Goal: Task Accomplishment & Management: Complete application form

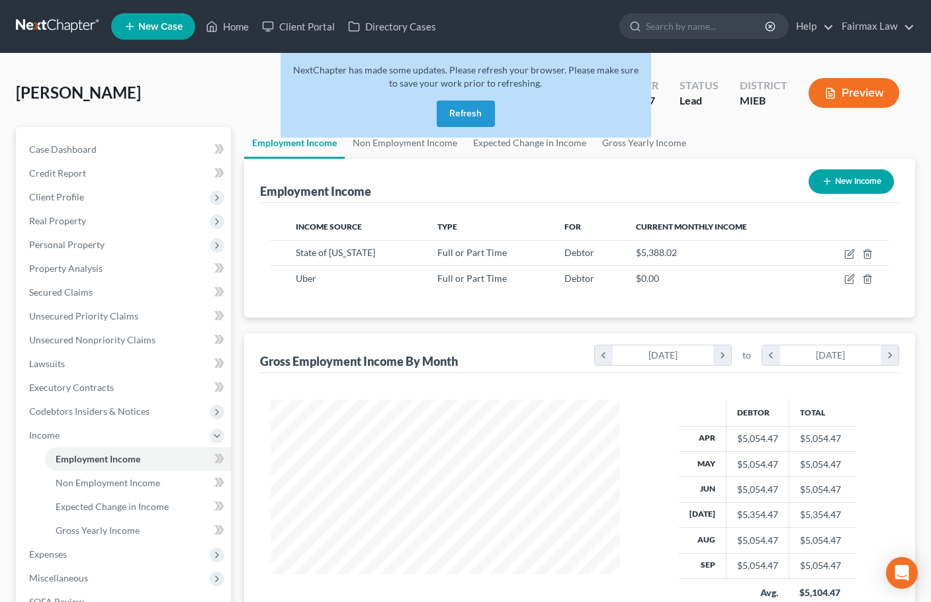
scroll to position [237, 376]
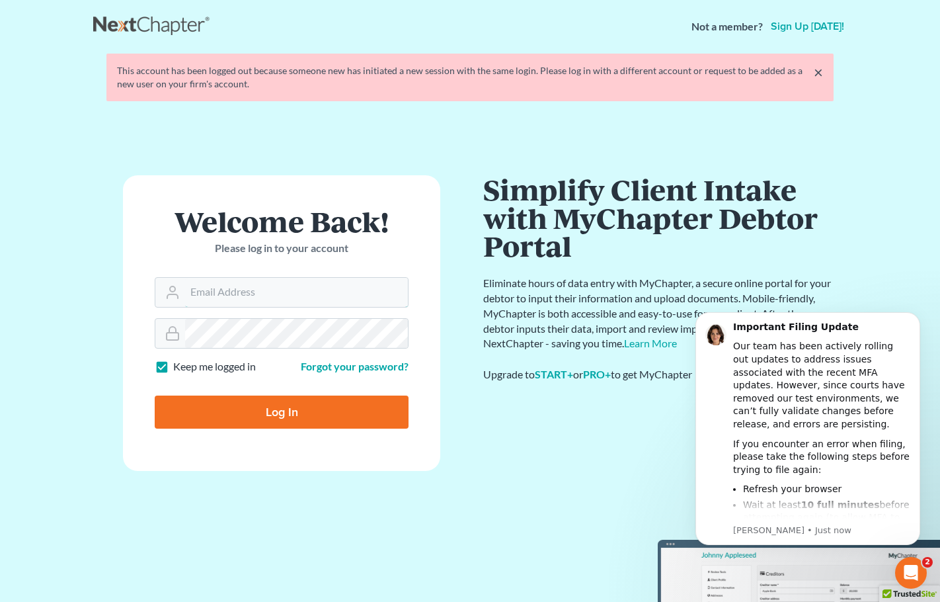
type input "[PERSON_NAME][EMAIL_ADDRESS][DOMAIN_NAME]"
click at [293, 411] on input "Log In" at bounding box center [282, 411] width 254 height 33
type input "Thinking..."
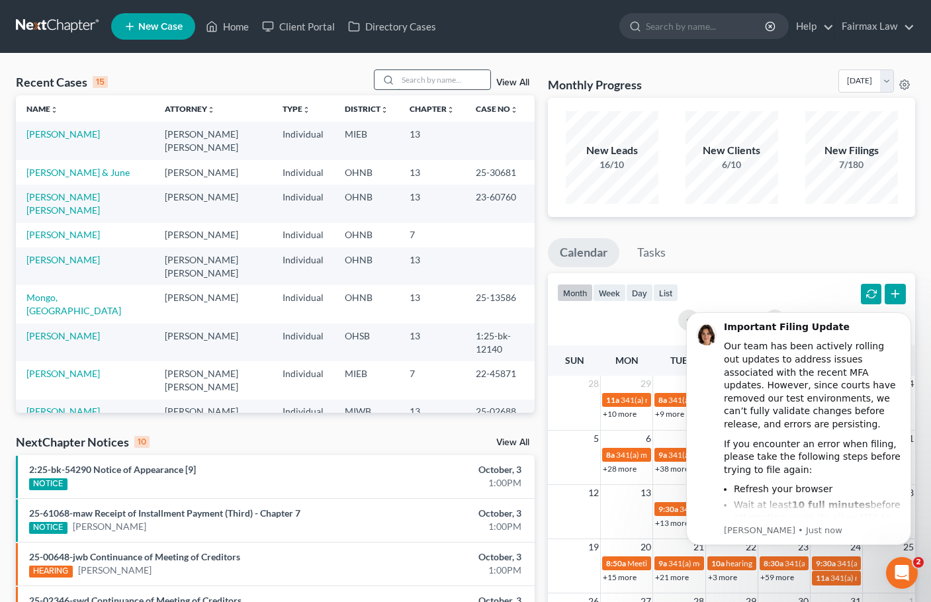
click at [424, 82] on input "search" at bounding box center [443, 79] width 93 height 19
paste input "Gibney"
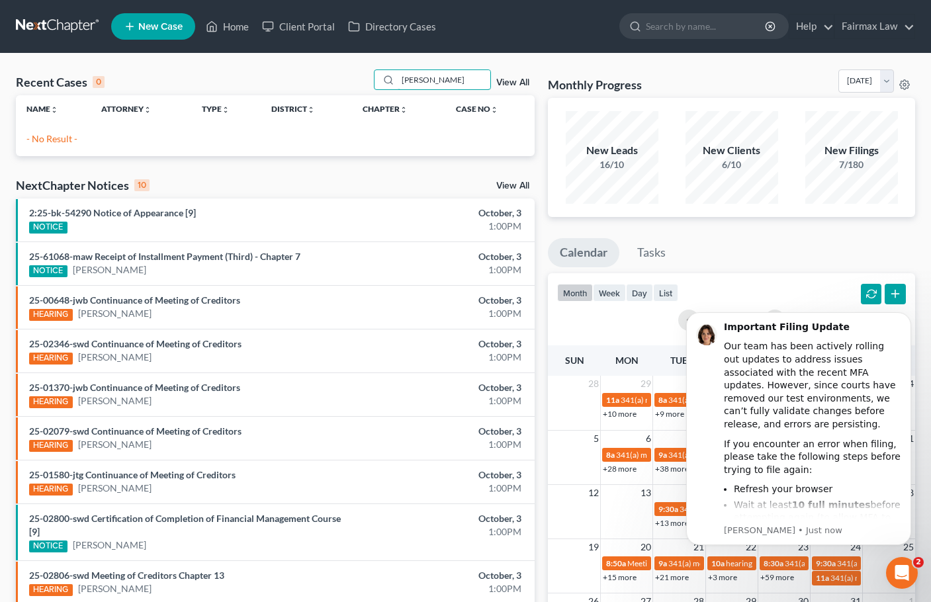
type input "Gibney"
click at [145, 25] on span "New Case" at bounding box center [160, 27] width 44 height 10
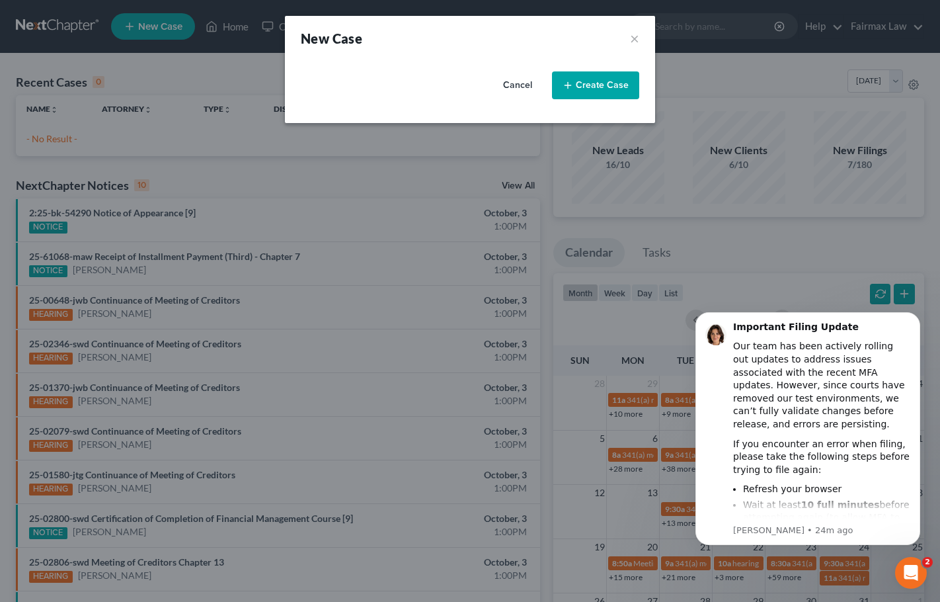
select select "40"
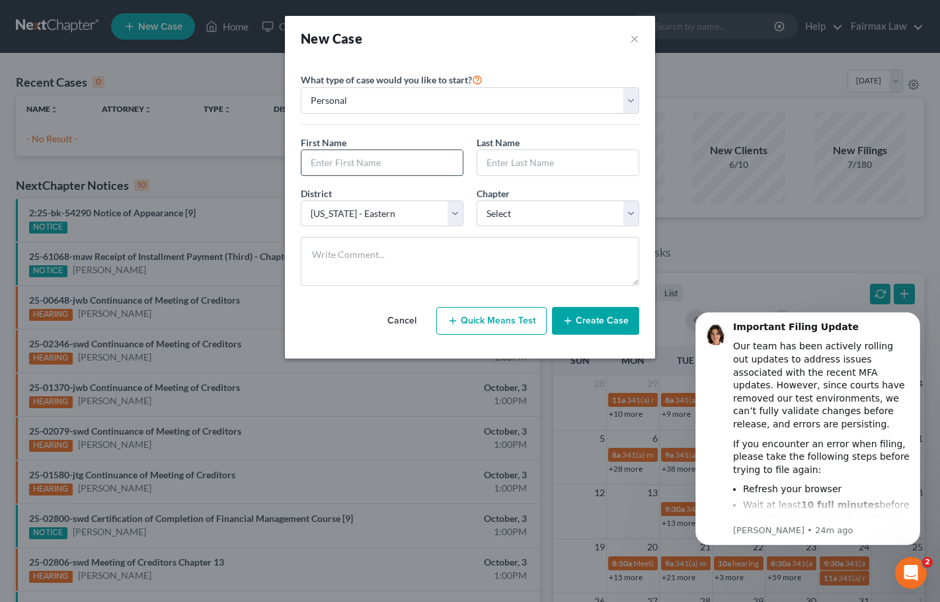
click at [382, 166] on input "text" at bounding box center [382, 162] width 161 height 25
click at [907, 575] on icon "Open Intercom Messenger" at bounding box center [910, 571] width 22 height 22
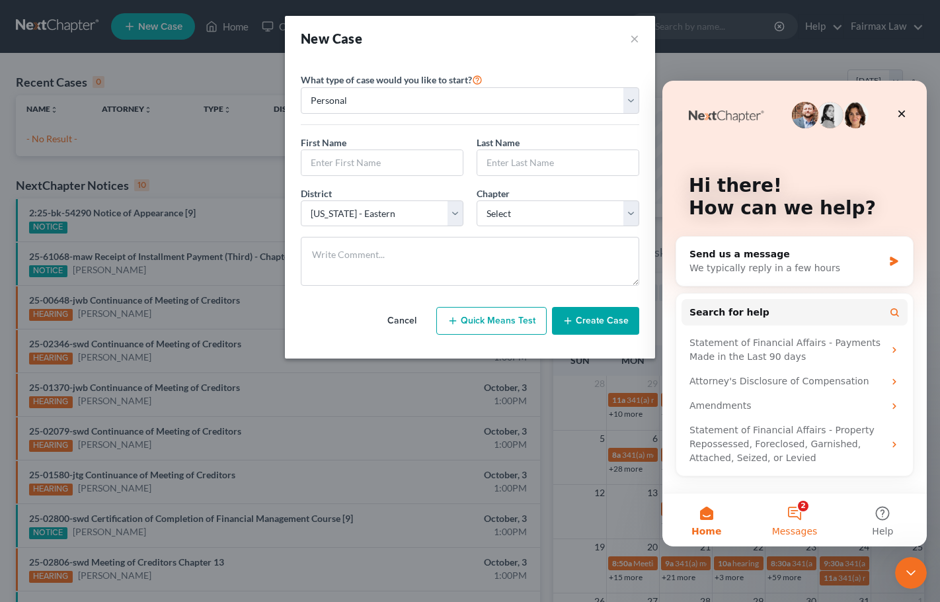
click at [798, 517] on button "2 Messages" at bounding box center [795, 519] width 88 height 53
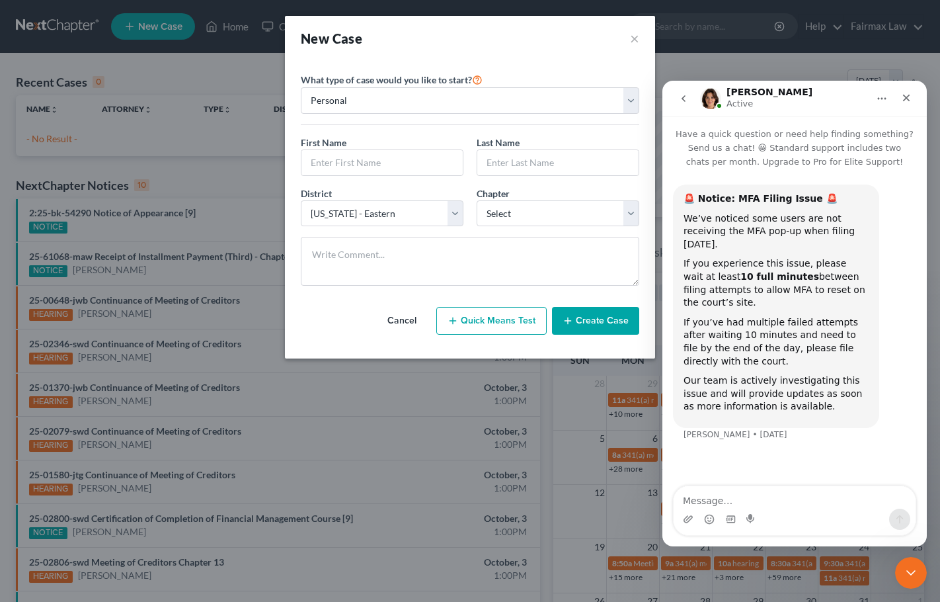
click at [685, 99] on icon "go back" at bounding box center [684, 98] width 11 height 11
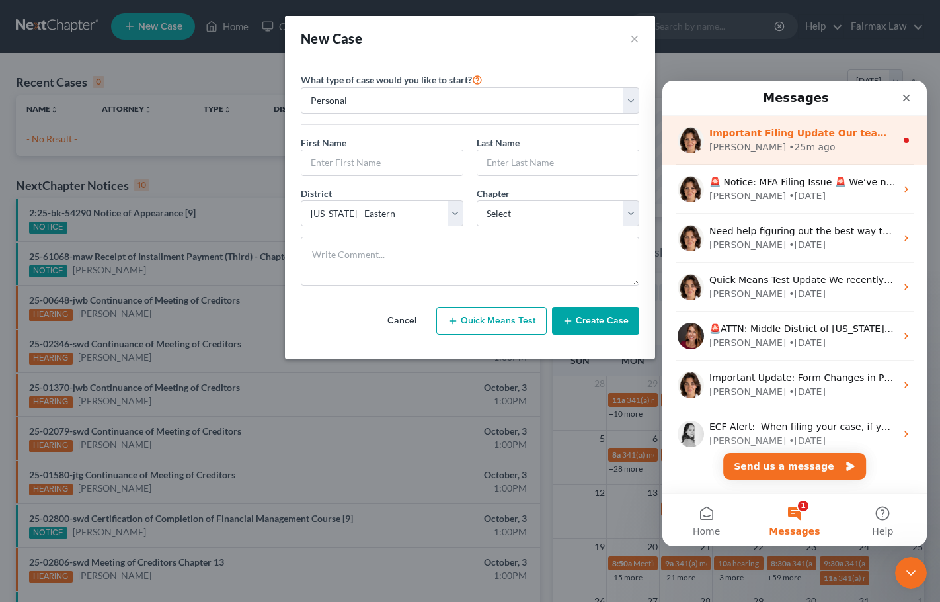
click at [789, 151] on div "• 25m ago" at bounding box center [812, 147] width 46 height 14
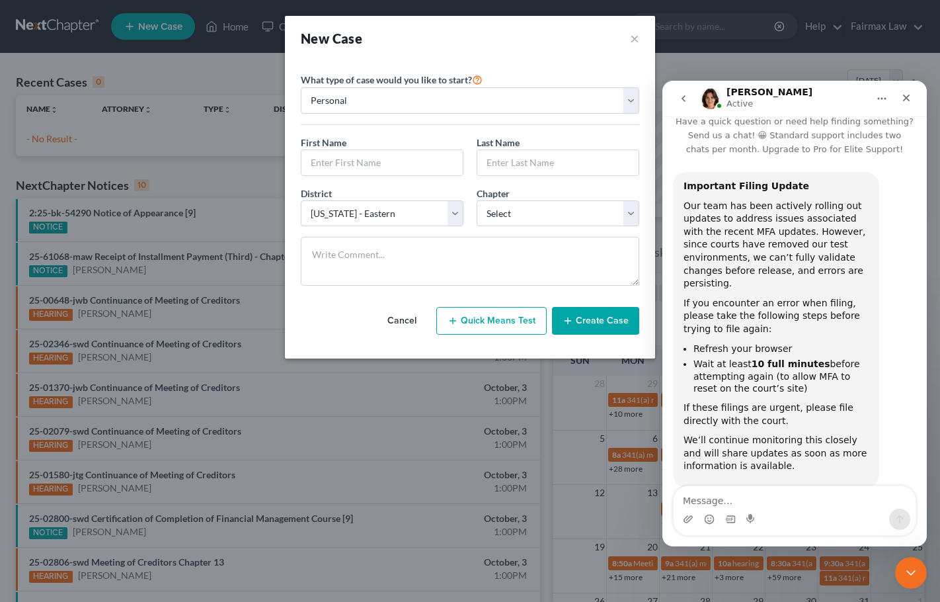
scroll to position [28, 0]
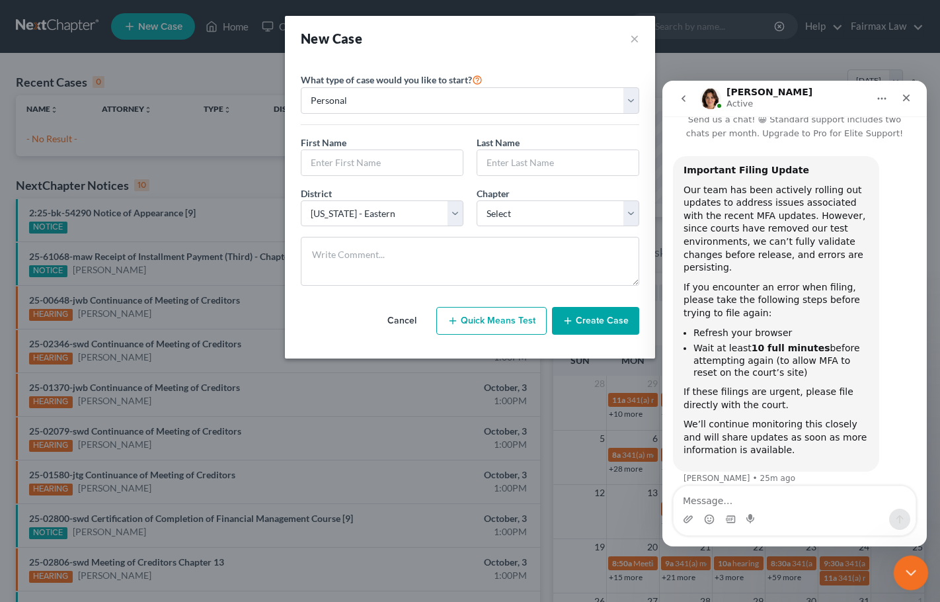
click at [909, 573] on icon "Close Intercom Messenger" at bounding box center [909, 570] width 9 height 5
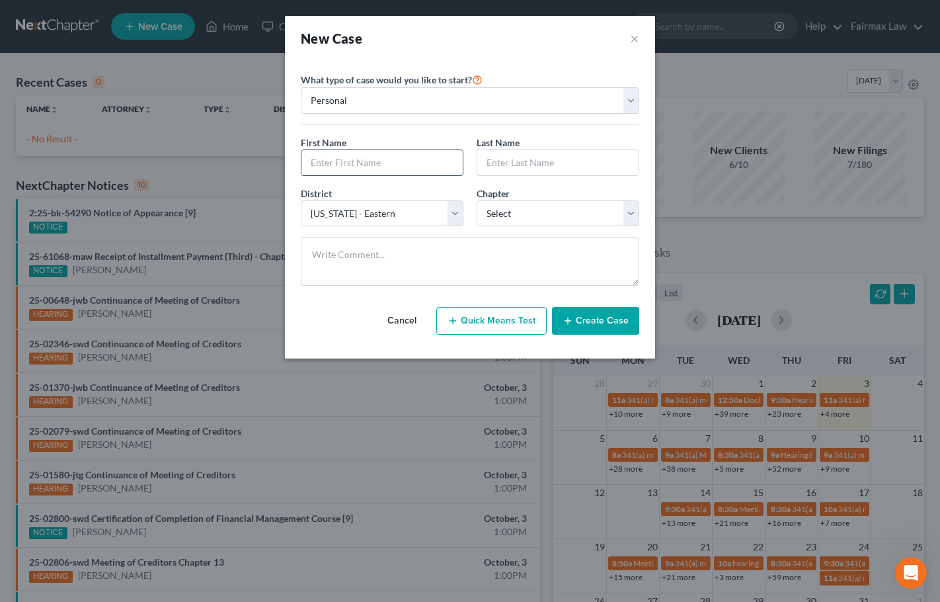
click at [404, 164] on input "text" at bounding box center [382, 162] width 161 height 25
type input "Stephen"
type input "Gibney"
click at [424, 212] on select "Select Alabama - Middle Alabama - Northern Alabama - Southern Alaska Arizona Ar…" at bounding box center [382, 213] width 163 height 26
select select "62"
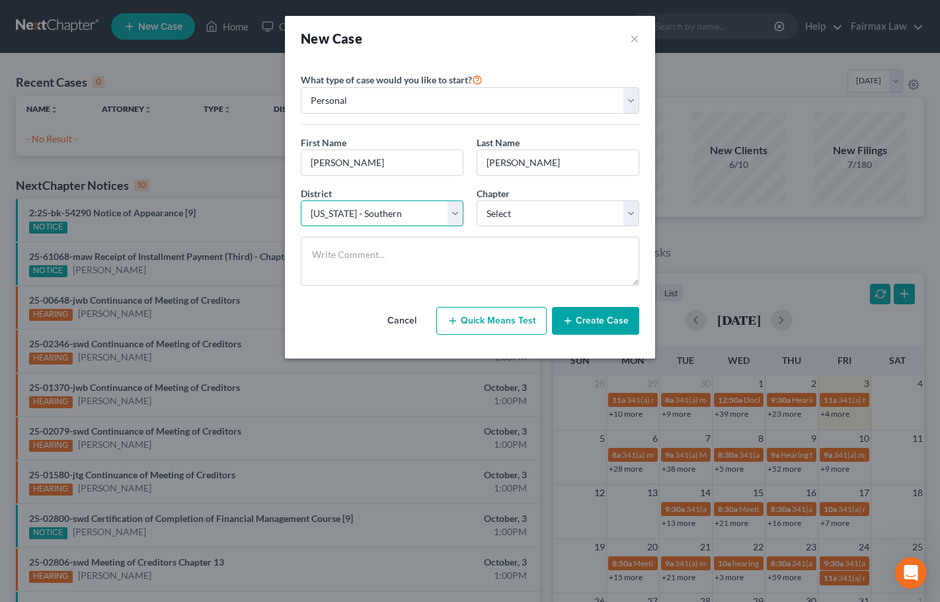
click at [301, 200] on select "Select Alabama - Middle Alabama - Northern Alabama - Southern Alaska Arizona Ar…" at bounding box center [382, 213] width 163 height 26
click at [536, 210] on select "Select 7 11 12 13" at bounding box center [558, 213] width 163 height 26
select select "0"
click at [477, 200] on select "Select 7 11 12 13" at bounding box center [558, 213] width 163 height 26
click at [606, 320] on button "Create Case" at bounding box center [595, 321] width 87 height 28
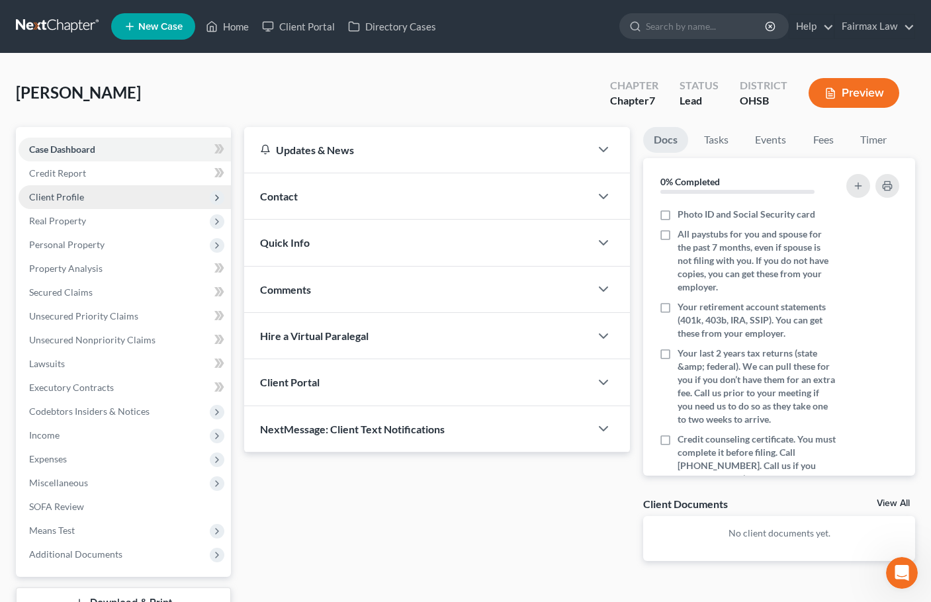
click at [64, 194] on span "Client Profile" at bounding box center [56, 196] width 55 height 11
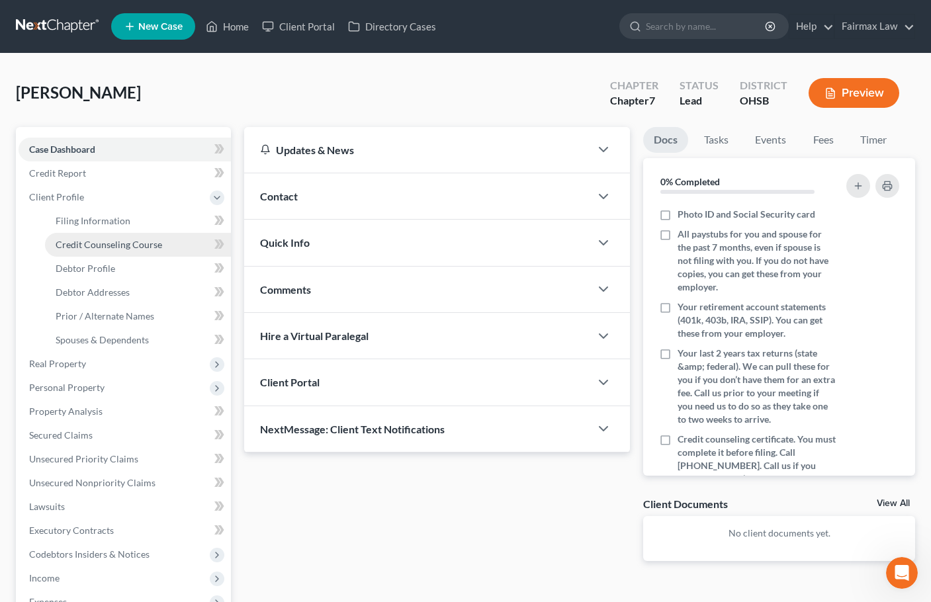
click at [110, 239] on span "Credit Counseling Course" at bounding box center [109, 244] width 106 height 11
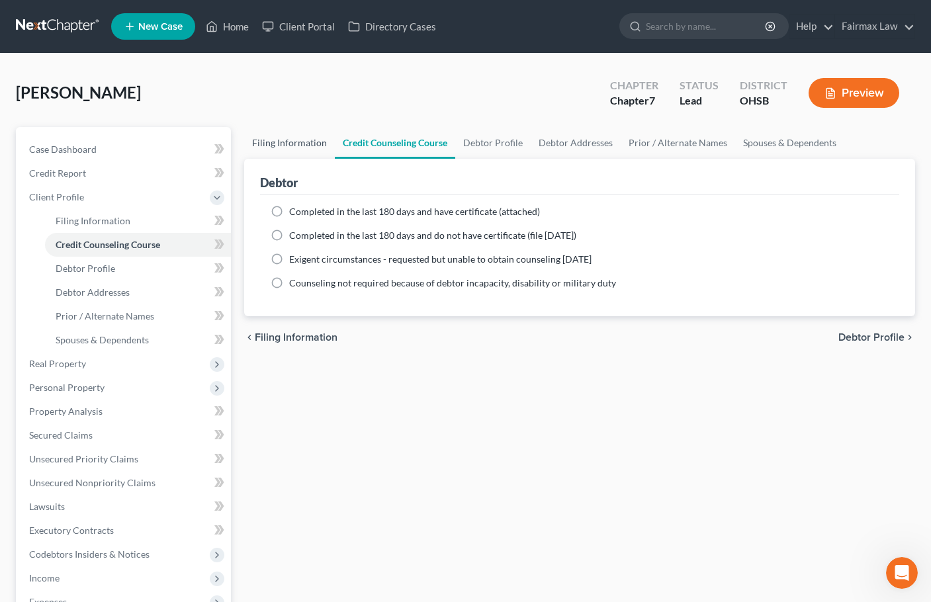
click at [297, 145] on link "Filing Information" at bounding box center [289, 143] width 91 height 32
select select "1"
select select "0"
select select "62"
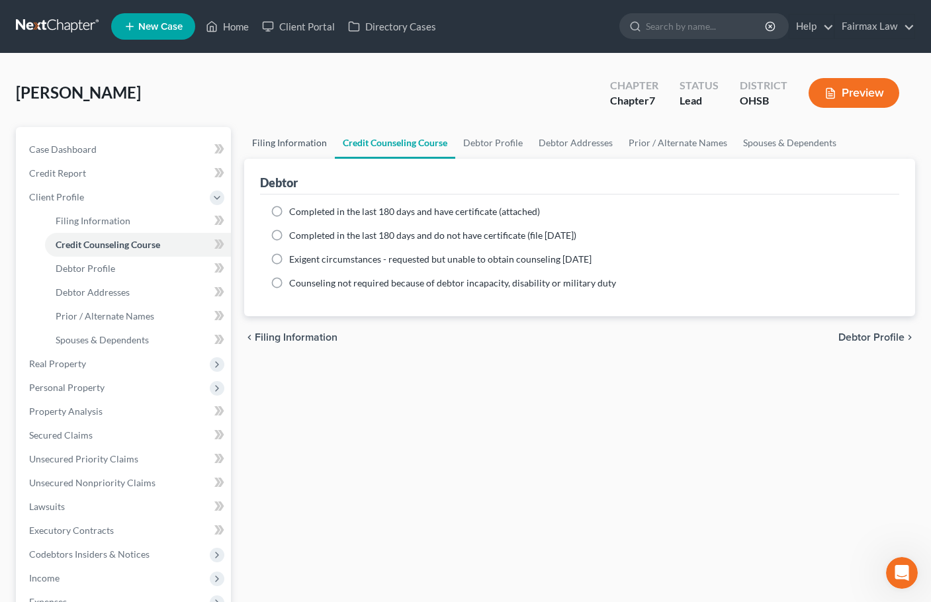
select select "36"
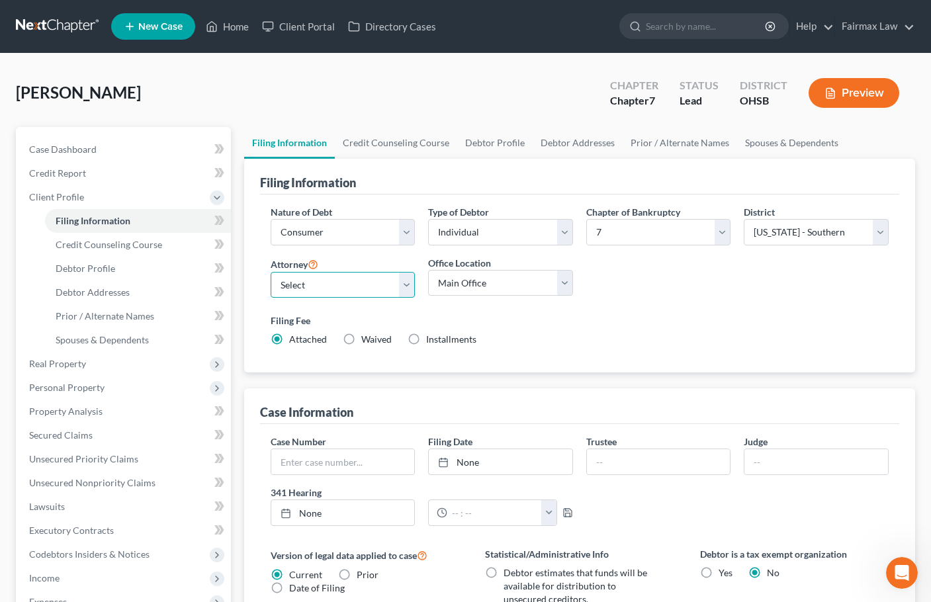
click at [375, 286] on select "Select David Ross Ienna - MIEB David Ross Ienna - OHNB David Ross Ienna - MIWB …" at bounding box center [342, 285] width 145 height 26
select select "16"
click at [270, 272] on select "Select David Ross Ienna - MIEB David Ross Ienna - OHNB David Ross Ienna - MIWB …" at bounding box center [342, 285] width 145 height 26
click at [489, 290] on select "Main Office Ohio Office North Muskegon Office" at bounding box center [500, 283] width 145 height 26
select select "0"
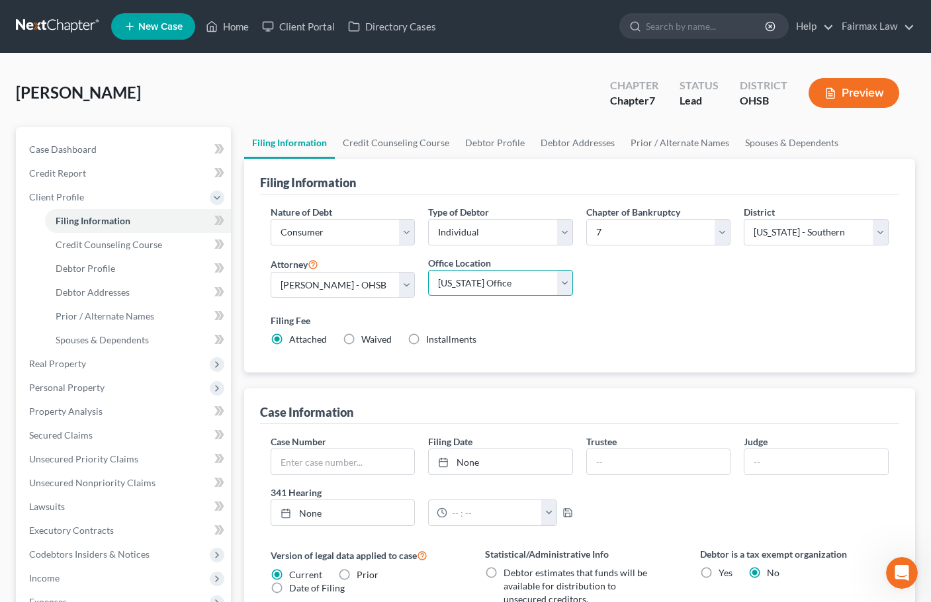
click at [428, 270] on select "Main Office Ohio Office North Muskegon Office" at bounding box center [500, 283] width 145 height 26
click at [413, 138] on link "Credit Counseling Course" at bounding box center [396, 143] width 122 height 32
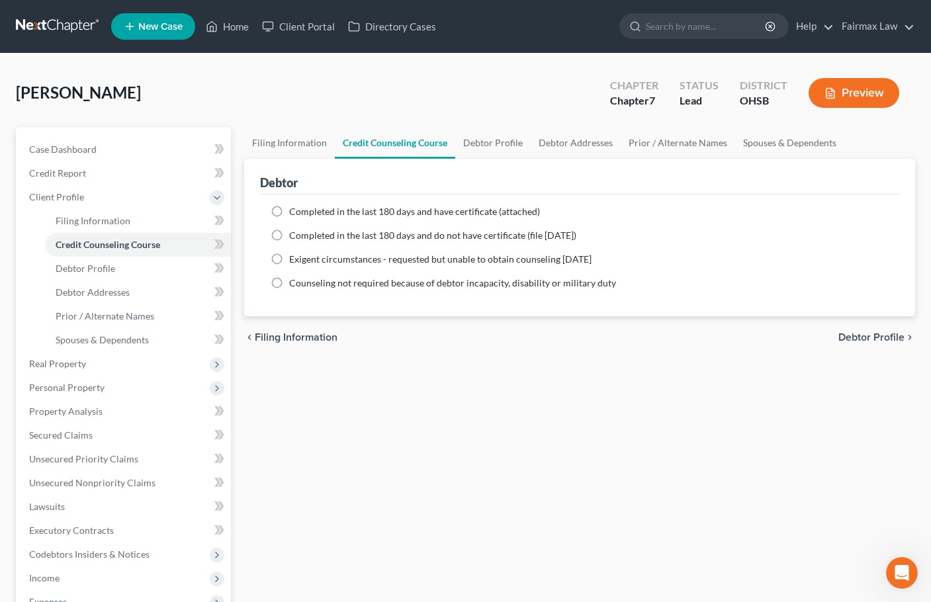
click at [347, 236] on span "Completed in the last 180 days and do not have certificate (file within 14 days)" at bounding box center [432, 234] width 287 height 11
click at [303, 236] on input "Completed in the last 180 days and do not have certificate (file within 14 days)" at bounding box center [298, 233] width 9 height 9
radio input "true"
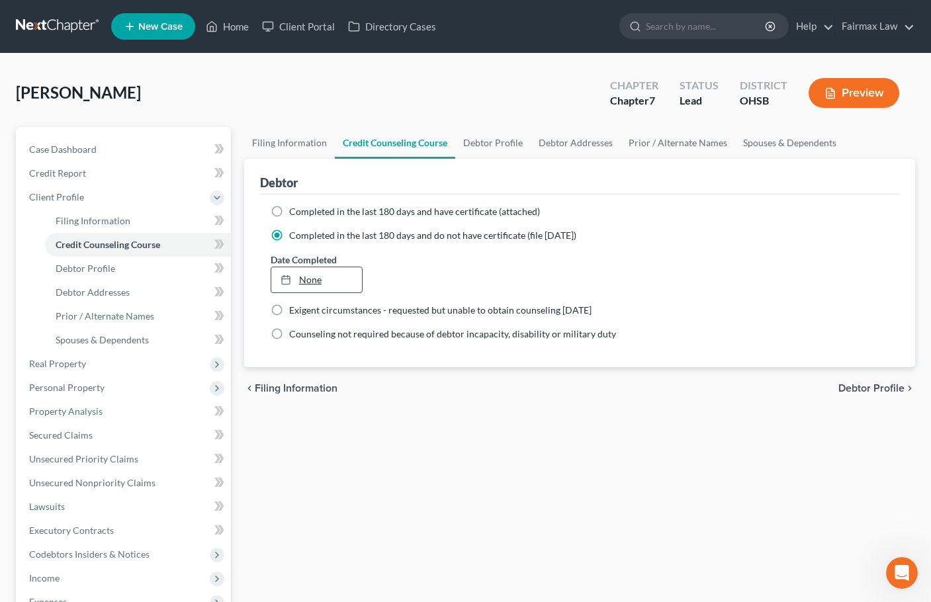
type input "10/3/2025"
click at [325, 280] on link "None" at bounding box center [316, 279] width 91 height 25
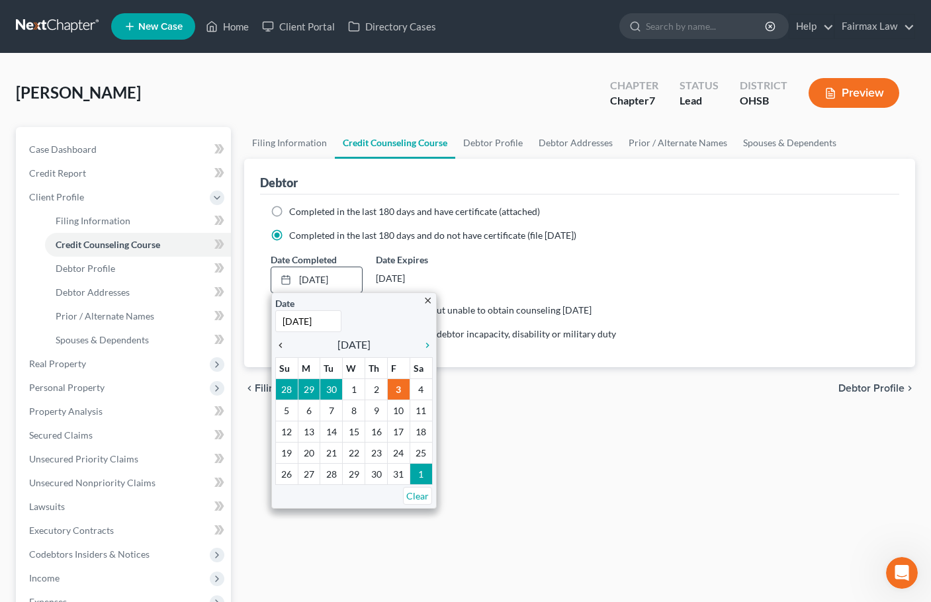
click at [283, 349] on icon "chevron_left" at bounding box center [283, 345] width 17 height 11
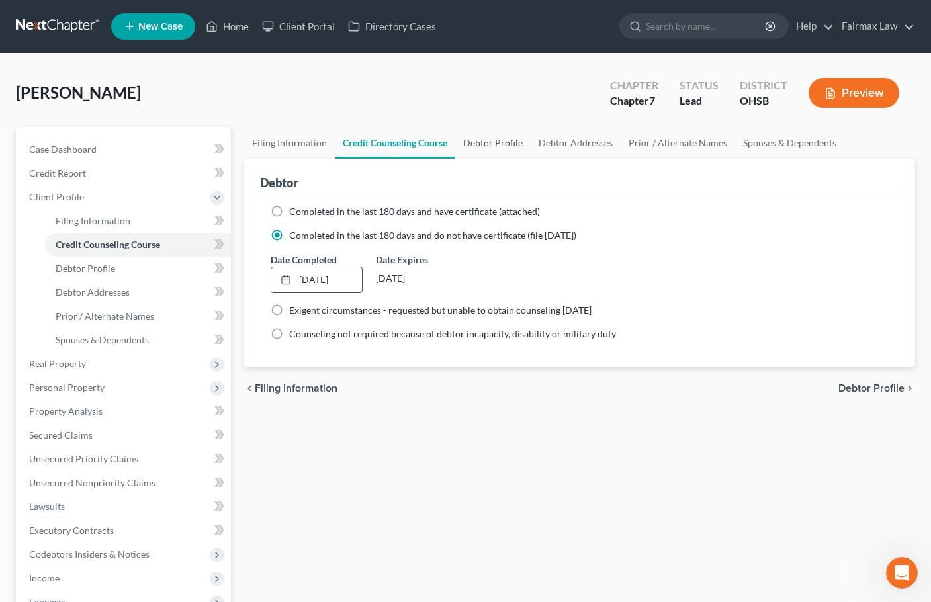
click at [505, 140] on link "Debtor Profile" at bounding box center [492, 143] width 75 height 32
select select "0"
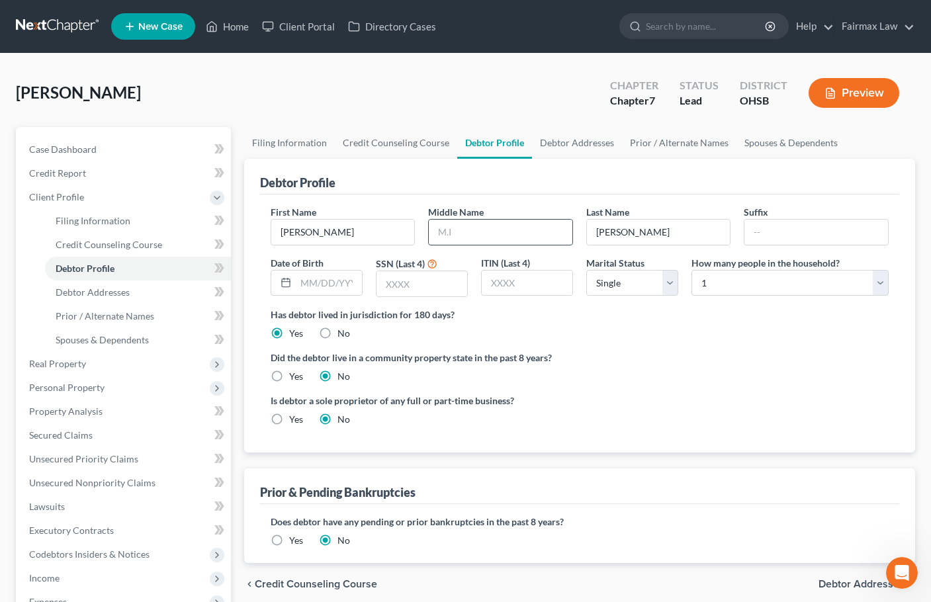
click at [458, 238] on input "text" at bounding box center [501, 232] width 144 height 25
type input "A"
click at [319, 288] on input "text" at bounding box center [329, 282] width 66 height 25
type input "08/07/1985"
click at [661, 286] on select "Select Single Married Separated Divorced Widowed" at bounding box center [632, 283] width 92 height 26
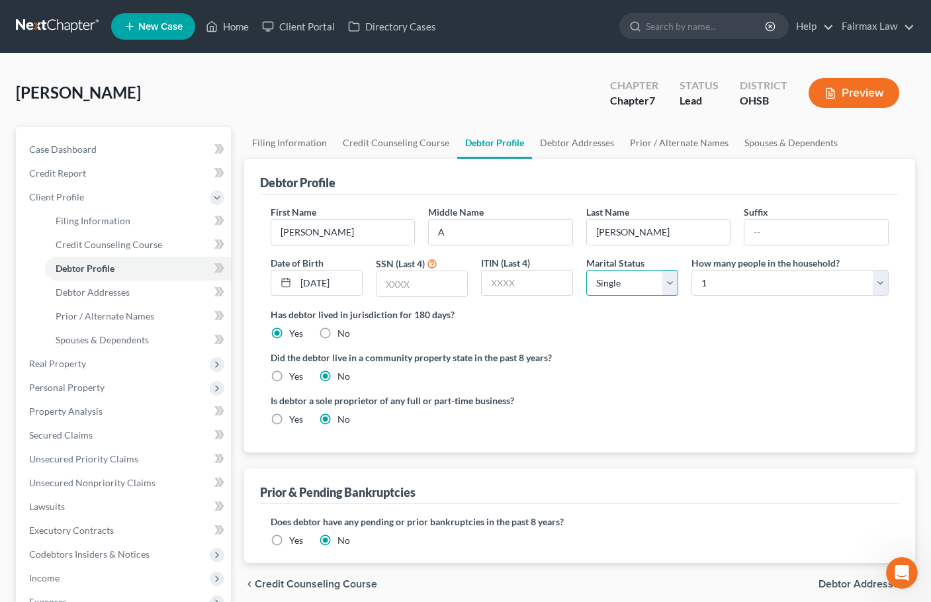
select select "1"
click at [586, 270] on select "Select Single Married Separated Divorced Widowed" at bounding box center [632, 283] width 92 height 26
click at [741, 290] on select "Select 1 2 3 4 5 6 7 8 9 10 11 12 13 14 15 16 17 18 19 20" at bounding box center [789, 283] width 197 height 26
select select "3"
click at [691, 270] on select "Select 1 2 3 4 5 6 7 8 9 10 11 12 13 14 15 16 17 18 19 20" at bounding box center [789, 283] width 197 height 26
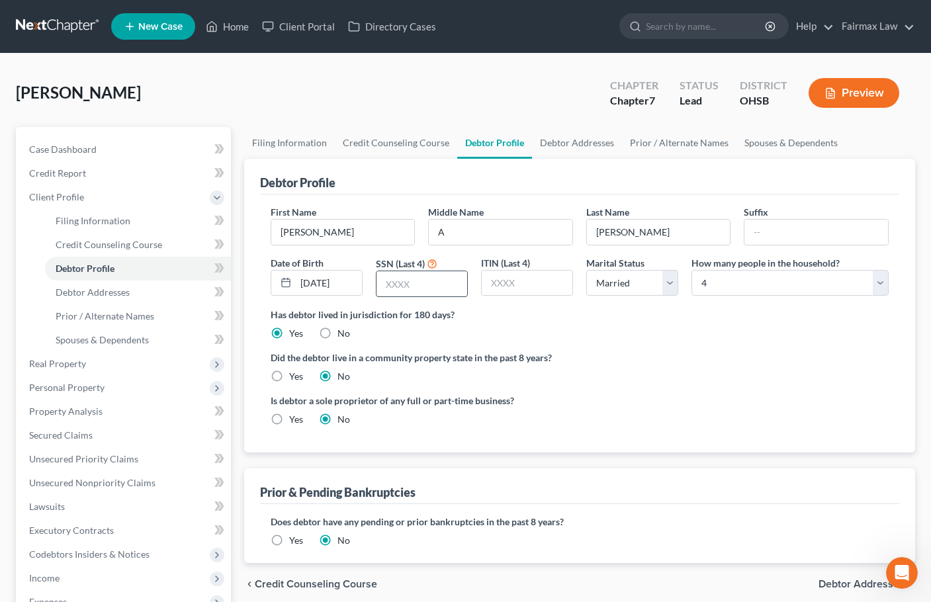
click at [418, 279] on input "text" at bounding box center [421, 283] width 91 height 25
type input "0398"
click at [586, 144] on link "Debtor Addresses" at bounding box center [577, 143] width 90 height 32
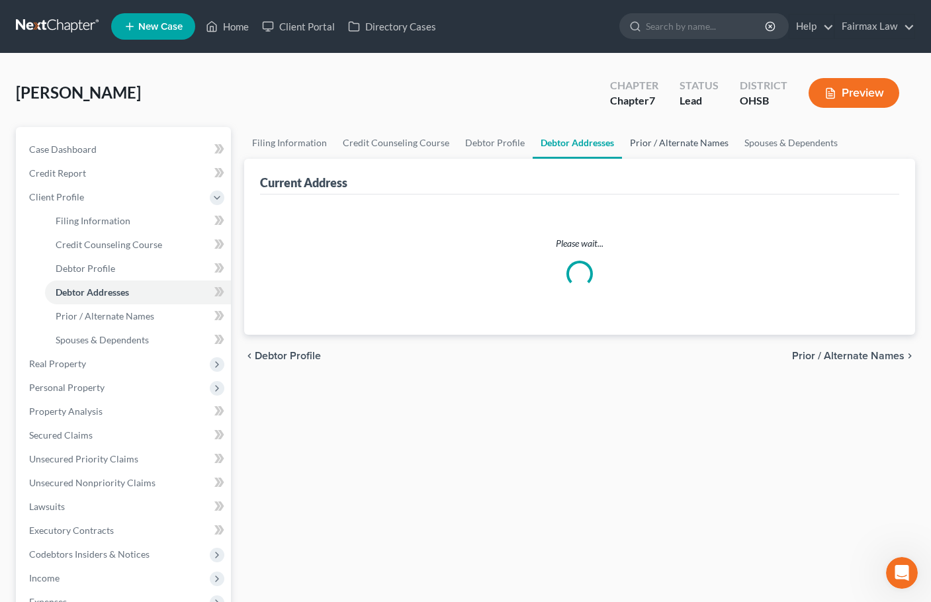
select select "0"
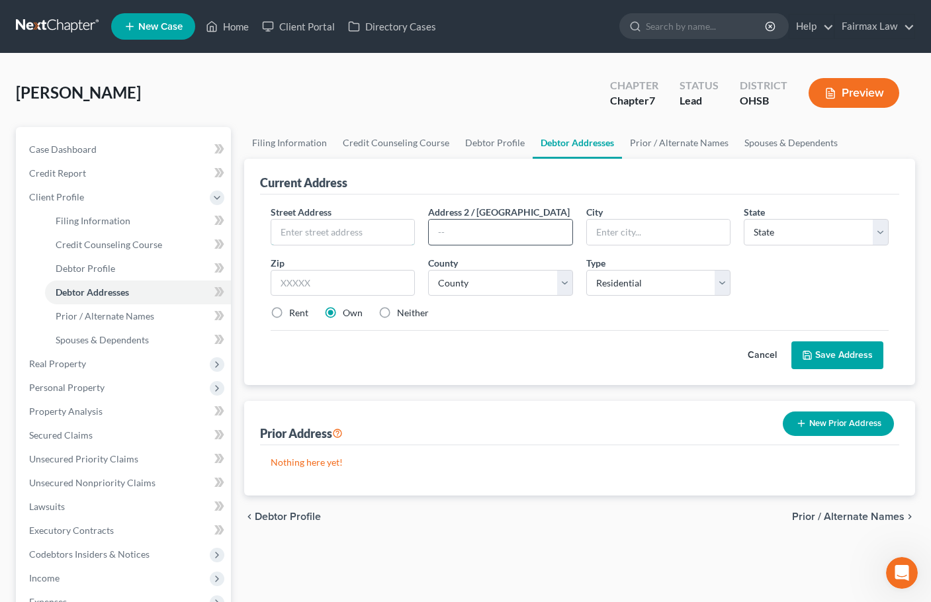
drag, startPoint x: 400, startPoint y: 231, endPoint x: 436, endPoint y: 222, distance: 37.5
click at [399, 231] on input "text" at bounding box center [343, 232] width 144 height 25
paste input "83 Ramona Dr"
type input "83 Ramona Dr"
click at [344, 272] on input "text" at bounding box center [342, 283] width 145 height 26
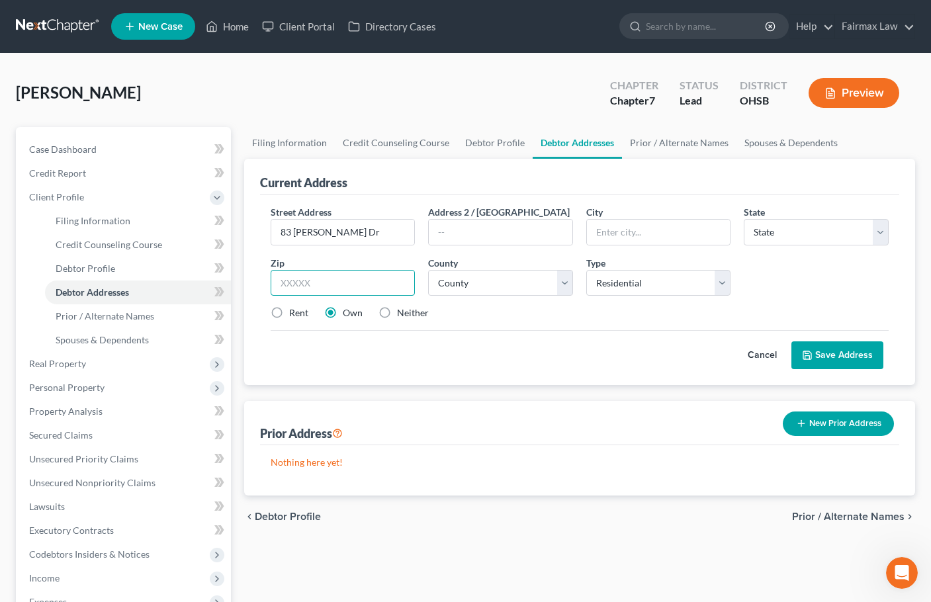
paste input "45324"
type input "45324"
click at [289, 313] on label "Rent" at bounding box center [298, 312] width 19 height 13
click at [294, 313] on input "Rent" at bounding box center [298, 310] width 9 height 9
radio input "true"
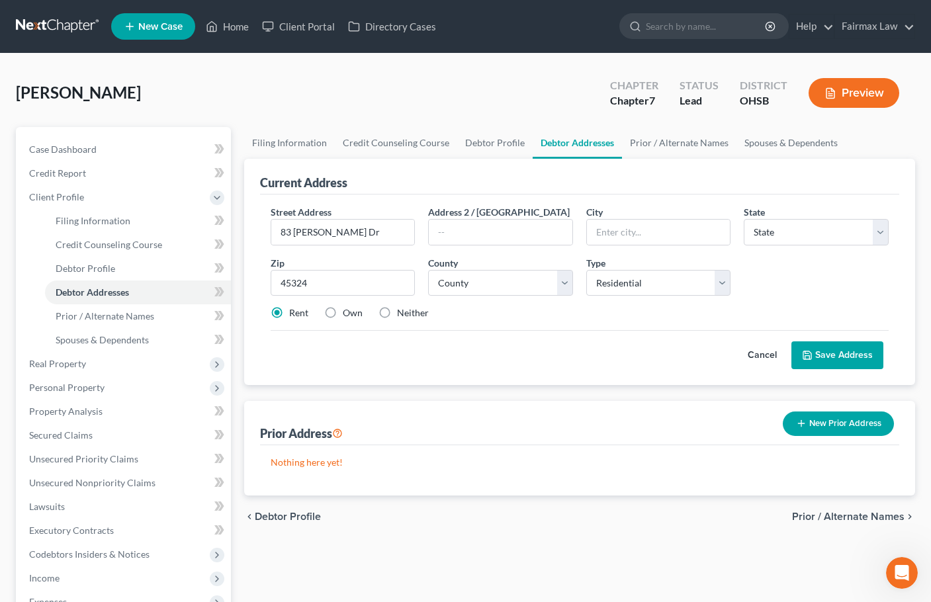
type input "Fairborn"
select select "36"
drag, startPoint x: 528, startPoint y: 338, endPoint x: 520, endPoint y: 337, distance: 8.7
click at [527, 339] on div "Cancel Save Address" at bounding box center [579, 349] width 618 height 39
click at [499, 283] on select "County" at bounding box center [500, 283] width 145 height 26
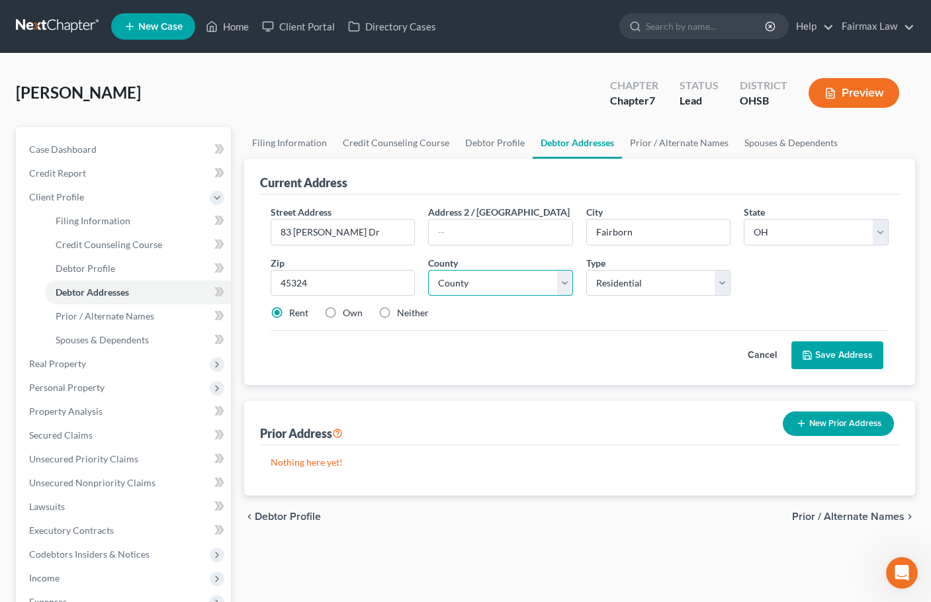
select select "28"
click at [428, 270] on select "County Adams County Allen County Ashland County Ashtabula County Athens County …" at bounding box center [500, 283] width 145 height 26
click at [852, 352] on button "Save Address" at bounding box center [837, 355] width 92 height 28
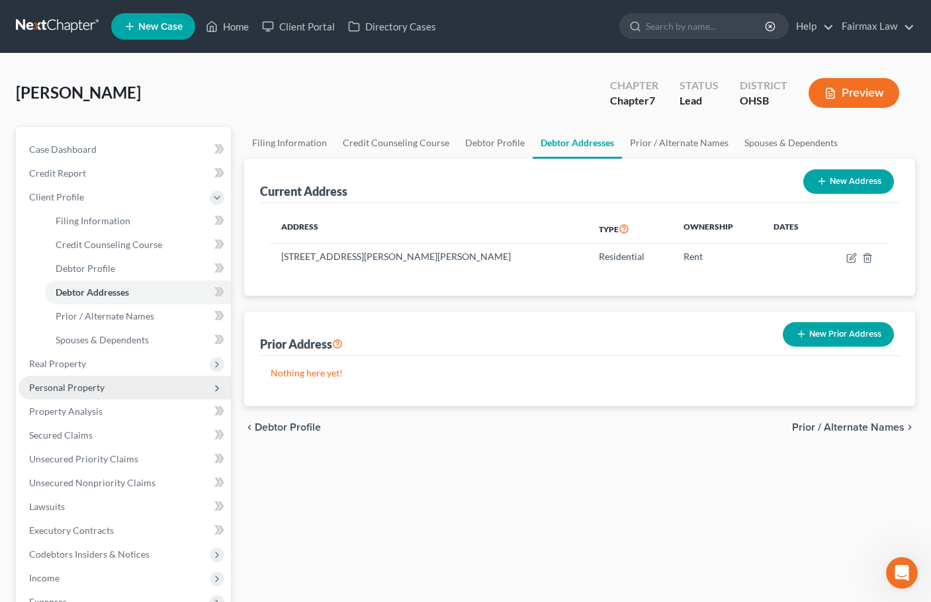
click at [71, 386] on span "Personal Property" at bounding box center [66, 387] width 75 height 11
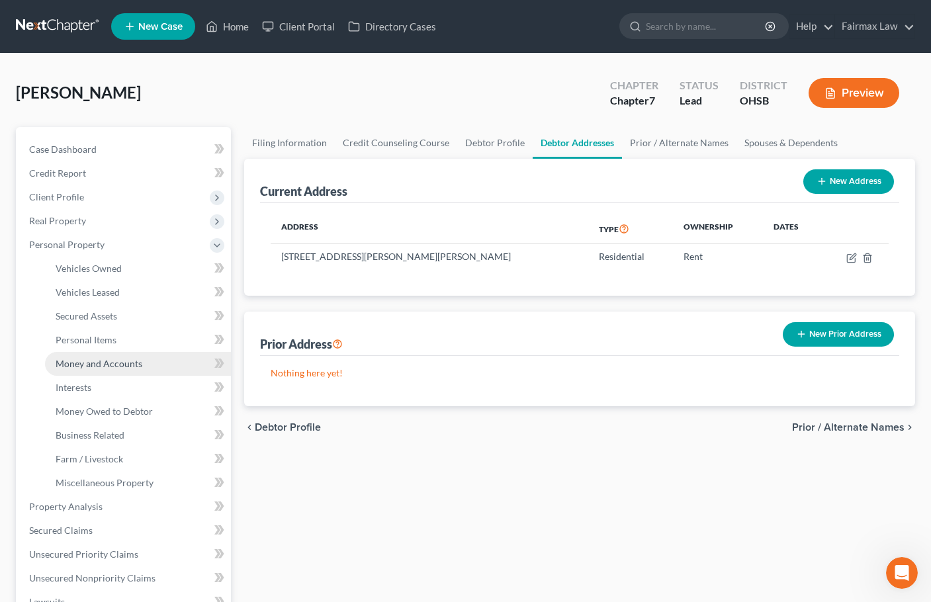
click at [106, 366] on span "Money and Accounts" at bounding box center [99, 363] width 87 height 11
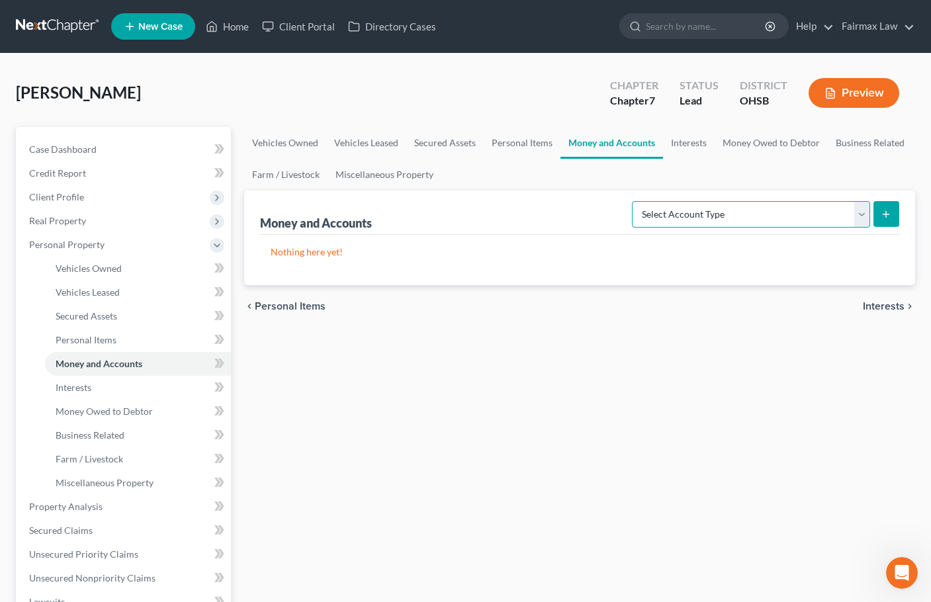
click at [837, 216] on select "Select Account Type Brokerage Cash on Hand Certificates of Deposit Checking Acc…" at bounding box center [751, 214] width 238 height 26
select select "other"
click at [634, 201] on select "Select Account Type Brokerage Cash on Hand Certificates of Deposit Checking Acc…" at bounding box center [751, 214] width 238 height 26
click at [886, 215] on line "submit" at bounding box center [886, 214] width 0 height 6
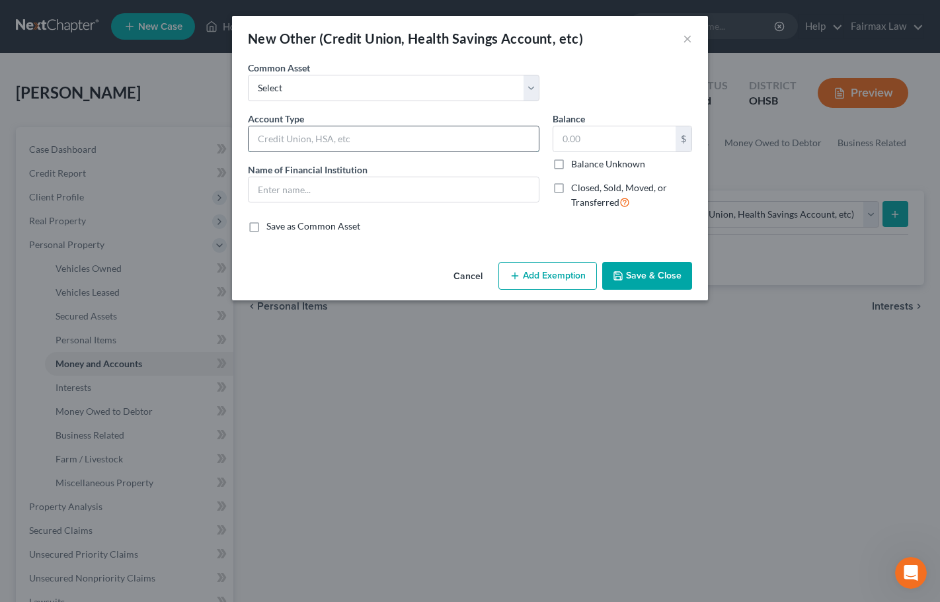
click at [309, 140] on input "text" at bounding box center [394, 138] width 290 height 25
type input "Navy Federal Credit Union"
click at [326, 192] on input "text" at bounding box center [394, 189] width 290 height 25
paste input "Navy Federal Credit Union"
type input "Navy Federal Credit Union"
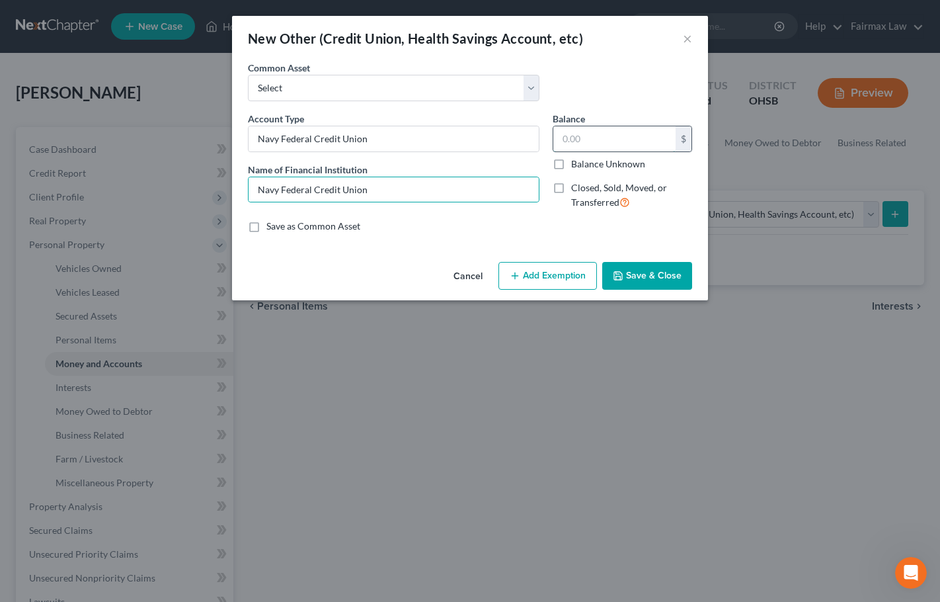
click at [605, 146] on input "text" at bounding box center [615, 138] width 122 height 25
type input "0"
click at [645, 273] on button "Save & Close" at bounding box center [647, 276] width 90 height 28
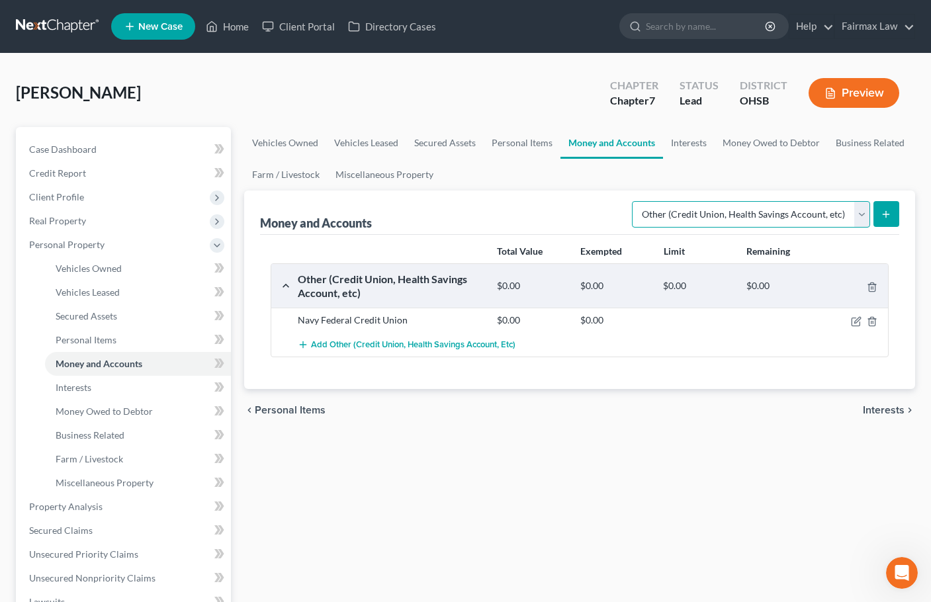
click at [776, 210] on select "Select Account Type Brokerage Cash on Hand Certificates of Deposit Checking Acc…" at bounding box center [751, 214] width 238 height 26
select select "checking"
click at [634, 201] on select "Select Account Type Brokerage Cash on Hand Certificates of Deposit Checking Acc…" at bounding box center [751, 214] width 238 height 26
click at [889, 218] on icon "submit" at bounding box center [885, 214] width 11 height 11
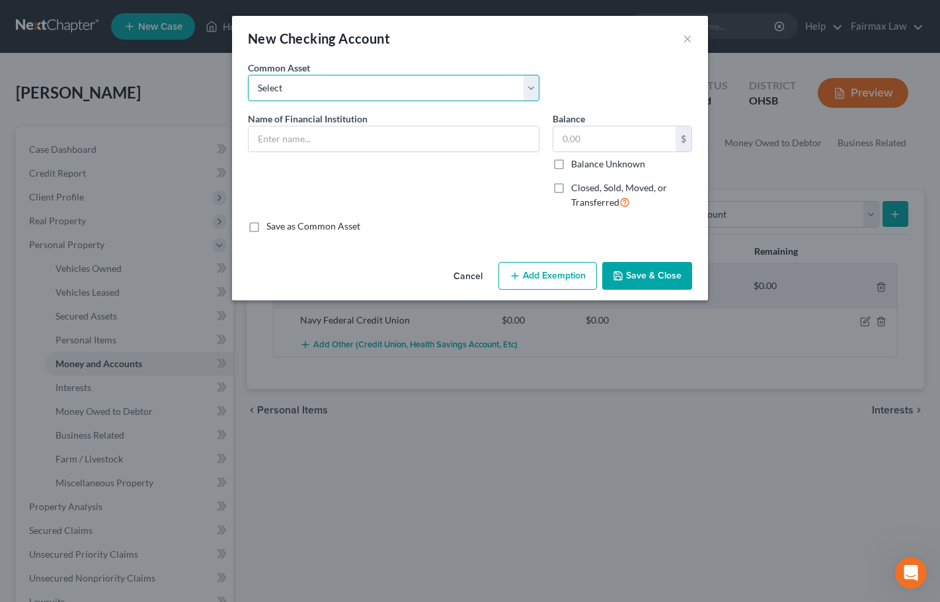
click at [349, 97] on select "Select Day Air FCU Daily Pay So-Fi Adventure Credit Union So-Fi Mountain Credit…" at bounding box center [394, 88] width 292 height 26
select select "97"
click at [248, 75] on select "Select Day Air FCU Daily Pay So-Fi Adventure Credit Union So-Fi Mountain Credit…" at bounding box center [394, 88] width 292 height 26
type input "Wright-Patt Credit Union"
type input "0"
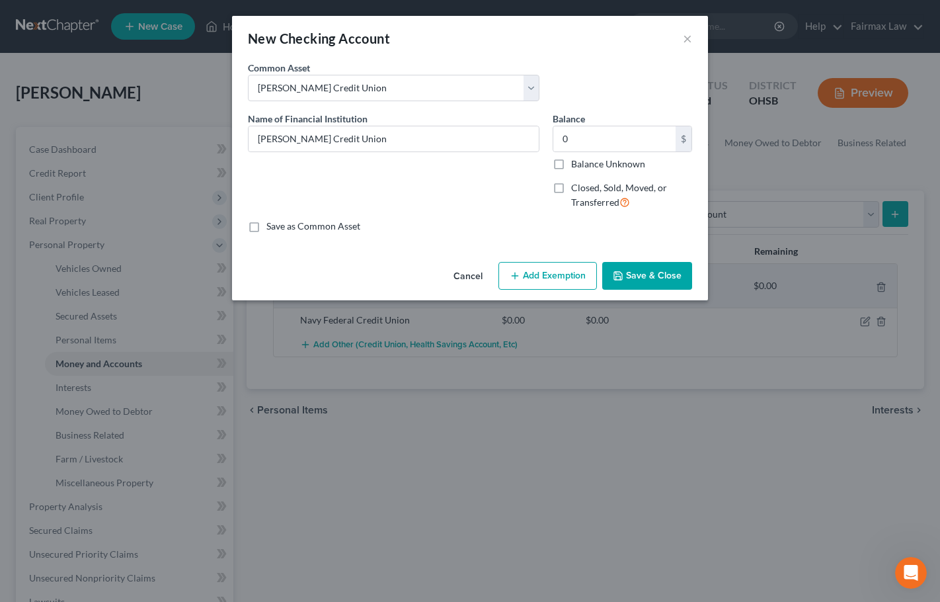
click at [638, 277] on button "Save & Close" at bounding box center [647, 276] width 90 height 28
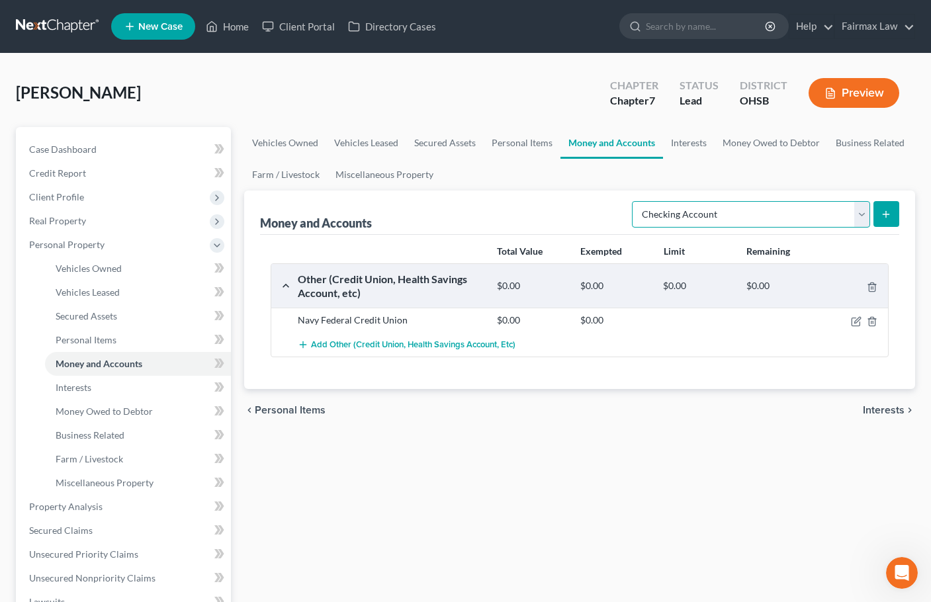
click at [831, 216] on select "Select Account Type Brokerage Cash on Hand Certificates of Deposit Checking Acc…" at bounding box center [751, 214] width 238 height 26
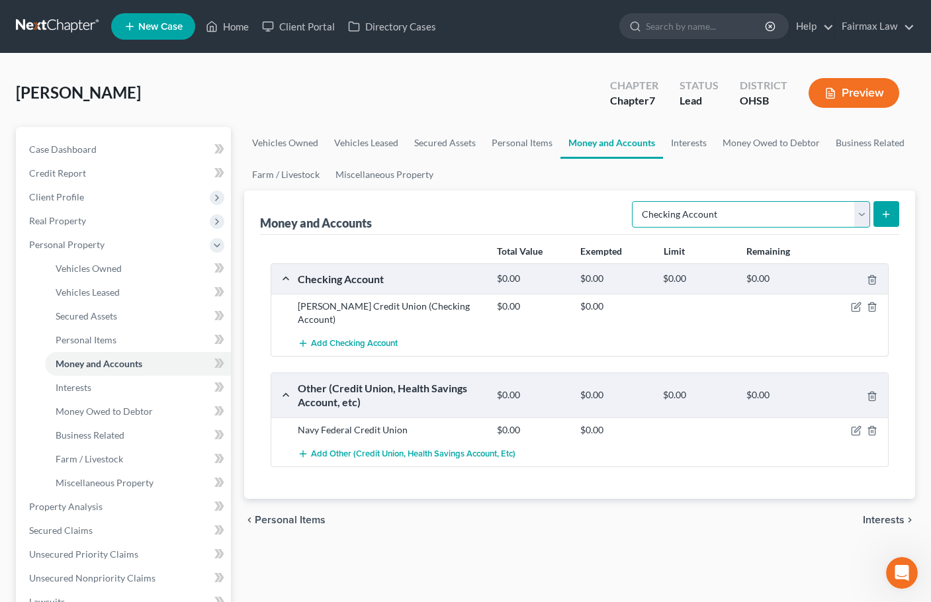
select select "savings"
click at [634, 201] on select "Select Account Type Brokerage Cash on Hand Certificates of Deposit Checking Acc…" at bounding box center [751, 214] width 238 height 26
click at [892, 220] on button "submit" at bounding box center [886, 214] width 26 height 26
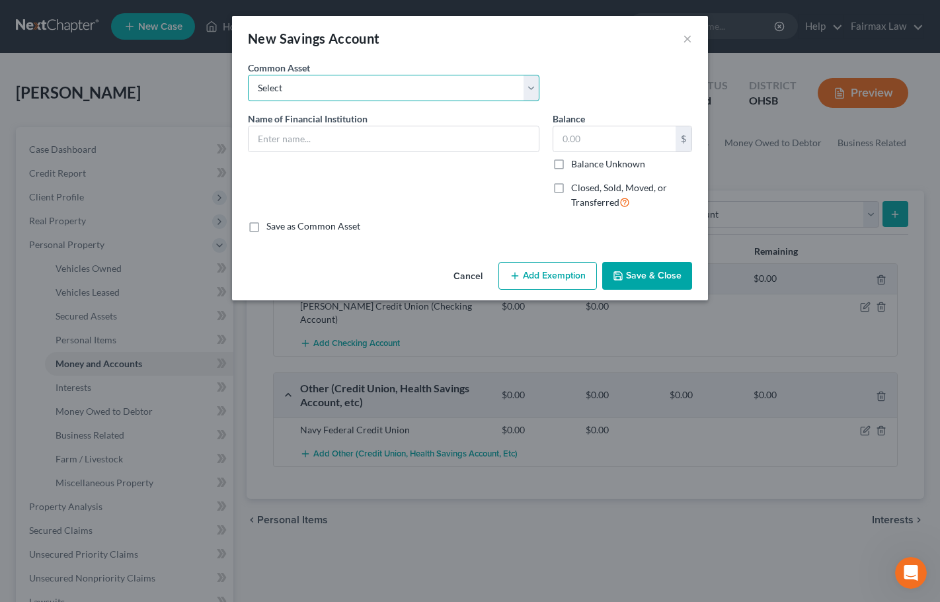
click at [330, 84] on select "Select Current So-Fi Savings Wright-Patt Credit Union - Savings Adventure Credi…" at bounding box center [394, 88] width 292 height 26
select select "2"
click at [248, 75] on select "Select Current So-Fi Savings Wright-Patt Credit Union - Savings Adventure Credi…" at bounding box center [394, 88] width 292 height 26
type input "Wright-Patt Credit Union - Savings"
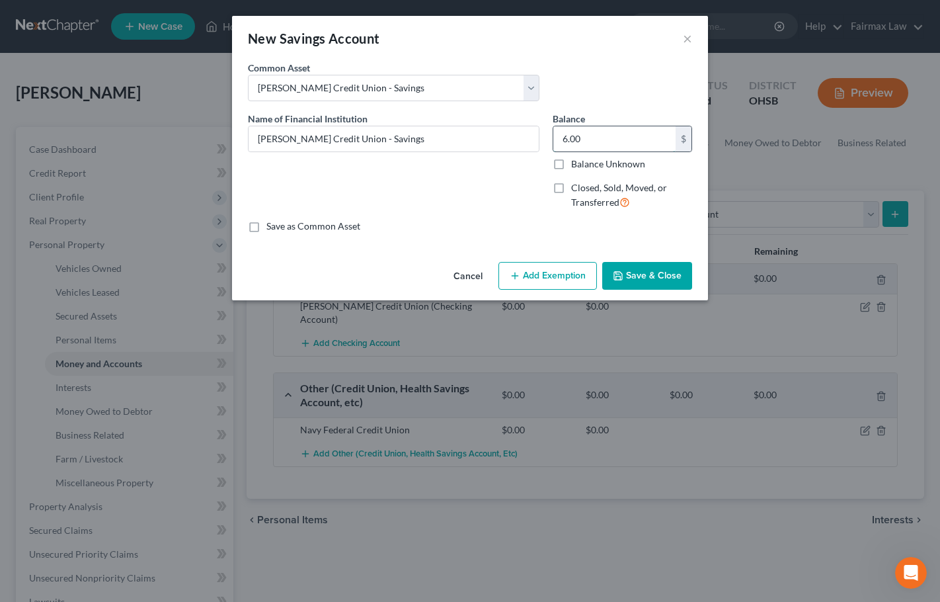
click at [615, 141] on input "6.00" at bounding box center [615, 138] width 122 height 25
type input "0"
click at [663, 280] on button "Save & Close" at bounding box center [647, 276] width 90 height 28
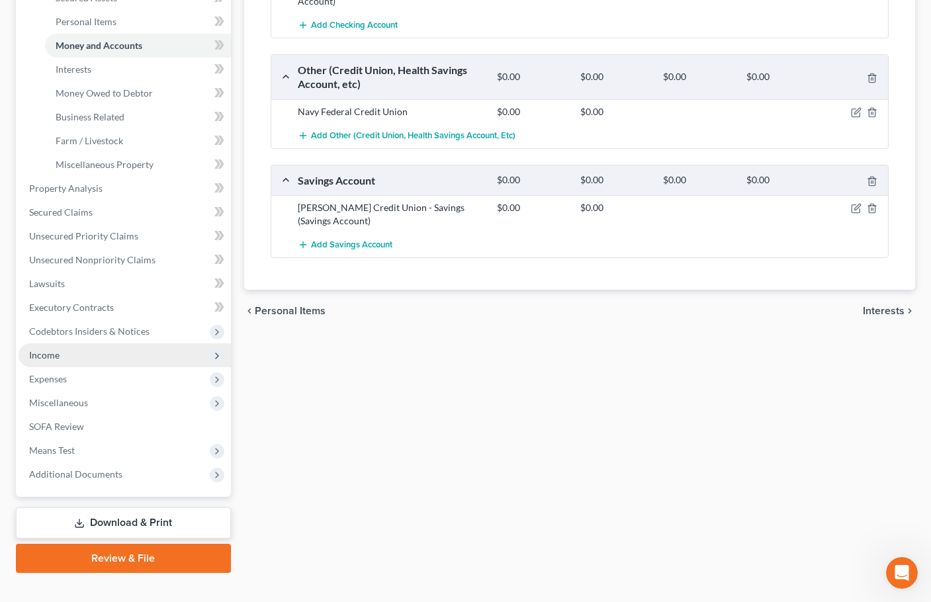
scroll to position [339, 0]
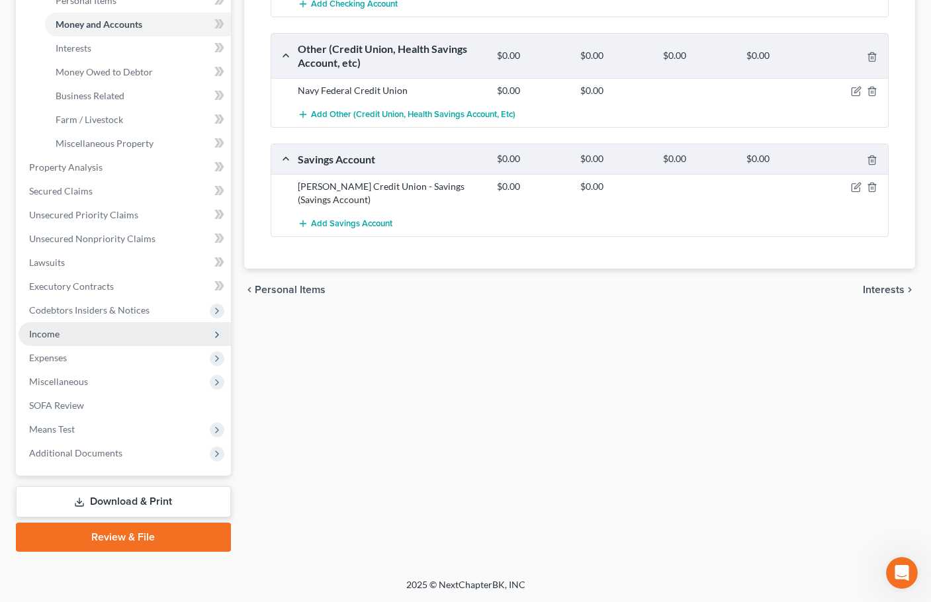
click at [67, 335] on span "Income" at bounding box center [125, 334] width 212 height 24
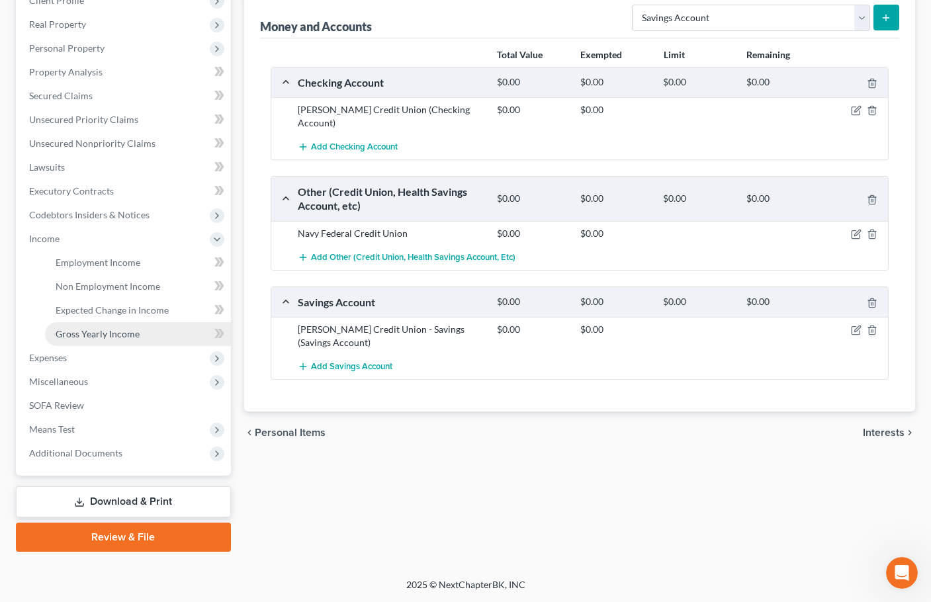
click at [97, 332] on span "Gross Yearly Income" at bounding box center [98, 333] width 84 height 11
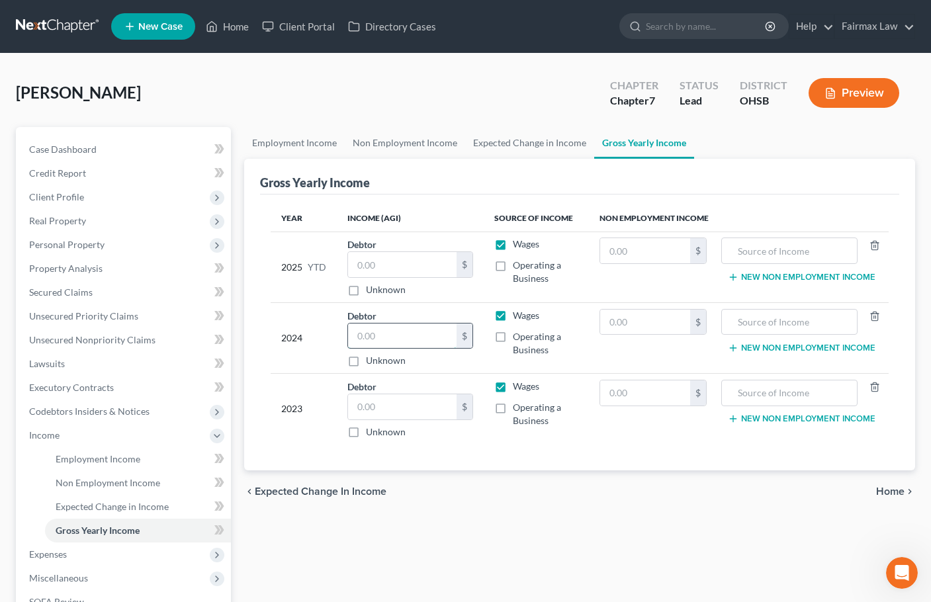
click at [399, 337] on input "text" at bounding box center [402, 335] width 108 height 25
type input "17,569"
click at [380, 411] on input "text" at bounding box center [402, 406] width 108 height 25
type input "49,654"
click at [409, 140] on link "Non Employment Income" at bounding box center [405, 143] width 120 height 32
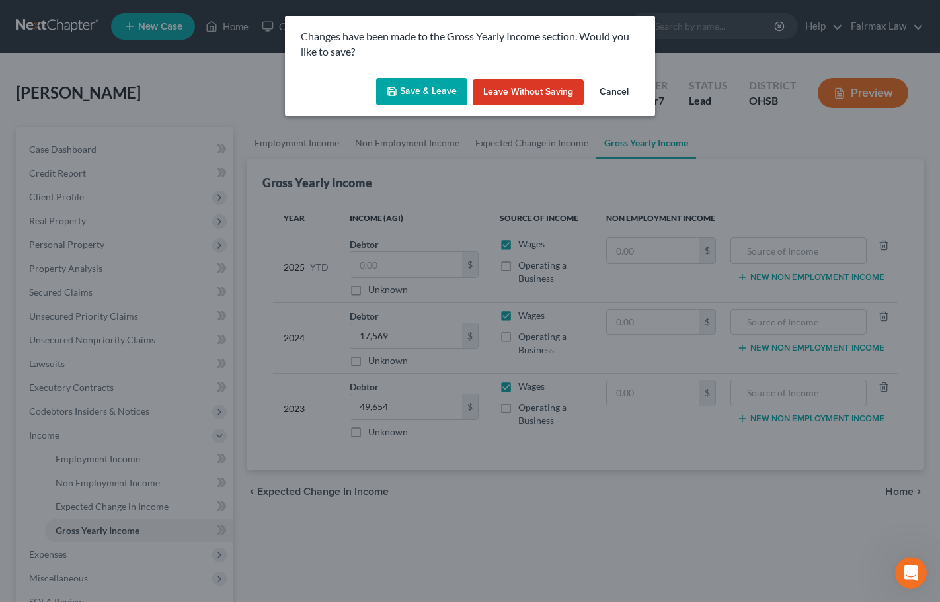
click at [436, 101] on button "Save & Leave" at bounding box center [421, 92] width 91 height 28
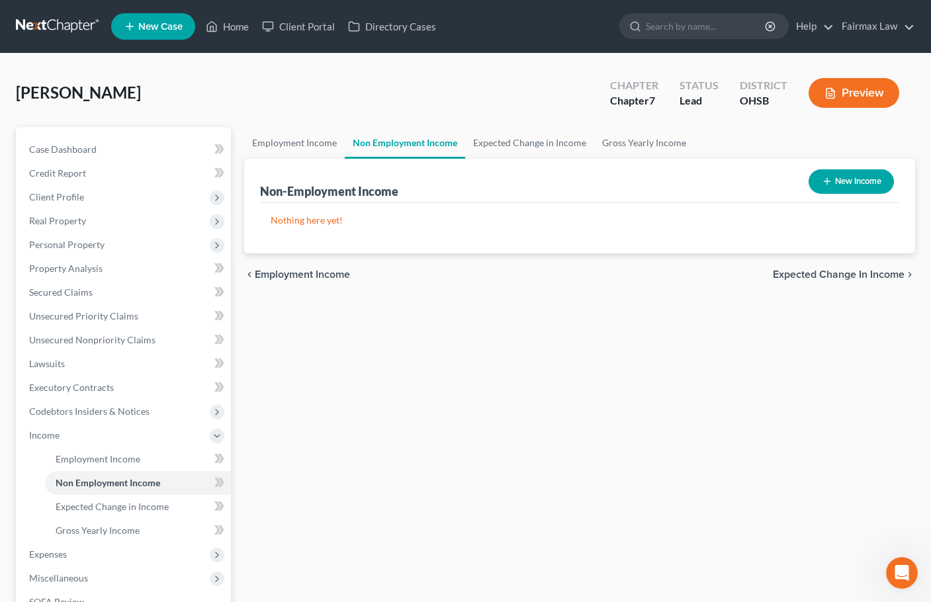
click at [858, 179] on button "New Income" at bounding box center [850, 181] width 85 height 24
select select "0"
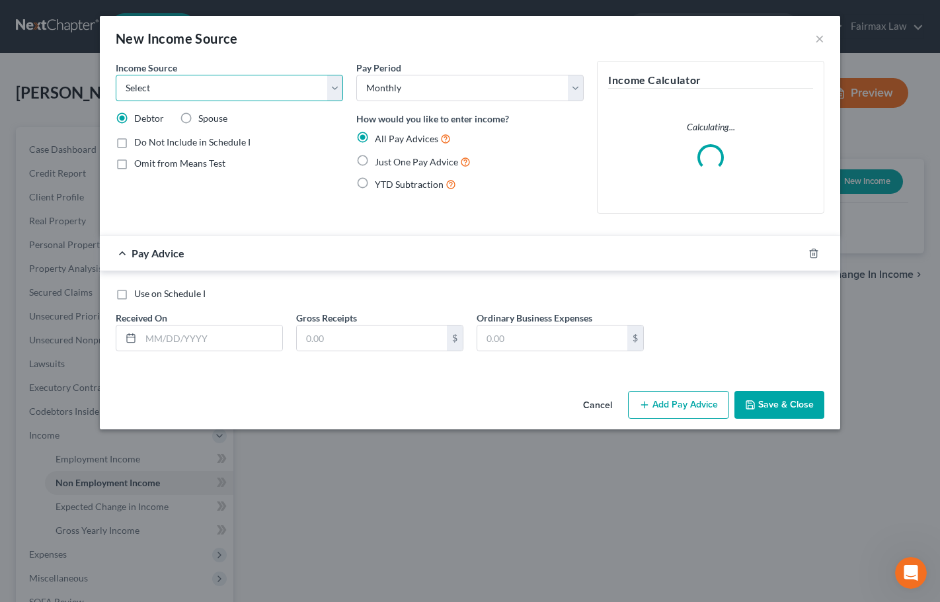
click at [258, 100] on select "Select Unemployment Disability (from employer) Pension Retirement Social Securi…" at bounding box center [230, 88] width 228 height 26
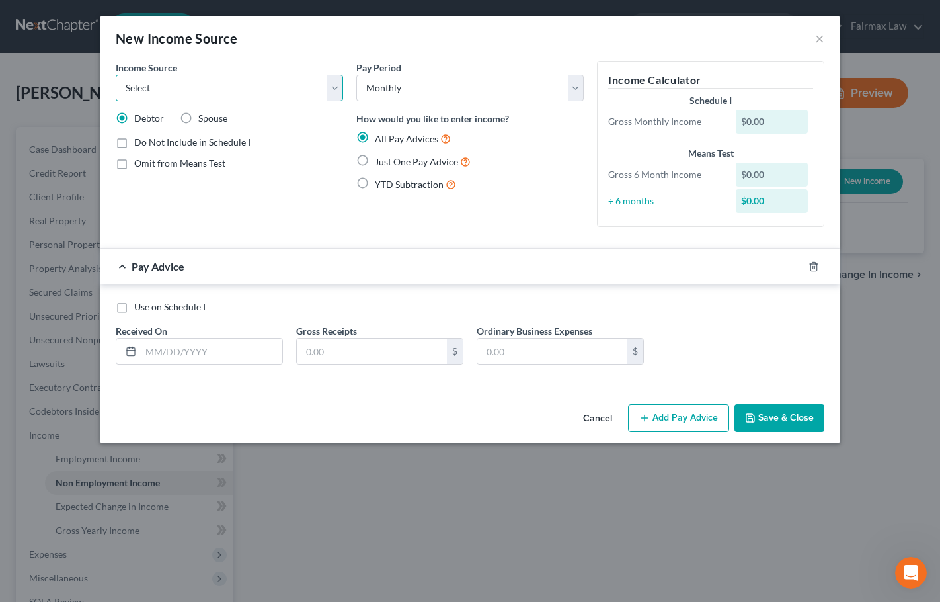
select select "5"
click at [116, 75] on select "Select Unemployment Disability (from employer) Pension Retirement Social Securi…" at bounding box center [230, 88] width 228 height 26
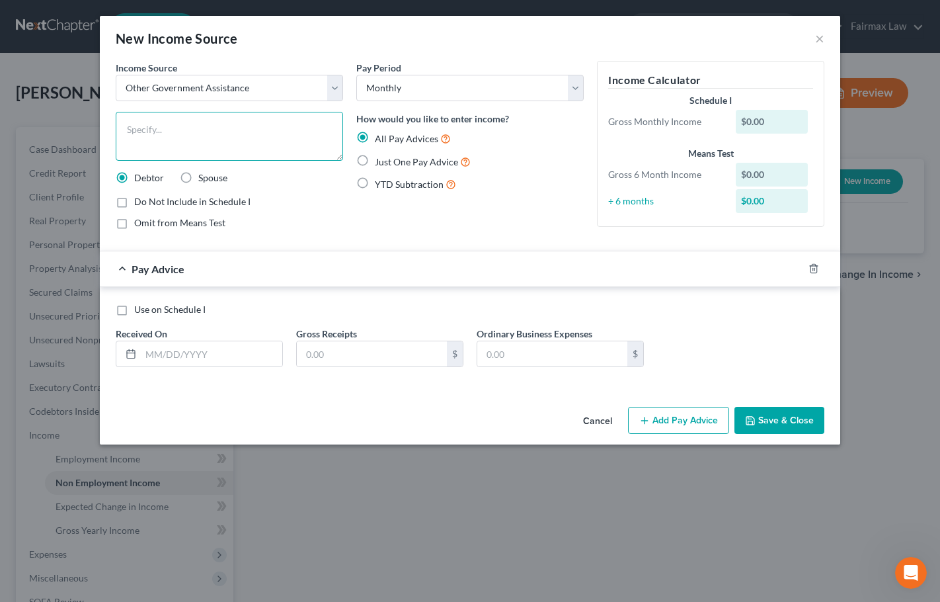
click at [185, 132] on textarea at bounding box center [230, 136] width 228 height 49
type textarea "Veterans Affairs"
click at [375, 161] on label "Just One Pay Advice" at bounding box center [423, 161] width 96 height 15
click at [380, 161] on input "Just One Pay Advice" at bounding box center [384, 158] width 9 height 9
radio input "true"
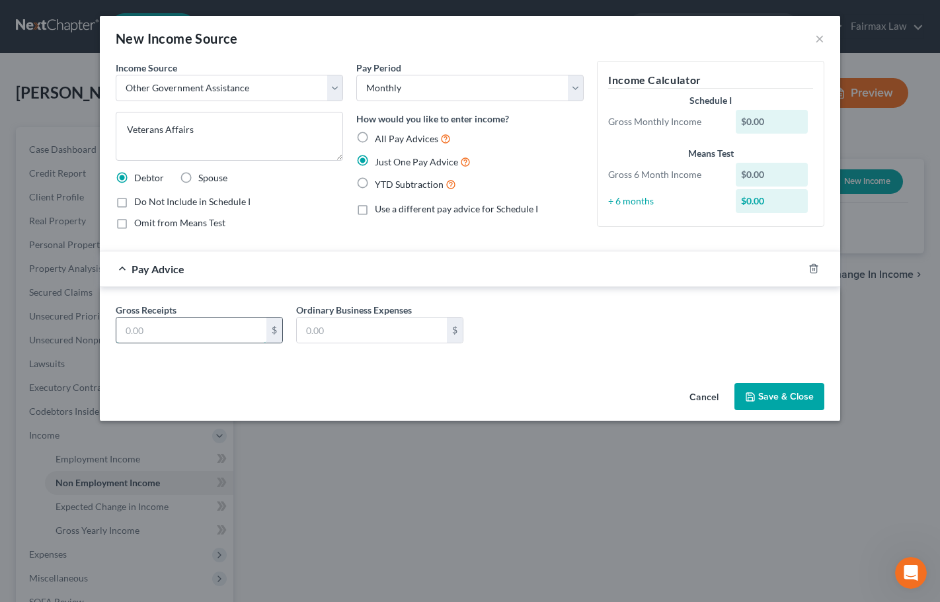
click at [177, 329] on input "text" at bounding box center [191, 329] width 150 height 25
type input "4,044.91"
click at [436, 84] on select "Select Monthly Twice Monthly Every Other Week Weekly" at bounding box center [470, 88] width 228 height 26
click at [638, 257] on div "Pay Advice $4,044.91" at bounding box center [452, 268] width 704 height 35
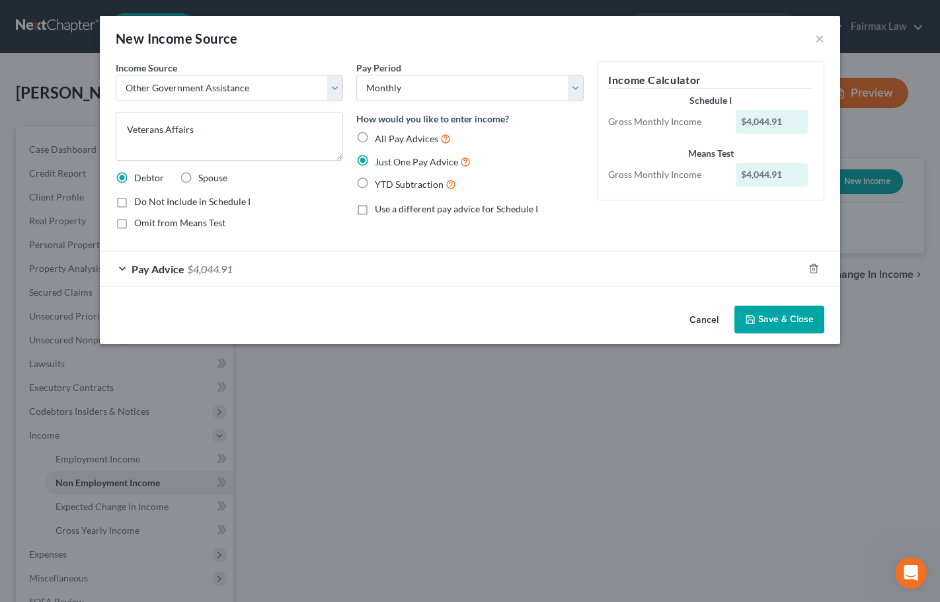
click at [778, 315] on button "Save & Close" at bounding box center [780, 320] width 90 height 28
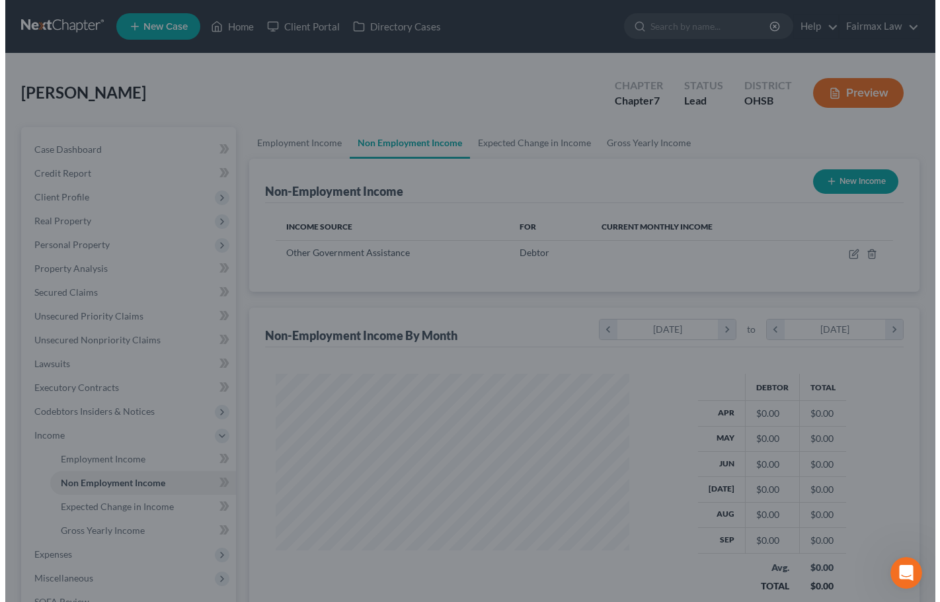
scroll to position [661110, 660971]
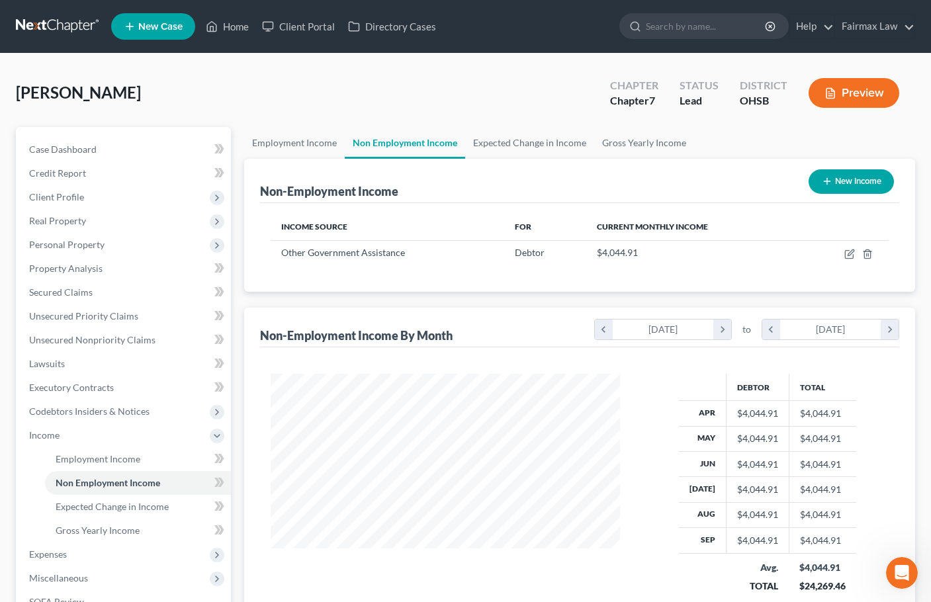
click at [868, 183] on button "New Income" at bounding box center [850, 181] width 85 height 24
select select "0"
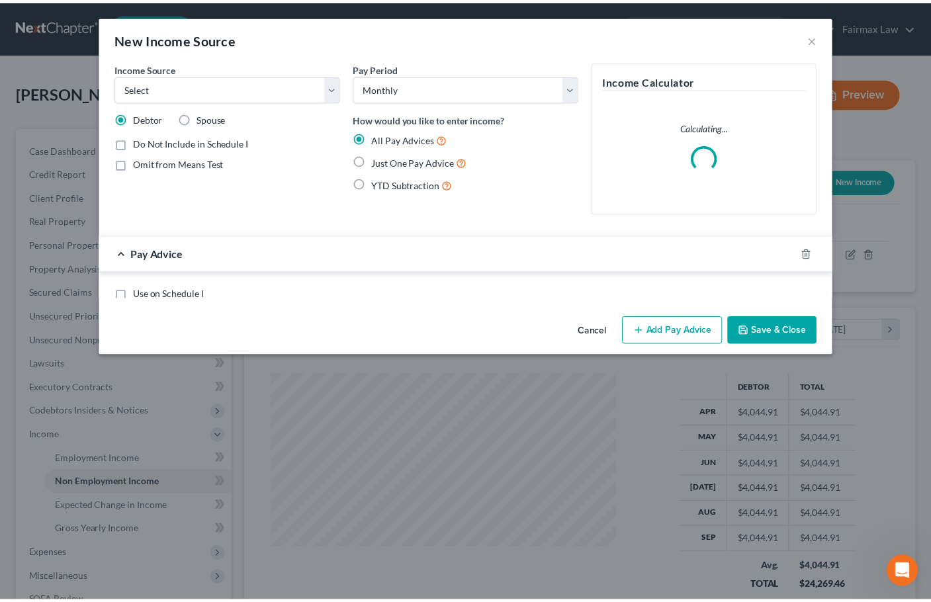
scroll to position [237, 380]
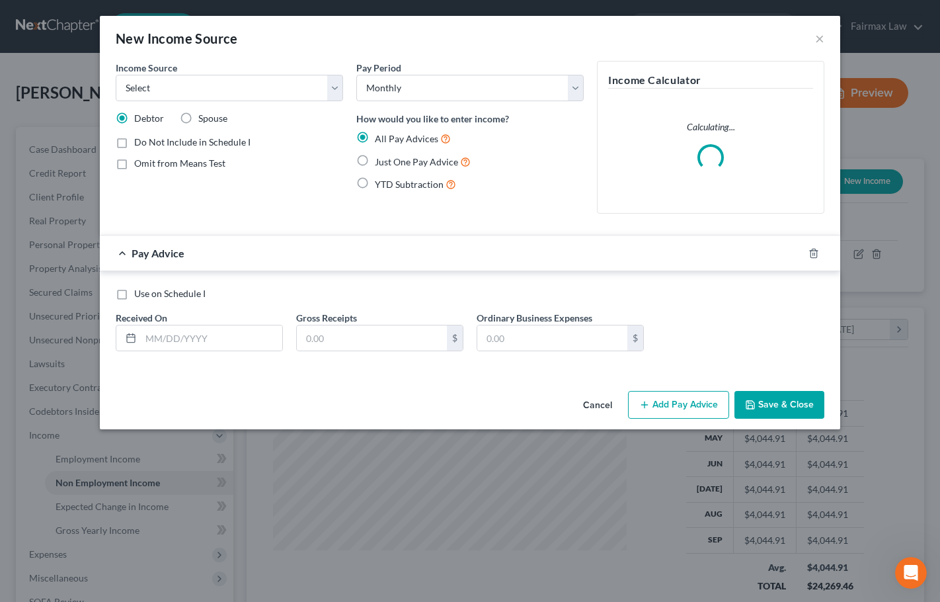
click at [198, 122] on label "Spouse" at bounding box center [212, 118] width 29 height 13
click at [204, 120] on input "Spouse" at bounding box center [208, 116] width 9 height 9
radio input "true"
click at [212, 90] on select "Select Unemployment Disability (from employer) Pension Retirement Social Securi…" at bounding box center [230, 88] width 228 height 26
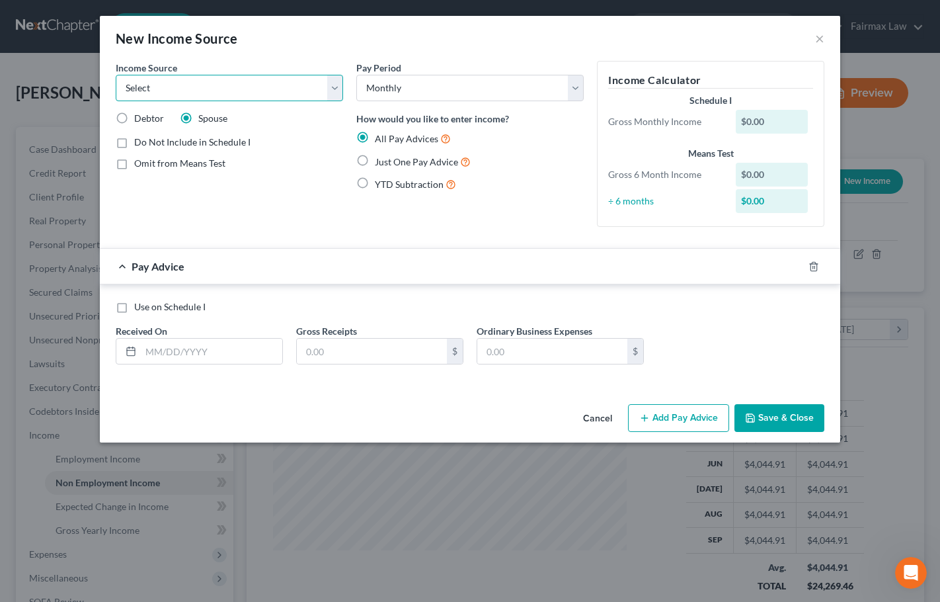
select select "4"
click at [116, 75] on select "Select Unemployment Disability (from employer) Pension Retirement Social Securi…" at bounding box center [230, 88] width 228 height 26
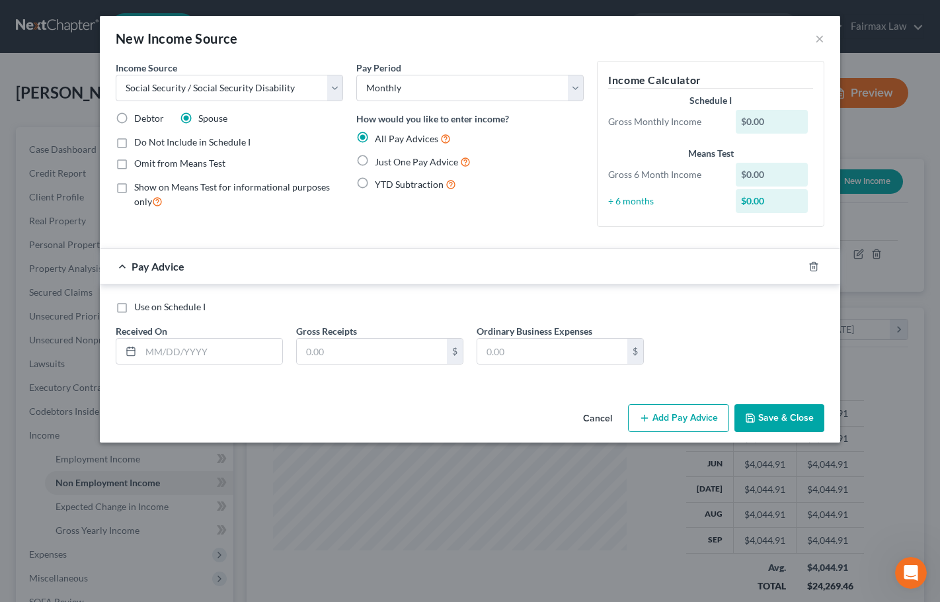
click at [375, 159] on label "Just One Pay Advice" at bounding box center [423, 161] width 96 height 15
click at [380, 159] on input "Just One Pay Advice" at bounding box center [384, 158] width 9 height 9
radio input "true"
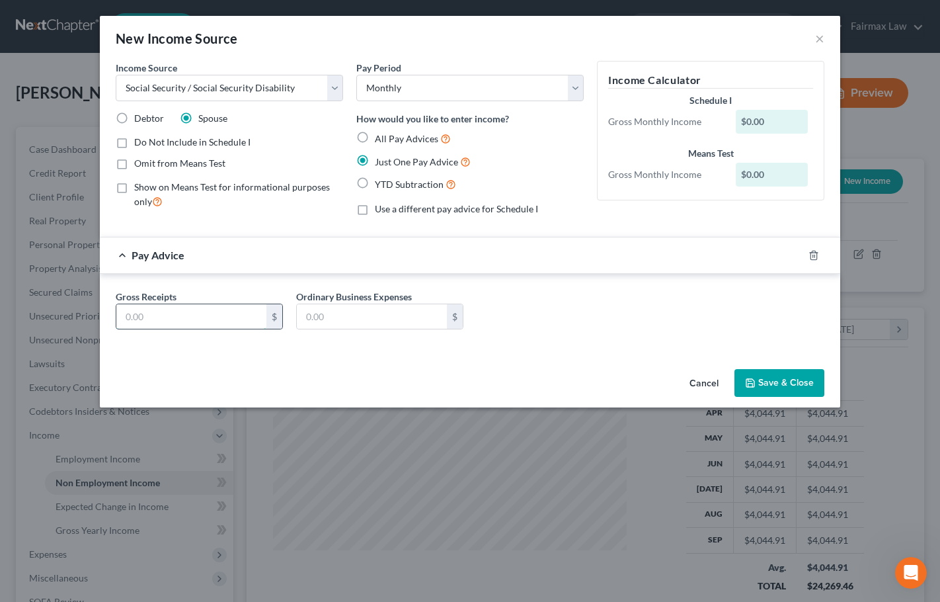
click at [185, 312] on input "text" at bounding box center [191, 316] width 150 height 25
type input "416"
click at [786, 383] on button "Save & Close" at bounding box center [780, 383] width 90 height 28
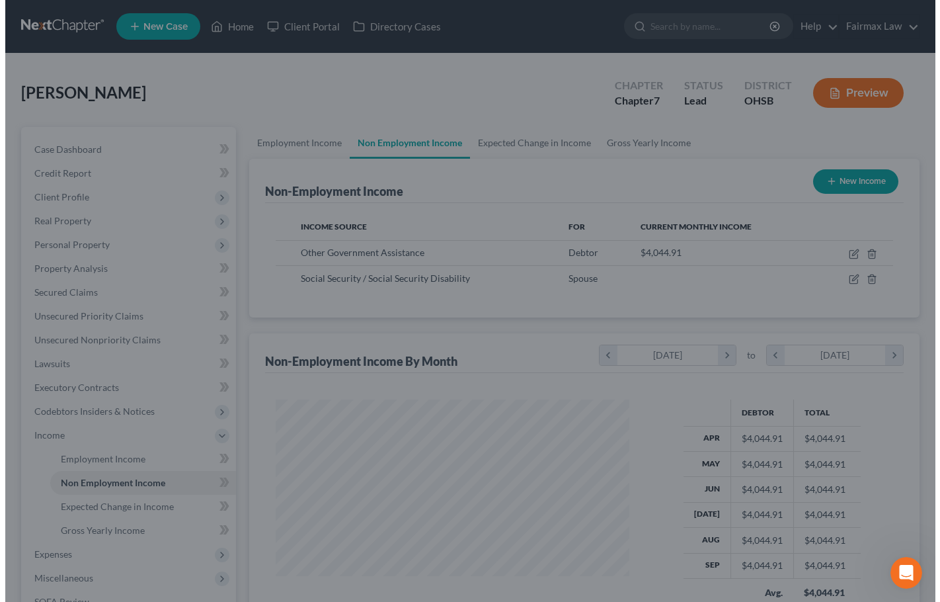
scroll to position [661110, 660971]
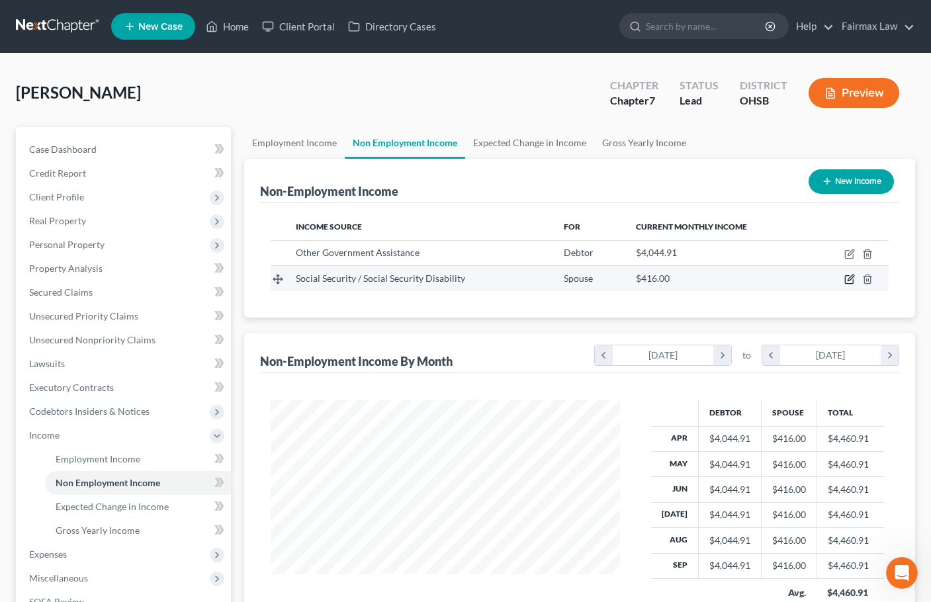
click at [848, 278] on icon "button" at bounding box center [849, 279] width 11 height 11
select select "4"
select select "0"
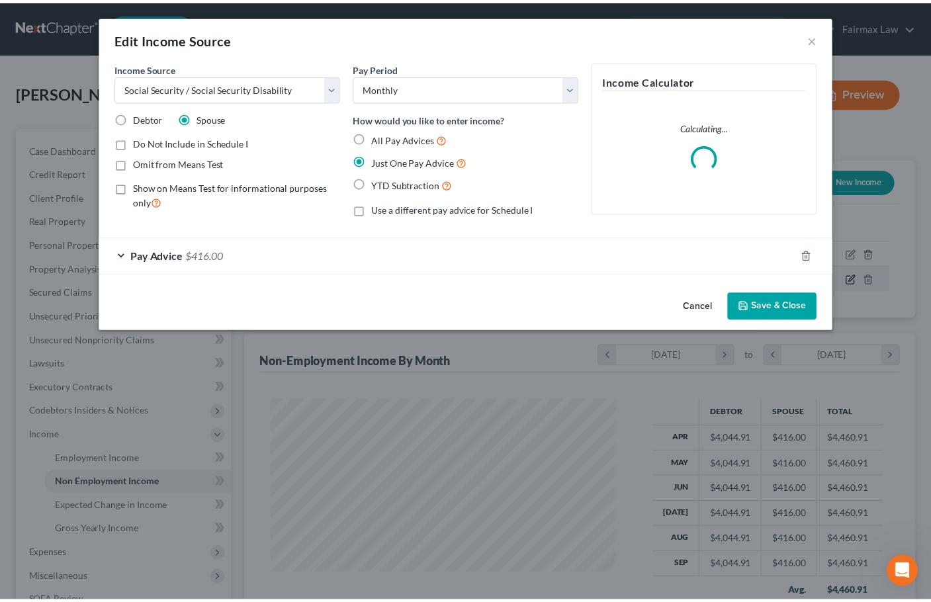
scroll to position [237, 380]
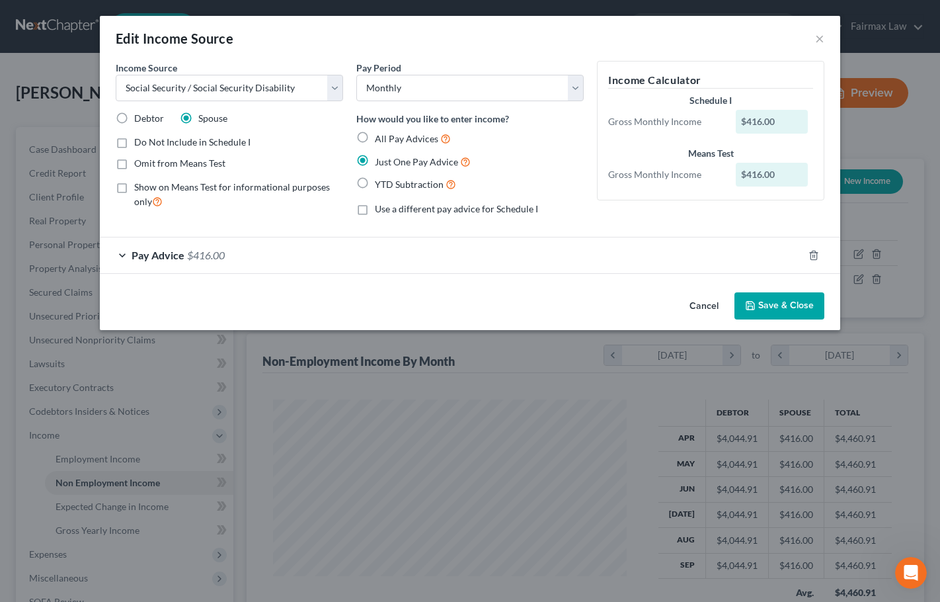
click at [134, 118] on label "Debtor" at bounding box center [149, 118] width 30 height 13
click at [140, 118] on input "Debtor" at bounding box center [144, 116] width 9 height 9
radio input "true"
click at [800, 305] on button "Save & Close" at bounding box center [780, 306] width 90 height 28
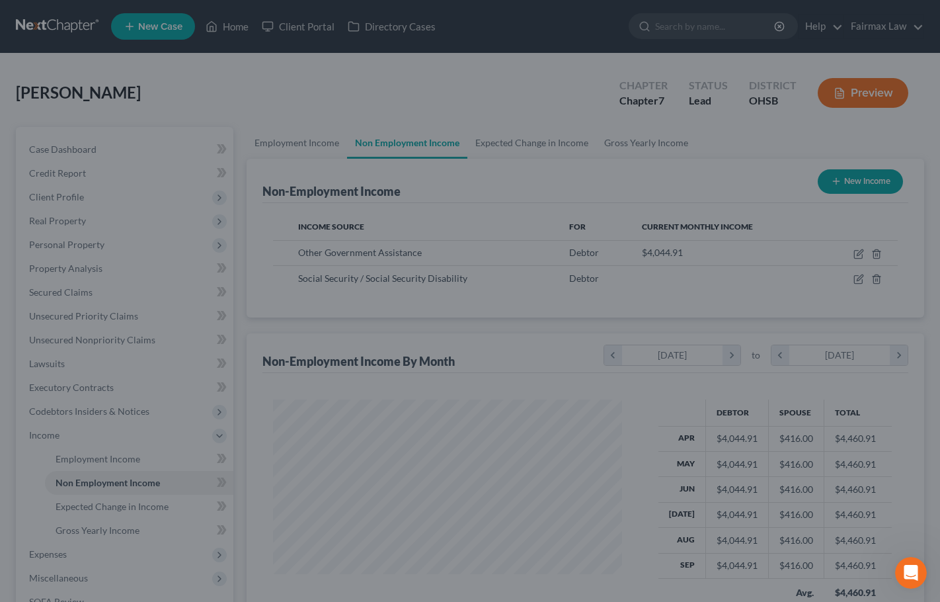
scroll to position [661110, 660971]
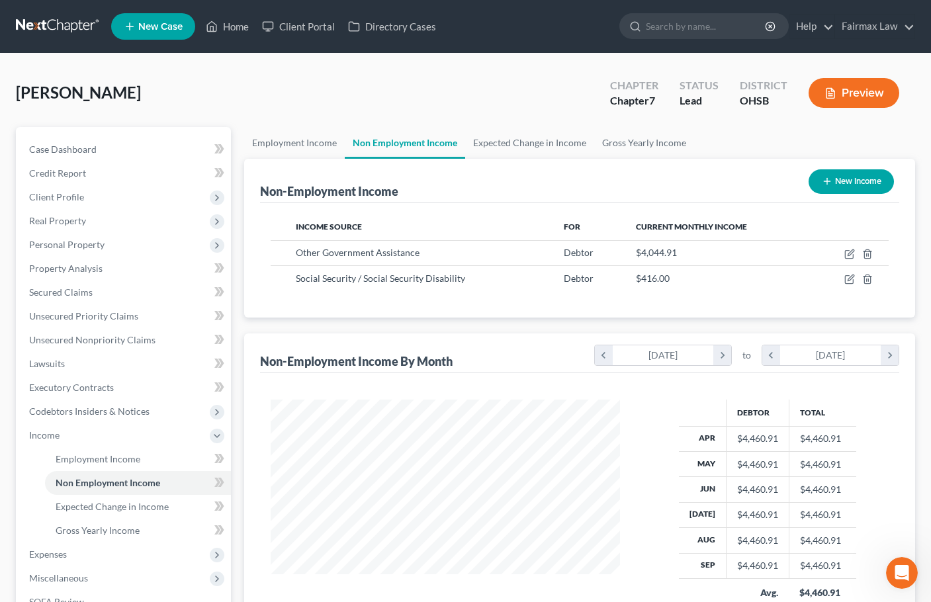
click at [842, 180] on button "New Income" at bounding box center [850, 181] width 85 height 24
select select "0"
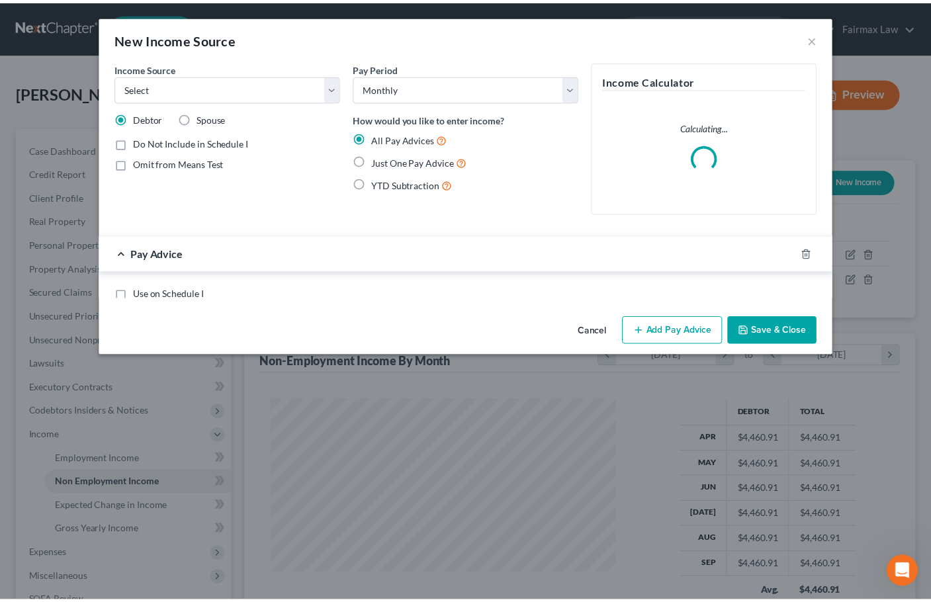
scroll to position [237, 380]
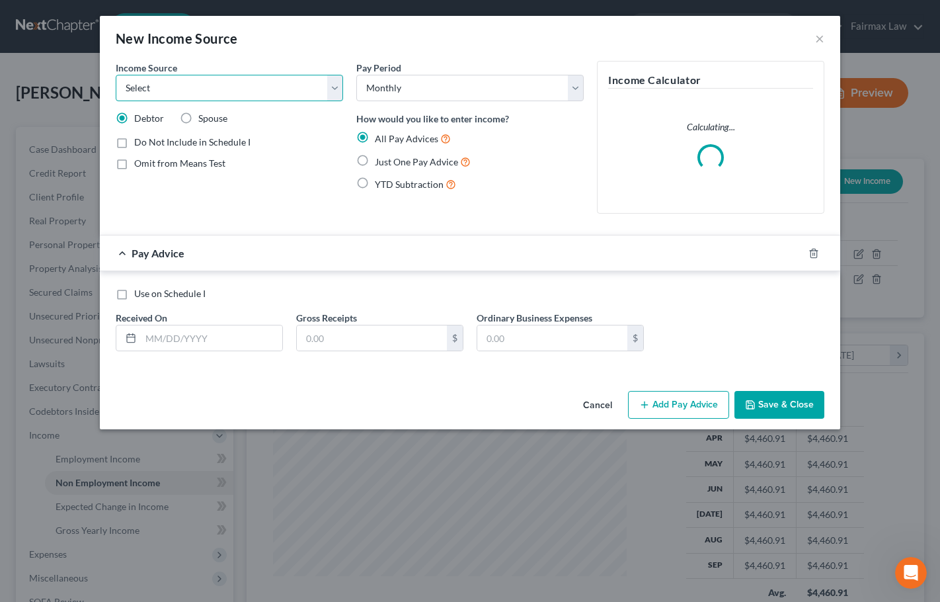
click at [284, 93] on select "Select Unemployment Disability (from employer) Pension Retirement Social Securi…" at bounding box center [230, 88] width 228 height 26
select select "4"
click at [116, 75] on select "Select Unemployment Disability (from employer) Pension Retirement Social Securi…" at bounding box center [230, 88] width 228 height 26
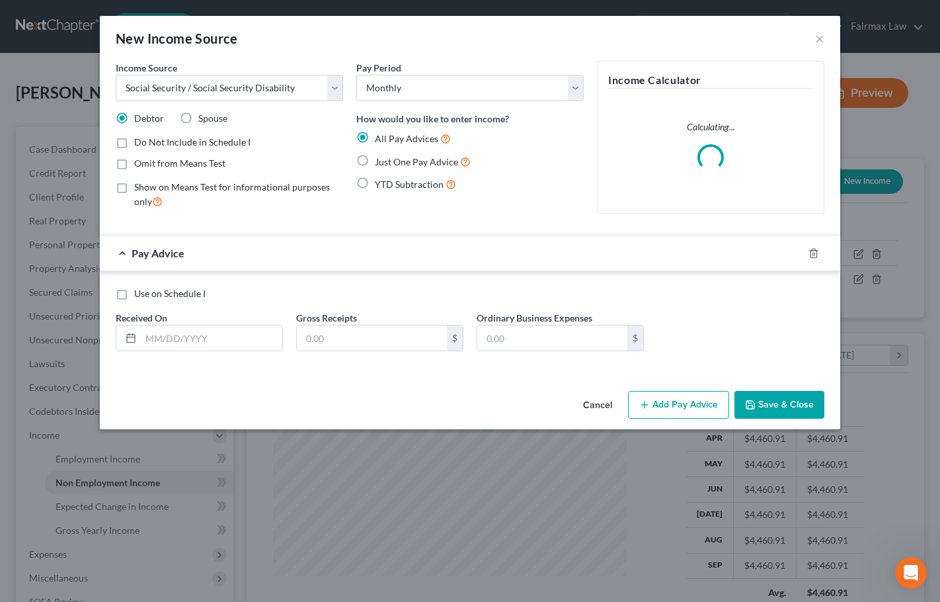
click at [375, 161] on label "Just One Pay Advice" at bounding box center [423, 161] width 96 height 15
click at [380, 161] on input "Just One Pay Advice" at bounding box center [384, 158] width 9 height 9
radio input "true"
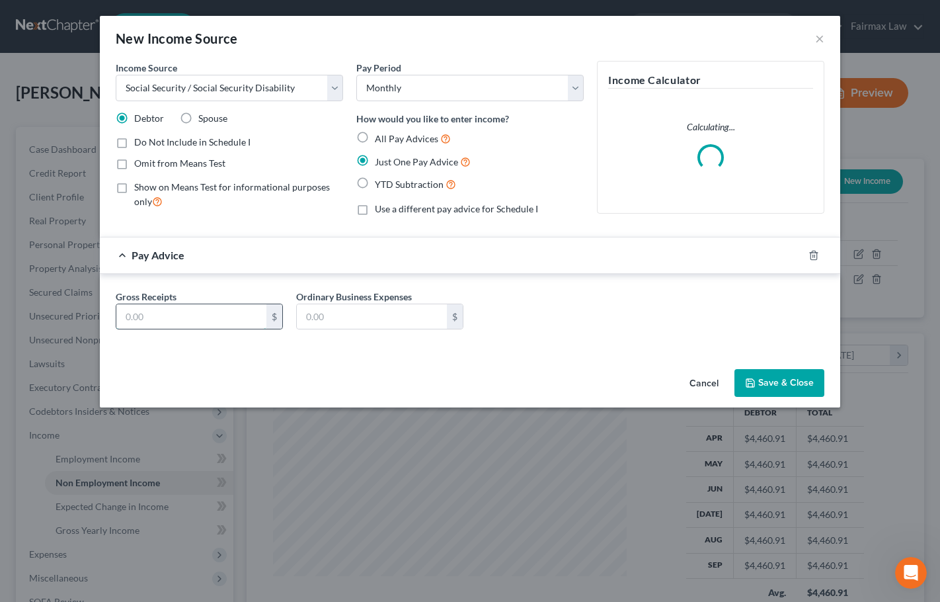
click at [203, 317] on input "text" at bounding box center [191, 316] width 150 height 25
type input "416"
click at [777, 390] on button "Save & Close" at bounding box center [780, 383] width 90 height 28
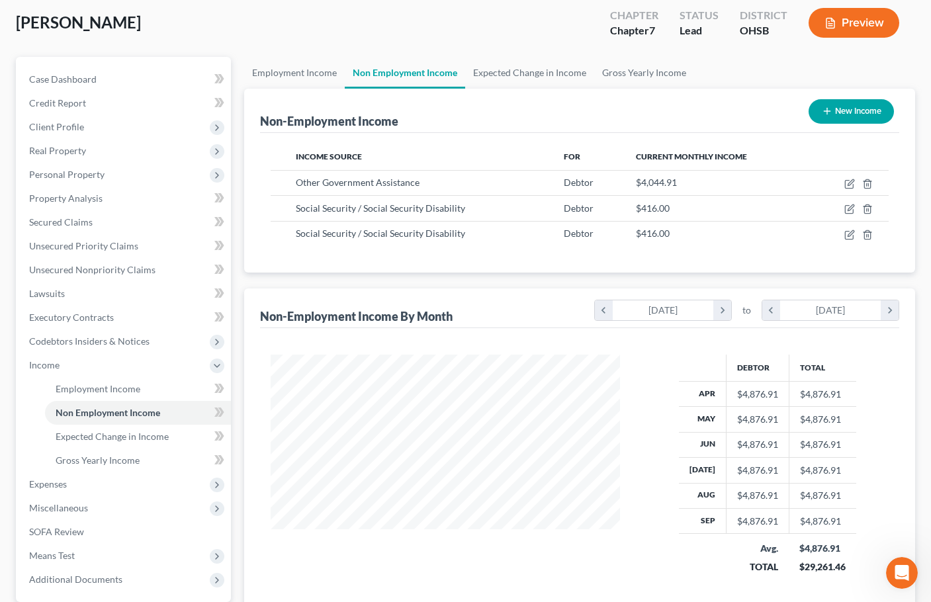
scroll to position [64, 0]
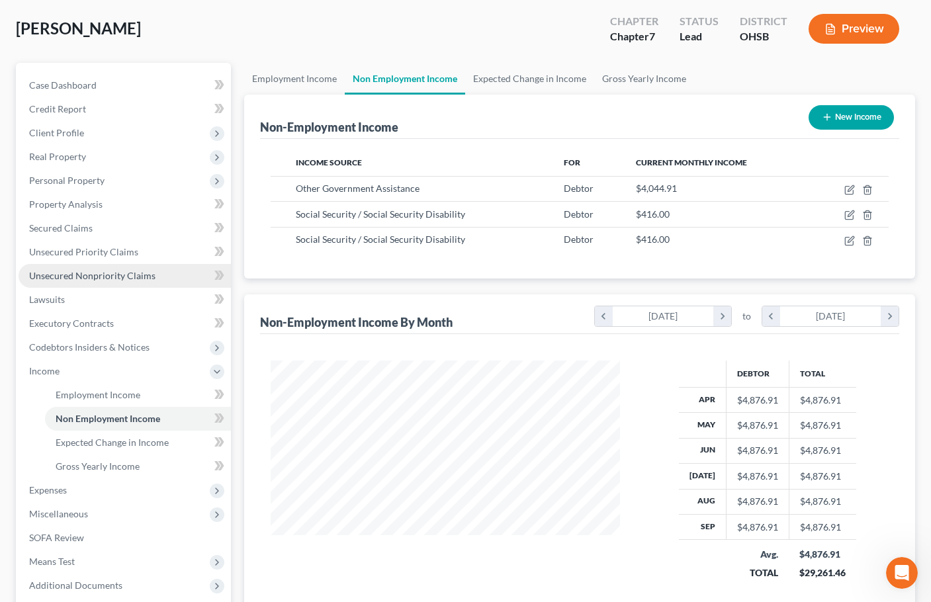
click at [139, 276] on span "Unsecured Nonpriority Claims" at bounding box center [92, 275] width 126 height 11
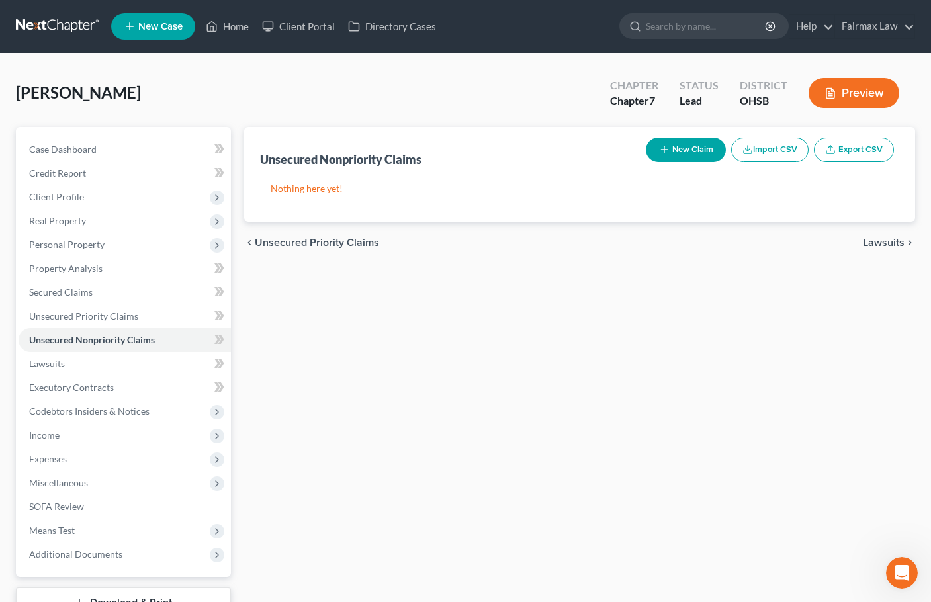
click at [698, 146] on button "New Claim" at bounding box center [685, 150] width 80 height 24
select select "0"
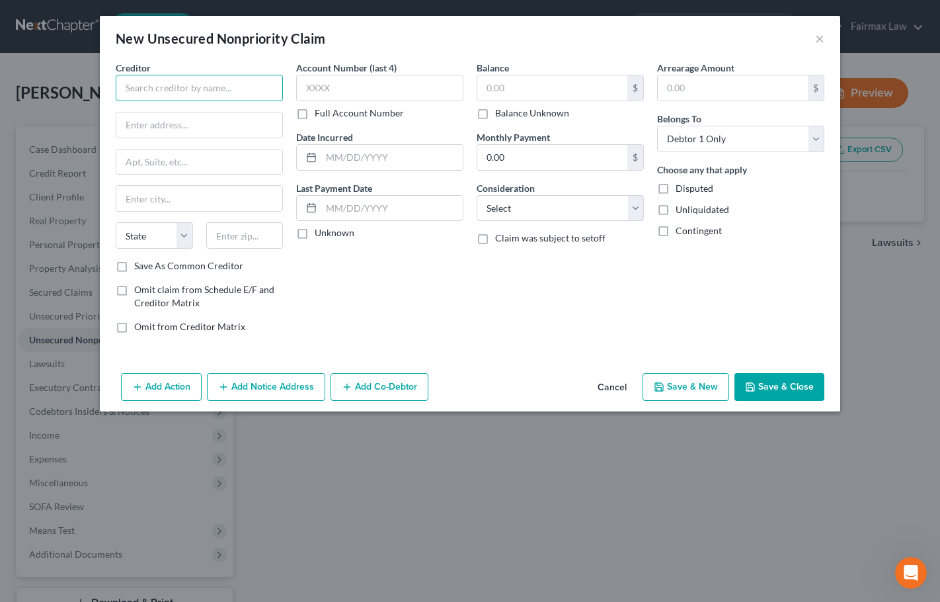
click at [200, 85] on input "text" at bounding box center [199, 88] width 167 height 26
paste input "AVANT / WEBBANK"
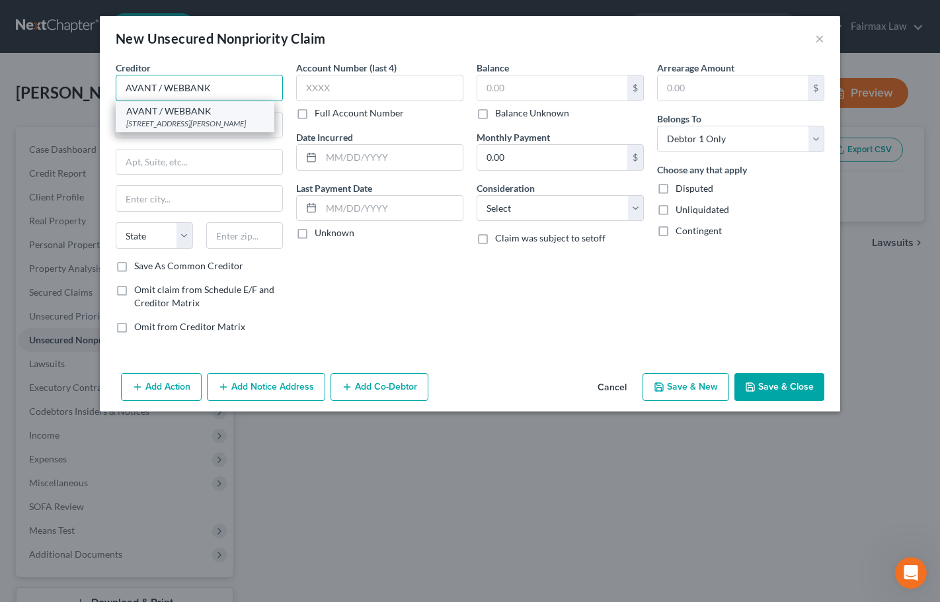
type input "AVANT / WEBBANK"
click at [206, 118] on div "222 MERCHANDISE MART PLZ, Chicago, IL 60654" at bounding box center [195, 123] width 138 height 11
type input "222 MERCHANDISE MART PLZ"
type input "Chicago"
select select "14"
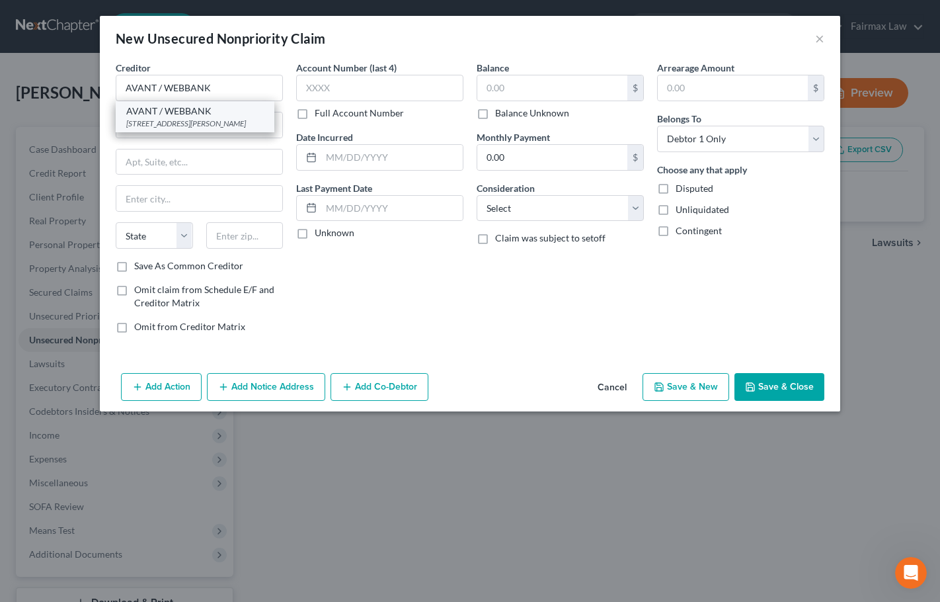
type input "60654"
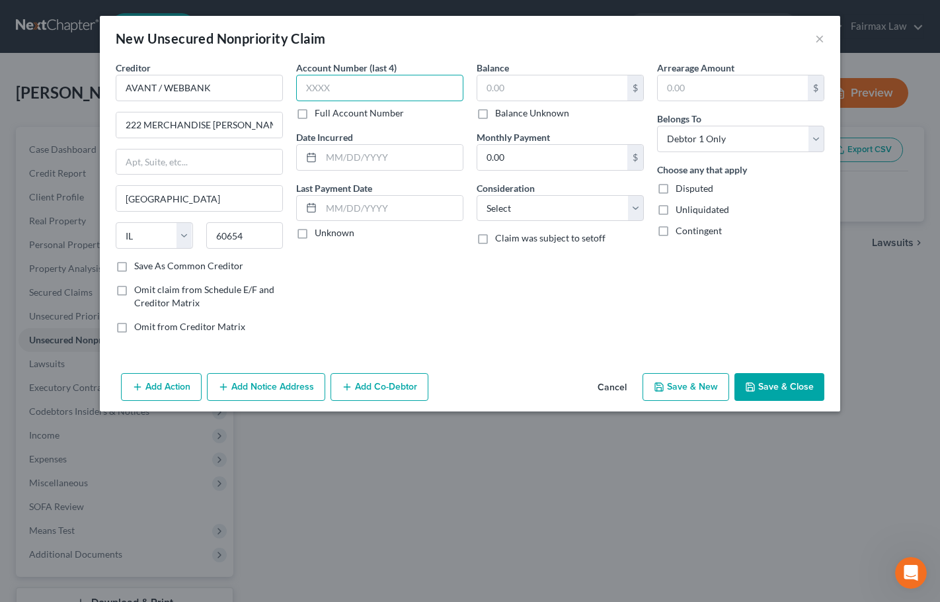
click at [343, 92] on input "text" at bounding box center [379, 88] width 167 height 26
type input "2062"
click at [509, 87] on input "text" at bounding box center [552, 87] width 150 height 25
type input "979"
click at [525, 153] on input "0.00" at bounding box center [552, 157] width 150 height 25
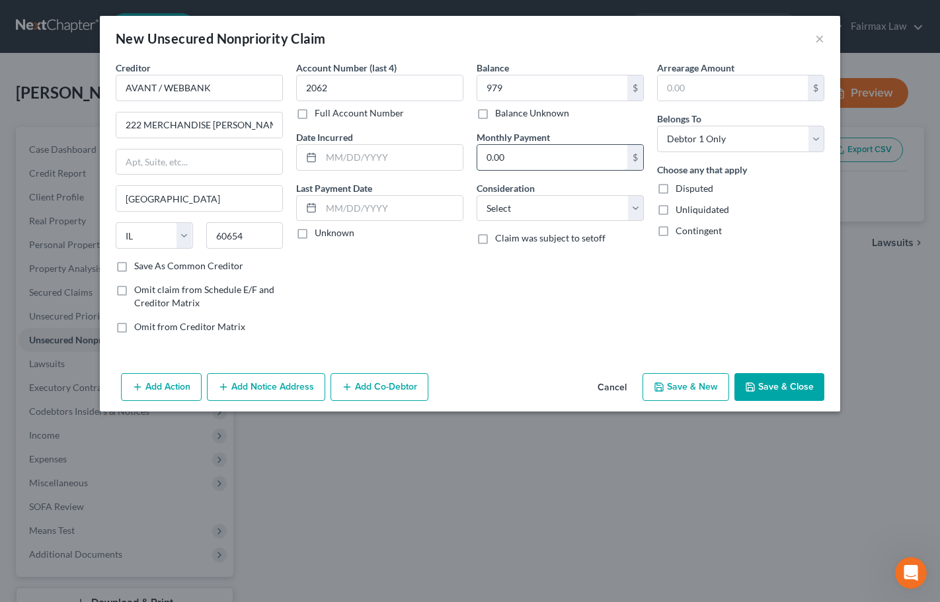
click at [525, 153] on input "0.00" at bounding box center [552, 157] width 150 height 25
click at [523, 151] on input "0.00" at bounding box center [552, 157] width 150 height 25
type input "41"
click at [500, 203] on select "Select Cable / Satellite Services Collection Agency Credit Card Debt Debt Couns…" at bounding box center [560, 208] width 167 height 26
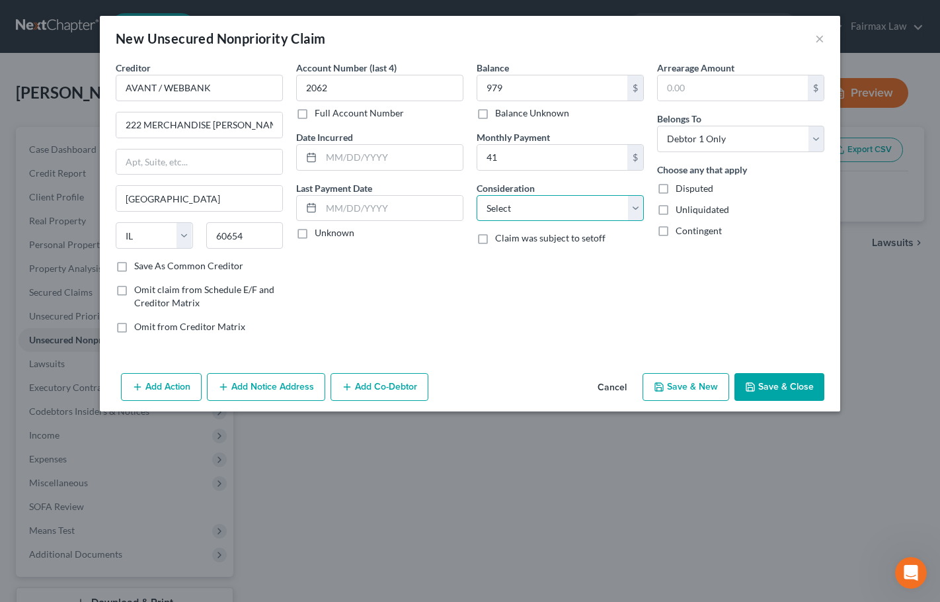
select select "14"
click at [477, 195] on select "Select Cable / Satellite Services Collection Agency Credit Card Debt Debt Couns…" at bounding box center [560, 208] width 167 height 26
click at [527, 260] on input "text" at bounding box center [560, 258] width 166 height 25
type input "Collections"
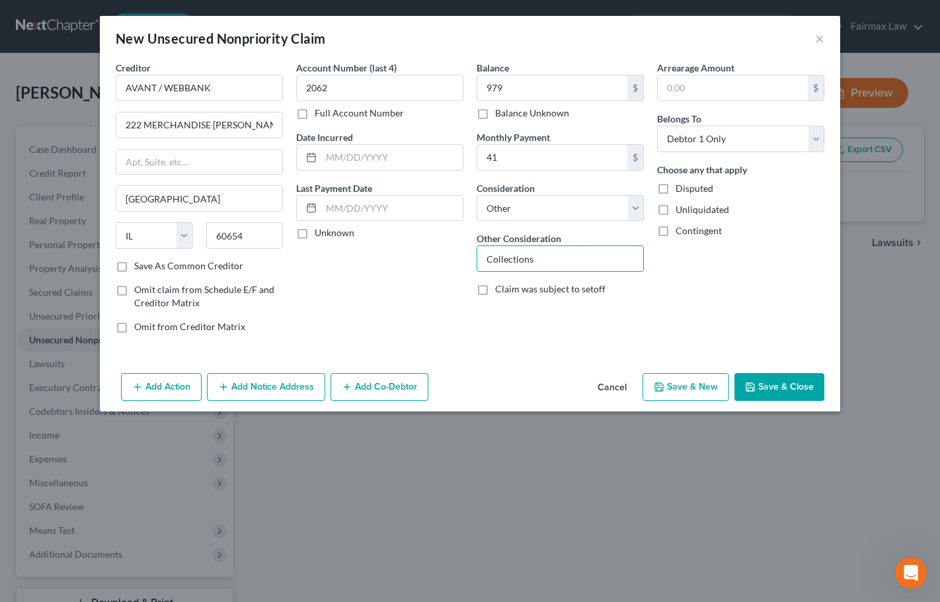
drag, startPoint x: 510, startPoint y: 333, endPoint x: 520, endPoint y: 335, distance: 10.1
click at [511, 335] on div "Balance 979.00 $ Balance Unknown Balance Undetermined 979 $ Balance Unknown Mon…" at bounding box center [560, 202] width 181 height 283
click at [531, 212] on select "Select Cable / Satellite Services Collection Agency Credit Card Debt Debt Couns…" at bounding box center [560, 208] width 167 height 26
select select "2"
click at [477, 195] on select "Select Cable / Satellite Services Collection Agency Credit Card Debt Debt Couns…" at bounding box center [560, 208] width 167 height 26
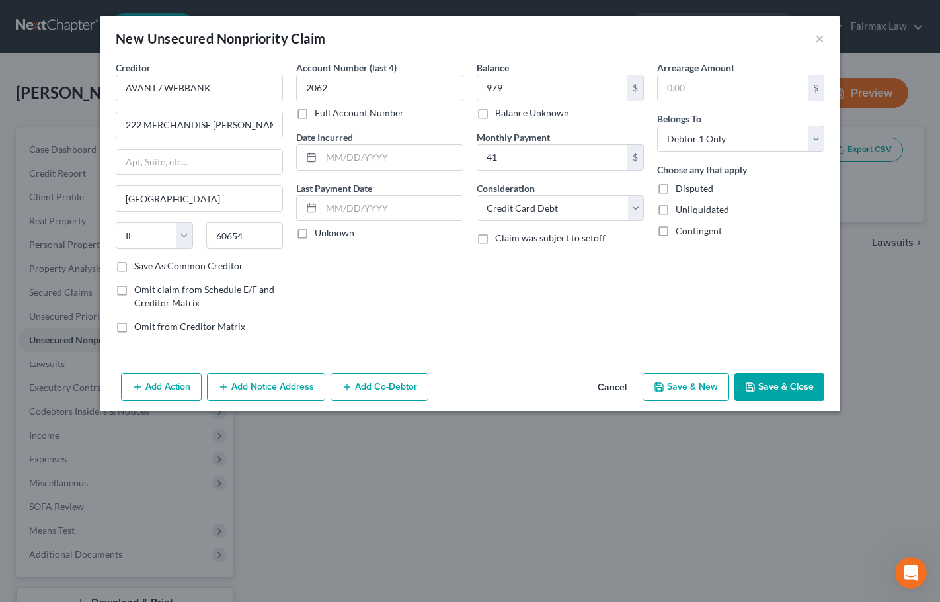
click at [695, 382] on button "Save & New" at bounding box center [686, 387] width 87 height 28
select select "0"
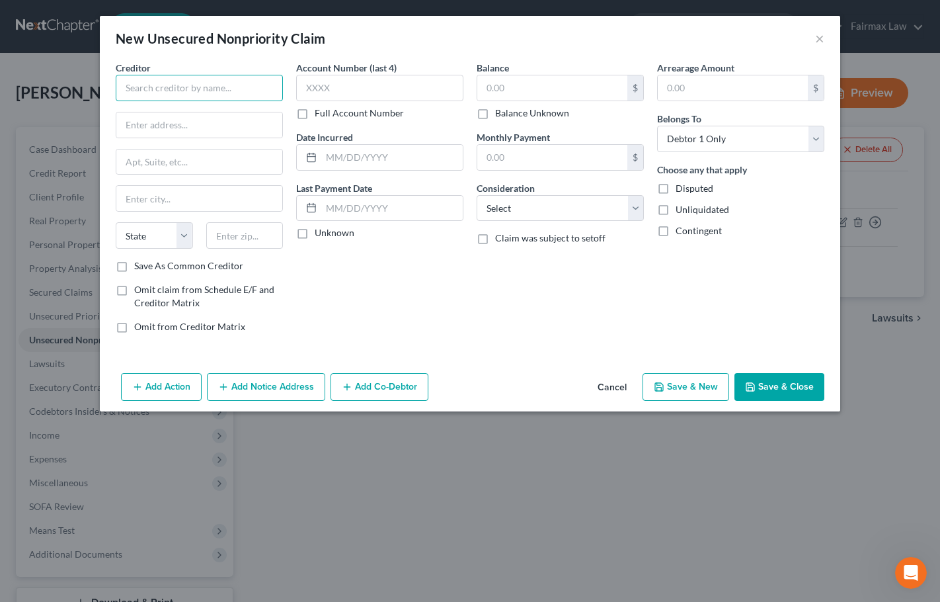
click at [215, 89] on input "text" at bounding box center [199, 88] width 167 height 26
paste input "SYNCB/SAM S"
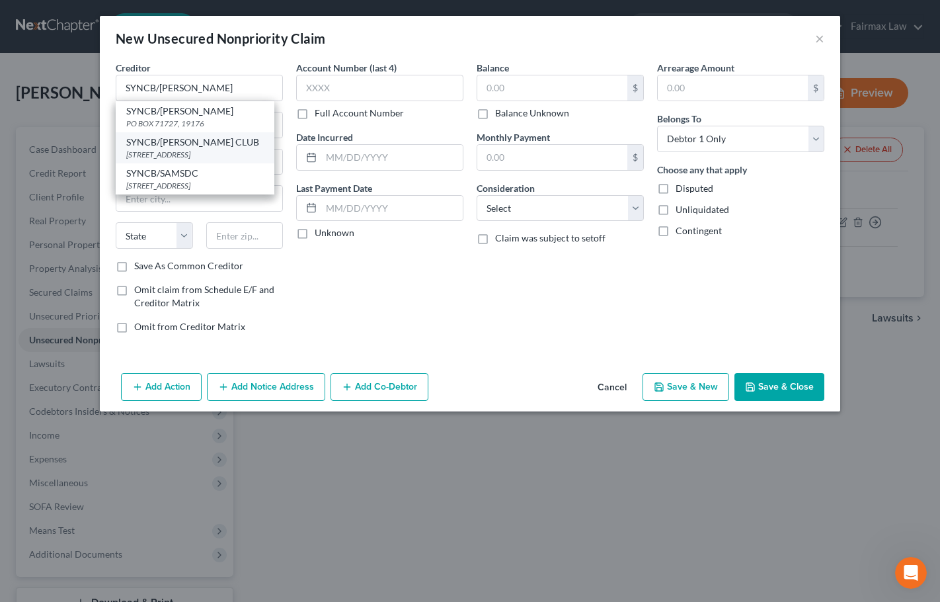
click at [196, 144] on div "SYNCB/SAMS CLUB" at bounding box center [195, 142] width 138 height 13
type input "SYNCB/SAMS CLUB"
type input "PO BOX 71727"
type input "PHILADELPHIA"
select select "39"
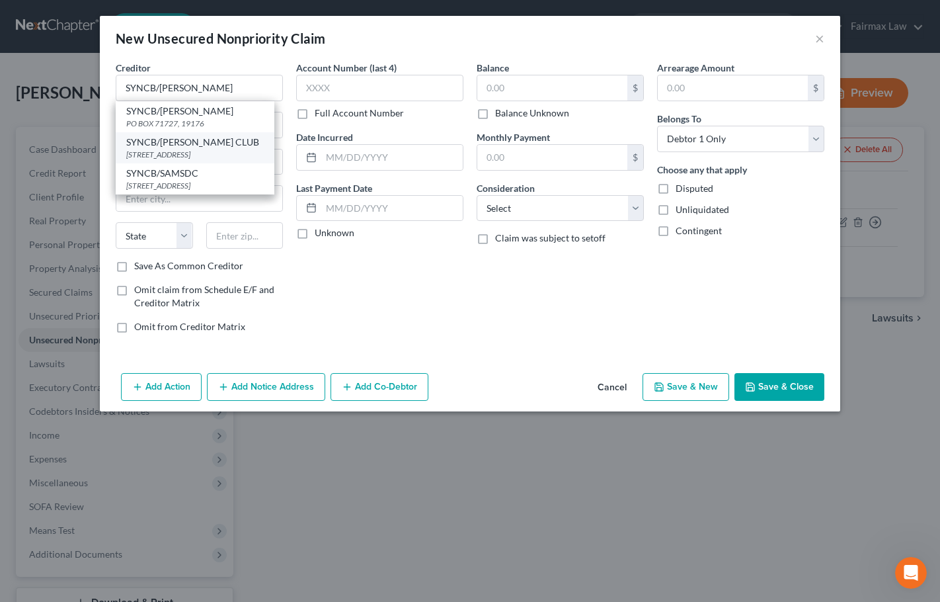
type input "19176"
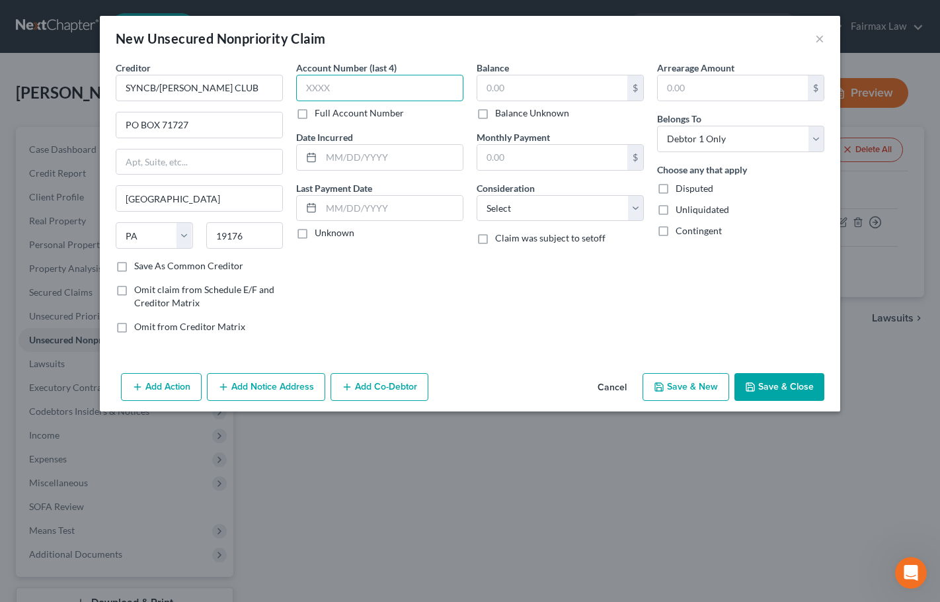
click at [335, 89] on input "text" at bounding box center [379, 88] width 167 height 26
type input "0682"
click at [522, 88] on input "text" at bounding box center [552, 87] width 150 height 25
type input "1,868"
click at [524, 162] on input "text" at bounding box center [552, 157] width 150 height 25
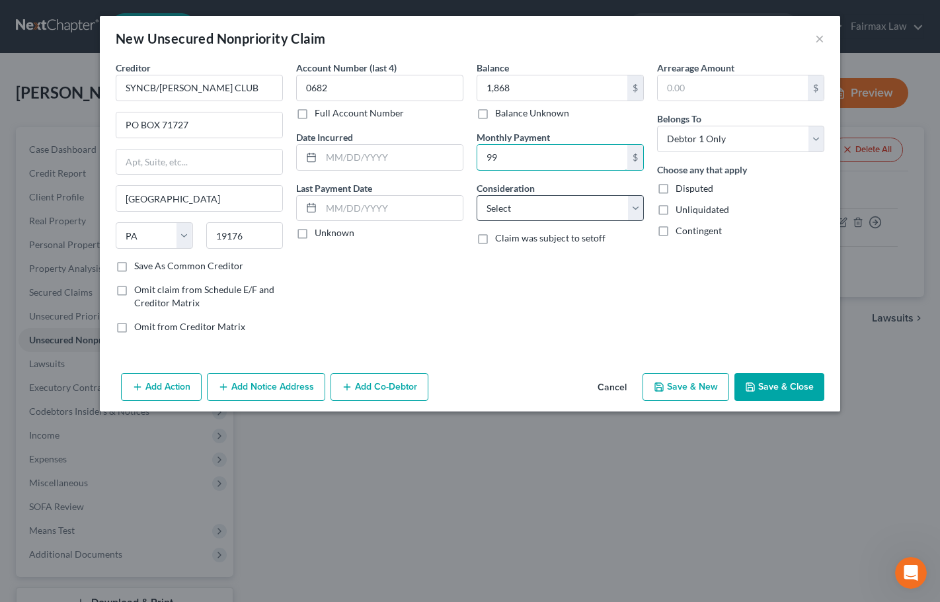
type input "99"
click at [522, 206] on select "Select Cable / Satellite Services Collection Agency Credit Card Debt Debt Couns…" at bounding box center [560, 208] width 167 height 26
select select "2"
click at [477, 195] on select "Select Cable / Satellite Services Collection Agency Credit Card Debt Debt Couns…" at bounding box center [560, 208] width 167 height 26
click at [676, 388] on button "Save & New" at bounding box center [686, 387] width 87 height 28
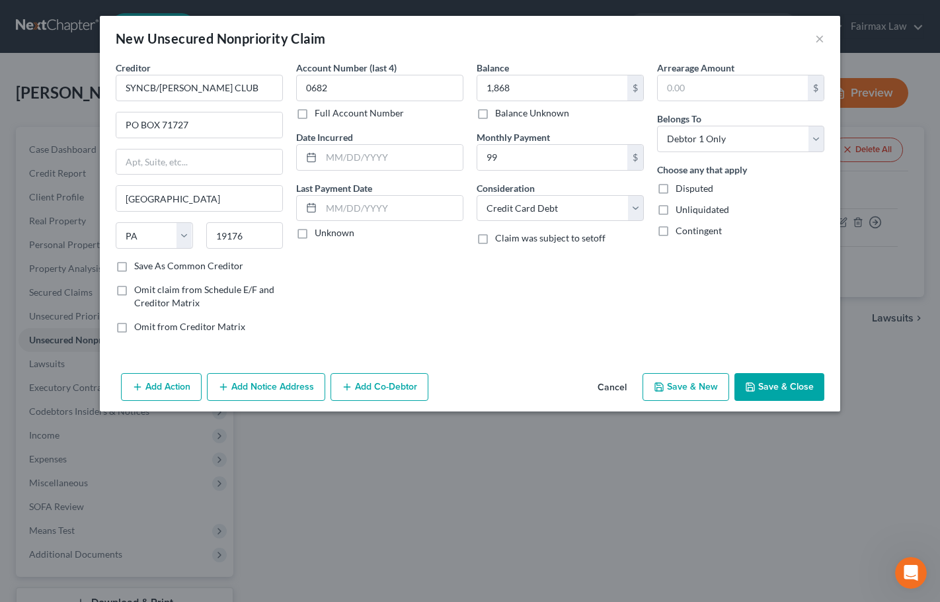
select select "0"
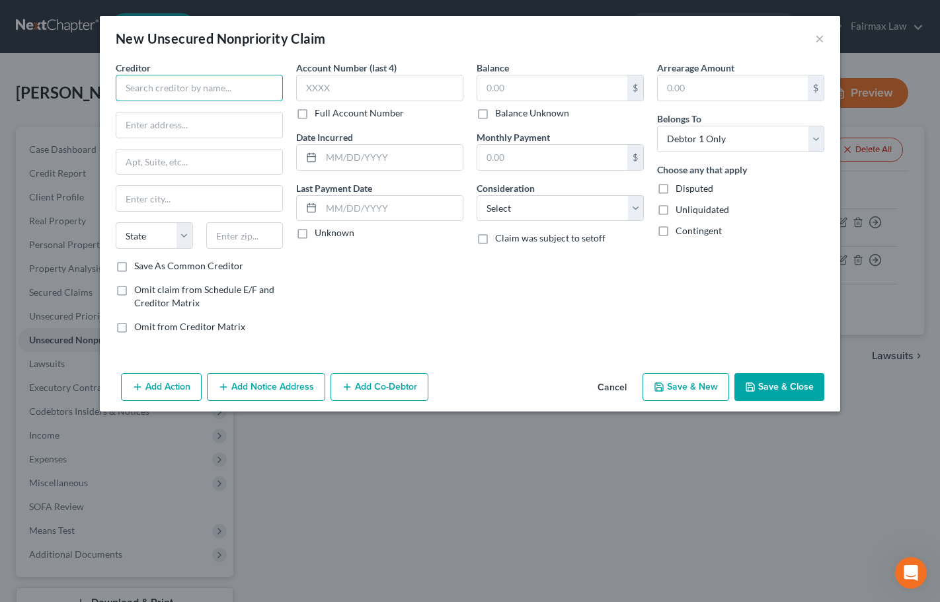
click at [212, 91] on input "text" at bounding box center [199, 88] width 167 height 26
paste input "SANTANDER"
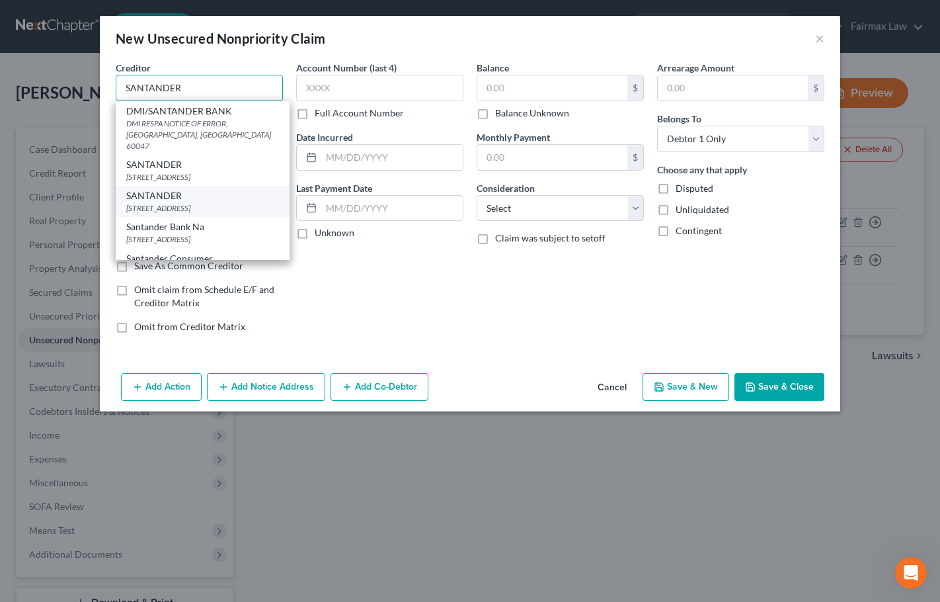
scroll to position [66, 0]
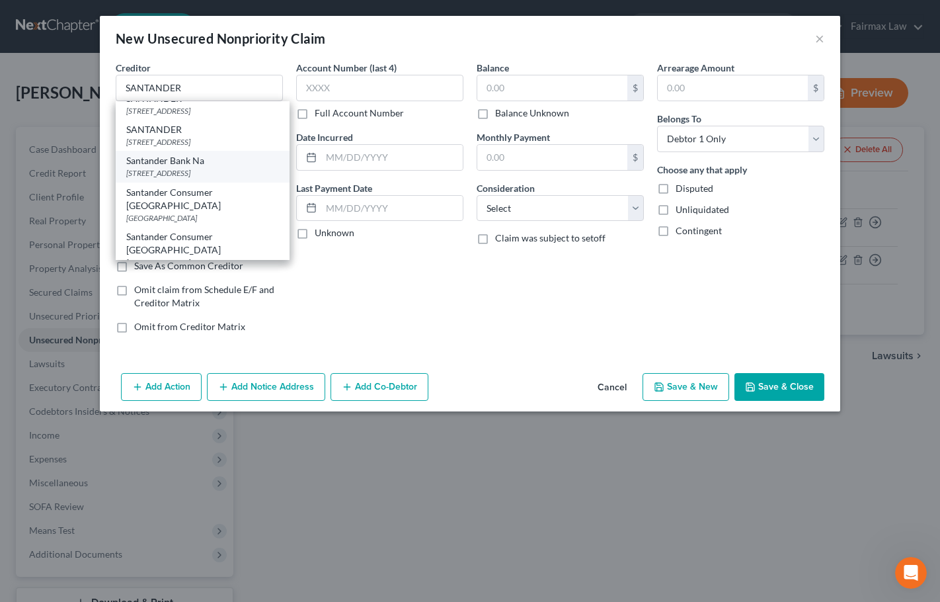
click at [200, 178] on div "1 Corporate Drive Suite 360, Lake Zurich, IL 60047" at bounding box center [202, 172] width 153 height 11
type input "Santander Bank Na"
type input "1 Corporate Drive Suite 360"
type input "Lake Zurich"
select select "14"
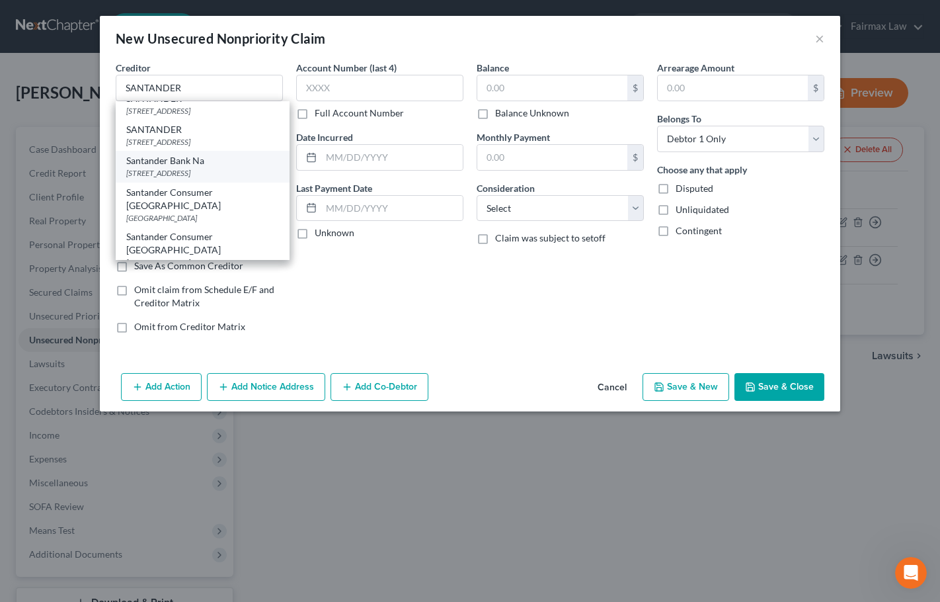
type input "60047"
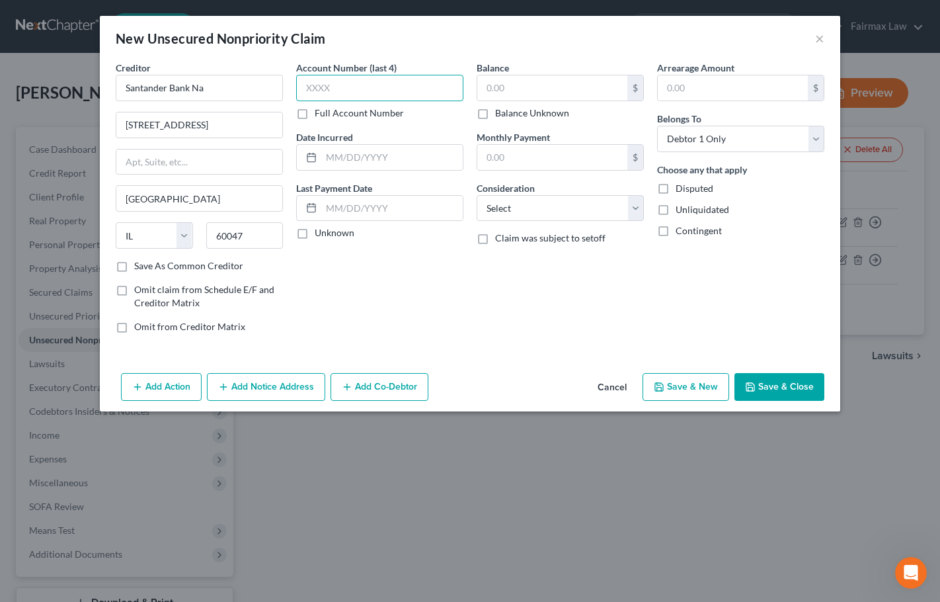
click at [372, 88] on input "text" at bounding box center [379, 88] width 167 height 26
type input "1000"
click at [540, 83] on input "text" at bounding box center [552, 87] width 150 height 25
type input "16,712"
click at [542, 163] on input "text" at bounding box center [552, 157] width 150 height 25
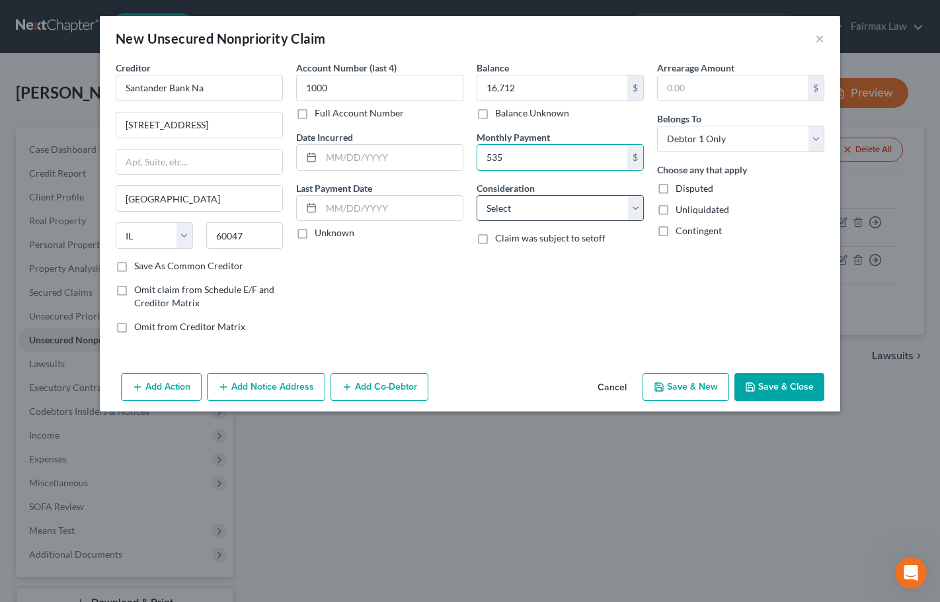
type input "535"
click at [526, 212] on select "Select Cable / Satellite Services Collection Agency Credit Card Debt Debt Couns…" at bounding box center [560, 208] width 167 height 26
select select "14"
click at [477, 195] on select "Select Cable / Satellite Services Collection Agency Credit Card Debt Debt Couns…" at bounding box center [560, 208] width 167 height 26
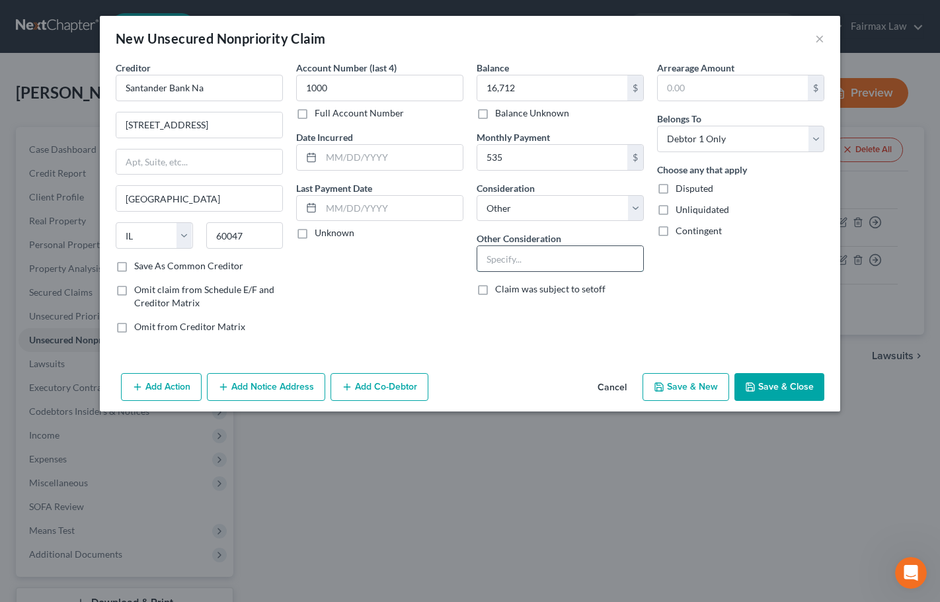
click at [527, 257] on input "text" at bounding box center [560, 258] width 166 height 25
type input "Auto Loan"
click at [698, 386] on button "Save & New" at bounding box center [686, 387] width 87 height 28
select select "0"
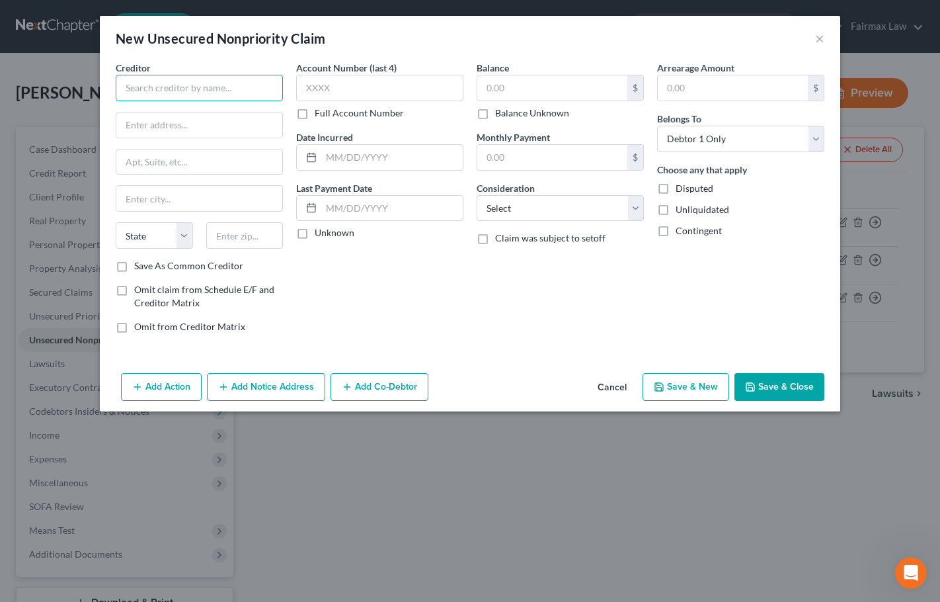
click at [205, 94] on input "text" at bounding box center [199, 88] width 167 height 26
paste input "TBOM"
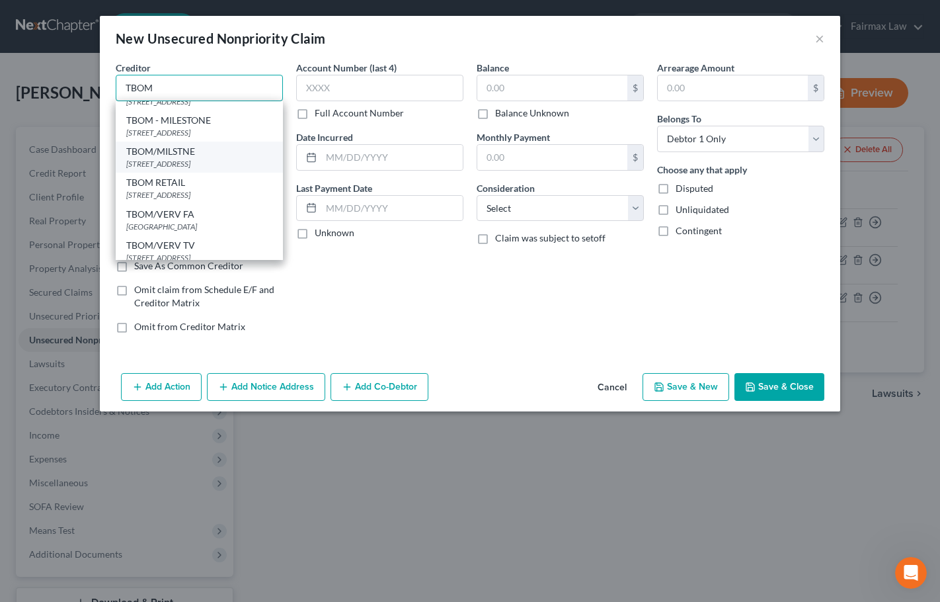
scroll to position [331, 0]
click at [196, 110] on div "PO BOX 4499, Beaverton, OR 97076" at bounding box center [199, 104] width 146 height 11
type input "TBOM - MILESTONE"
type input "PO BOX 4499"
type input "Beaverton"
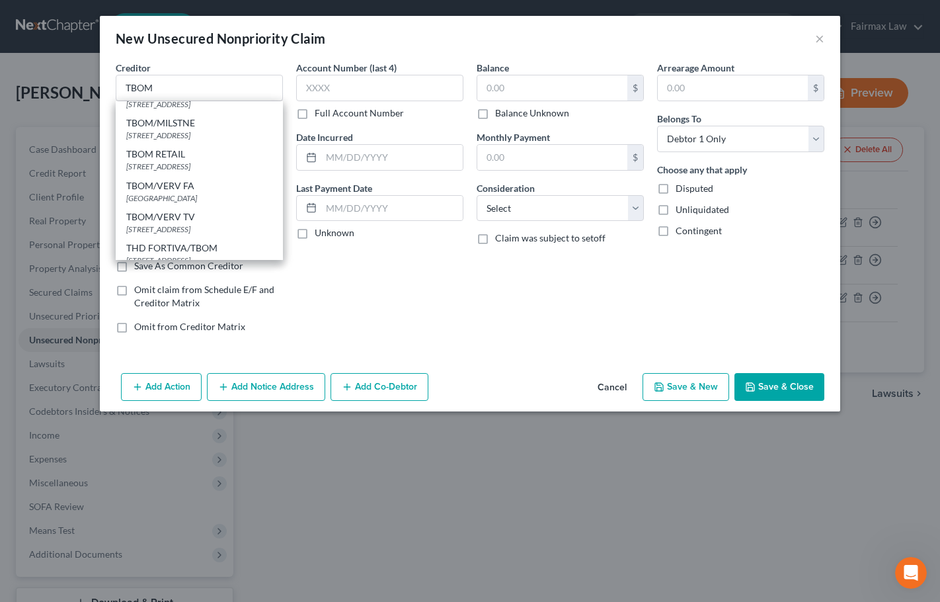
select select "38"
type input "97076"
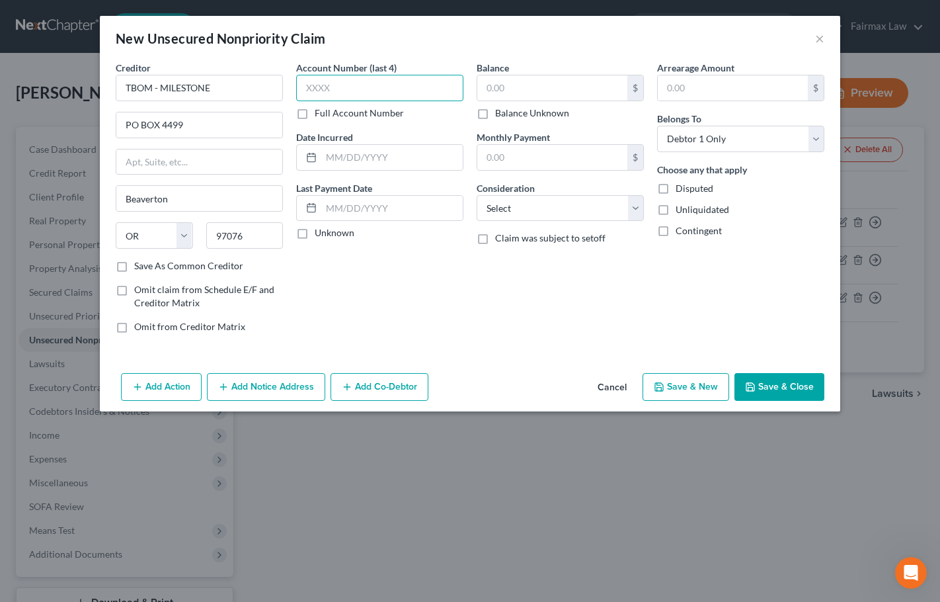
click at [384, 90] on input "text" at bounding box center [379, 88] width 167 height 26
type input "9553"
click at [526, 79] on input "text" at bounding box center [552, 87] width 150 height 25
type input "741"
click at [504, 156] on input "text" at bounding box center [552, 157] width 150 height 25
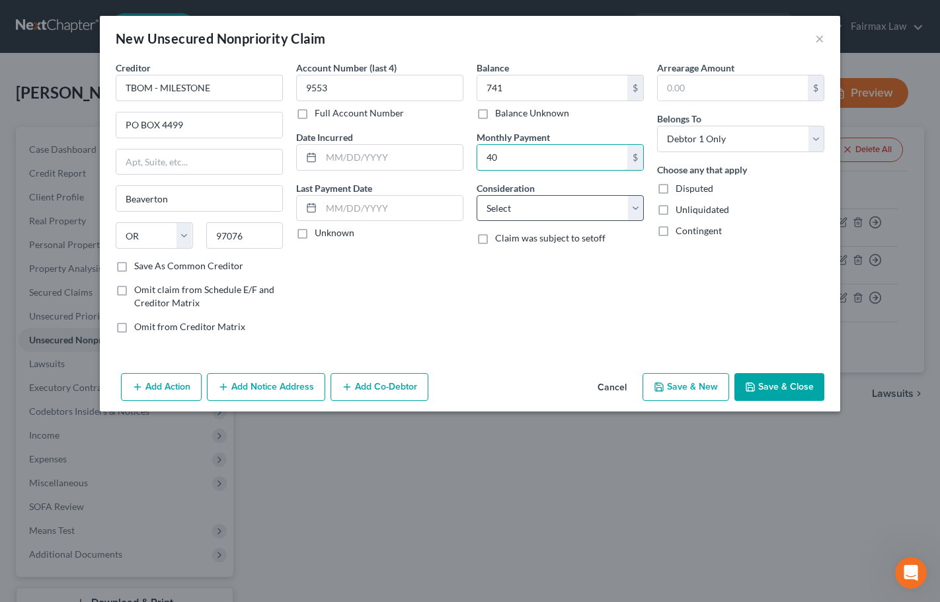
type input "40"
click at [512, 220] on select "Select Cable / Satellite Services Collection Agency Credit Card Debt Debt Couns…" at bounding box center [560, 208] width 167 height 26
select select "2"
click at [477, 195] on select "Select Cable / Satellite Services Collection Agency Credit Card Debt Debt Couns…" at bounding box center [560, 208] width 167 height 26
click at [534, 304] on div "Balance 741.00 $ Balance Unknown Balance Undetermined 741 $ Balance Unknown Mon…" at bounding box center [560, 202] width 181 height 283
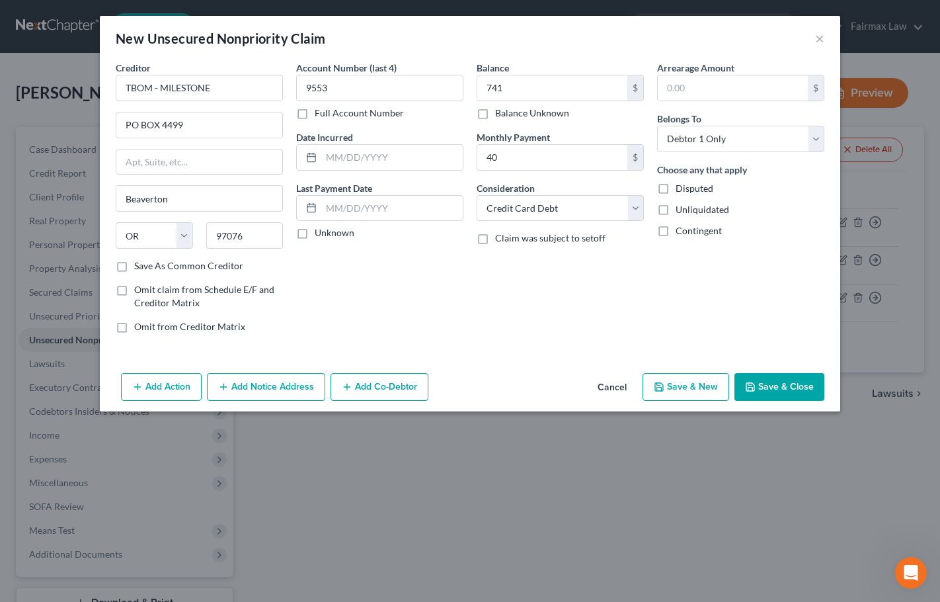
click at [690, 391] on button "Save & New" at bounding box center [686, 387] width 87 height 28
select select "0"
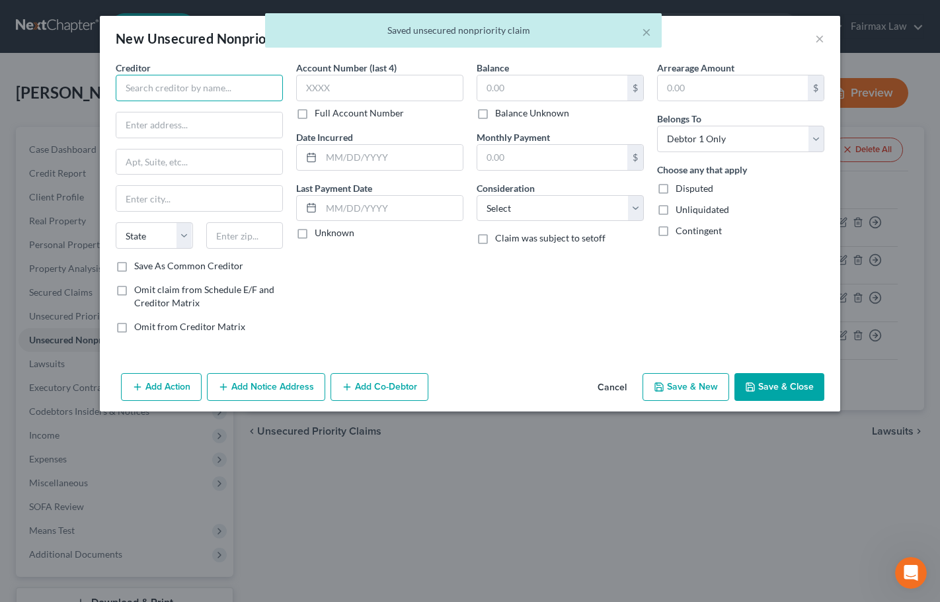
click at [216, 87] on input "text" at bounding box center [199, 88] width 167 height 26
paste input "LVNV"
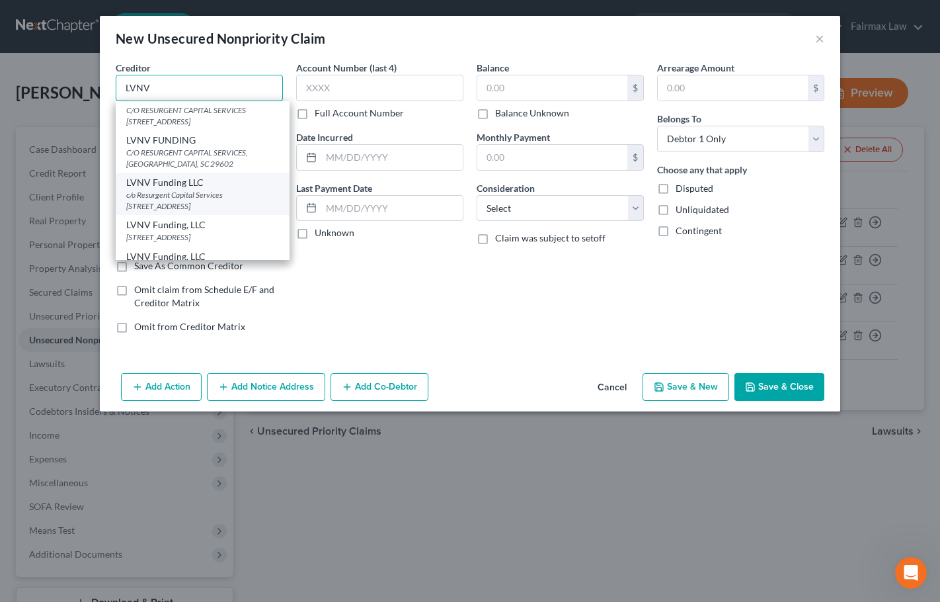
scroll to position [198, 0]
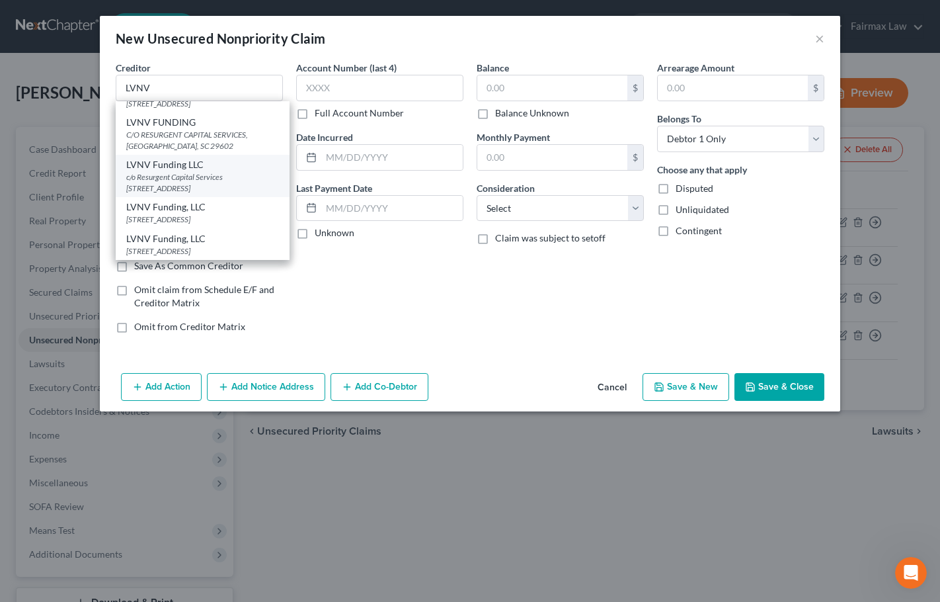
click at [203, 173] on div "c/o Resurgent Capital Services PO Box 10587, Greenville, SC 29603" at bounding box center [202, 182] width 153 height 22
type input "LVNV Funding LLC"
type input "c/o Resurgent Capital Services"
type input "PO Box 10587"
type input "Greenville"
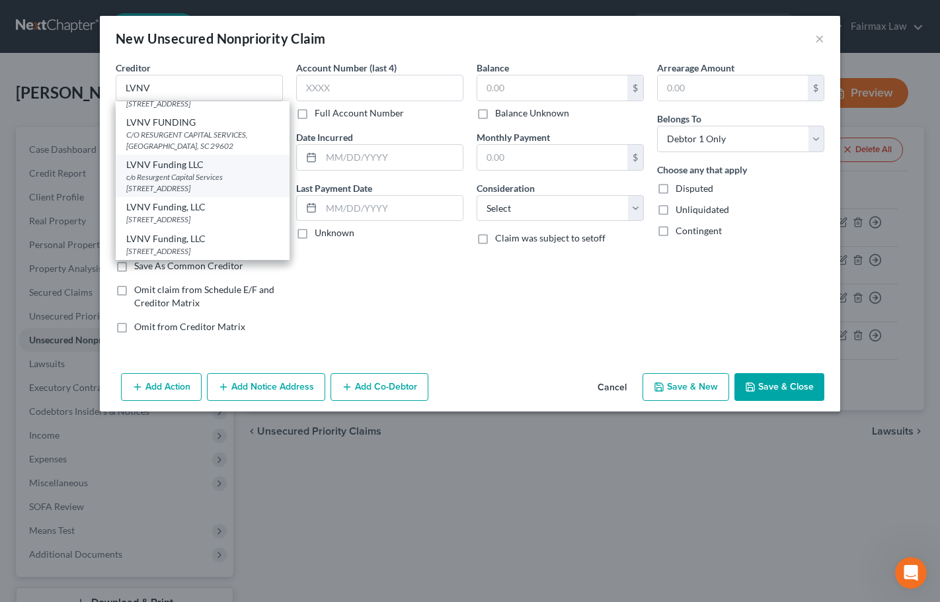
select select "42"
type input "29603"
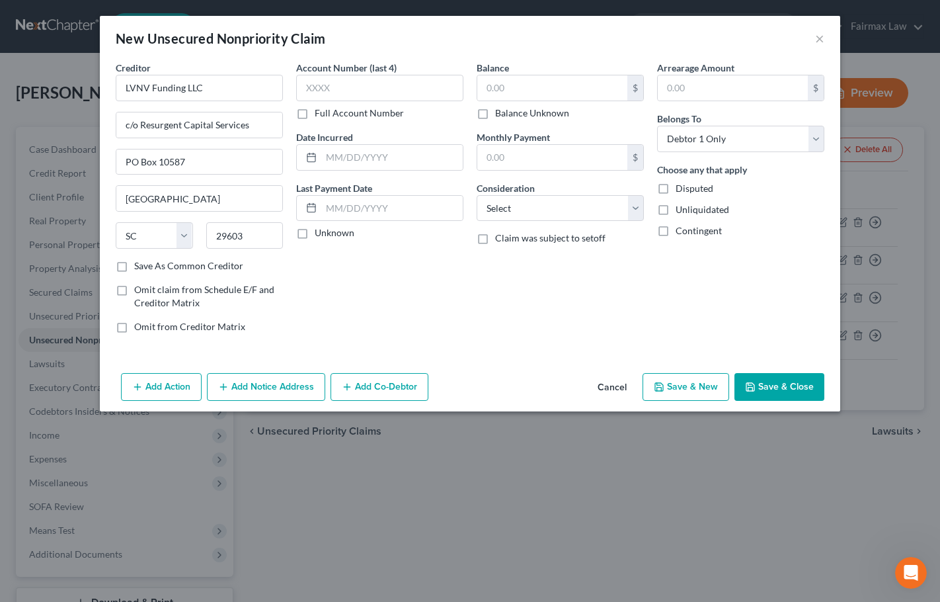
scroll to position [0, 0]
click at [366, 83] on input "text" at bounding box center [379, 88] width 167 height 26
type input "6728"
click at [498, 90] on input "text" at bounding box center [552, 87] width 150 height 25
type input "1,021"
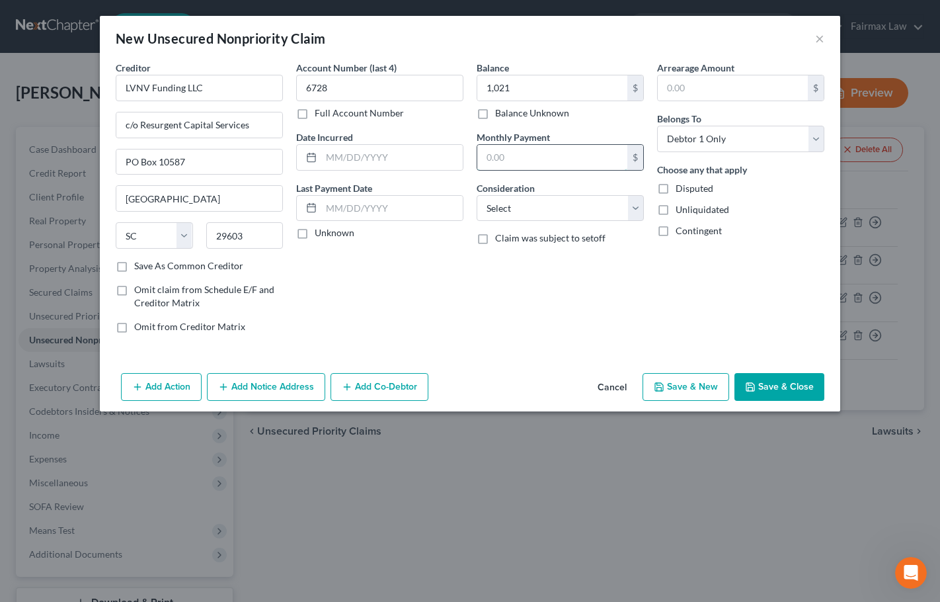
click at [498, 155] on input "text" at bounding box center [552, 157] width 150 height 25
click at [512, 207] on select "Select Cable / Satellite Services Collection Agency Credit Card Debt Debt Couns…" at bounding box center [560, 208] width 167 height 26
select select "14"
click at [477, 195] on select "Select Cable / Satellite Services Collection Agency Credit Card Debt Debt Couns…" at bounding box center [560, 208] width 167 height 26
click at [532, 249] on input "text" at bounding box center [560, 258] width 166 height 25
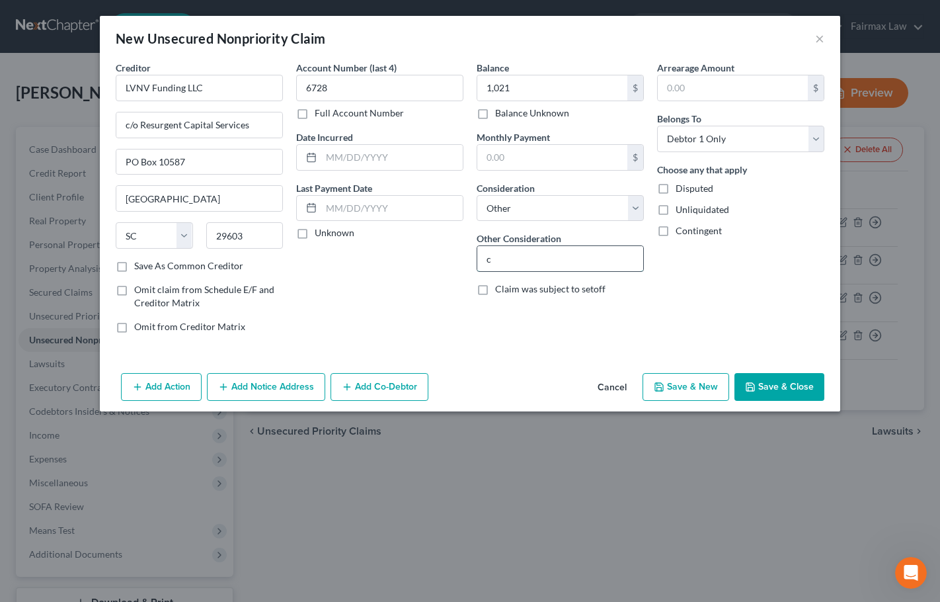
type input "Collections"
drag, startPoint x: 528, startPoint y: 331, endPoint x: 538, endPoint y: 331, distance: 10.6
click at [528, 331] on div "Balance 1,021.00 $ Balance Unknown Balance Undetermined 1,021 $ Balance Unknown…" at bounding box center [560, 202] width 181 height 283
click at [696, 395] on button "Save & New" at bounding box center [686, 387] width 87 height 28
select select "0"
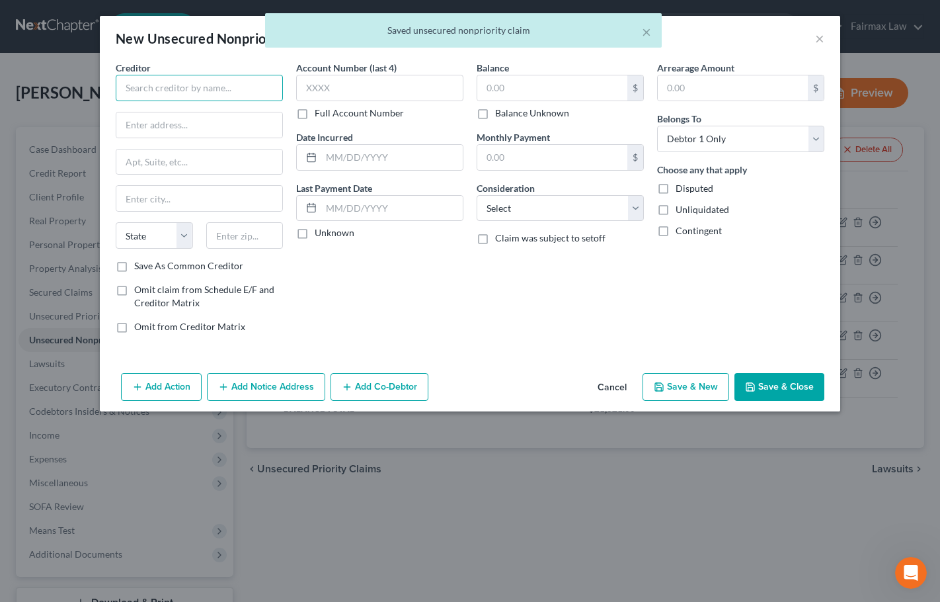
click at [232, 97] on input "text" at bounding box center [199, 88] width 167 height 26
paste input "KIKOFF"
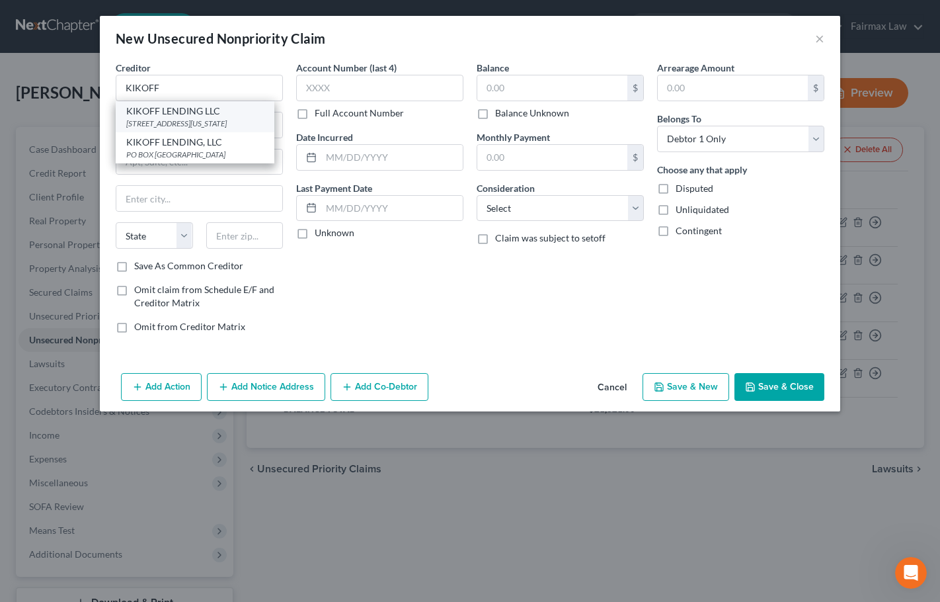
click at [196, 120] on div "200 SOUTH VIRGINIA AVE, Reno, NV 89501" at bounding box center [195, 123] width 138 height 11
type input "KIKOFF LENDING LLC"
type input "200 SOUTH VIRGINIA AVE"
type input "Reno"
select select "31"
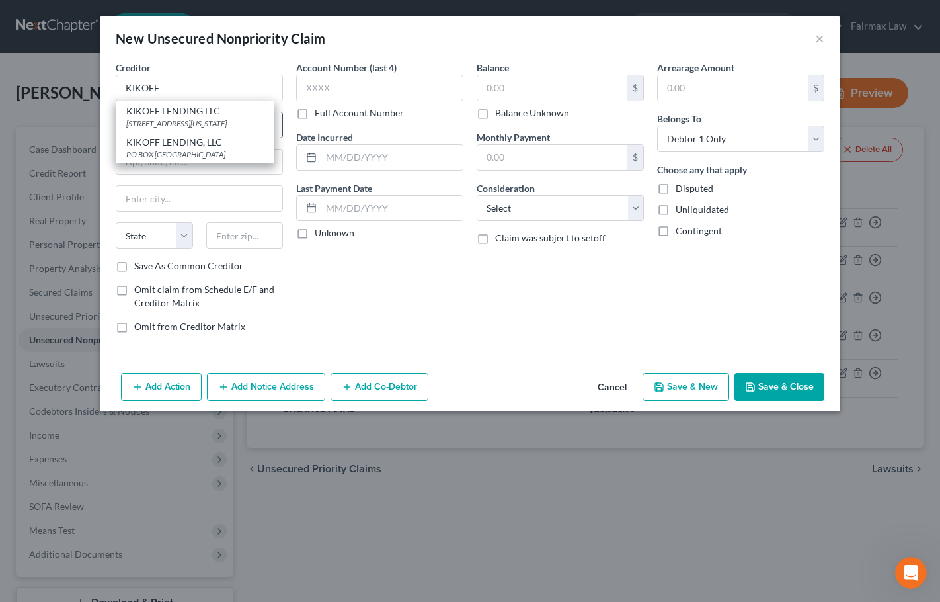
type input "89501"
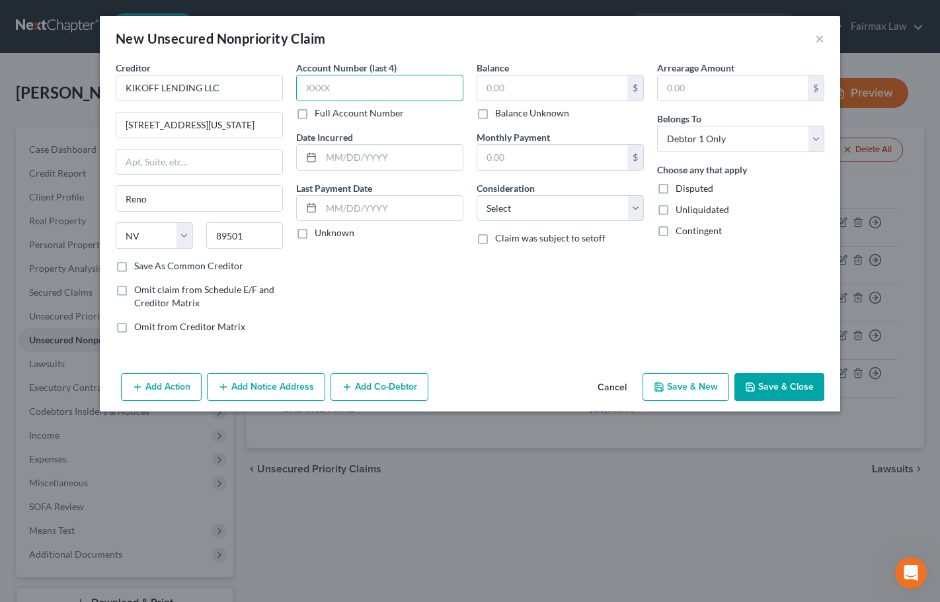
click at [373, 95] on input "text" at bounding box center [379, 88] width 167 height 26
type input "EXC7"
click at [517, 88] on input "text" at bounding box center [552, 87] width 150 height 25
type input "30"
click at [555, 155] on input "text" at bounding box center [552, 157] width 150 height 25
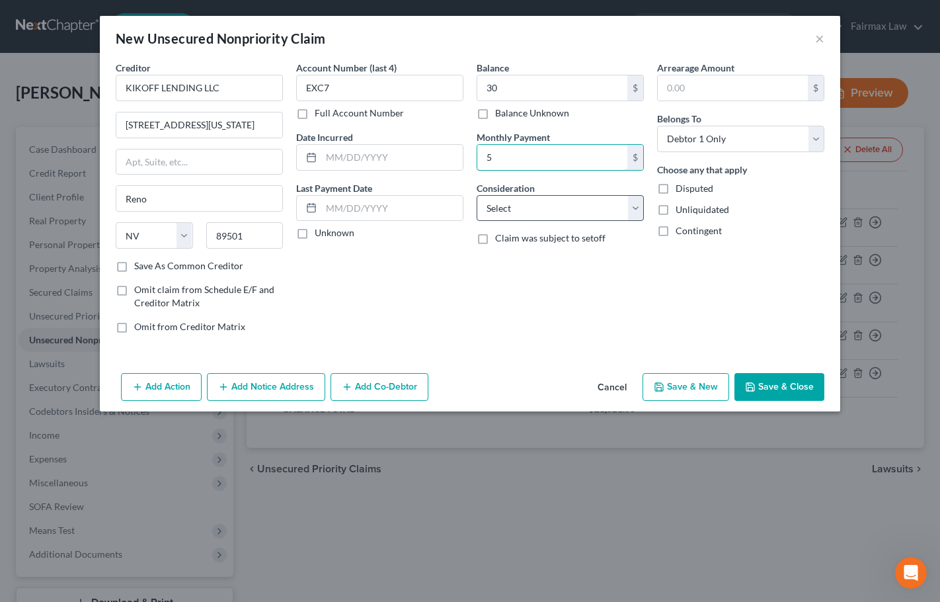
type input "5"
click at [501, 210] on select "Select Cable / Satellite Services Collection Agency Credit Card Debt Debt Couns…" at bounding box center [560, 208] width 167 height 26
select select "14"
click at [477, 195] on select "Select Cable / Satellite Services Collection Agency Credit Card Debt Debt Couns…" at bounding box center [560, 208] width 167 height 26
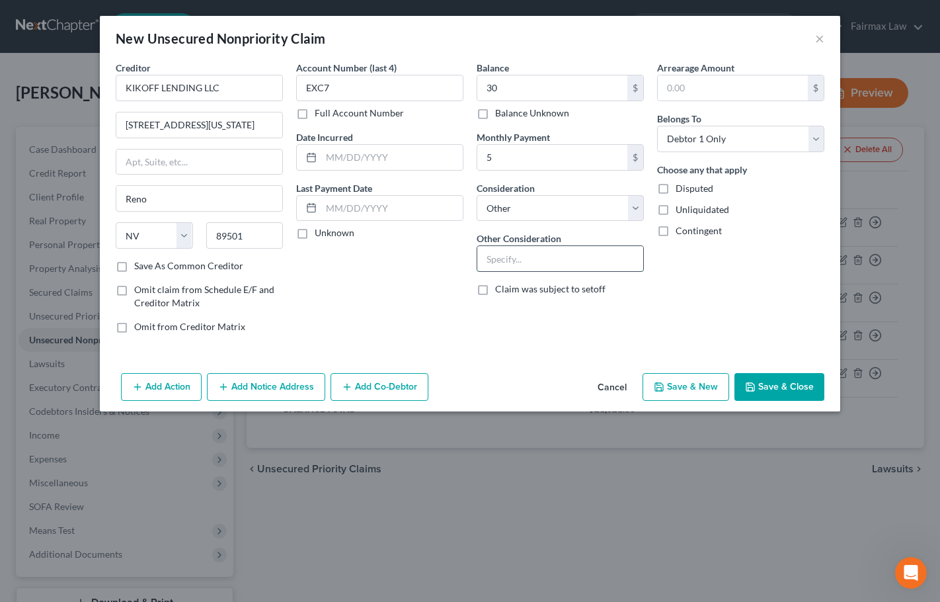
click at [530, 249] on input "text" at bounding box center [560, 258] width 166 height 25
type input "c"
click at [515, 257] on input "ChargeAccount" at bounding box center [560, 258] width 166 height 25
type input "Charge Account"
click at [690, 385] on button "Save & New" at bounding box center [686, 387] width 87 height 28
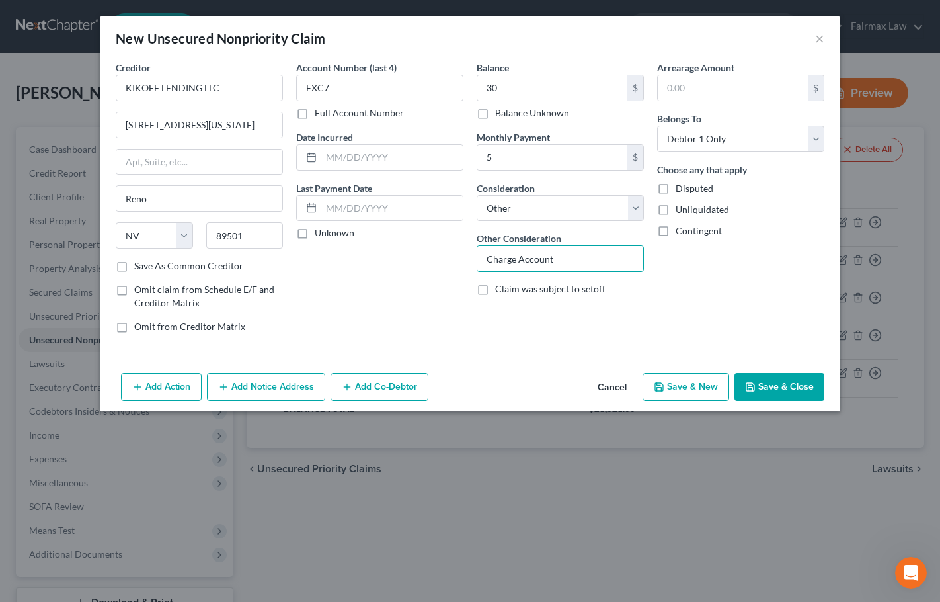
select select "0"
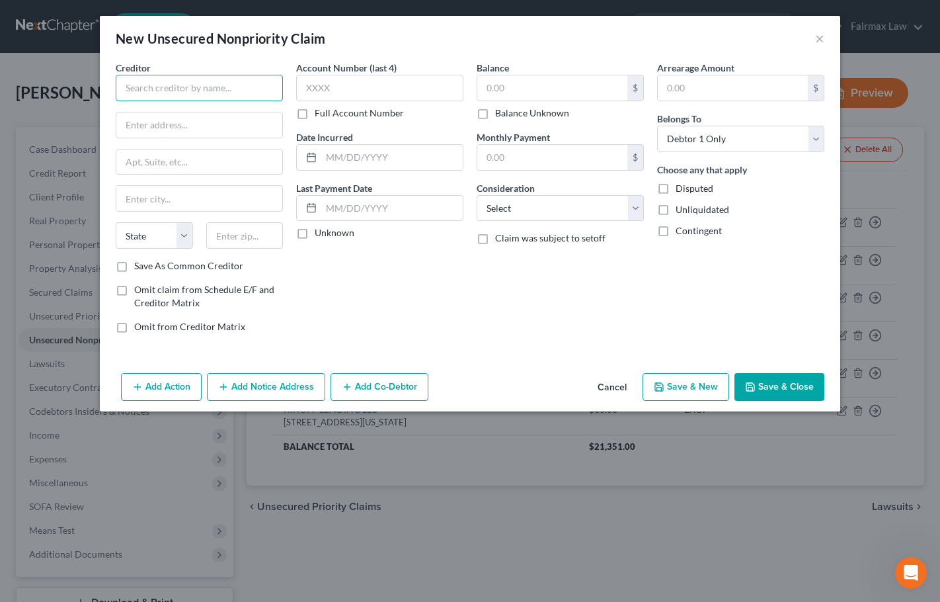
click at [198, 87] on input "text" at bounding box center [199, 88] width 167 height 26
paste input "NAVY FEDERAL CREDIT UNION"
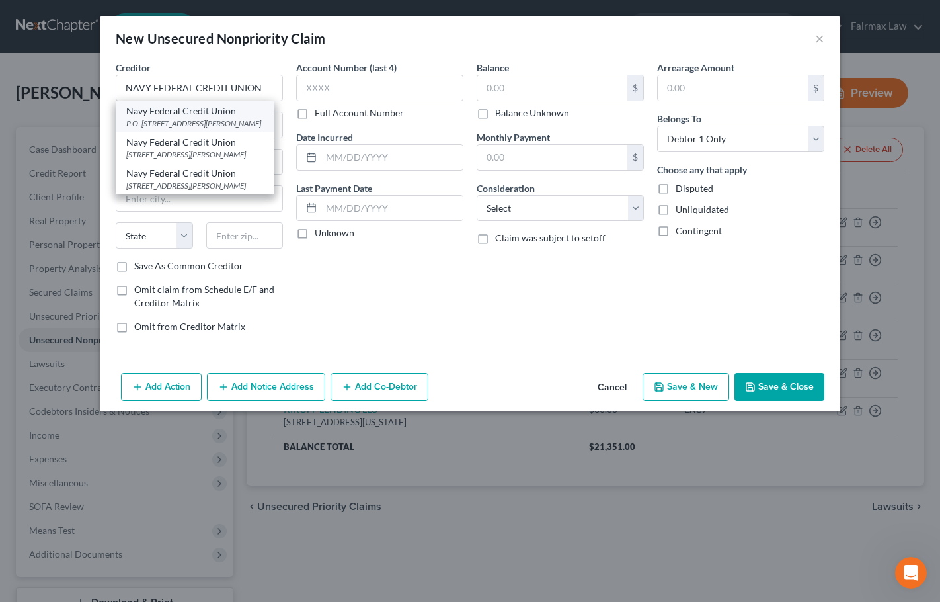
click at [194, 106] on div "Navy Federal Credit Union" at bounding box center [195, 110] width 138 height 13
type input "Navy Federal Credit Union"
type input "P.O. Box 3000"
type input "Merrifield"
select select "48"
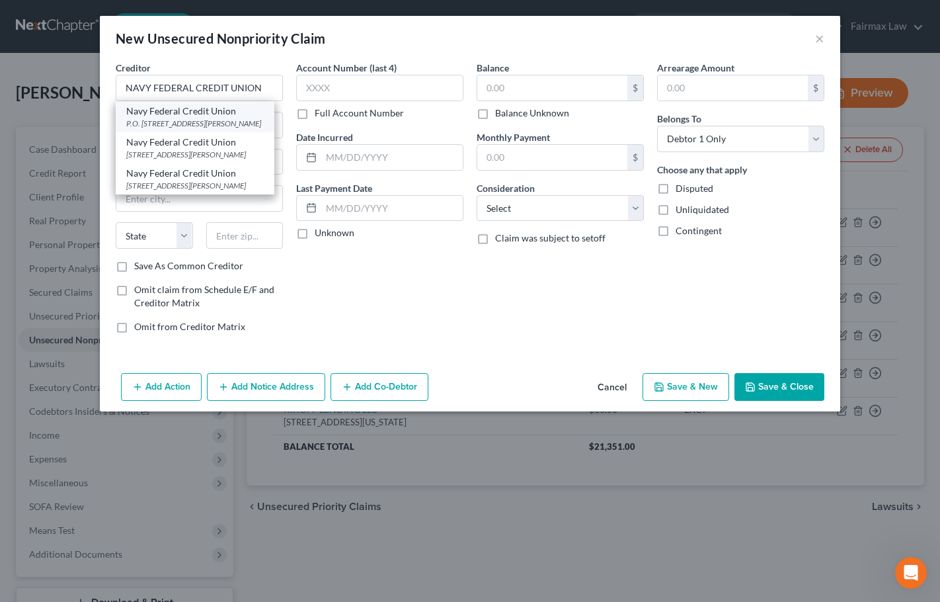
type input "22119"
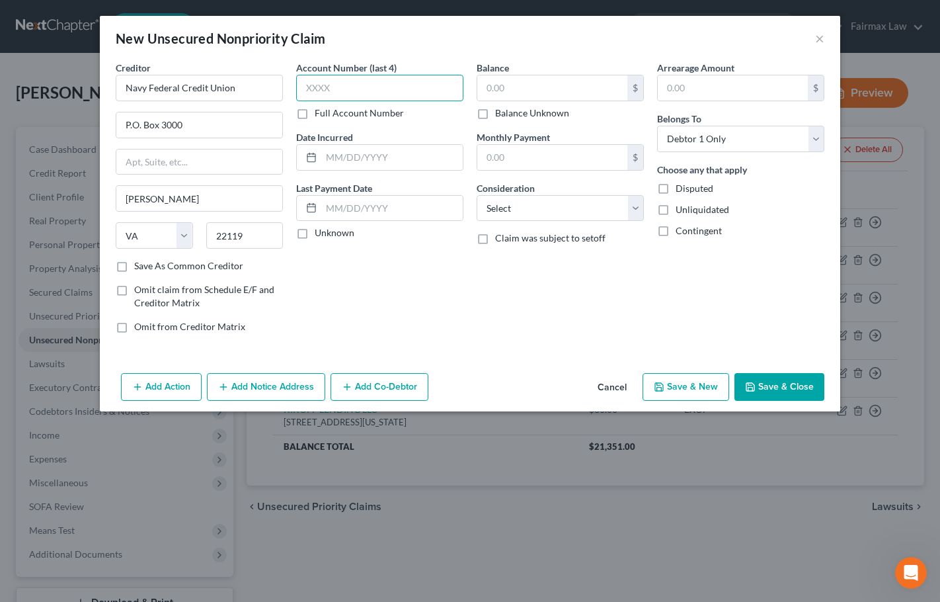
click at [343, 93] on input "text" at bounding box center [379, 88] width 167 height 26
type input "9027"
click at [515, 89] on input "text" at bounding box center [552, 87] width 150 height 25
type input "14,710"
click at [505, 157] on input "text" at bounding box center [552, 157] width 150 height 25
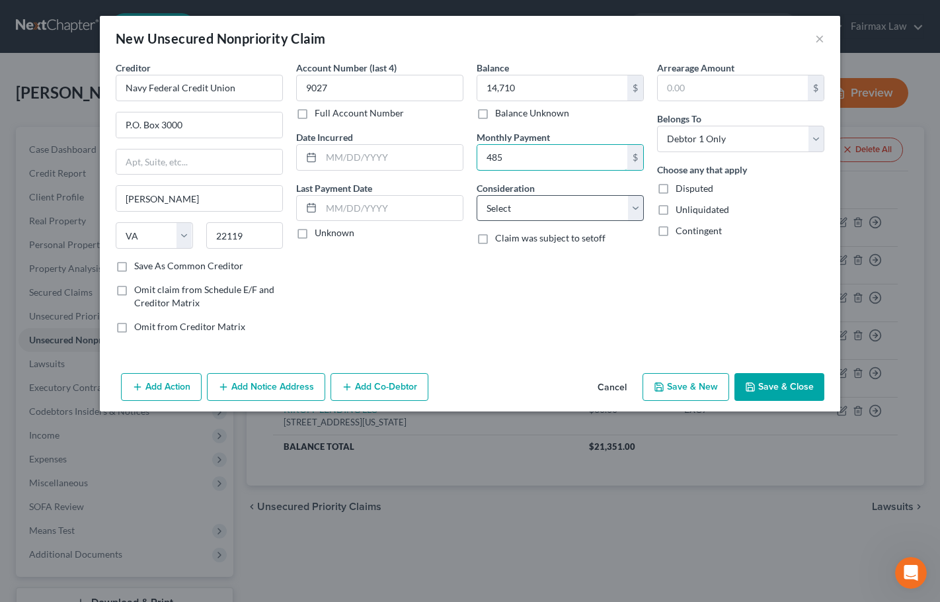
type input "485"
click at [529, 212] on select "Select Cable / Satellite Services Collection Agency Credit Card Debt Debt Couns…" at bounding box center [560, 208] width 167 height 26
select select "14"
click at [477, 195] on select "Select Cable / Satellite Services Collection Agency Credit Card Debt Debt Couns…" at bounding box center [560, 208] width 167 height 26
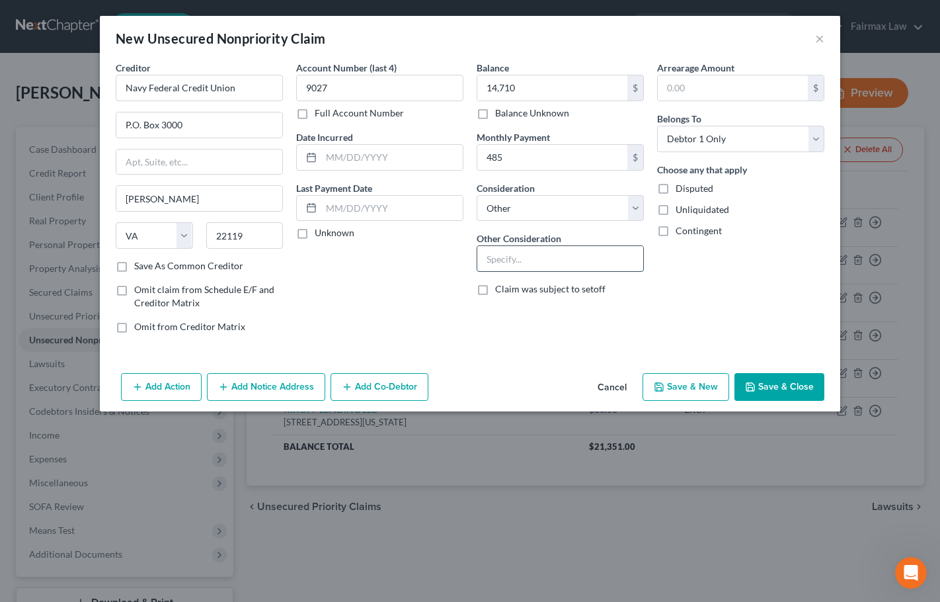
click at [518, 254] on input "text" at bounding box center [560, 258] width 166 height 25
type input "Auto Loan"
click at [710, 387] on button "Save & New" at bounding box center [686, 387] width 87 height 28
select select "0"
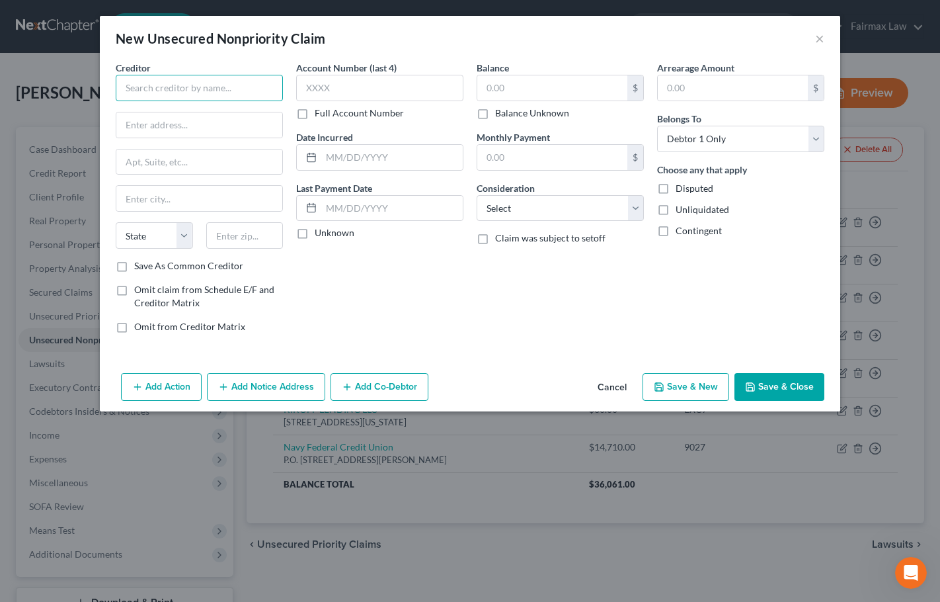
click at [246, 94] on input "text" at bounding box center [199, 88] width 167 height 26
paste input "WEBBANK/ONEMAIN"
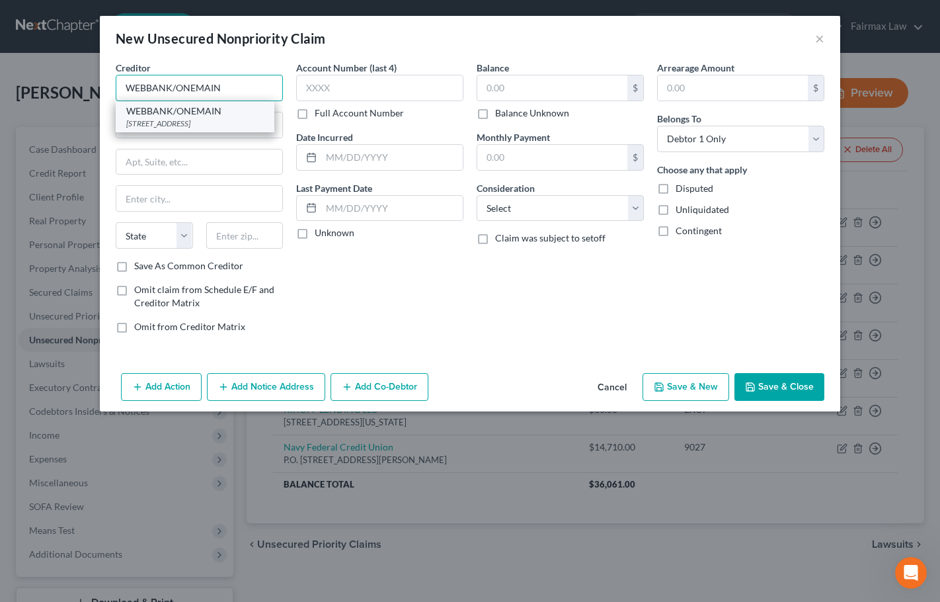
type input "WEBBANK/ONEMAIN"
click at [208, 112] on div "WEBBANK/ONEMAIN" at bounding box center [195, 110] width 138 height 13
type input "PO BOX 3316"
type input "Evansville"
select select "15"
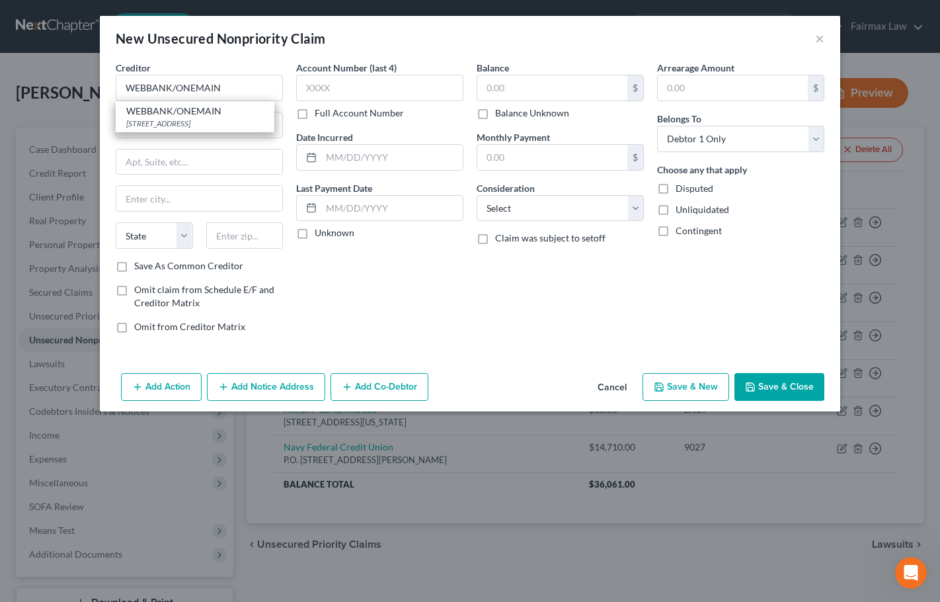
type input "47732"
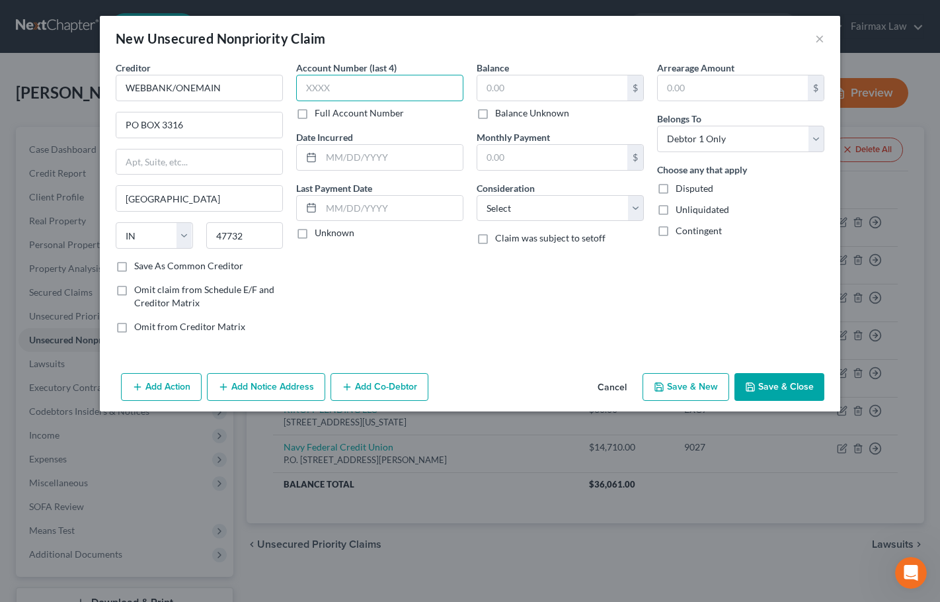
click at [377, 89] on input "text" at bounding box center [379, 88] width 167 height 26
type input "8958"
click at [528, 90] on input "text" at bounding box center [552, 87] width 150 height 25
type input "5"
type input "631"
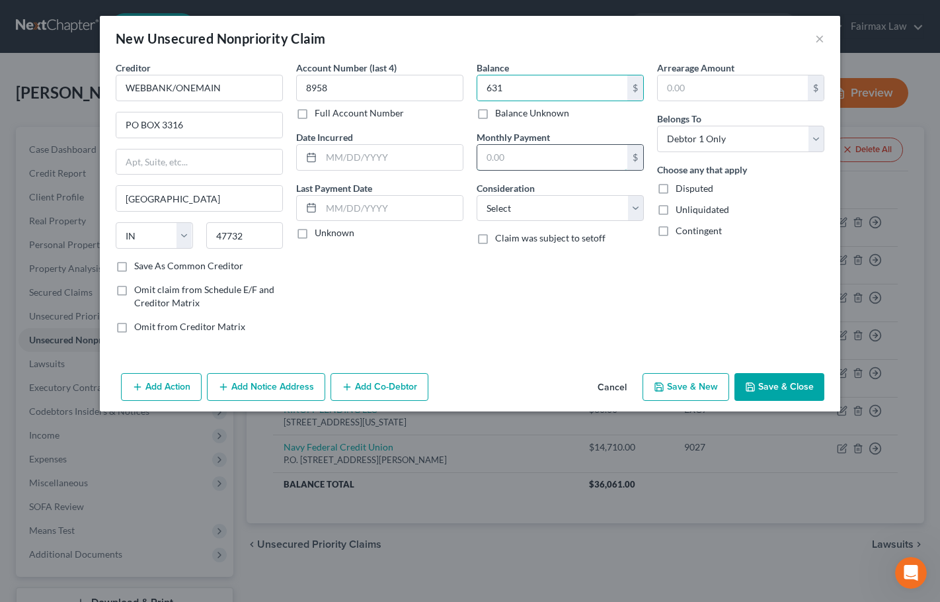
click at [514, 166] on input "text" at bounding box center [552, 157] width 150 height 25
type input "29"
click at [514, 212] on select "Select Cable / Satellite Services Collection Agency Credit Card Debt Debt Couns…" at bounding box center [560, 208] width 167 height 26
select select "2"
click at [477, 195] on select "Select Cable / Satellite Services Collection Agency Credit Card Debt Debt Couns…" at bounding box center [560, 208] width 167 height 26
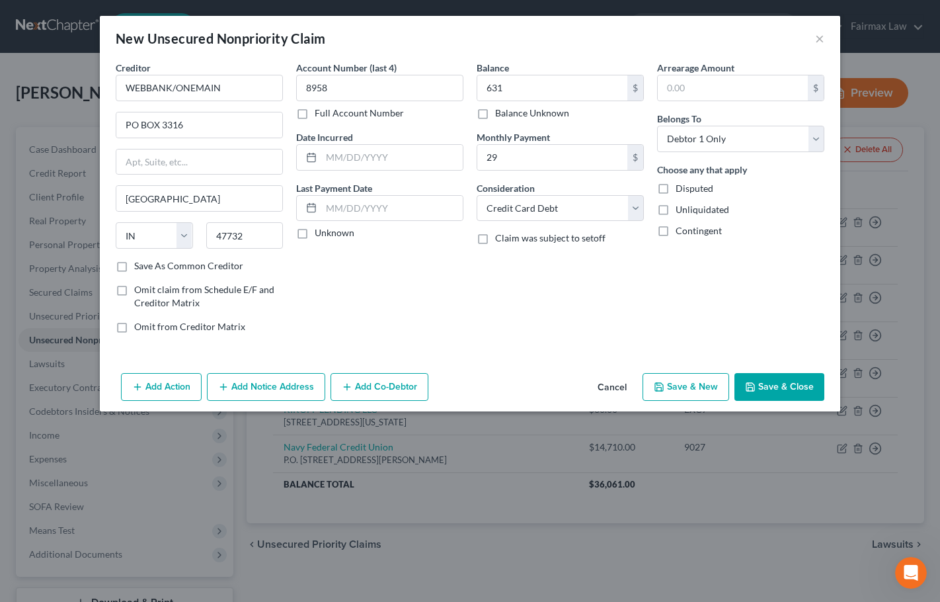
click at [675, 385] on button "Save & New" at bounding box center [686, 387] width 87 height 28
select select "0"
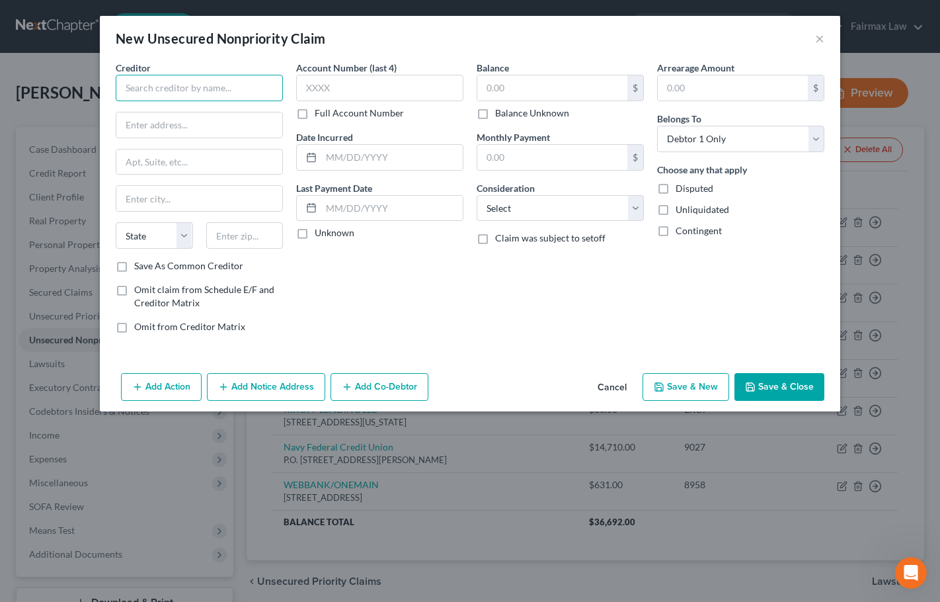
click at [217, 85] on input "text" at bounding box center [199, 88] width 167 height 26
paste input "Cap1/KOHLS"
click at [184, 91] on input "Cap" at bounding box center [199, 88] width 167 height 26
paste input "KOHLS"
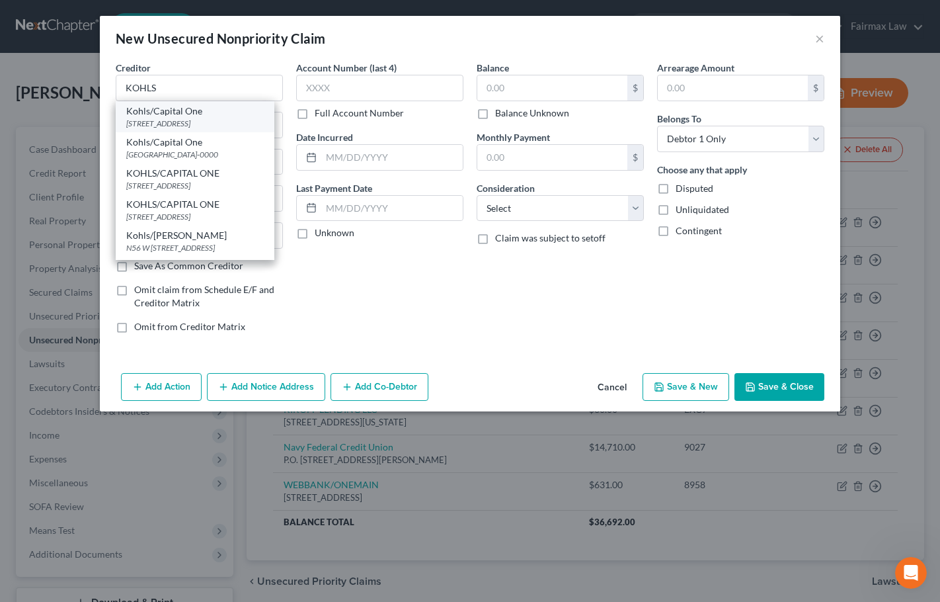
drag, startPoint x: 184, startPoint y: 111, endPoint x: 214, endPoint y: 110, distance: 30.4
click at [184, 112] on div "Kohls/Capital One" at bounding box center [195, 110] width 138 height 13
type input "Kohls/Capital One"
type input "Po Box 3043"
type input "Milwaukee"
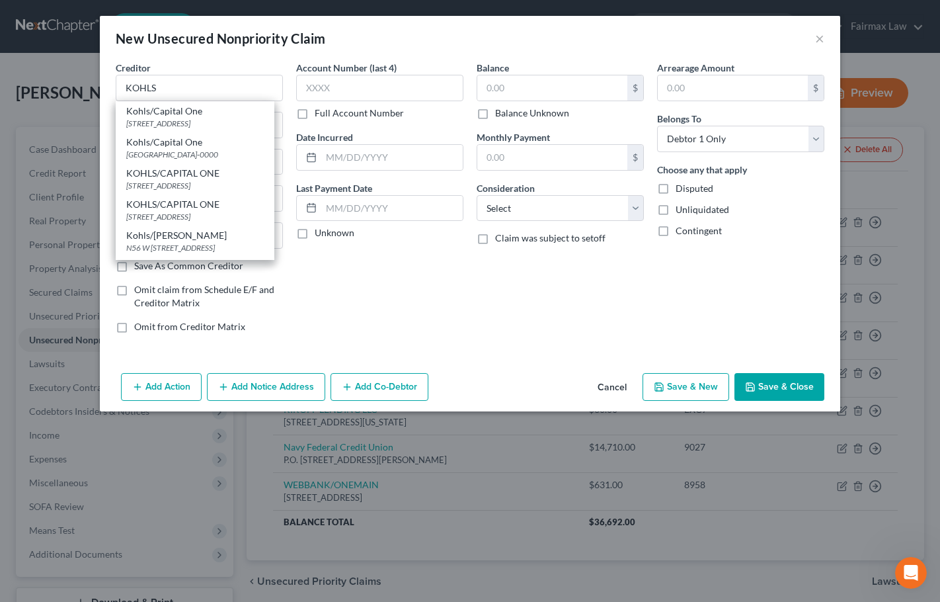
select select "52"
type input "53201"
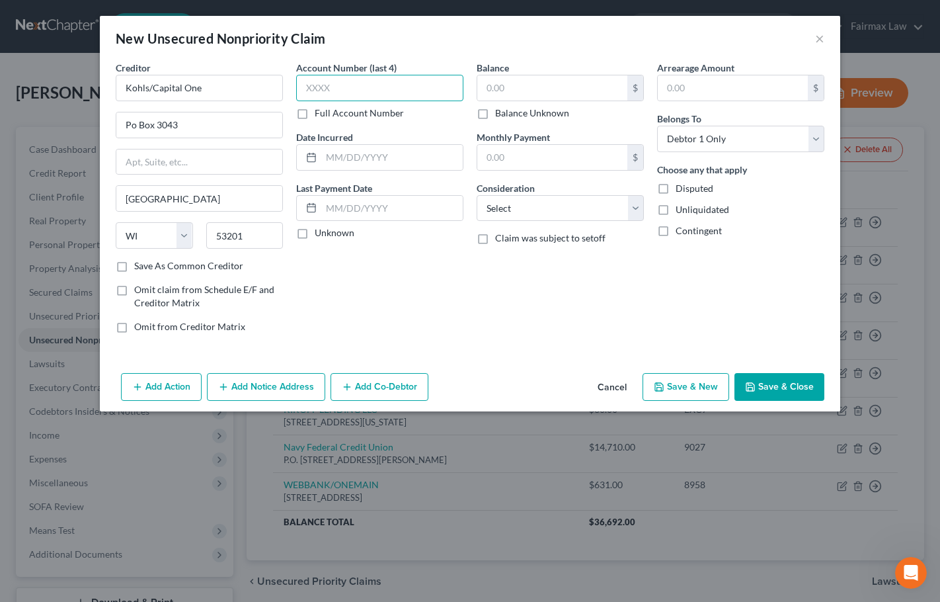
click at [354, 89] on input "text" at bounding box center [379, 88] width 167 height 26
type input "3013"
click at [511, 87] on input "text" at bounding box center [552, 87] width 150 height 25
type input "532"
click at [515, 208] on select "Select Cable / Satellite Services Collection Agency Credit Card Debt Debt Couns…" at bounding box center [560, 208] width 167 height 26
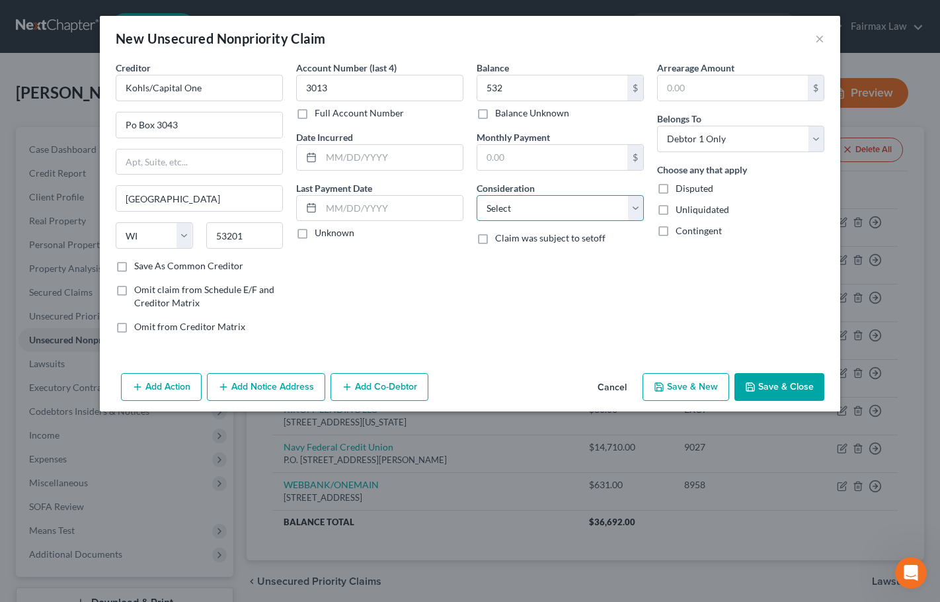
select select "14"
click at [477, 195] on select "Select Cable / Satellite Services Collection Agency Credit Card Debt Debt Couns…" at bounding box center [560, 208] width 167 height 26
click at [518, 257] on input "text" at bounding box center [560, 258] width 166 height 25
click at [517, 257] on input "ChargeAccount" at bounding box center [560, 258] width 166 height 25
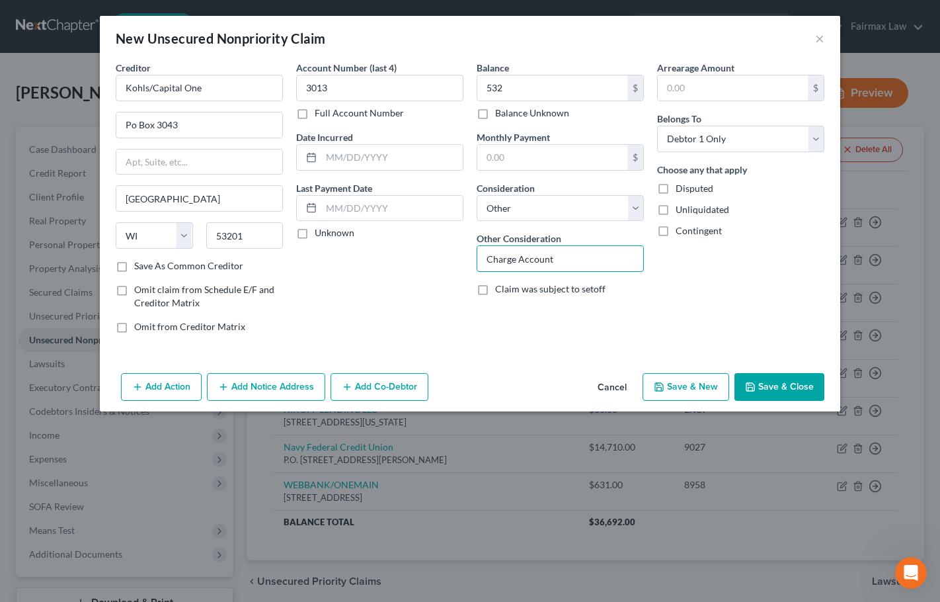
type input "Charge Account"
click at [698, 387] on button "Save & New" at bounding box center [686, 387] width 87 height 28
select select "0"
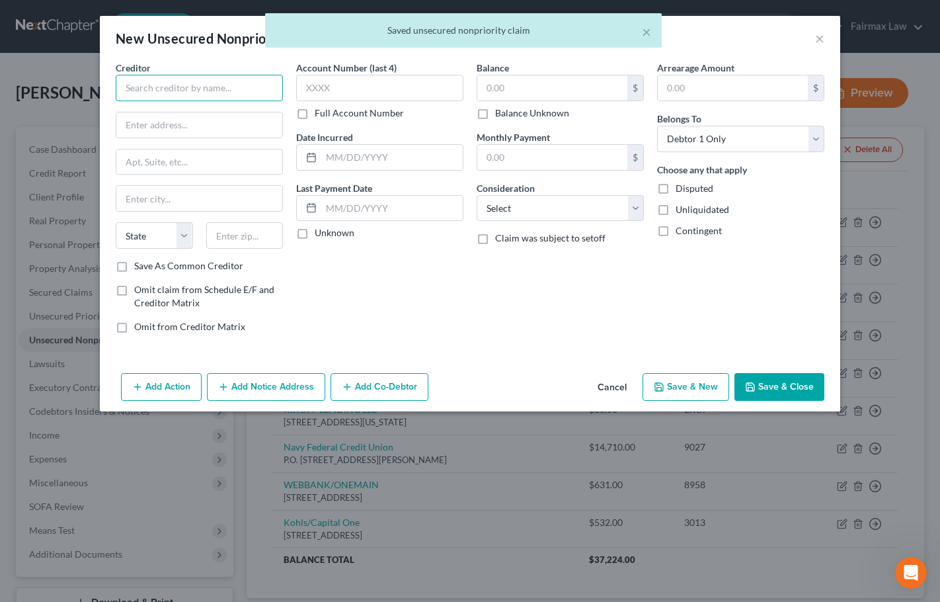
click at [210, 90] on input "text" at bounding box center [199, 88] width 167 height 26
paste input "TBOM"
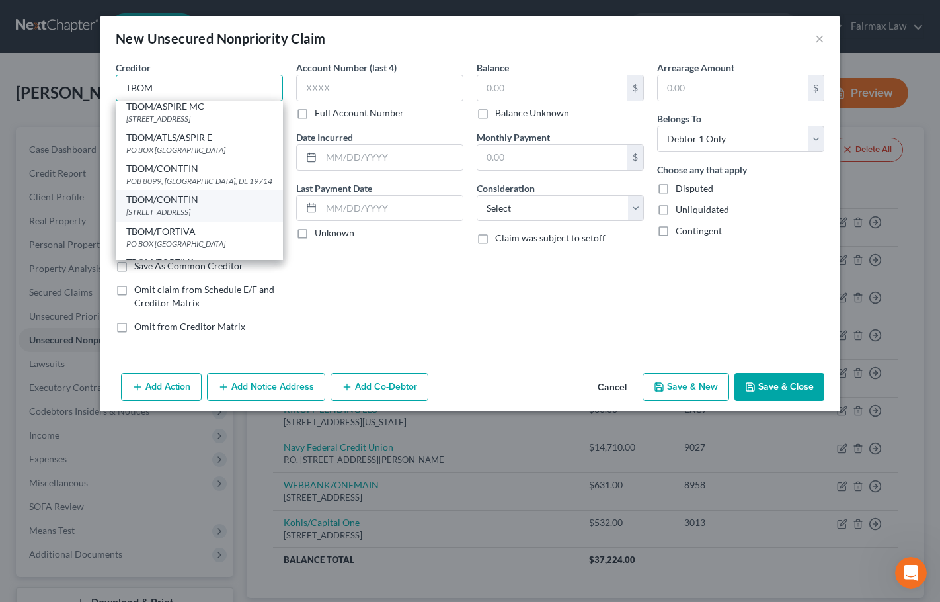
scroll to position [66, 0]
click at [170, 176] on div "TBOM/CONTFIN" at bounding box center [199, 169] width 146 height 13
type input "TBOM/CONTFIN"
type input "POB 8099"
type input "Newark"
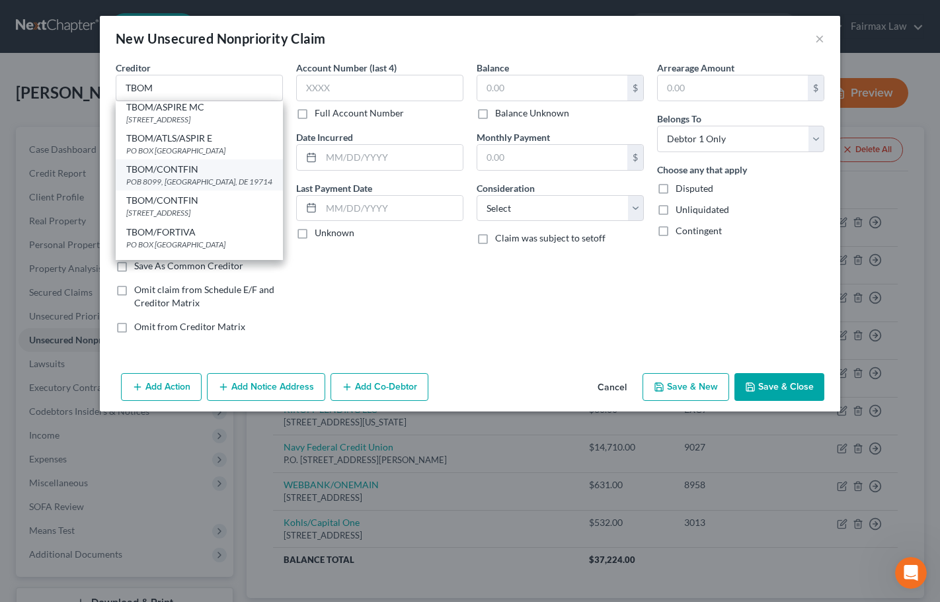
select select "7"
type input "19714"
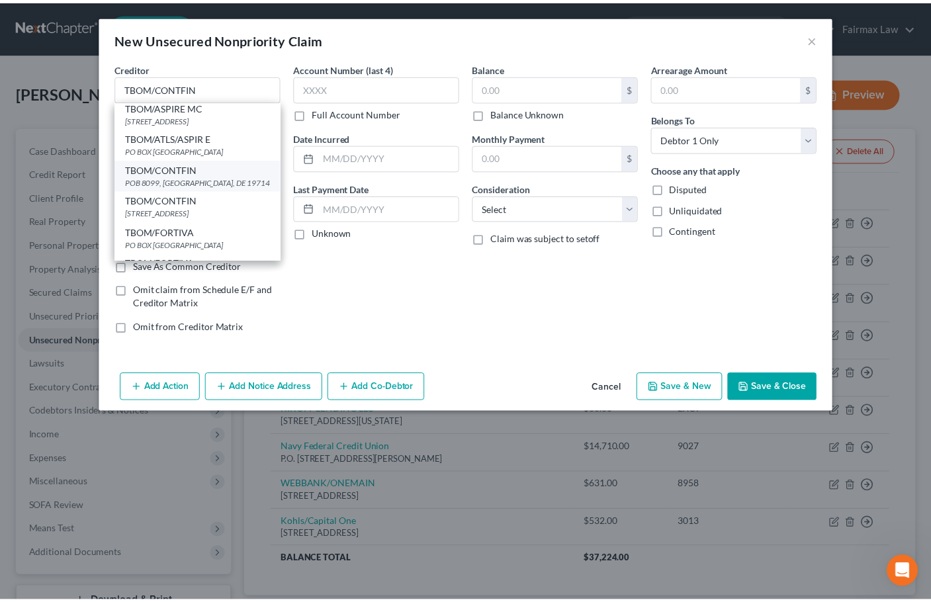
scroll to position [0, 0]
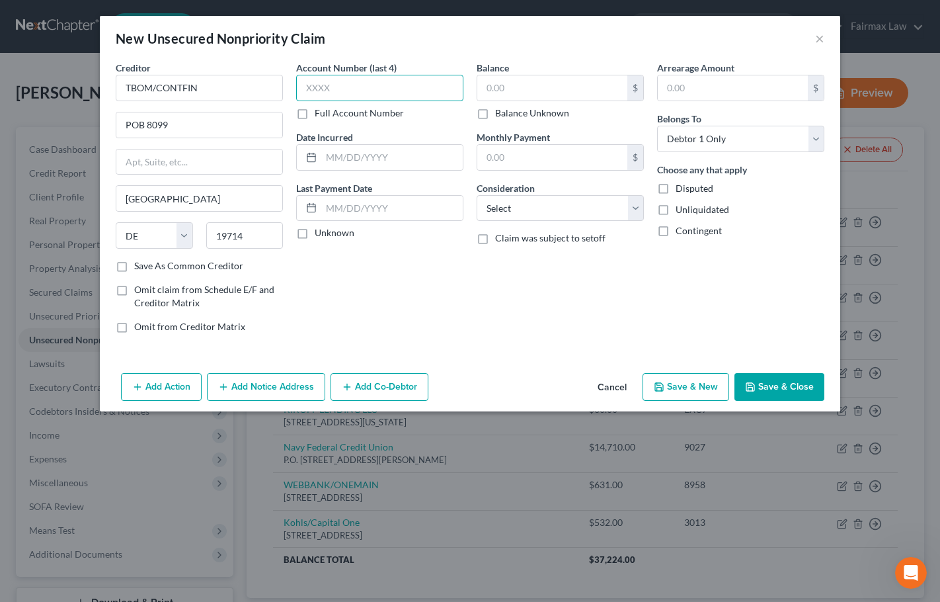
click at [349, 93] on input "text" at bounding box center [379, 88] width 167 height 26
type input "1239"
click at [517, 87] on input "text" at bounding box center [552, 87] width 150 height 25
type input "752"
click at [511, 160] on input "text" at bounding box center [552, 157] width 150 height 25
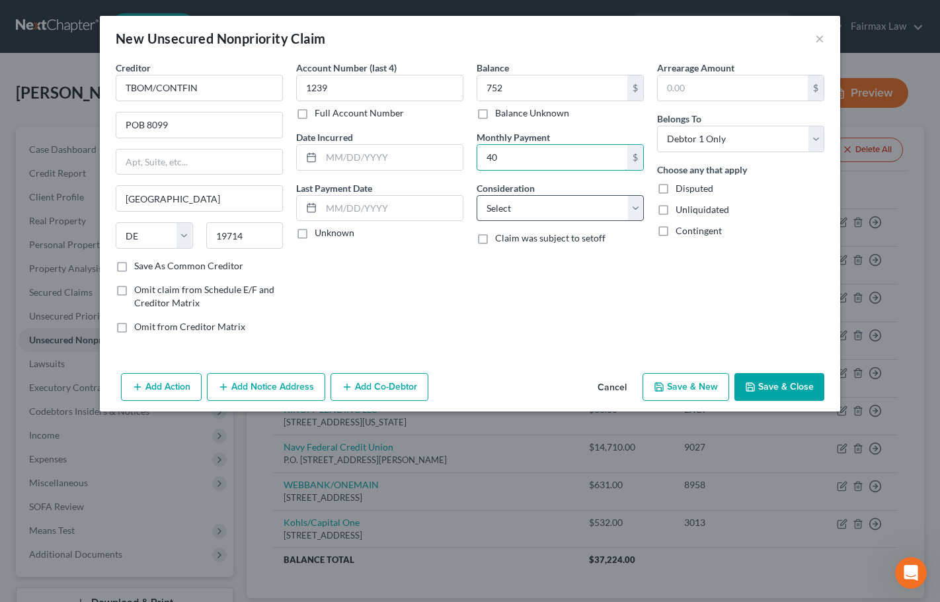
type input "40"
click at [501, 211] on select "Select Cable / Satellite Services Collection Agency Credit Card Debt Debt Couns…" at bounding box center [560, 208] width 167 height 26
select select "2"
click at [477, 195] on select "Select Cable / Satellite Services Collection Agency Credit Card Debt Debt Couns…" at bounding box center [560, 208] width 167 height 26
click at [686, 383] on button "Save & New" at bounding box center [686, 387] width 87 height 28
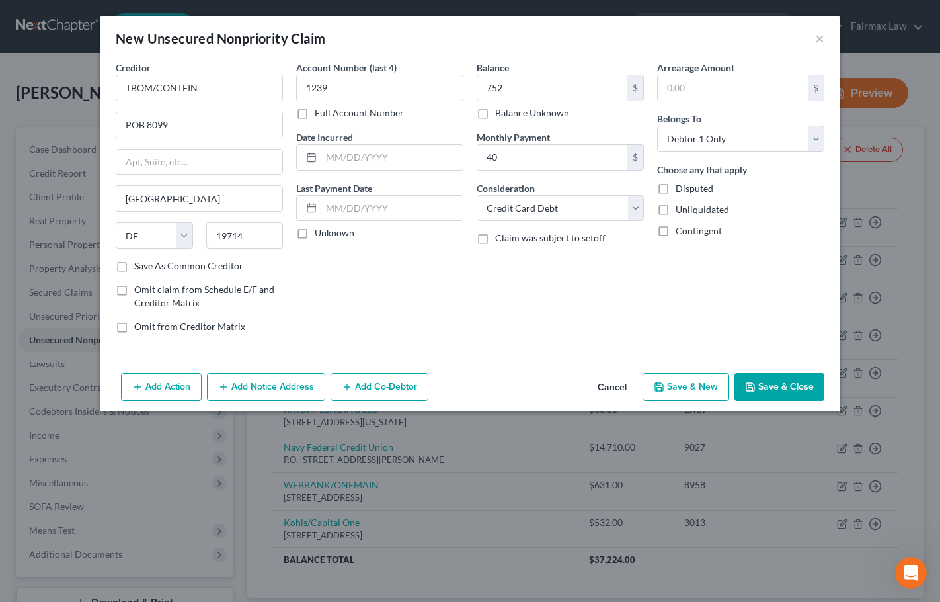
select select "0"
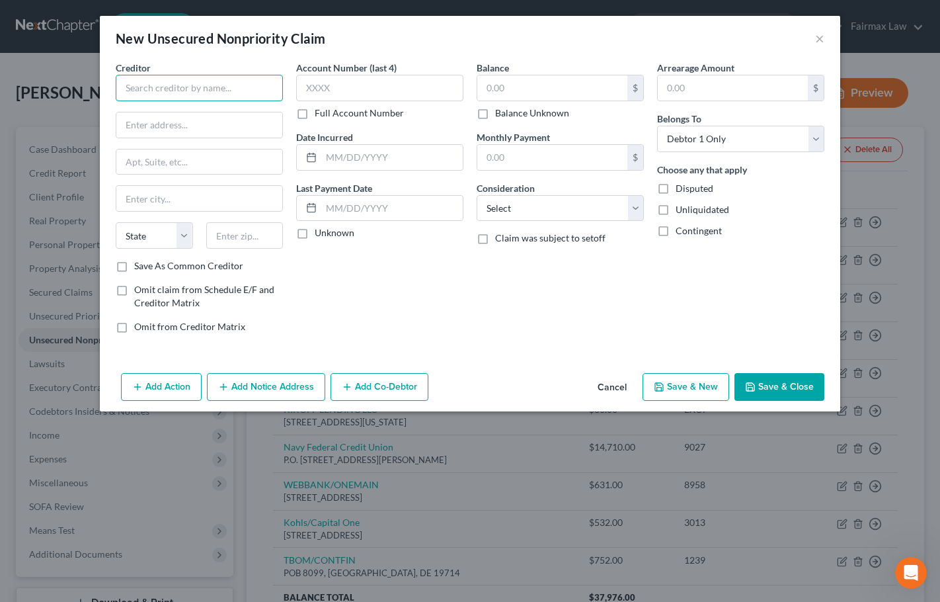
click at [160, 87] on input "text" at bounding box center [199, 88] width 167 height 26
paste input "ARMY AIRFORCE EXCHANGE"
type input "ARMY AIRFORCE EXCHANGE"
click at [776, 44] on div "New Unsecured Nonpriority Claim ×" at bounding box center [470, 38] width 741 height 45
click at [181, 129] on input "text" at bounding box center [199, 124] width 166 height 25
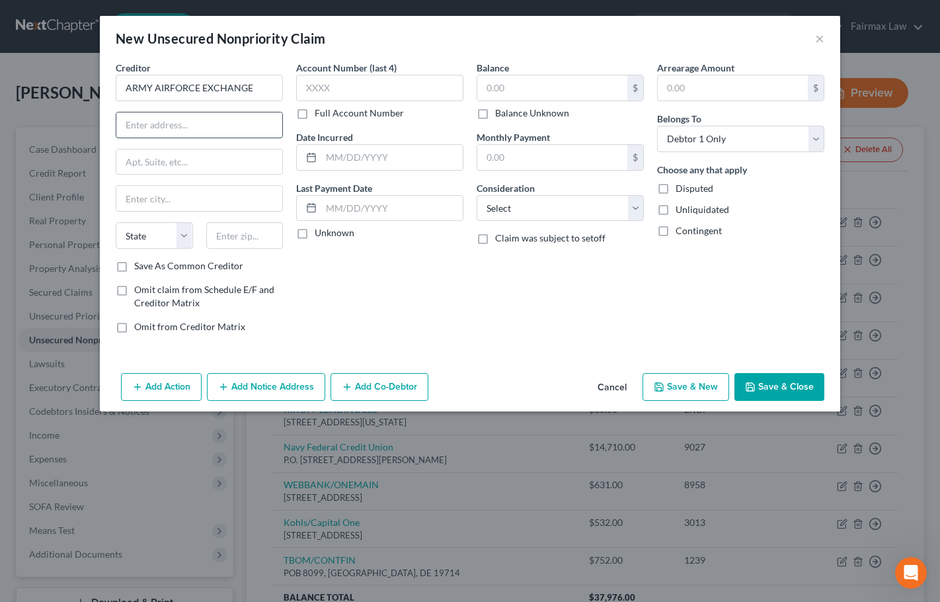
paste input "3911 S. Walton Walker Boulevard"
type input "3911 S. Walton Walker Boulevard"
click at [240, 232] on input "text" at bounding box center [244, 235] width 77 height 26
type input "75236"
click at [376, 292] on div "Account Number (last 4) Full Account Number Date Incurred Last Payment Date Unk…" at bounding box center [380, 202] width 181 height 283
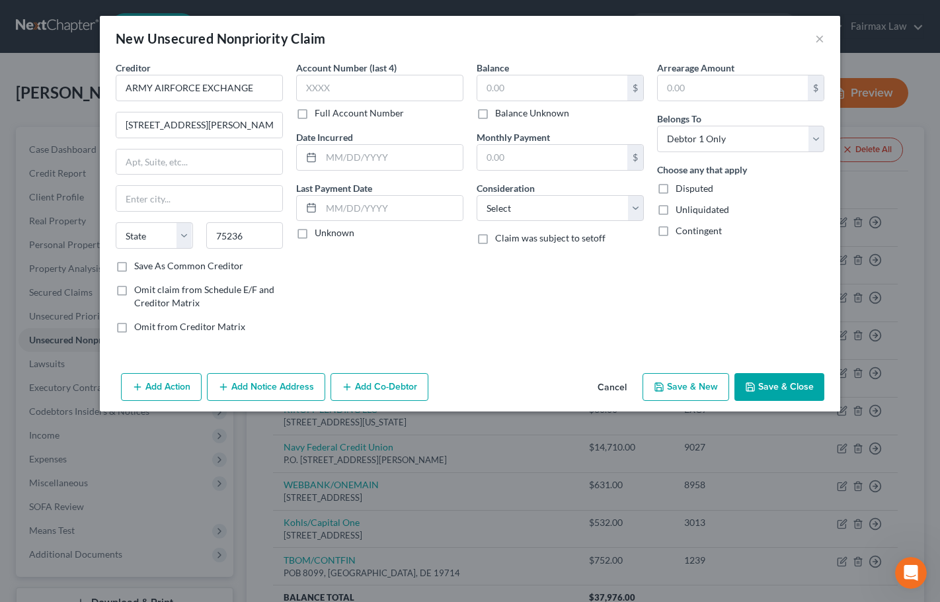
type input "Dallas"
select select "45"
click at [379, 90] on input "text" at bounding box center [379, 88] width 167 height 26
type input "6744"
click at [508, 163] on input "text" at bounding box center [552, 157] width 150 height 25
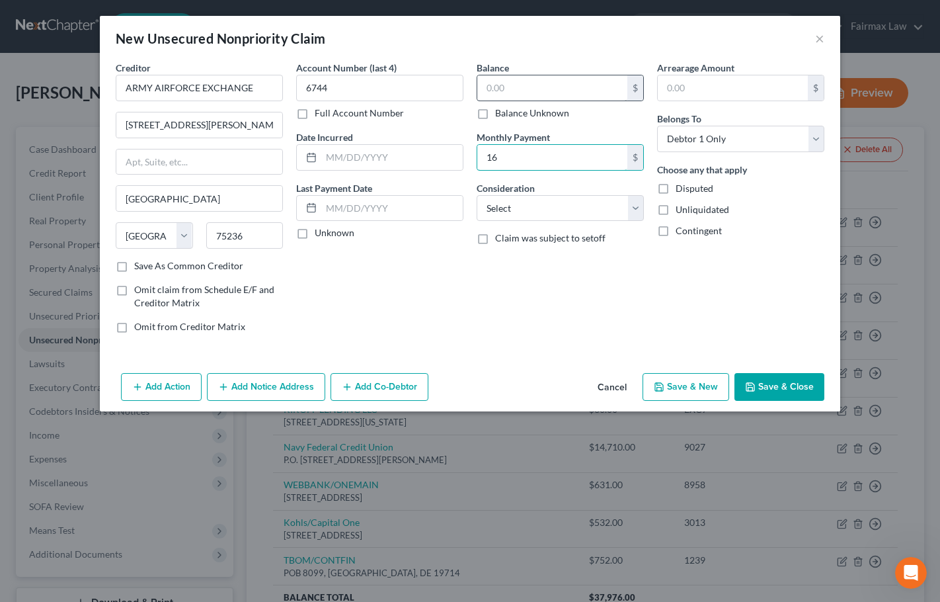
type input "16"
click at [513, 89] on input "text" at bounding box center [552, 87] width 150 height 25
type input "16"
click at [530, 207] on select "Select Cable / Satellite Services Collection Agency Credit Card Debt Debt Couns…" at bounding box center [560, 208] width 167 height 26
select select "14"
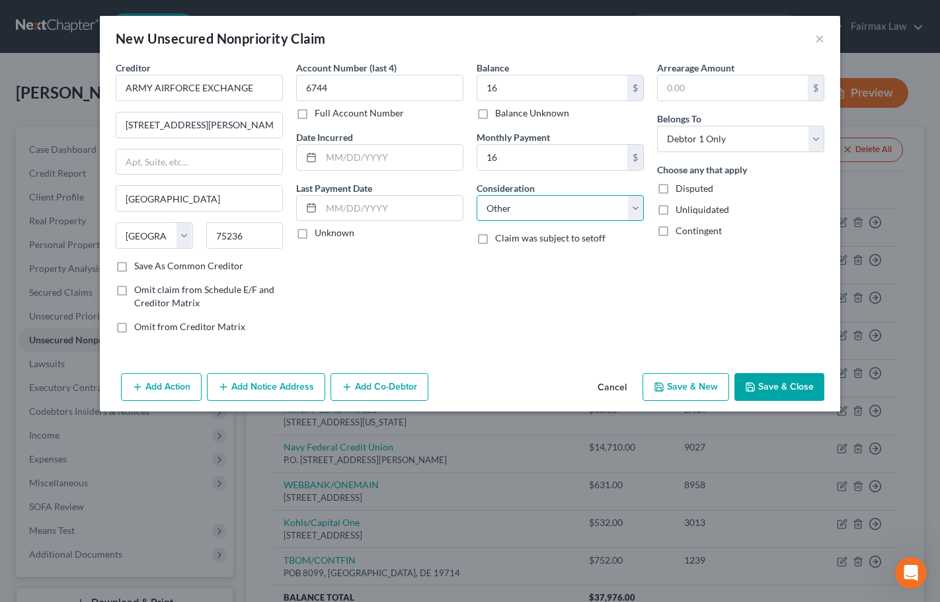
click at [477, 195] on select "Select Cable / Satellite Services Collection Agency Credit Card Debt Debt Couns…" at bounding box center [560, 208] width 167 height 26
click at [528, 266] on input "text" at bounding box center [560, 258] width 166 height 25
type input "Collections"
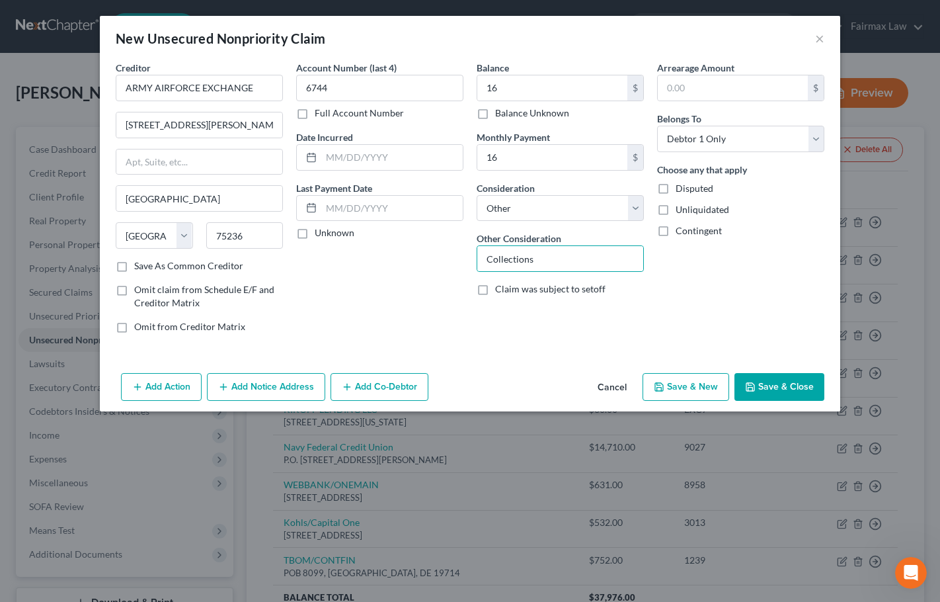
drag, startPoint x: 505, startPoint y: 327, endPoint x: 575, endPoint y: 341, distance: 71.3
click at [505, 327] on div "Balance 16.00 $ Balance Unknown Balance Undetermined 16 $ Balance Unknown Month…" at bounding box center [560, 202] width 181 height 283
click at [686, 382] on button "Save & New" at bounding box center [686, 387] width 87 height 28
select select "0"
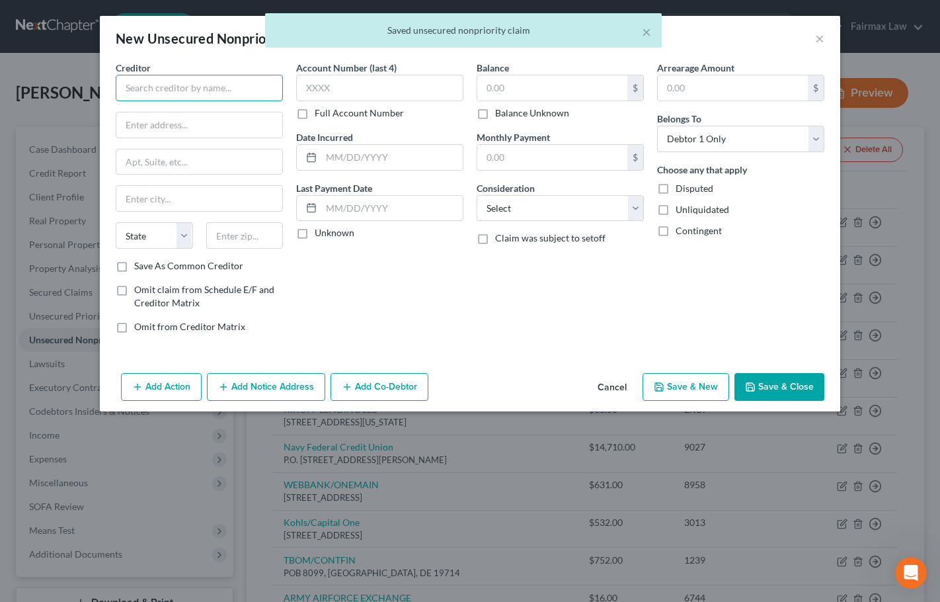
click at [206, 83] on input "text" at bounding box center [199, 88] width 167 height 26
paste input "7TH AVENUE"
type input "7TH AVENUE"
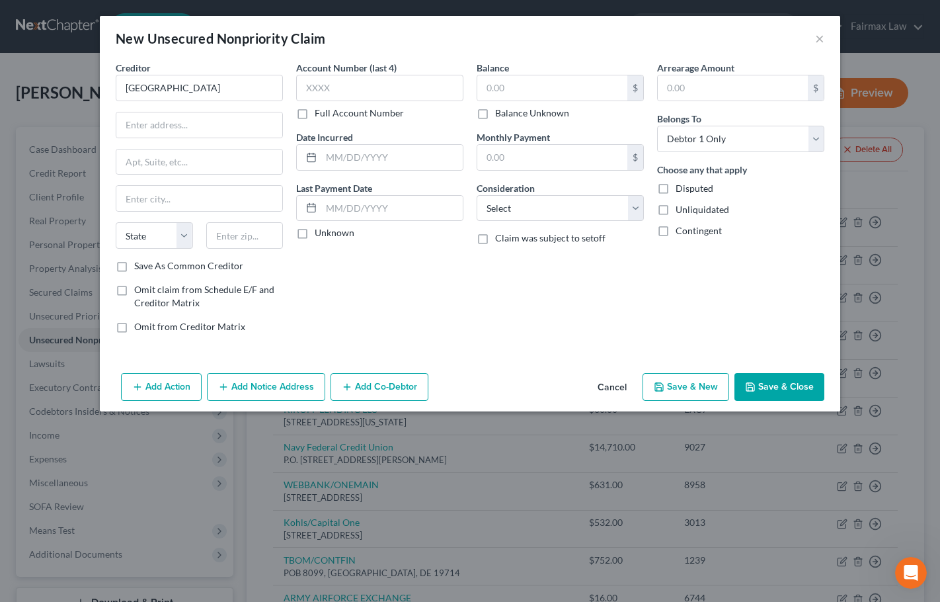
click at [802, 211] on div "Unliquidated" at bounding box center [740, 209] width 167 height 13
click at [216, 130] on input "text" at bounding box center [199, 124] width 166 height 25
paste input "240 W. Ivy"
type input "240 W. Ivy"
click at [235, 237] on input "text" at bounding box center [244, 235] width 77 height 26
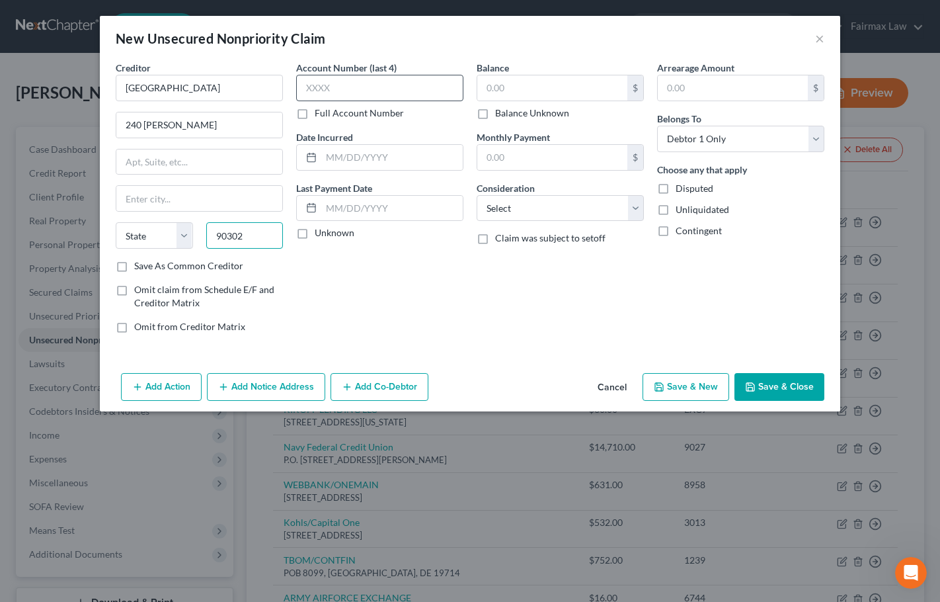
type input "90302"
click at [333, 91] on input "text" at bounding box center [379, 88] width 167 height 26
type input "Inglewood"
select select "4"
type input "157O"
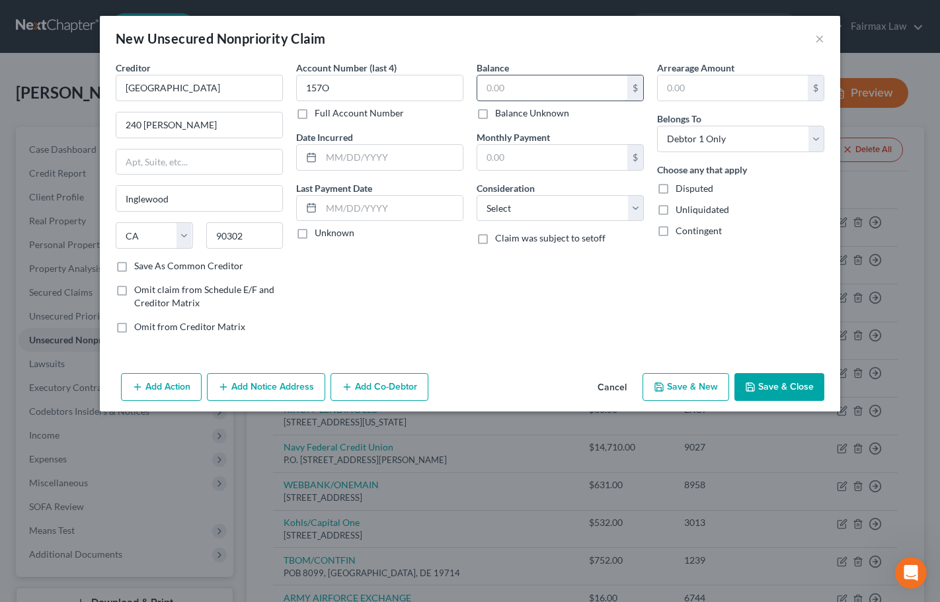
click at [532, 85] on input "text" at bounding box center [552, 87] width 150 height 25
type input "1,225"
click at [513, 157] on input "text" at bounding box center [552, 157] width 150 height 25
click at [504, 212] on select "Select Cable / Satellite Services Collection Agency Credit Card Debt Debt Couns…" at bounding box center [560, 208] width 167 height 26
select select "14"
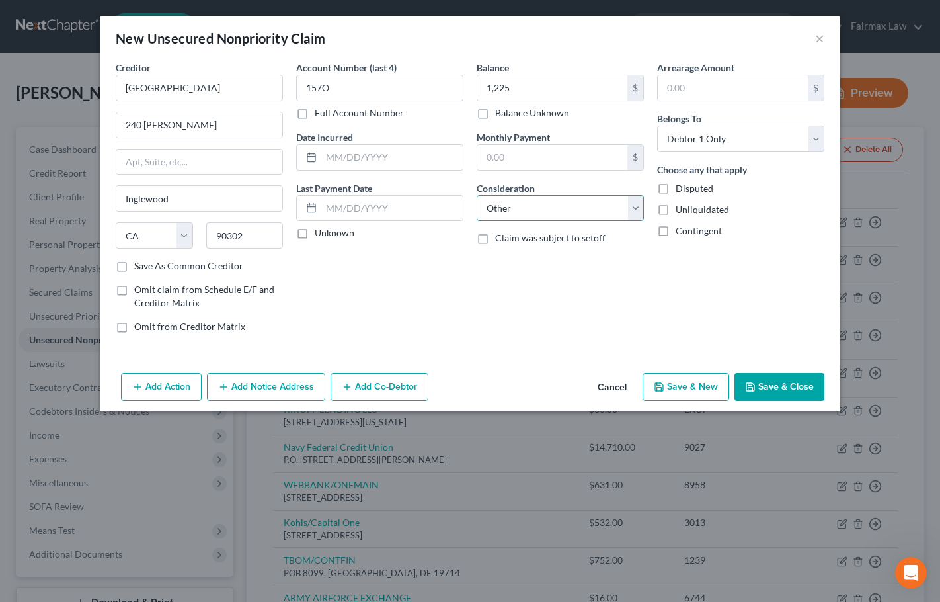
click at [477, 195] on select "Select Cable / Satellite Services Collection Agency Credit Card Debt Debt Couns…" at bounding box center [560, 208] width 167 height 26
click at [520, 261] on input "text" at bounding box center [560, 258] width 166 height 25
click at [518, 257] on input "ChargeAccount" at bounding box center [560, 258] width 166 height 25
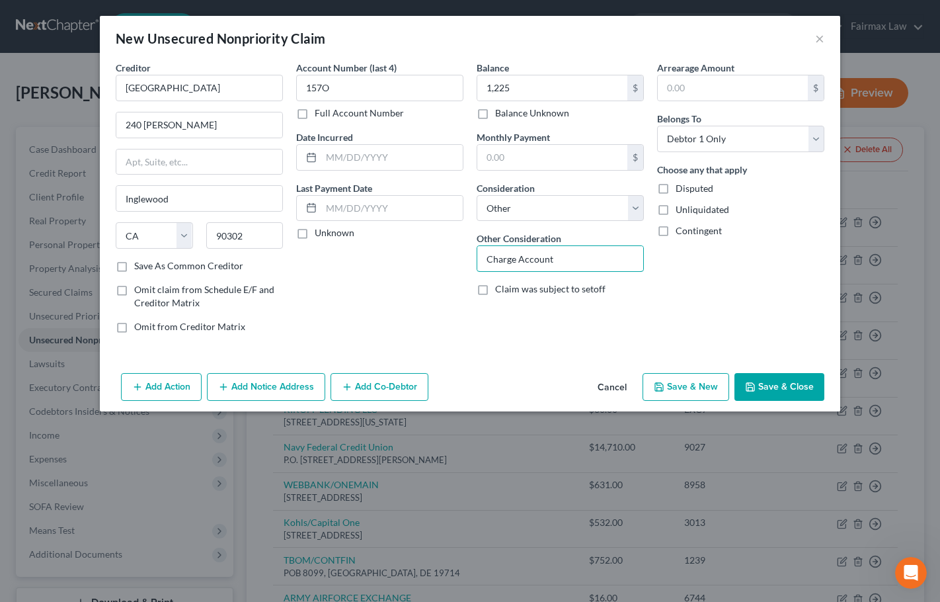
type input "Charge Account"
click at [679, 386] on button "Save & New" at bounding box center [686, 387] width 87 height 28
select select "0"
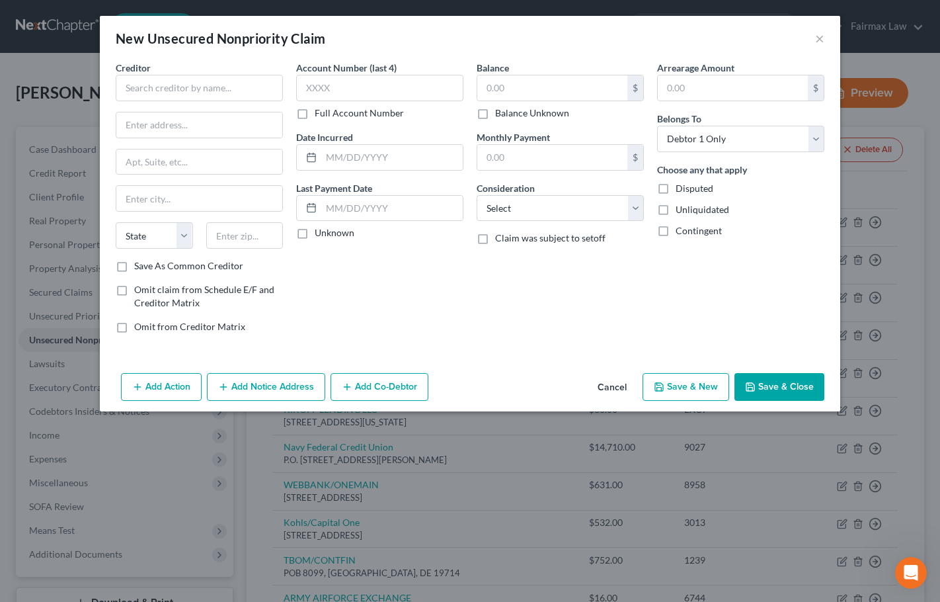
click at [613, 388] on button "Cancel" at bounding box center [612, 387] width 50 height 26
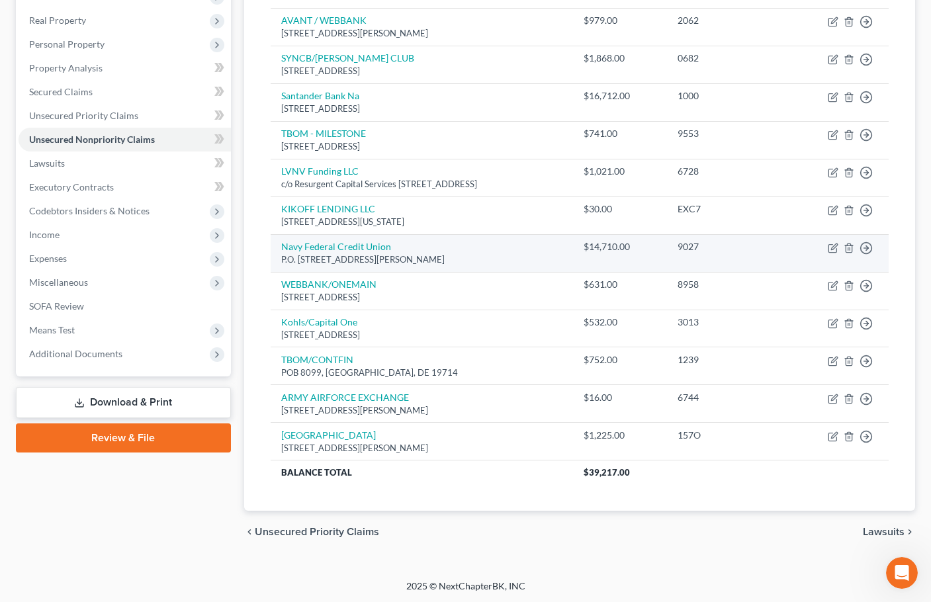
scroll to position [202, 0]
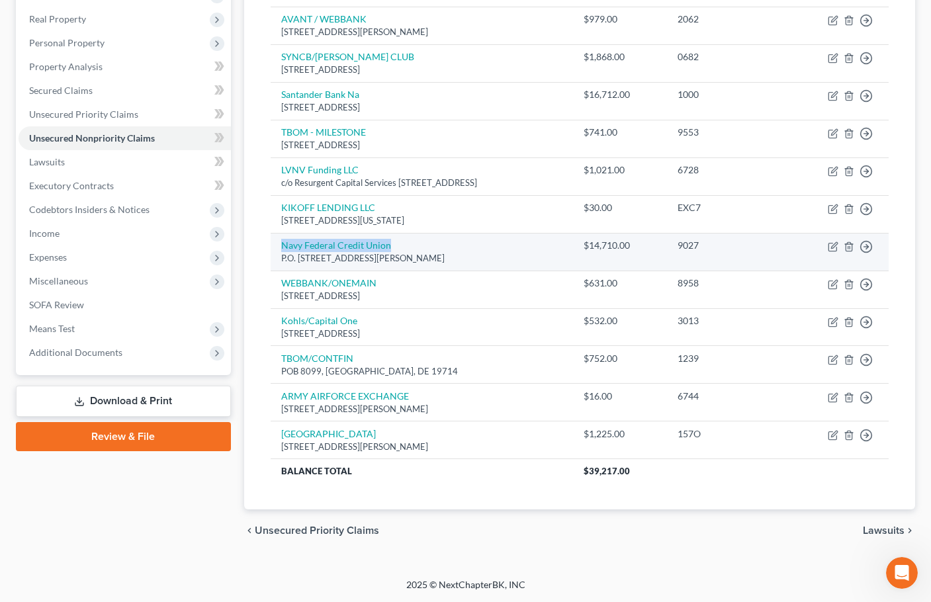
drag, startPoint x: 279, startPoint y: 242, endPoint x: 389, endPoint y: 236, distance: 109.9
click at [389, 236] on td "Navy Federal Credit Union P.O. Box 3000, Merrifield, VA 22119" at bounding box center [421, 252] width 302 height 38
copy link "Navy Federal Credit Union"
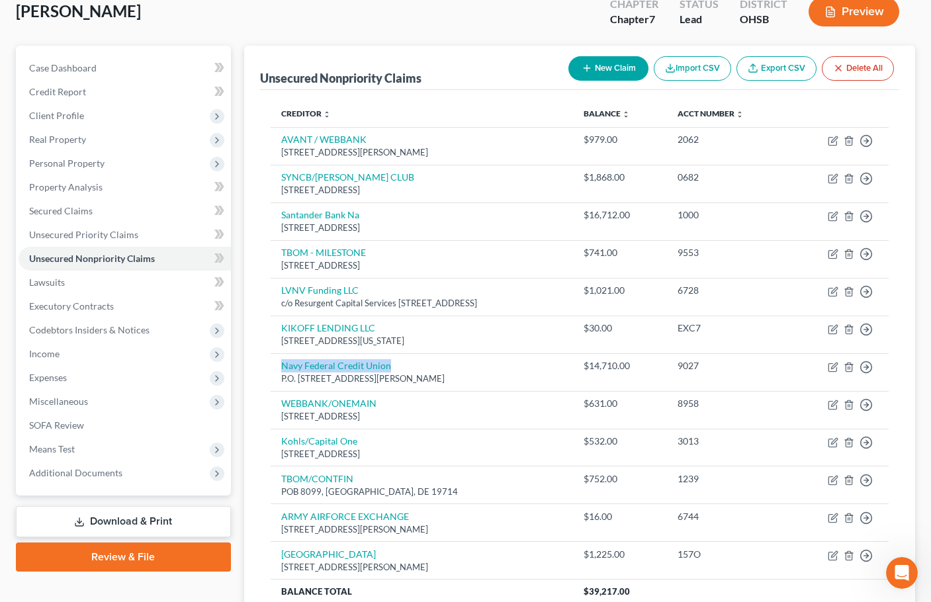
scroll to position [0, 0]
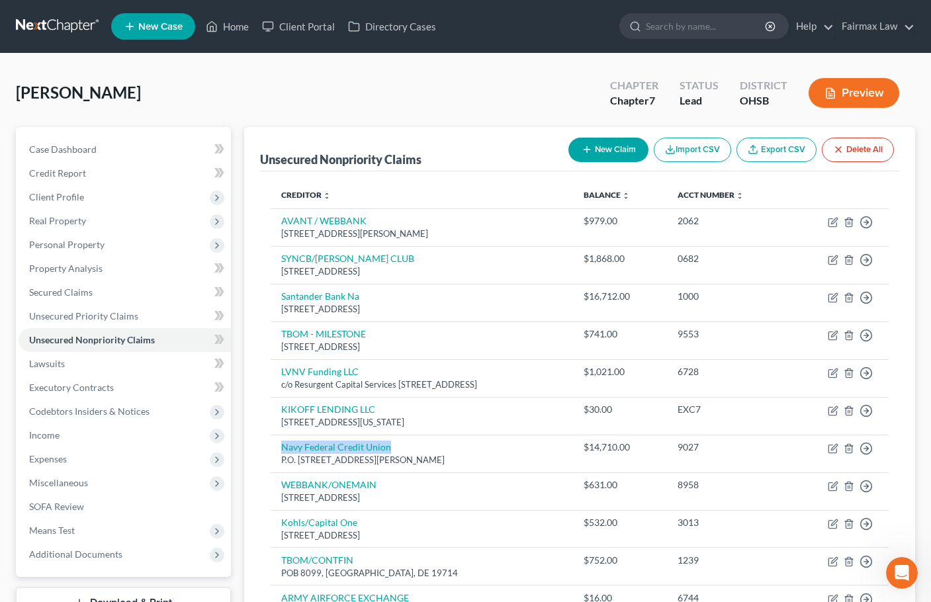
click at [608, 147] on button "New Claim" at bounding box center [608, 150] width 80 height 24
select select "0"
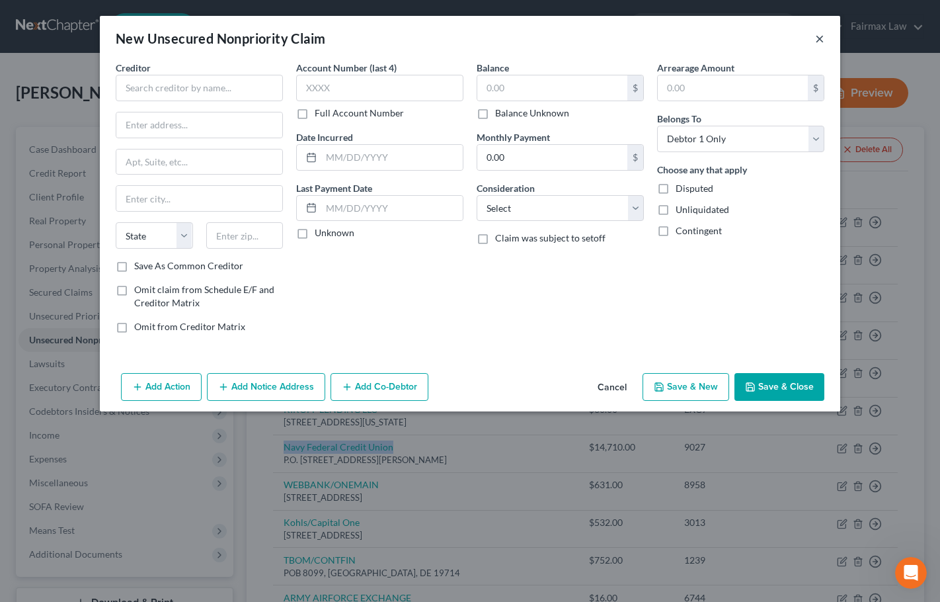
click at [818, 38] on button "×" at bounding box center [819, 38] width 9 height 16
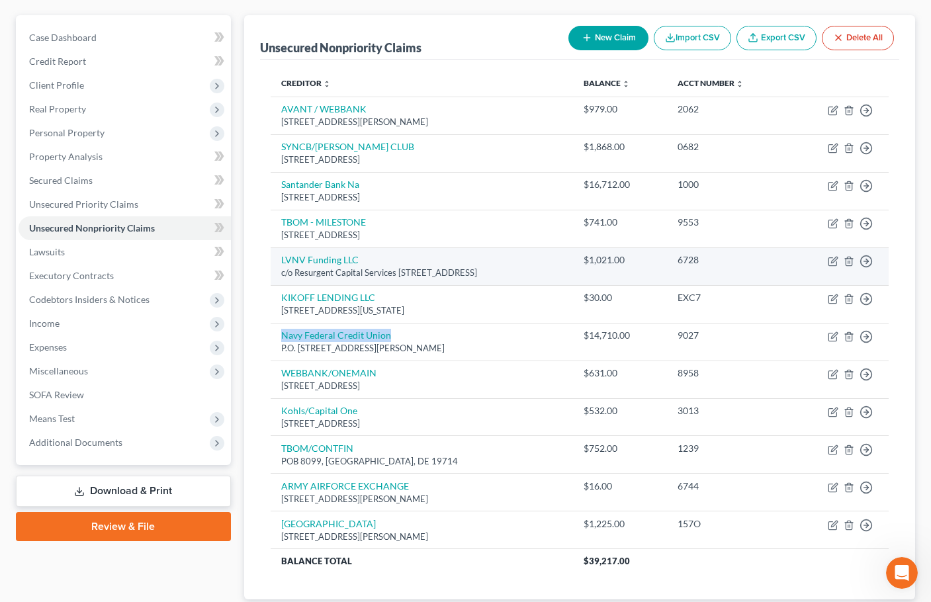
scroll to position [69, 0]
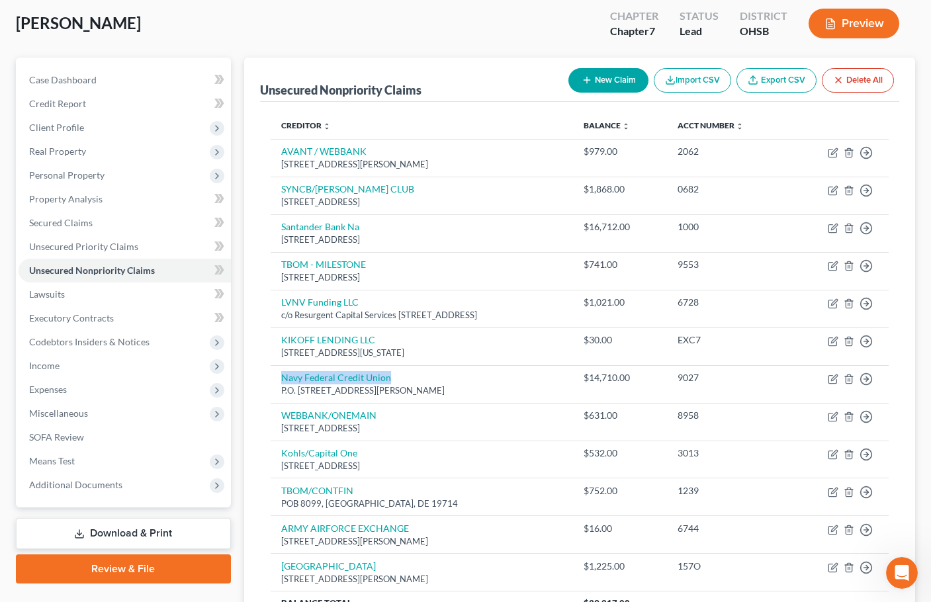
click at [611, 85] on button "New Claim" at bounding box center [608, 80] width 80 height 24
select select "0"
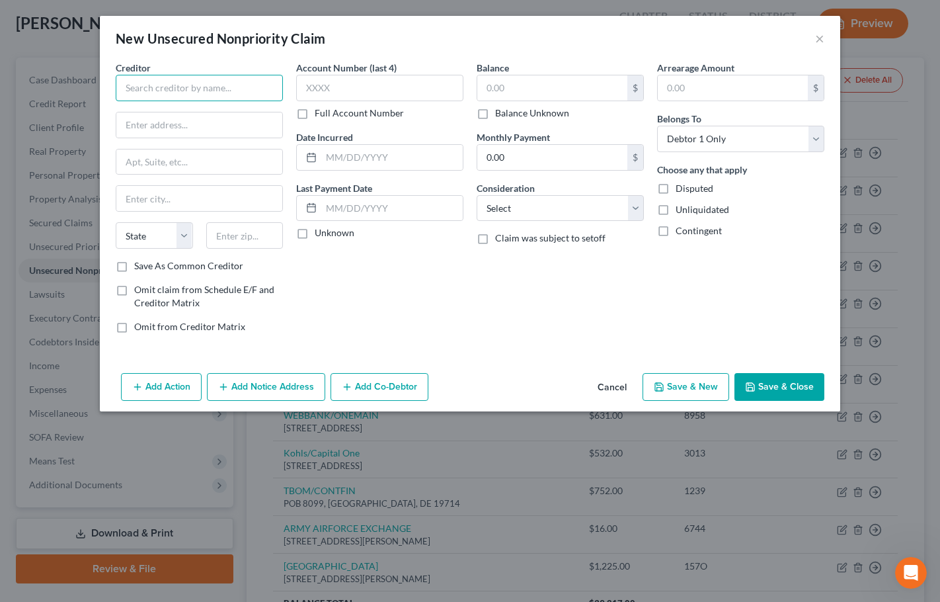
click at [217, 91] on input "text" at bounding box center [199, 88] width 167 height 26
paste input "TD BANK USA"
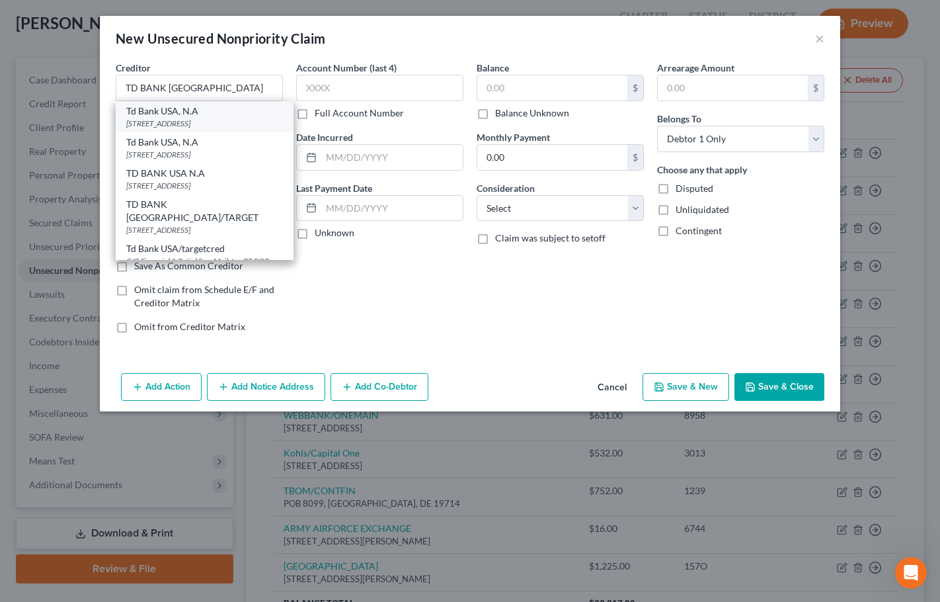
click at [205, 118] on div "PO BOX 673, Minneapolis, MN 55440" at bounding box center [204, 123] width 157 height 11
type input "Td Bank USA, N.A"
type input "PO BOX 673"
type input "Minneapolis"
select select "24"
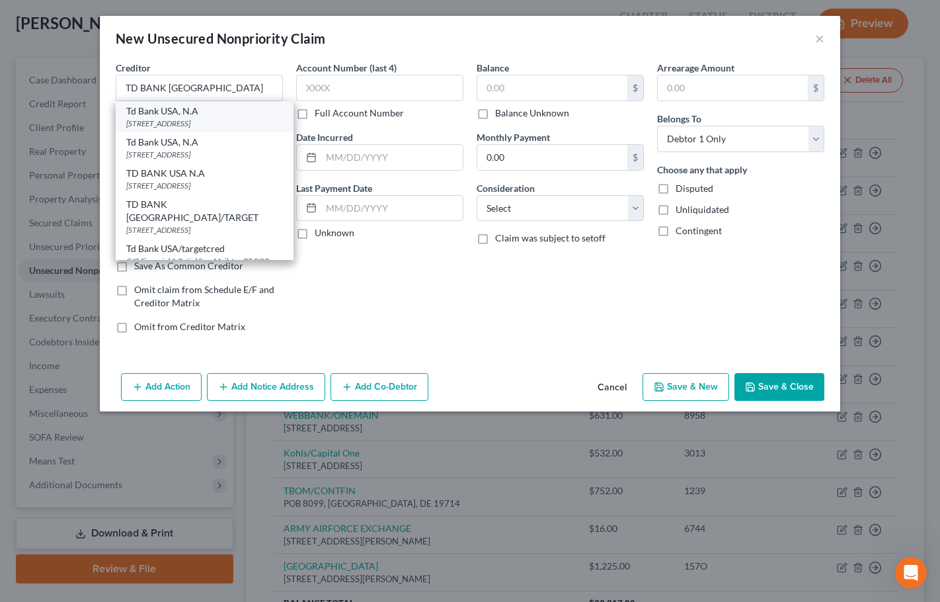
type input "55440"
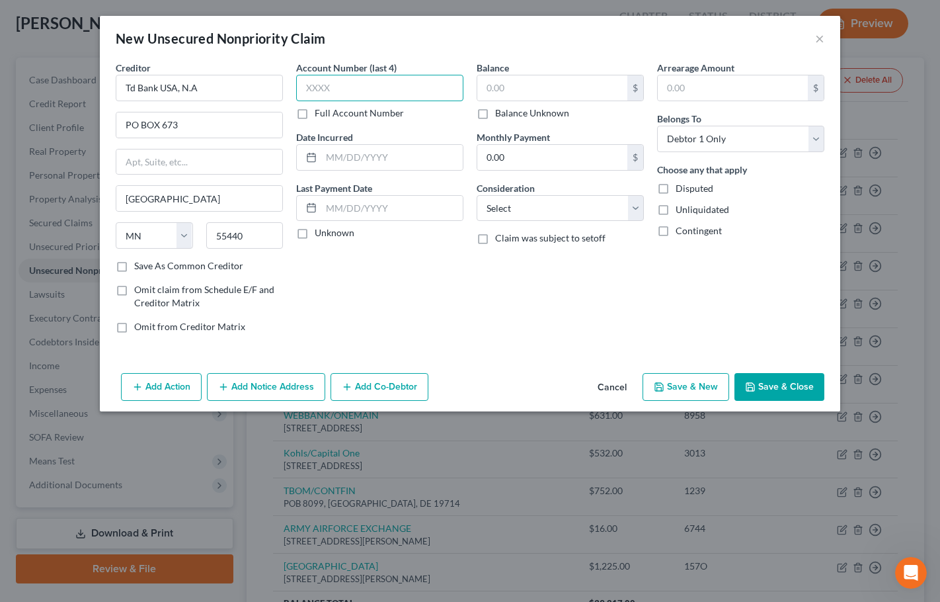
click at [351, 92] on input "text" at bounding box center [379, 88] width 167 height 26
click at [520, 90] on input "text" at bounding box center [552, 87] width 150 height 25
click at [823, 34] on button "×" at bounding box center [819, 38] width 9 height 16
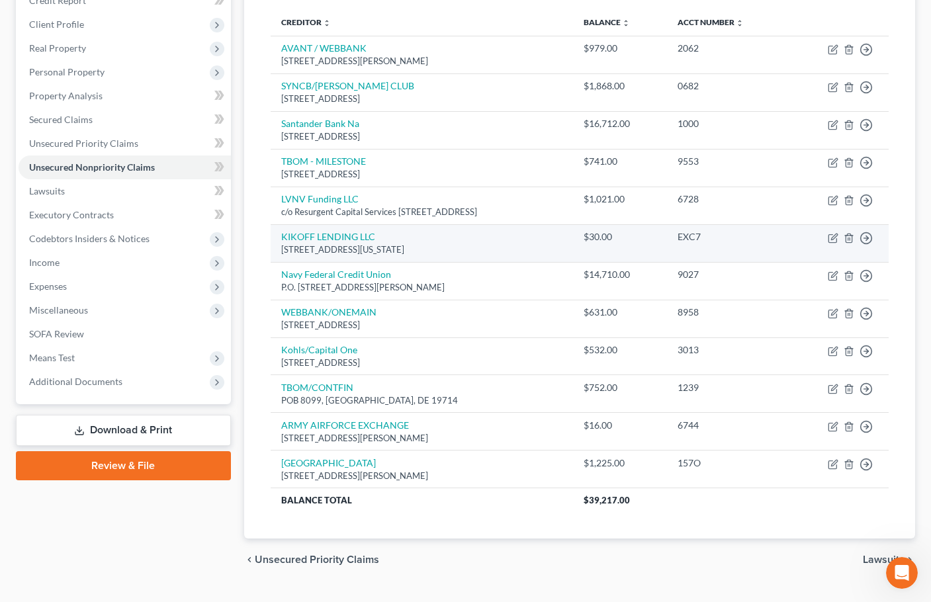
scroll to position [136, 0]
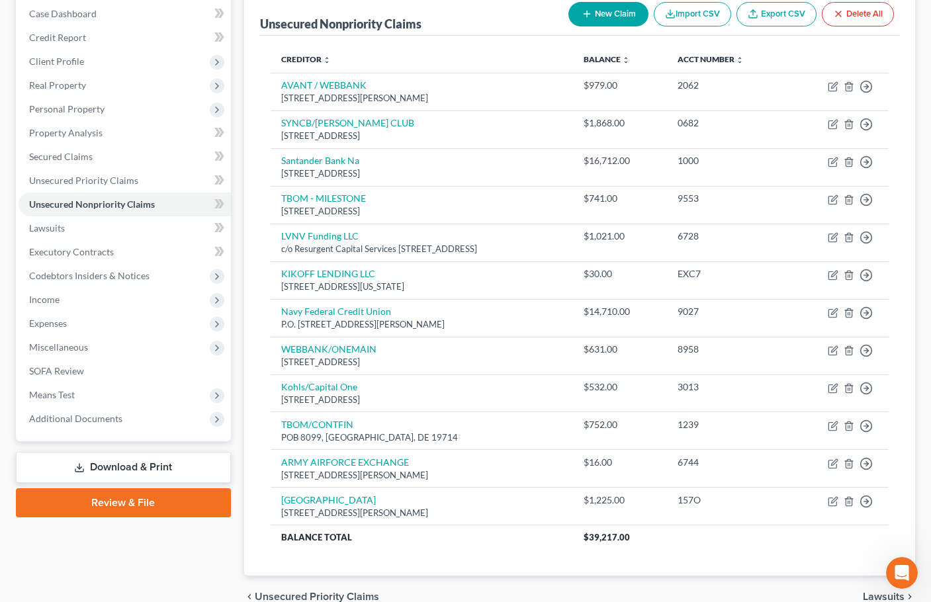
click at [589, 14] on icon "button" at bounding box center [586, 14] width 11 height 11
select select "0"
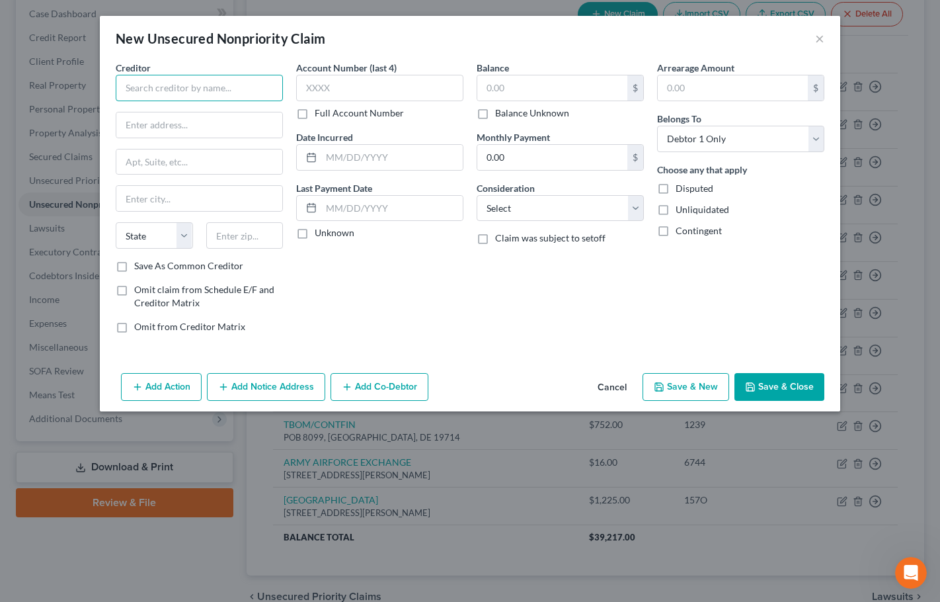
click at [236, 91] on input "text" at bounding box center [199, 88] width 167 height 26
paste input "CAINE & WEINER"
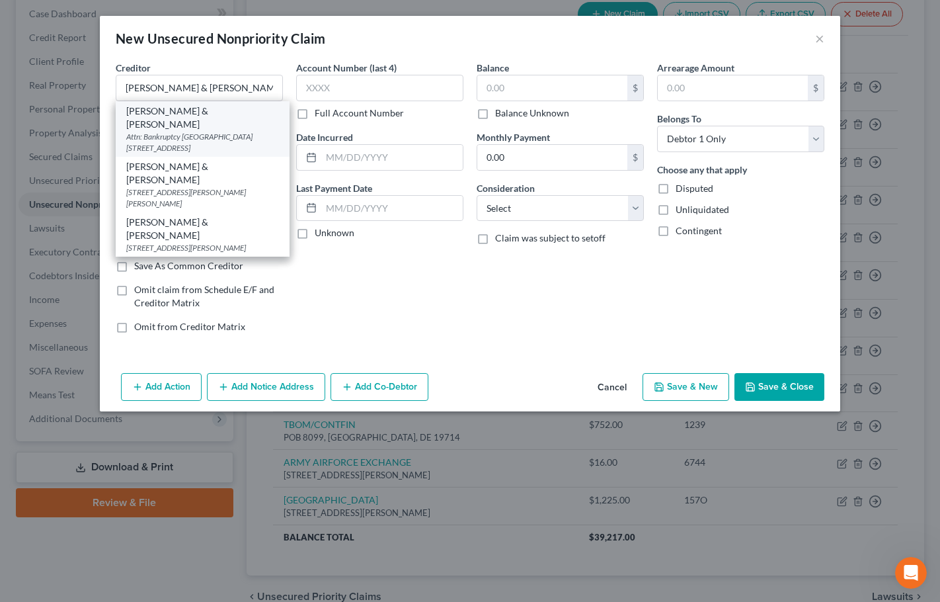
click at [210, 114] on div "Caine & Weiner" at bounding box center [202, 117] width 153 height 26
type input "Caine & Weiner"
type input "Attn: Bankruptcy"
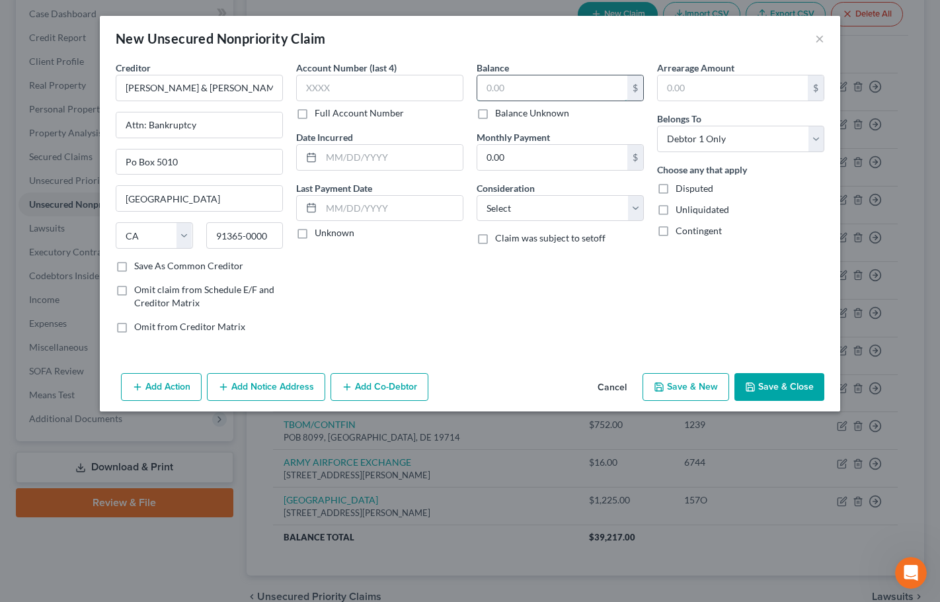
click at [503, 94] on input "text" at bounding box center [552, 87] width 150 height 25
click at [524, 210] on select "Select Cable / Satellite Services Collection Agency Credit Card Debt Debt Couns…" at bounding box center [560, 208] width 167 height 26
click at [477, 195] on select "Select Cable / Satellite Services Collection Agency Credit Card Debt Debt Couns…" at bounding box center [560, 208] width 167 height 26
click at [515, 260] on input "text" at bounding box center [560, 258] width 166 height 25
click at [698, 386] on button "Save & New" at bounding box center [686, 387] width 87 height 28
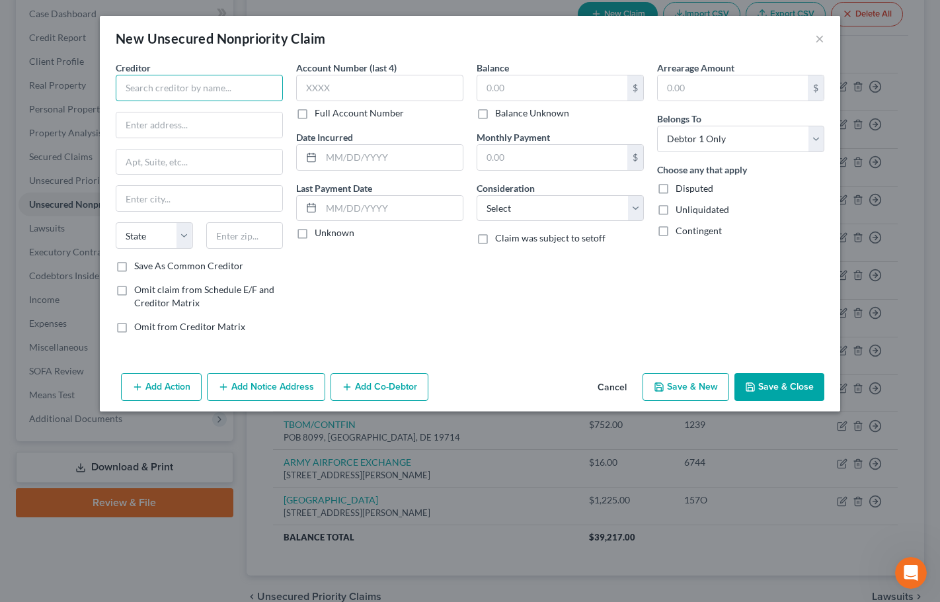
click at [179, 82] on input "text" at bounding box center [199, 88] width 167 height 26
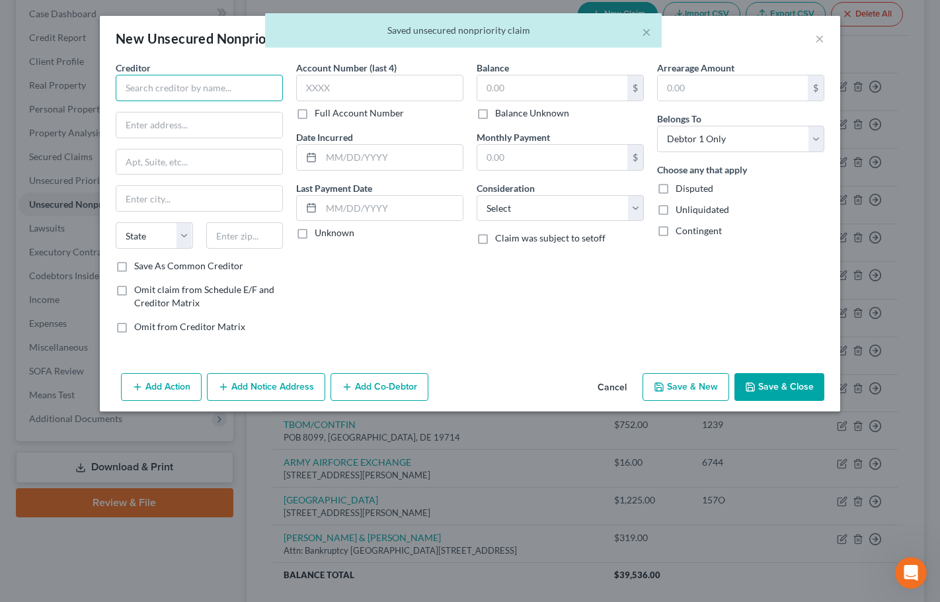
paste input "GLA COLLECTIONS"
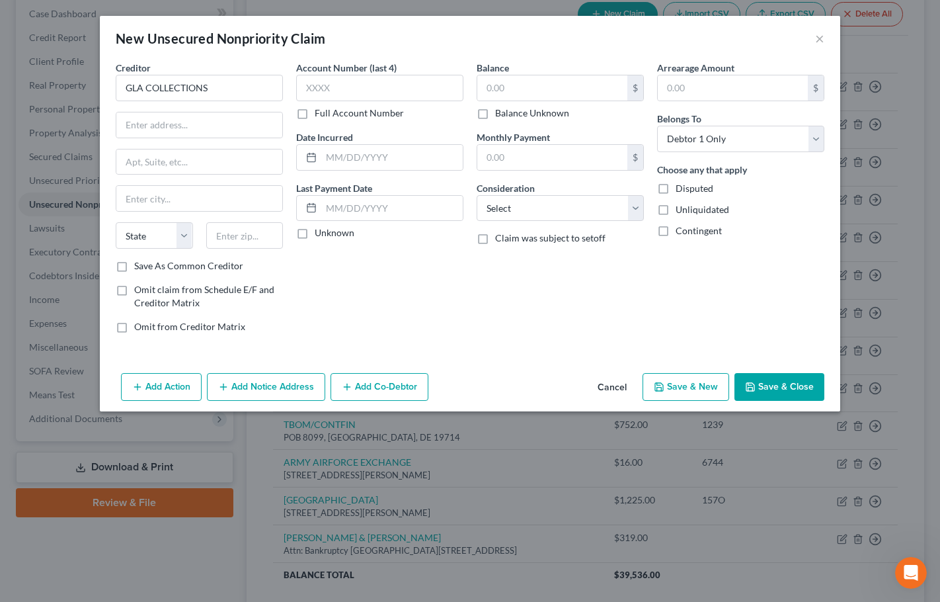
click at [800, 239] on div "Arrearage Amount $ Belongs To * Select Debtor 1 Only Debtor 2 Only Debtor 1 And…" at bounding box center [741, 202] width 181 height 283
click at [184, 120] on input "text" at bounding box center [199, 124] width 166 height 25
paste input "2630 Gleeson Ln"
click at [222, 241] on input "text" at bounding box center [244, 235] width 77 height 26
click at [522, 83] on input "text" at bounding box center [552, 87] width 150 height 25
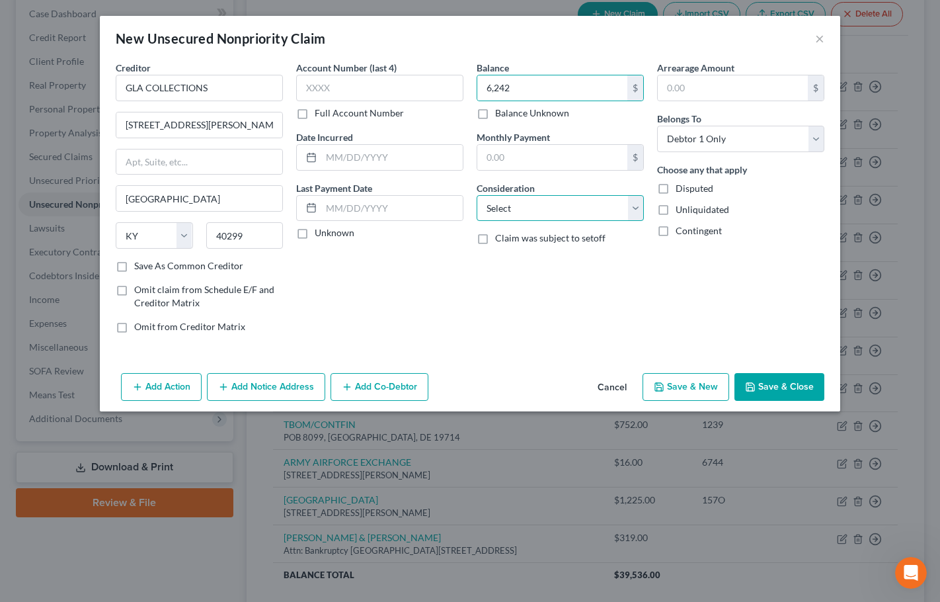
click at [524, 210] on select "Select Cable / Satellite Services Collection Agency Credit Card Debt Debt Couns…" at bounding box center [560, 208] width 167 height 26
click at [477, 195] on select "Select Cable / Satellite Services Collection Agency Credit Card Debt Debt Couns…" at bounding box center [560, 208] width 167 height 26
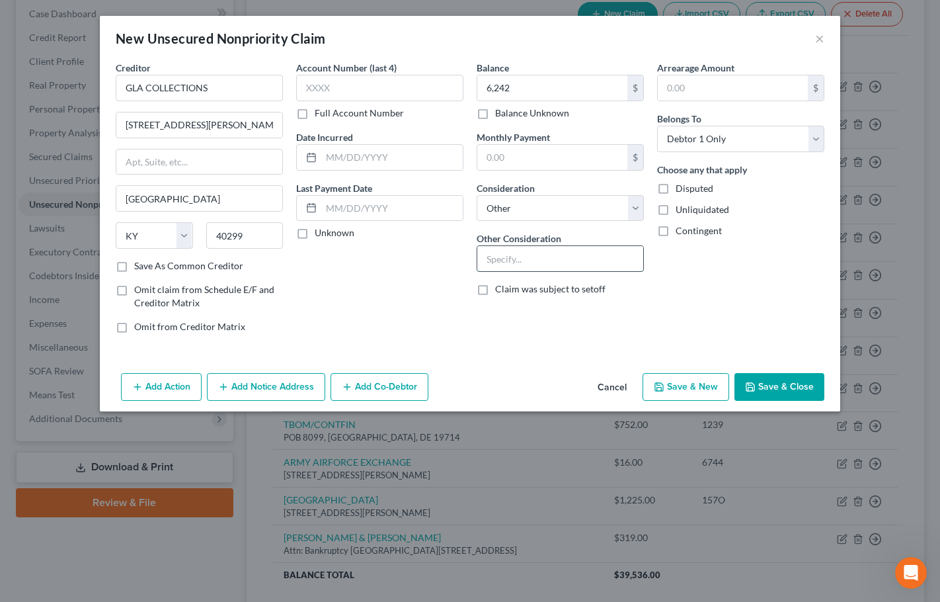
click at [513, 260] on input "text" at bounding box center [560, 258] width 166 height 25
click at [515, 335] on div "Balance 6,242.00 $ Balance Unknown Balance Undetermined 6,242 $ Balance Unknown…" at bounding box center [560, 202] width 181 height 283
click at [770, 390] on button "Save & Close" at bounding box center [780, 387] width 90 height 28
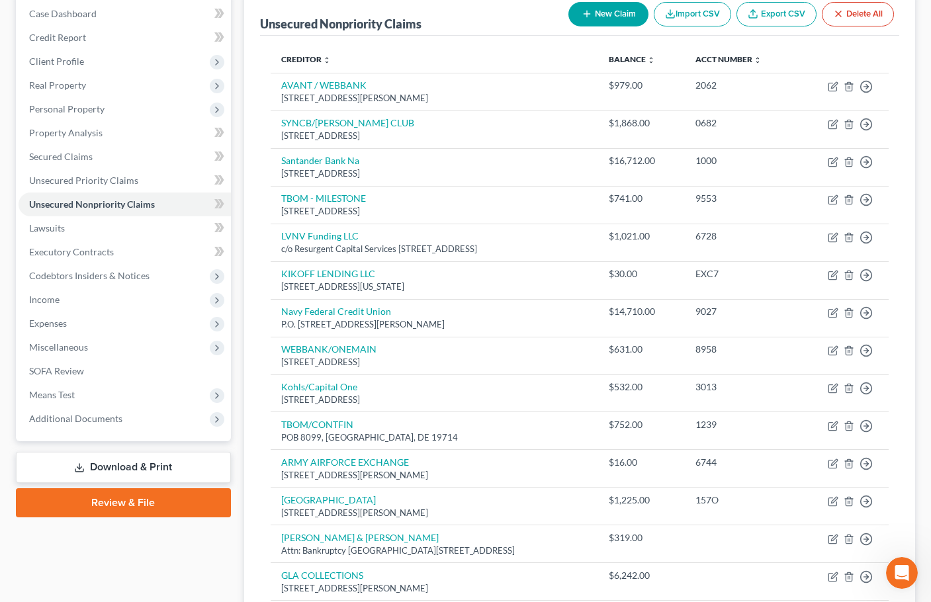
click at [614, 14] on button "New Claim" at bounding box center [608, 14] width 80 height 24
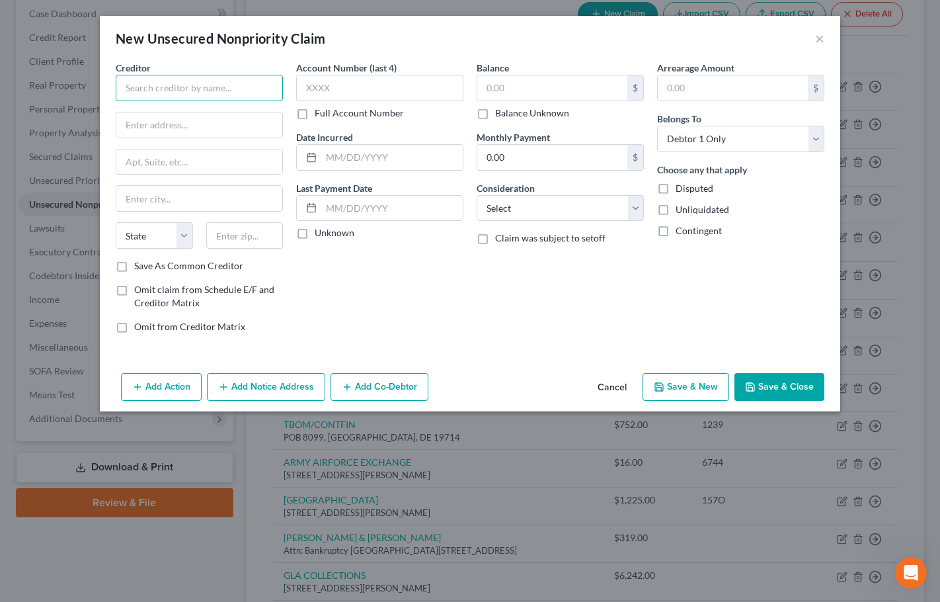
click at [192, 93] on input "text" at bounding box center [199, 88] width 167 height 26
paste input "GLA COLLECTIONS"
click at [208, 132] on input "text" at bounding box center [199, 124] width 166 height 25
paste input "2630 Gleeson Ln"
click at [228, 233] on input "text" at bounding box center [244, 235] width 77 height 26
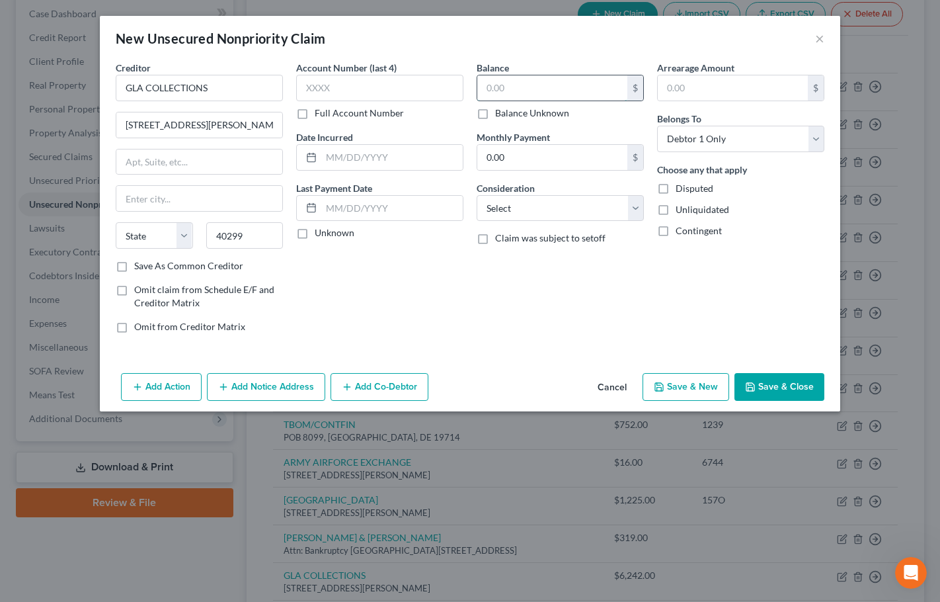
click at [522, 87] on input "text" at bounding box center [552, 87] width 150 height 25
click at [532, 201] on select "Select Cable / Satellite Services Collection Agency Credit Card Debt Debt Couns…" at bounding box center [560, 208] width 167 height 26
click at [477, 195] on select "Select Cable / Satellite Services Collection Agency Credit Card Debt Debt Couns…" at bounding box center [560, 208] width 167 height 26
click at [531, 251] on input "text" at bounding box center [560, 258] width 166 height 25
click at [517, 353] on div "Creditor * GLA COLLECTIONS 2630 Gleeson Ln Louisville State AL AK AR AZ CA CO C…" at bounding box center [470, 214] width 741 height 307
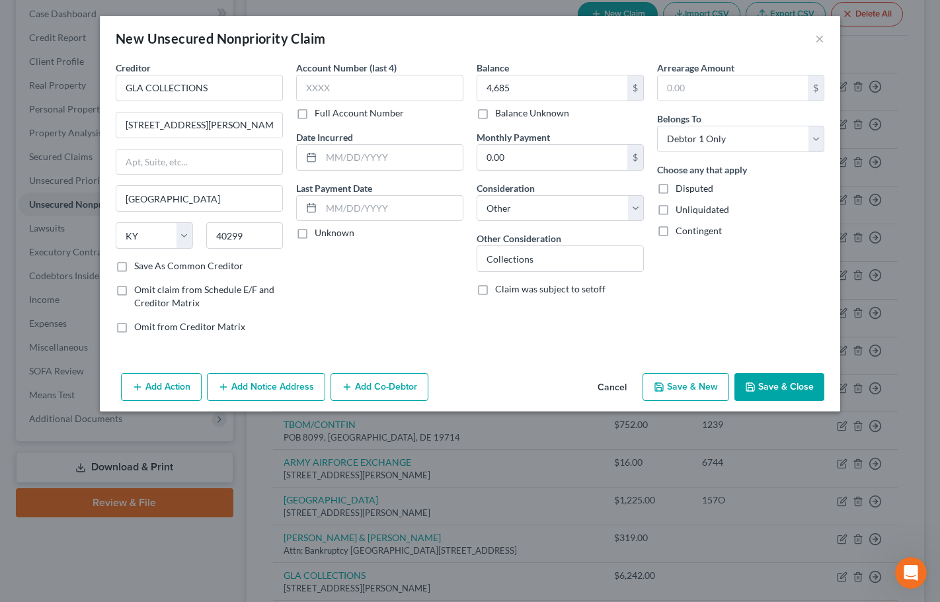
click at [789, 390] on button "Save & Close" at bounding box center [780, 387] width 90 height 28
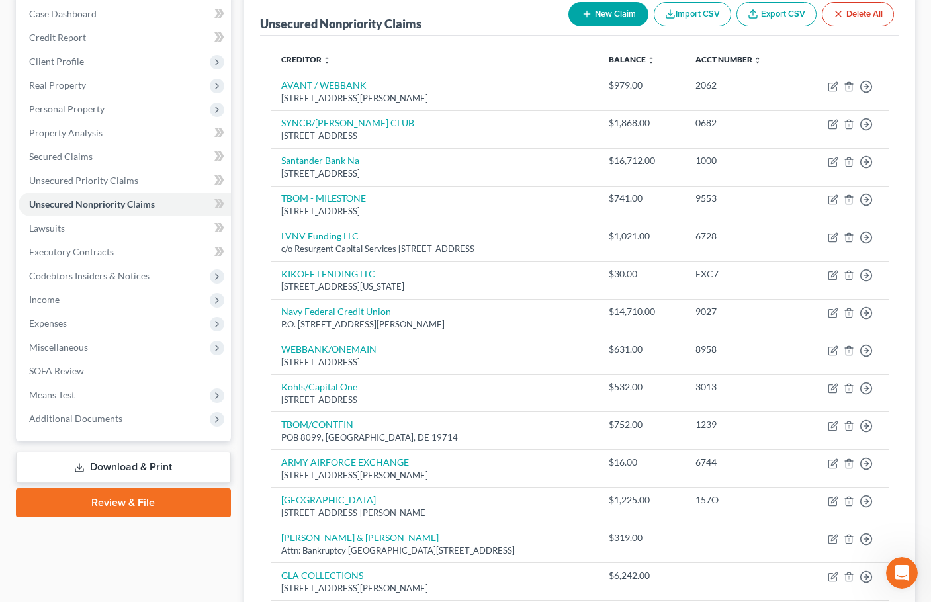
click at [590, 22] on button "New Claim" at bounding box center [608, 14] width 80 height 24
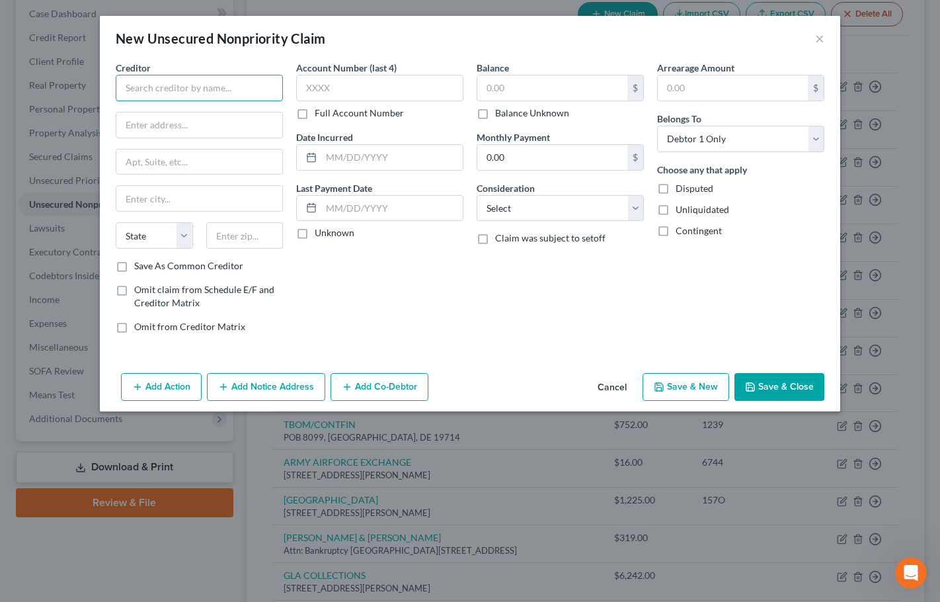
click at [153, 91] on input "text" at bounding box center [199, 88] width 167 height 26
paste input "LVNV FUNDING LLC"
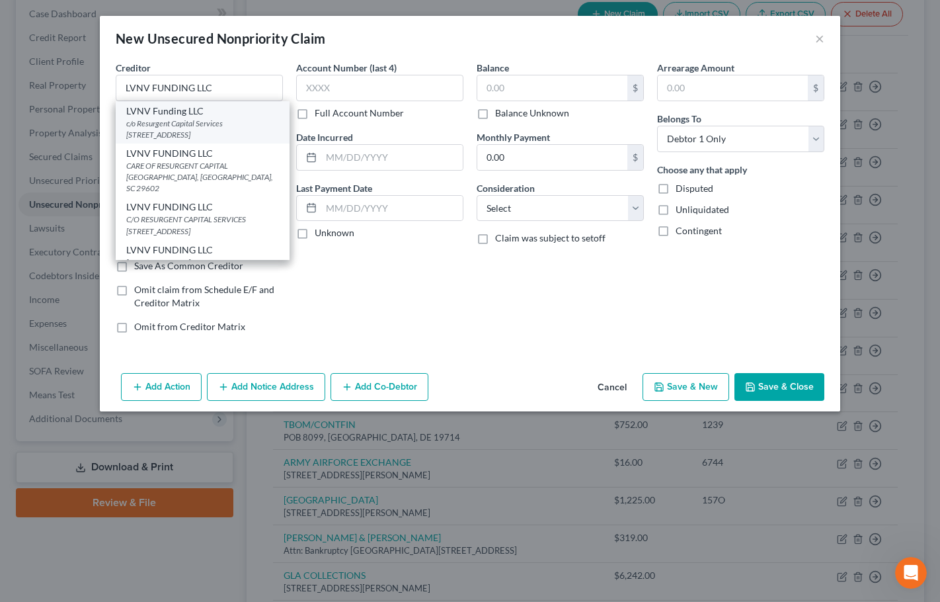
drag, startPoint x: 185, startPoint y: 119, endPoint x: 269, endPoint y: 101, distance: 85.4
click at [185, 120] on div "c/o Resurgent Capital Services PO Box 10587, Greenville, SC 29603" at bounding box center [202, 129] width 153 height 22
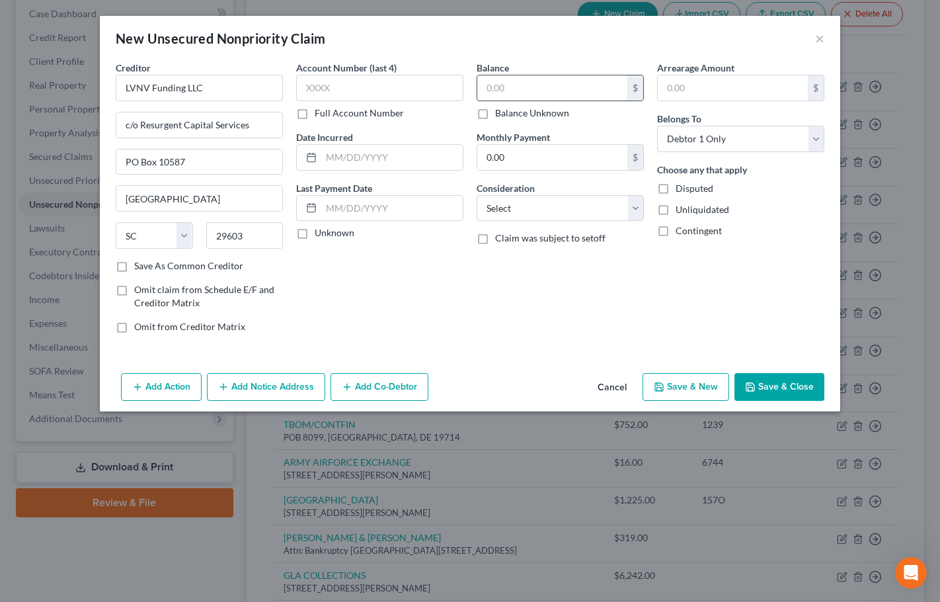
click at [532, 92] on input "text" at bounding box center [552, 87] width 150 height 25
click at [528, 211] on select "Select Cable / Satellite Services Collection Agency Credit Card Debt Debt Couns…" at bounding box center [560, 208] width 167 height 26
click at [477, 195] on select "Select Cable / Satellite Services Collection Agency Credit Card Debt Debt Couns…" at bounding box center [560, 208] width 167 height 26
click at [528, 253] on input "text" at bounding box center [560, 258] width 166 height 25
click at [468, 355] on div "Creditor * LVNV Funding LLC c/o Resurgent Capital Services PO Box 10587 Greenvi…" at bounding box center [470, 214] width 741 height 307
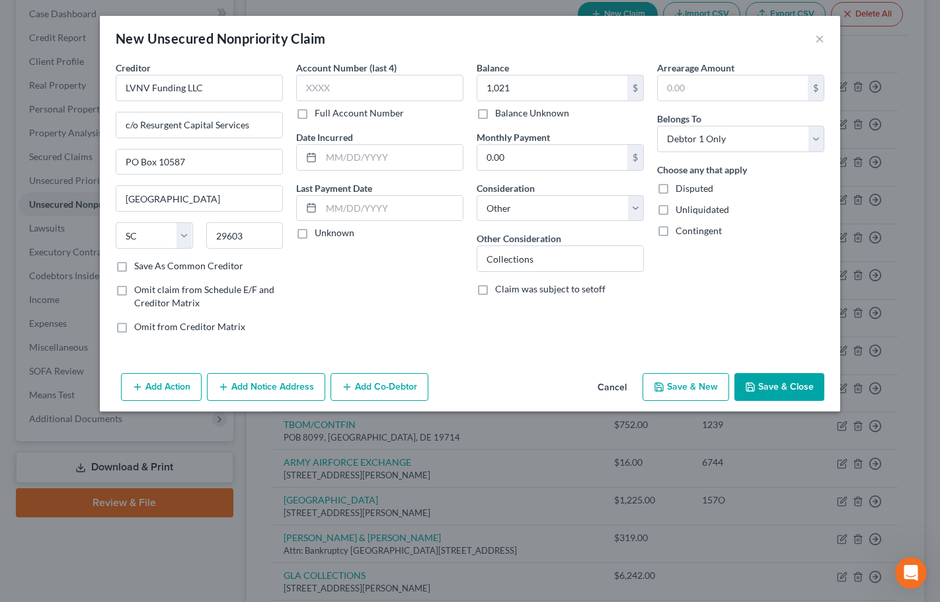
click at [778, 383] on button "Save & Close" at bounding box center [780, 387] width 90 height 28
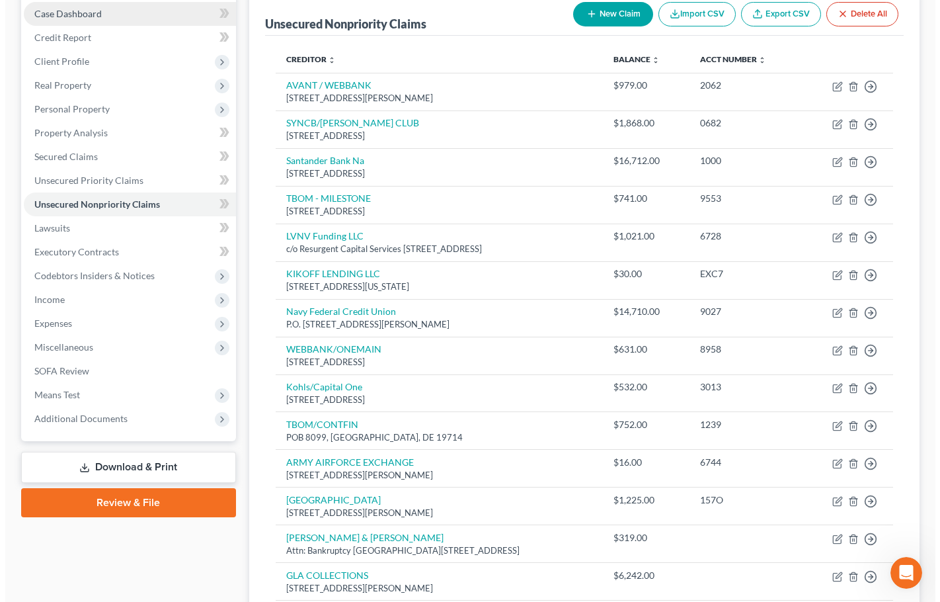
scroll to position [63, 0]
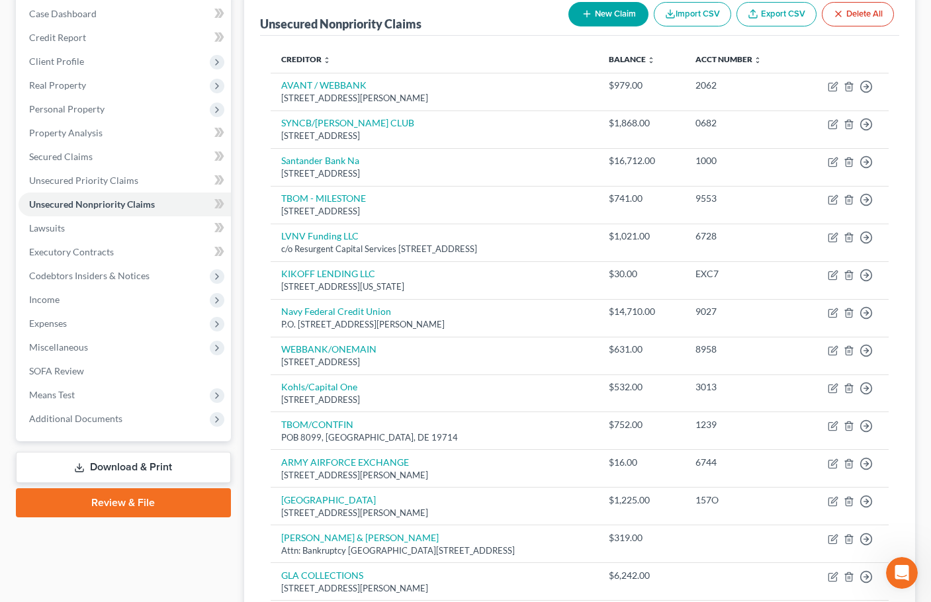
click at [613, 18] on button "New Claim" at bounding box center [608, 14] width 80 height 24
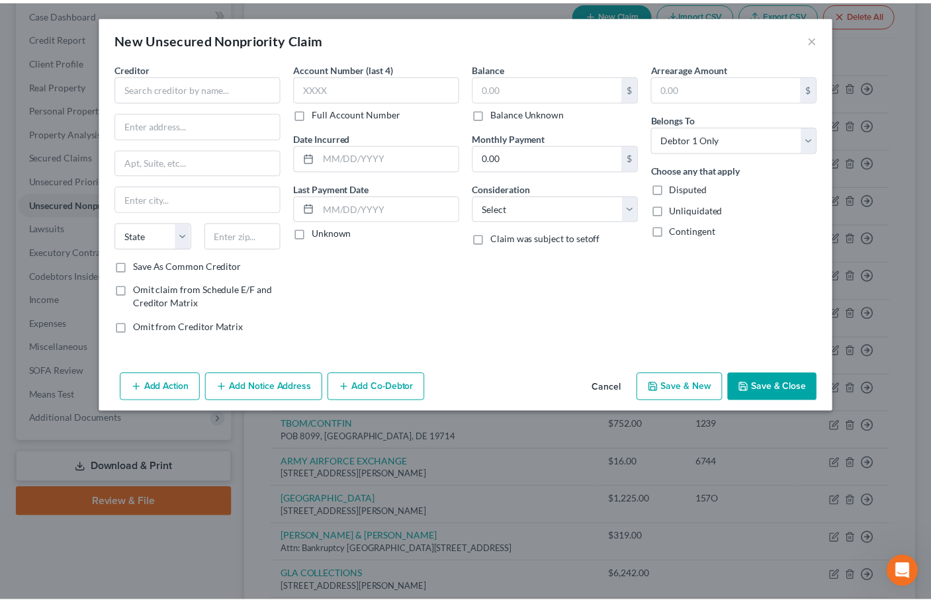
scroll to position [28, 0]
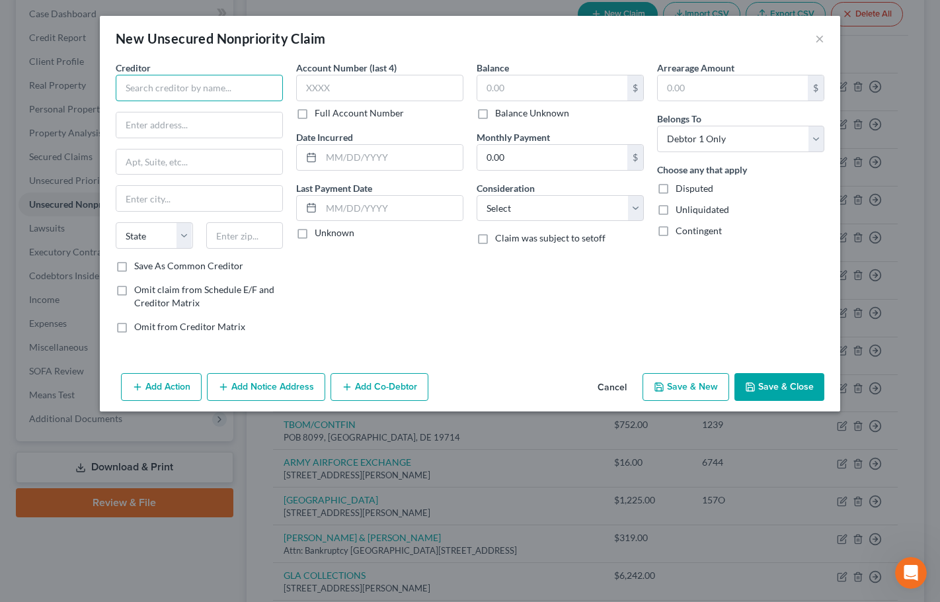
click at [216, 89] on input "text" at bounding box center [199, 88] width 167 height 26
paste input "RS CLARK & ASSOCIATES"
click at [214, 124] on input "text" at bounding box center [199, 124] width 166 height 25
paste input "12990 Pandora Dr #150"
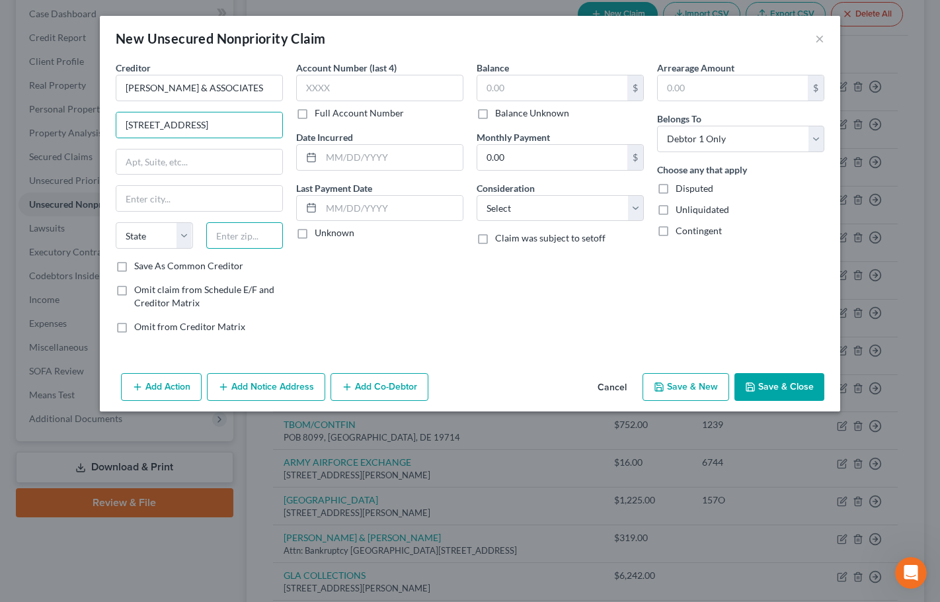
click at [248, 232] on input "text" at bounding box center [244, 235] width 77 height 26
click at [515, 93] on input "text" at bounding box center [552, 87] width 150 height 25
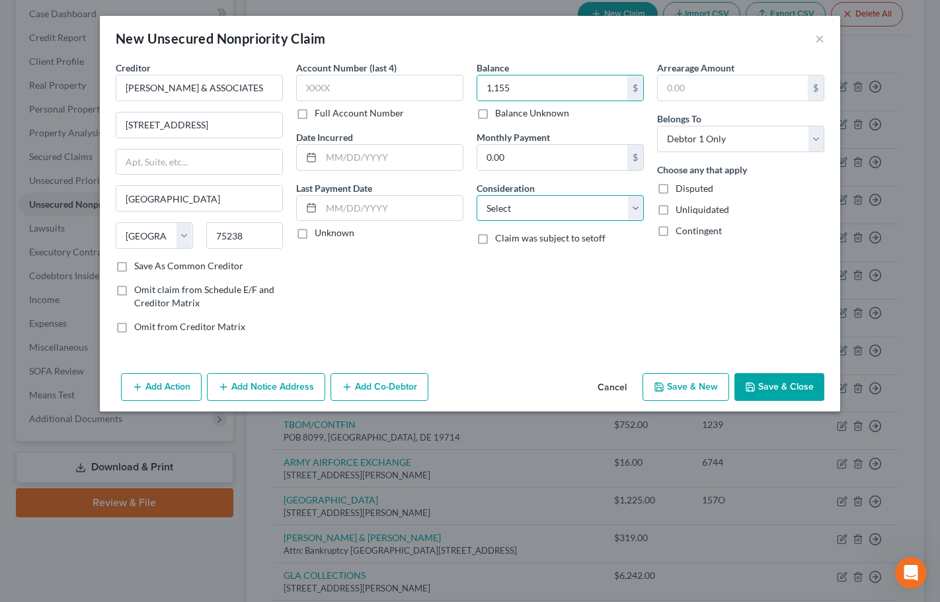
click at [529, 201] on select "Select Cable / Satellite Services Collection Agency Credit Card Debt Debt Couns…" at bounding box center [560, 208] width 167 height 26
click at [477, 195] on select "Select Cable / Satellite Services Collection Agency Credit Card Debt Debt Couns…" at bounding box center [560, 208] width 167 height 26
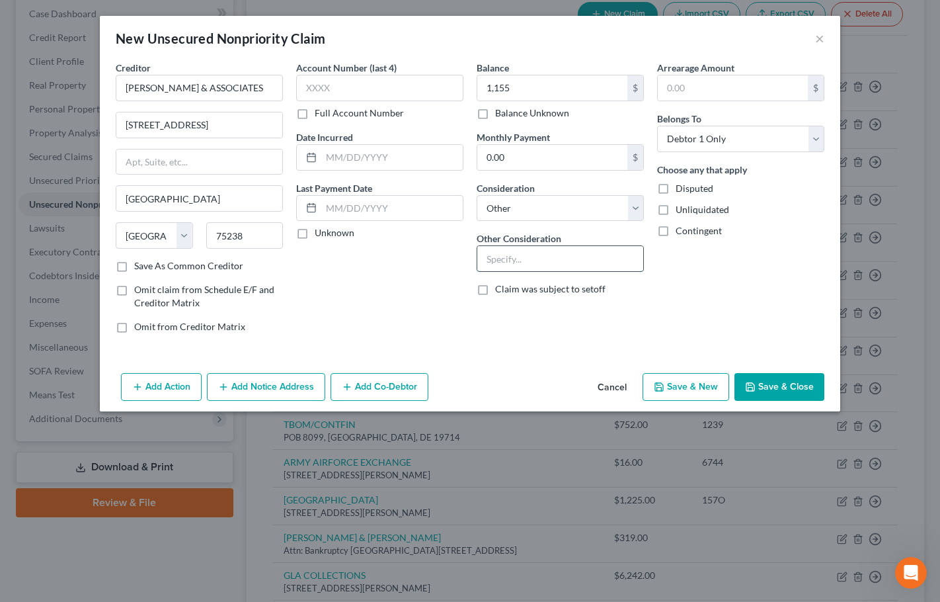
click at [526, 253] on input "text" at bounding box center [560, 258] width 166 height 25
click at [550, 352] on div "Creditor * RS CLARK & ASSOCIATES 12990 Pandora Dr #150 Dallas State AL AK AR AZ…" at bounding box center [470, 214] width 741 height 307
click at [700, 386] on button "Save & New" at bounding box center [686, 387] width 87 height 28
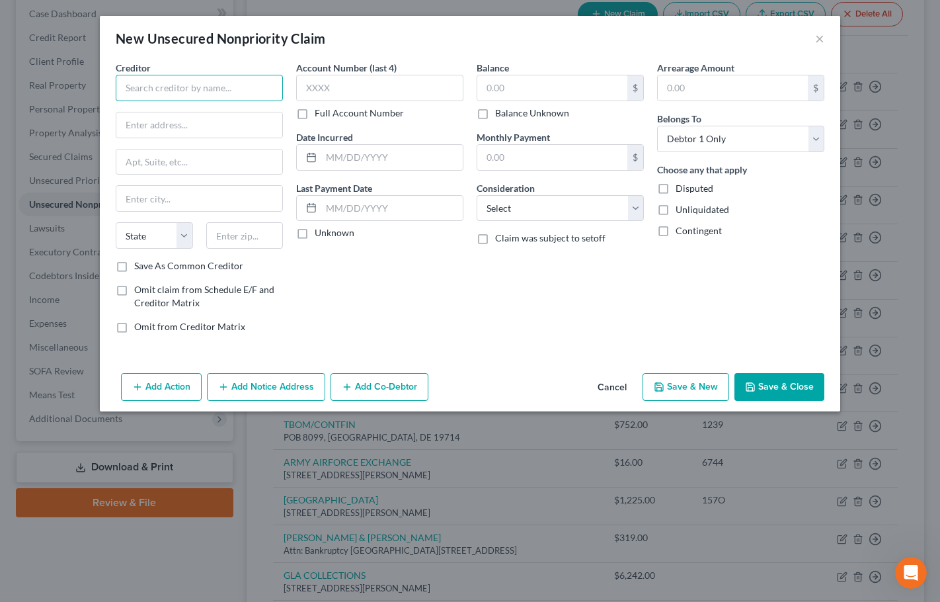
click at [139, 91] on input "text" at bounding box center [199, 88] width 167 height 26
paste input "SUNRISE"
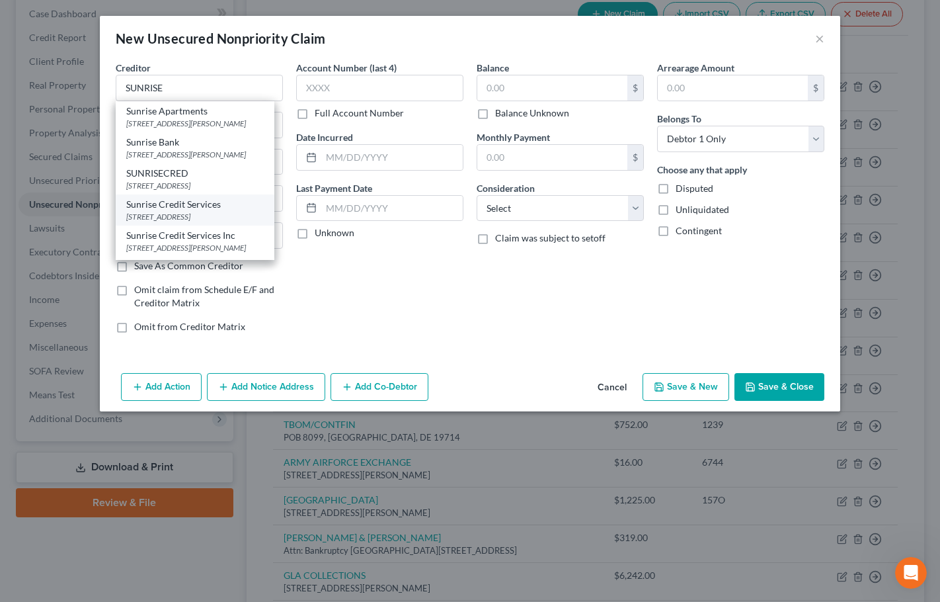
click at [200, 211] on div "Sunrise Credit Services" at bounding box center [195, 204] width 138 height 13
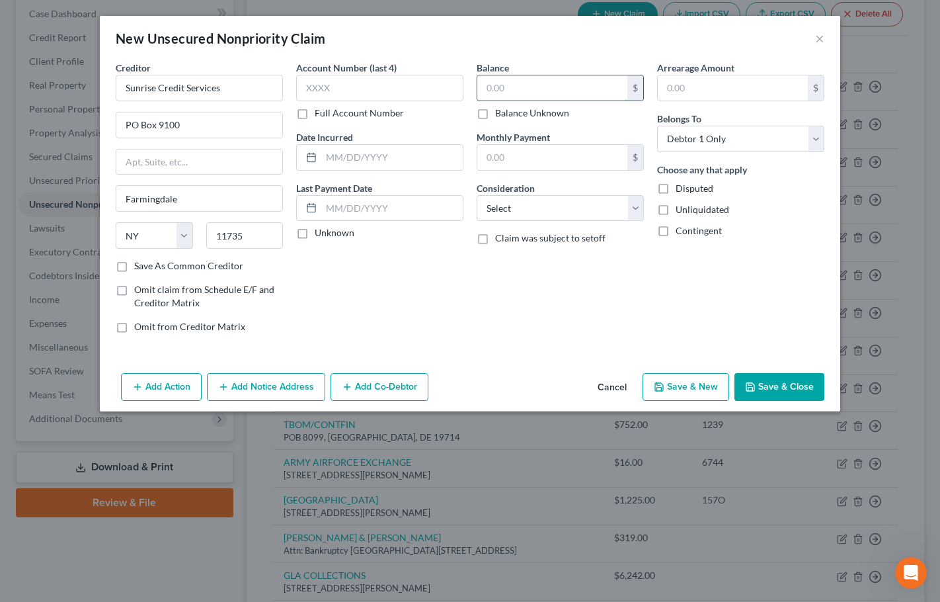
click at [546, 90] on input "text" at bounding box center [552, 87] width 150 height 25
click at [540, 205] on select "Select Cable / Satellite Services Collection Agency Credit Card Debt Debt Couns…" at bounding box center [560, 208] width 167 height 26
click at [477, 195] on select "Select Cable / Satellite Services Collection Agency Credit Card Debt Debt Couns…" at bounding box center [560, 208] width 167 height 26
click at [515, 259] on input "text" at bounding box center [560, 258] width 166 height 25
click at [514, 336] on div "Balance 3,098.00 $ Balance Unknown Balance Undetermined 3,098 $ Balance Unknown…" at bounding box center [560, 202] width 181 height 283
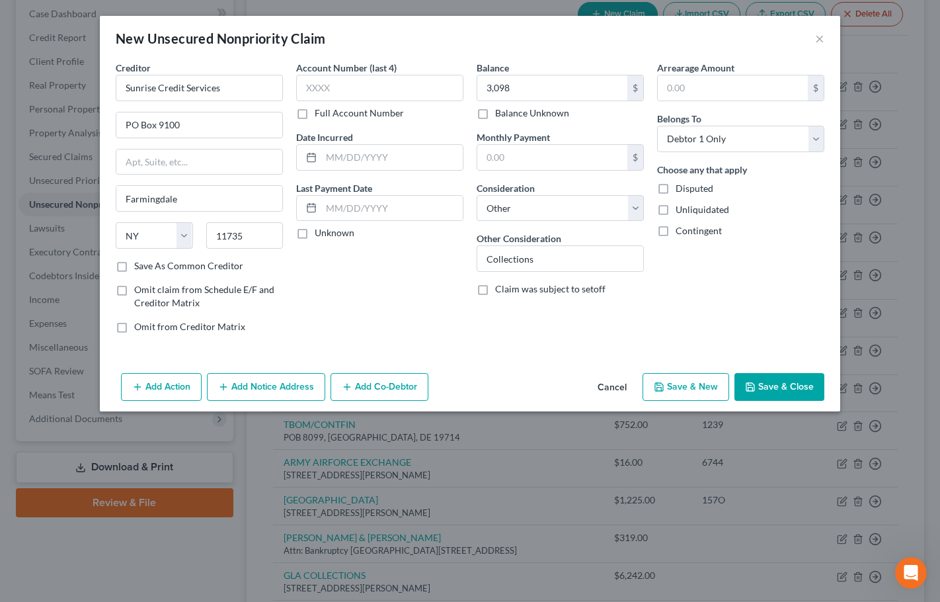
click at [671, 378] on button "Save & New" at bounding box center [686, 387] width 87 height 28
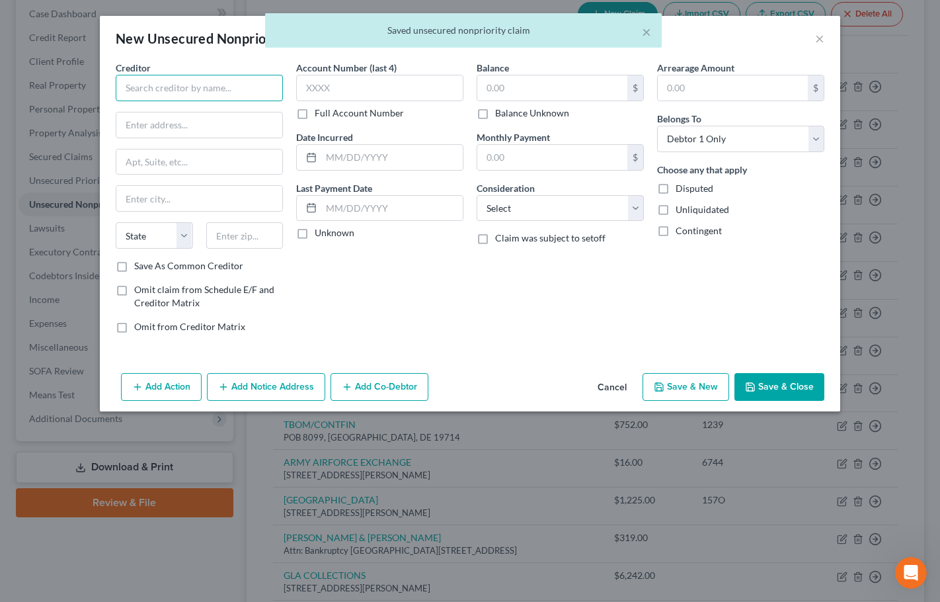
click at [204, 93] on input "text" at bounding box center [199, 88] width 167 height 26
paste input "THE CBE GROUP INC"
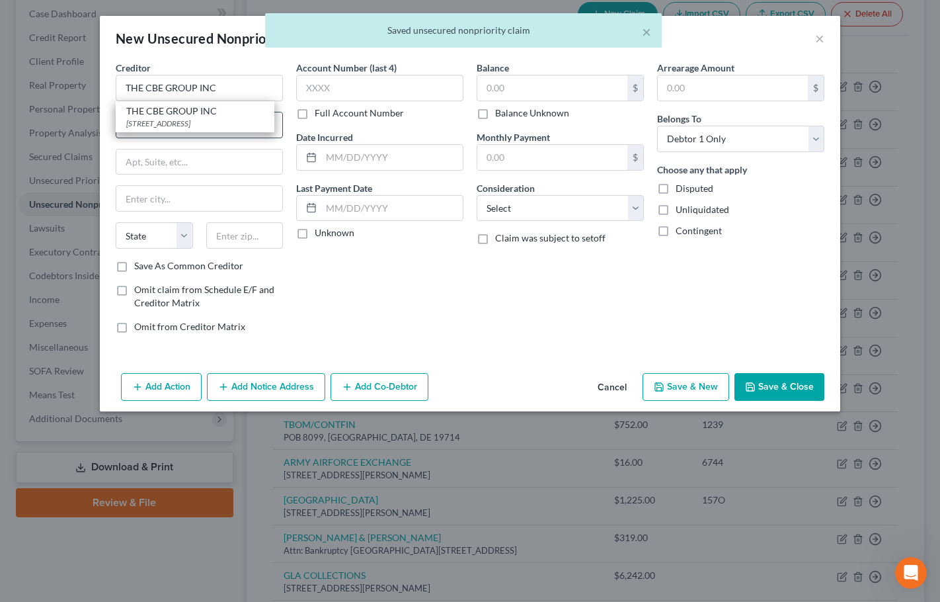
click at [202, 124] on div "131 TOWER PARK DR STE 100, Waterloo, IA 50704" at bounding box center [195, 123] width 138 height 11
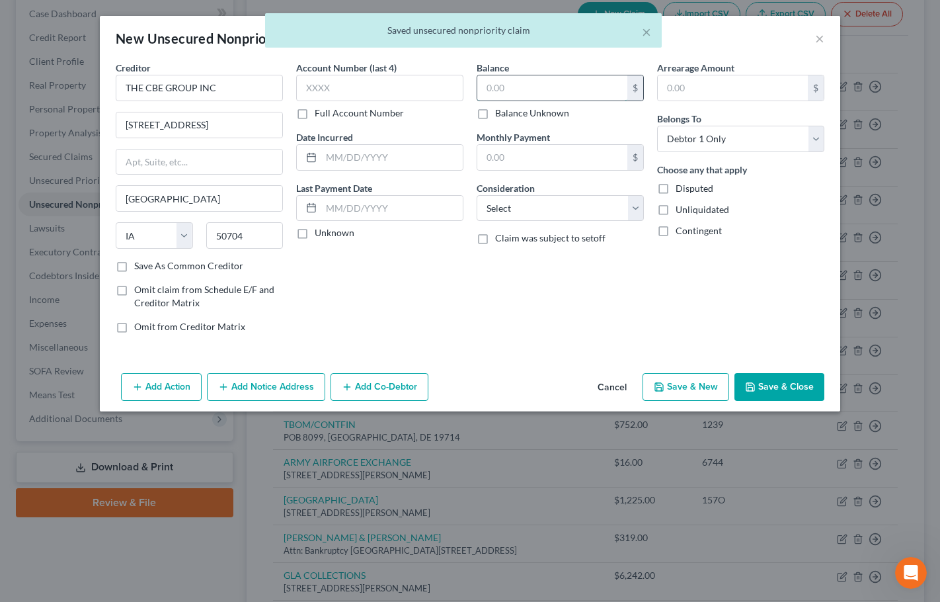
click at [502, 91] on input "text" at bounding box center [552, 87] width 150 height 25
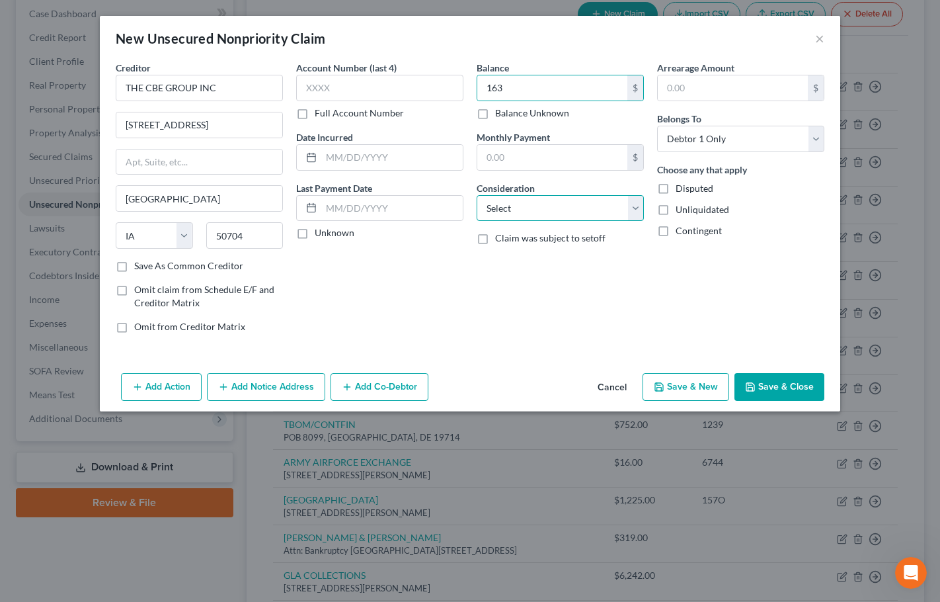
click at [518, 212] on select "Select Cable / Satellite Services Collection Agency Credit Card Debt Debt Couns…" at bounding box center [560, 208] width 167 height 26
click at [477, 195] on select "Select Cable / Satellite Services Collection Agency Credit Card Debt Debt Couns…" at bounding box center [560, 208] width 167 height 26
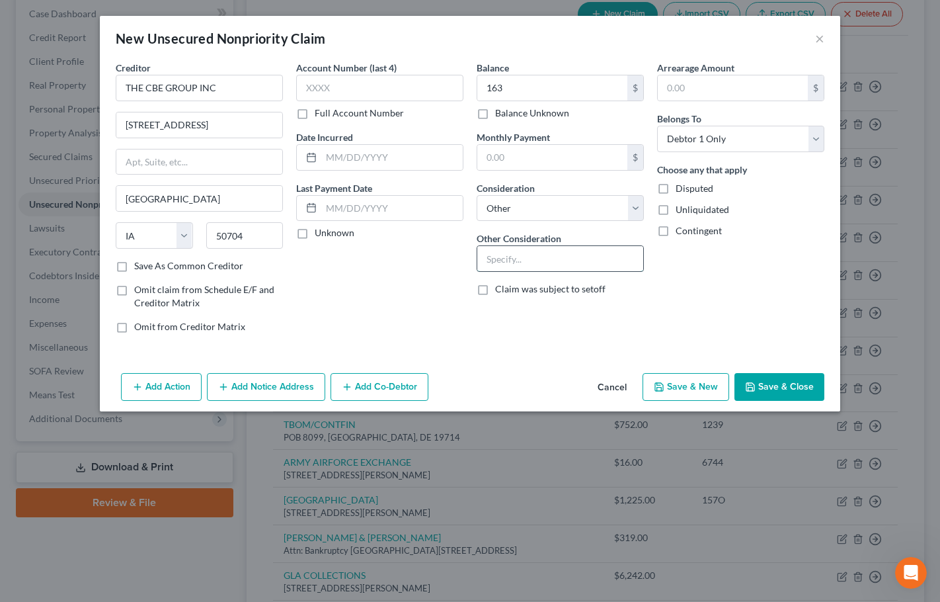
click at [532, 255] on input "text" at bounding box center [560, 258] width 166 height 25
click at [774, 384] on button "Save & Close" at bounding box center [780, 387] width 90 height 28
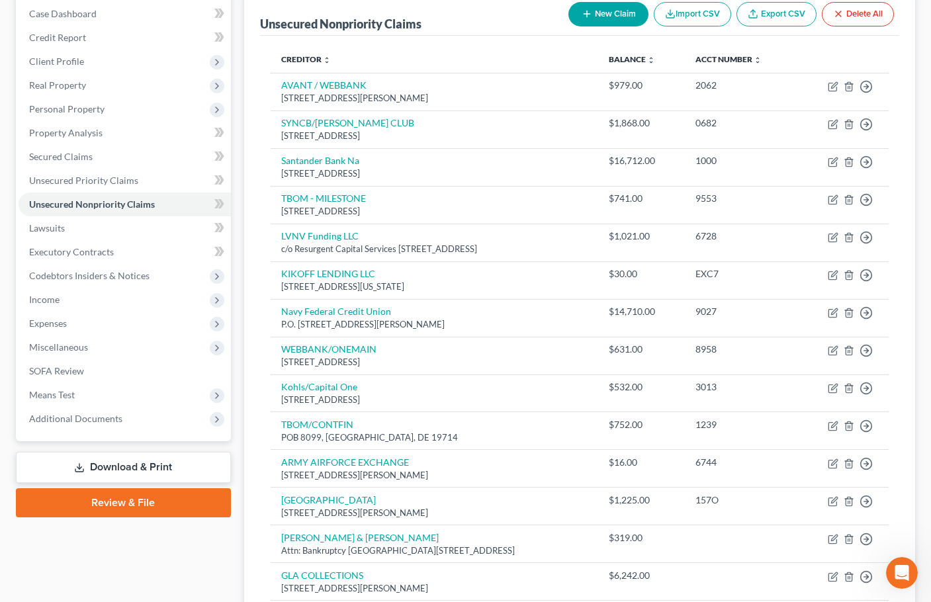
click at [610, 12] on button "New Claim" at bounding box center [608, 14] width 80 height 24
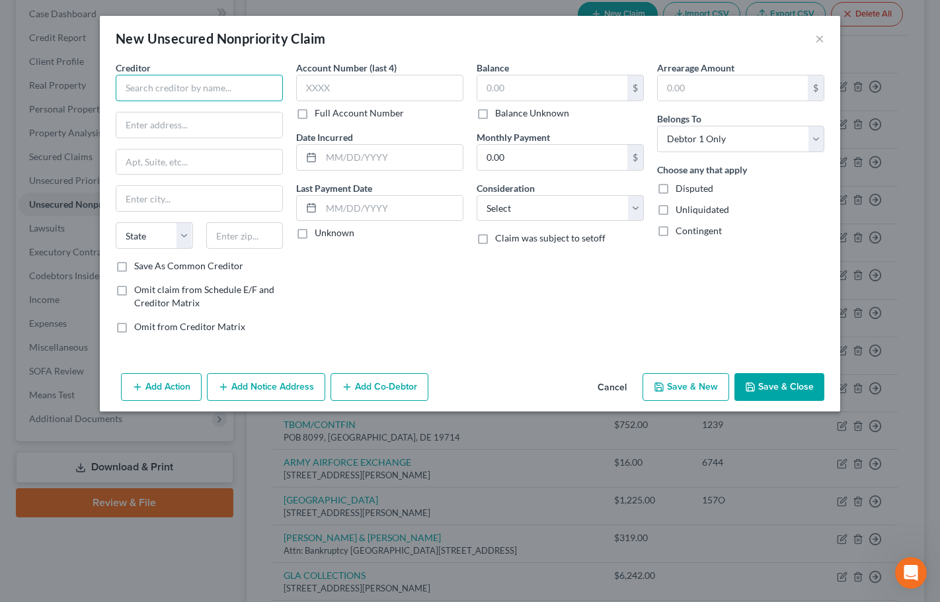
click at [217, 89] on input "text" at bounding box center [199, 88] width 167 height 26
paste input "EDFINANCIAL"
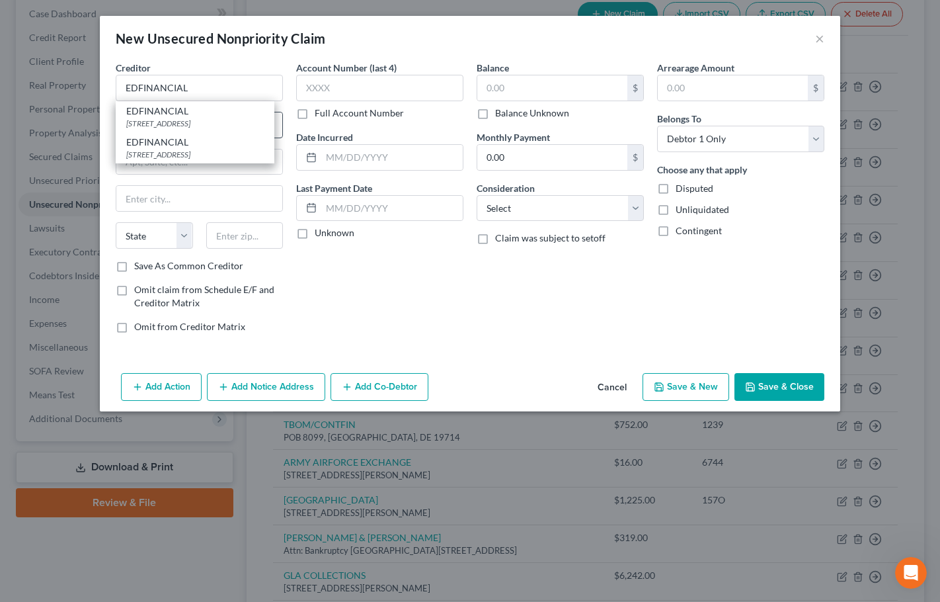
click at [213, 114] on div "EDFINANCIAL" at bounding box center [195, 110] width 138 height 13
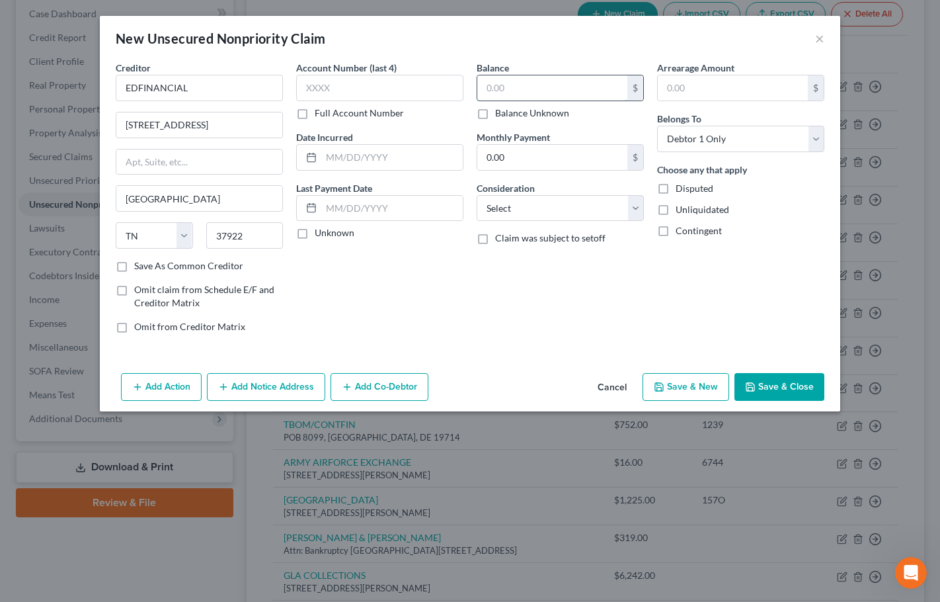
click at [532, 91] on input "text" at bounding box center [552, 87] width 150 height 25
click at [532, 88] on input "7" at bounding box center [552, 87] width 150 height 25
click at [531, 213] on select "Select Cable / Satellite Services Collection Agency Credit Card Debt Debt Couns…" at bounding box center [560, 208] width 167 height 26
click at [477, 195] on select "Select Cable / Satellite Services Collection Agency Credit Card Debt Debt Couns…" at bounding box center [560, 208] width 167 height 26
click at [712, 388] on button "Save & New" at bounding box center [686, 387] width 87 height 28
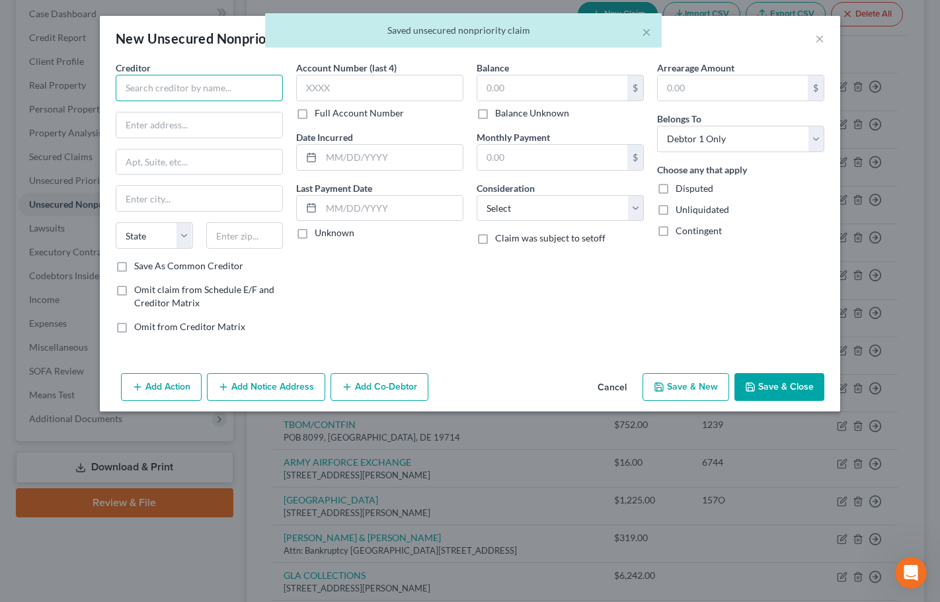
click at [126, 80] on input "text" at bounding box center [199, 88] width 167 height 26
paste input "EDFINANCIAL"
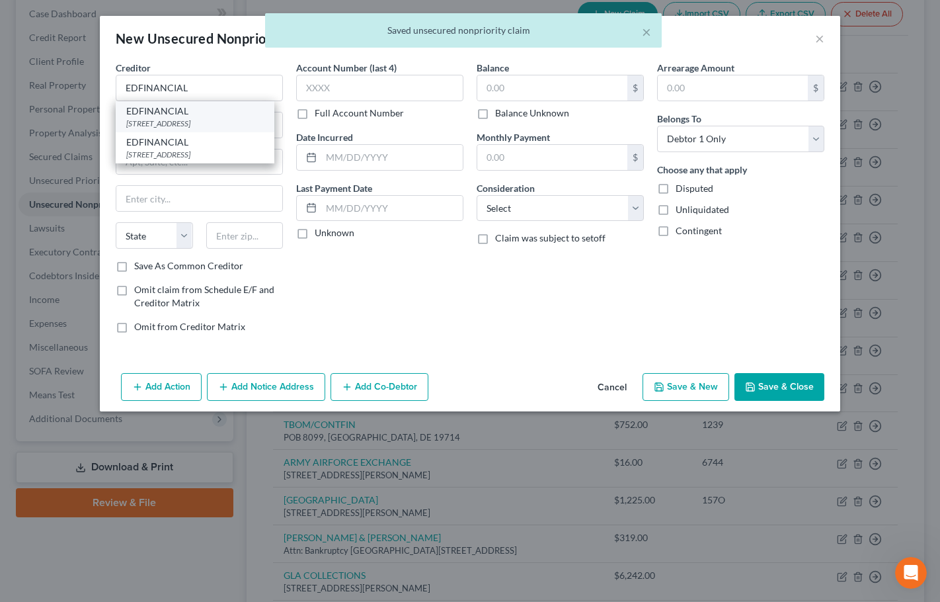
click at [192, 120] on div "120 N SEVEN OAKS DRIVE, KNOXVILLE, TN 37922" at bounding box center [195, 123] width 138 height 11
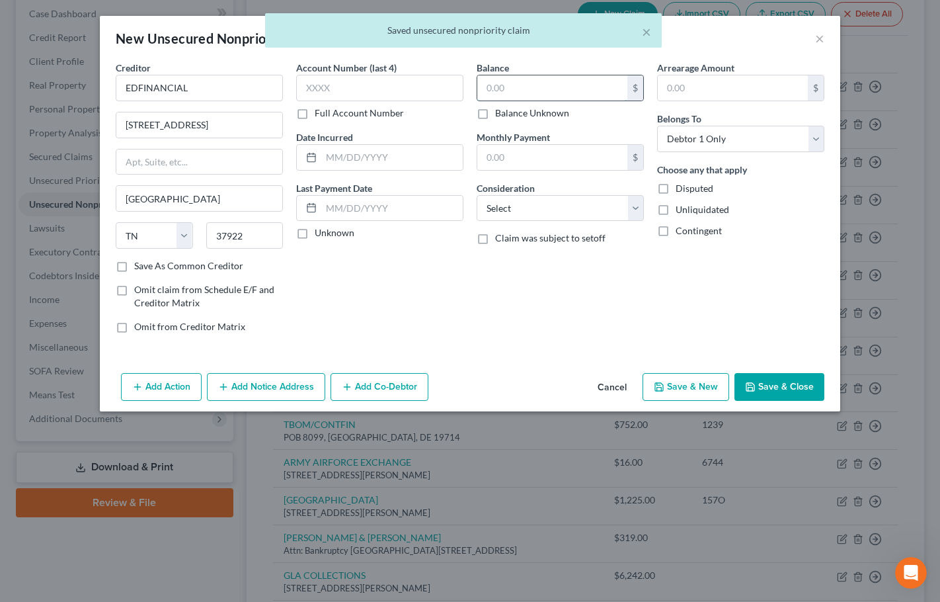
click at [522, 86] on input "text" at bounding box center [552, 87] width 150 height 25
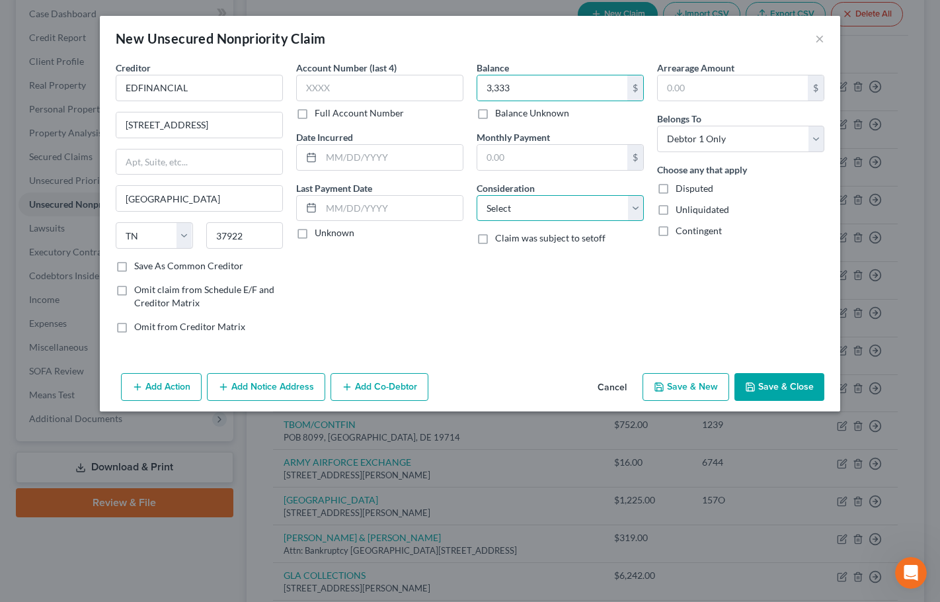
click at [513, 214] on select "Select Cable / Satellite Services Collection Agency Credit Card Debt Debt Couns…" at bounding box center [560, 208] width 167 height 26
click at [477, 195] on select "Select Cable / Satellite Services Collection Agency Credit Card Debt Debt Couns…" at bounding box center [560, 208] width 167 height 26
click at [710, 386] on button "Save & New" at bounding box center [686, 387] width 87 height 28
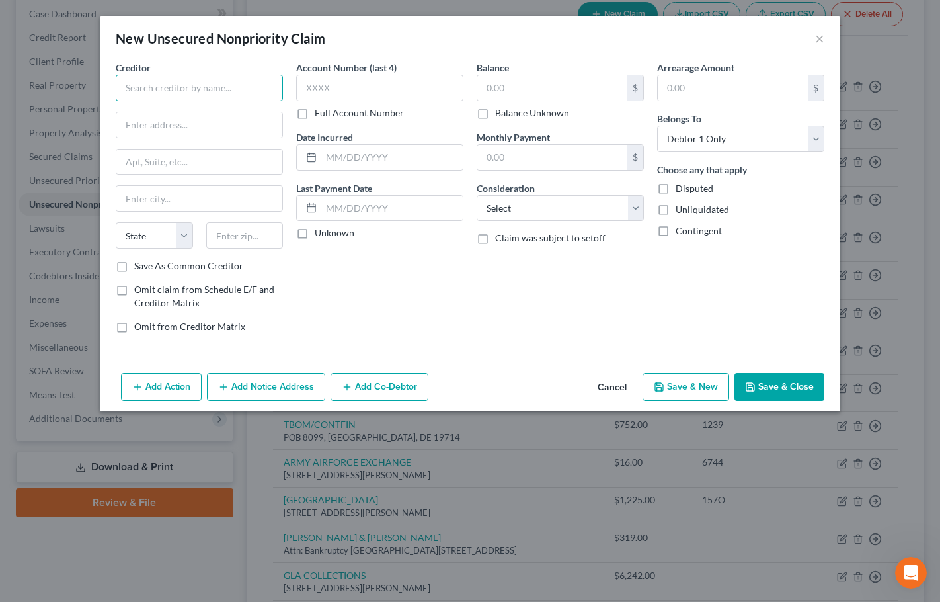
click at [200, 87] on input "text" at bounding box center [199, 88] width 167 height 26
paste input "FINWISE BANK/"
click at [188, 90] on input "FINWISE BANK" at bounding box center [199, 88] width 167 height 26
paste input "FINWISE BANK/AFF"
click at [150, 116] on input "text" at bounding box center [199, 124] width 166 height 25
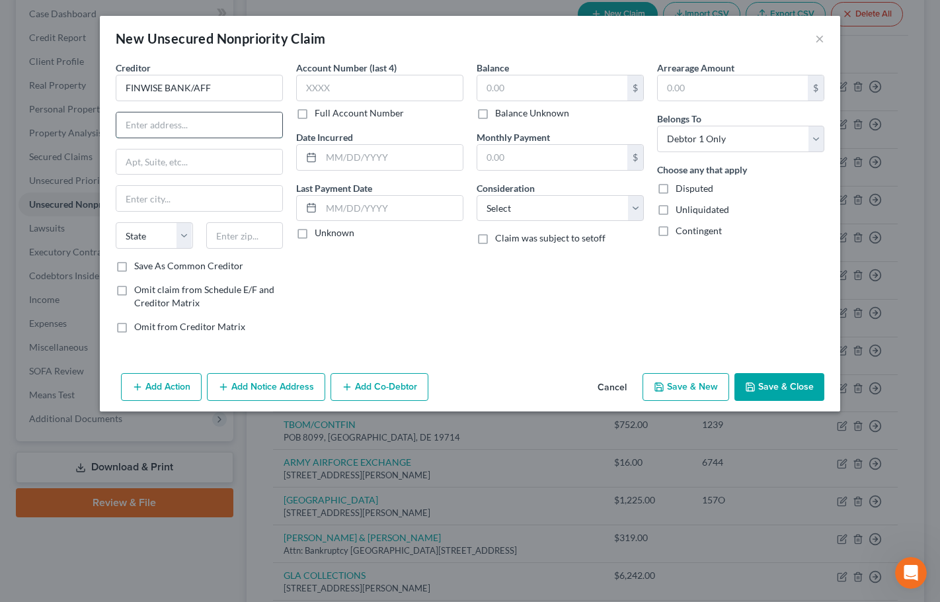
paste input "820 E 9400 S"
click at [245, 237] on input "text" at bounding box center [244, 235] width 77 height 26
click at [525, 82] on input "text" at bounding box center [552, 87] width 150 height 25
click at [585, 212] on select "Select Cable / Satellite Services Collection Agency Credit Card Debt Debt Couns…" at bounding box center [560, 208] width 167 height 26
click at [477, 195] on select "Select Cable / Satellite Services Collection Agency Credit Card Debt Debt Couns…" at bounding box center [560, 208] width 167 height 26
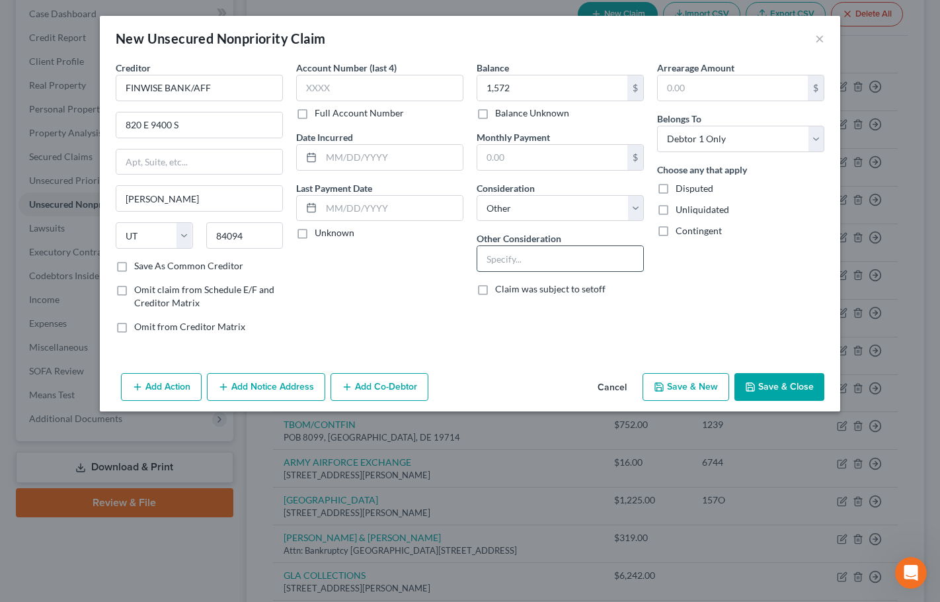
click at [547, 259] on input "text" at bounding box center [560, 258] width 166 height 25
click at [548, 340] on div "Balance 1,572.00 $ Balance Unknown Balance Undetermined 1,572 $ Balance Unknown…" at bounding box center [560, 202] width 181 height 283
click at [686, 384] on button "Save & New" at bounding box center [686, 387] width 87 height 28
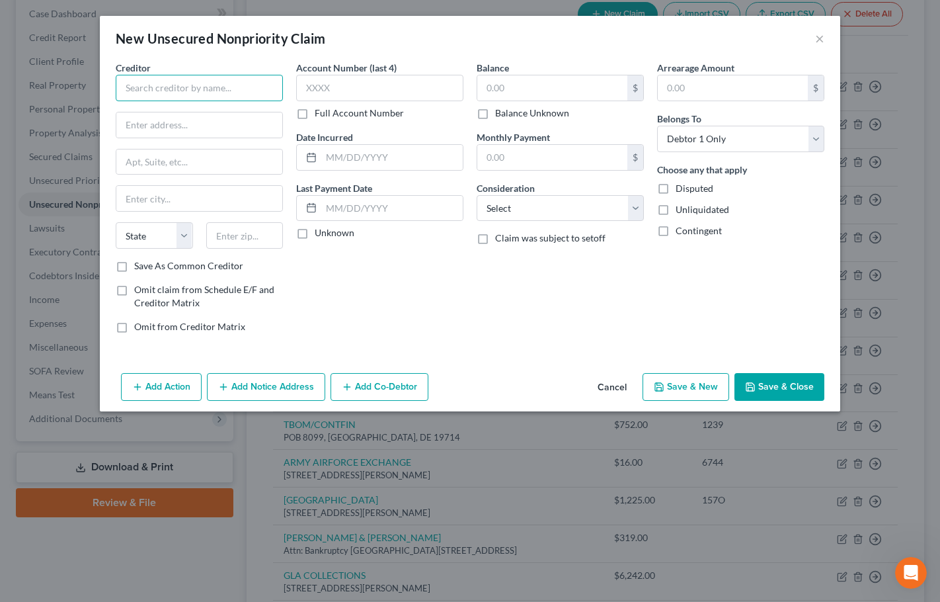
click at [203, 80] on input "text" at bounding box center [199, 88] width 167 height 26
paste input "KIKOFF"
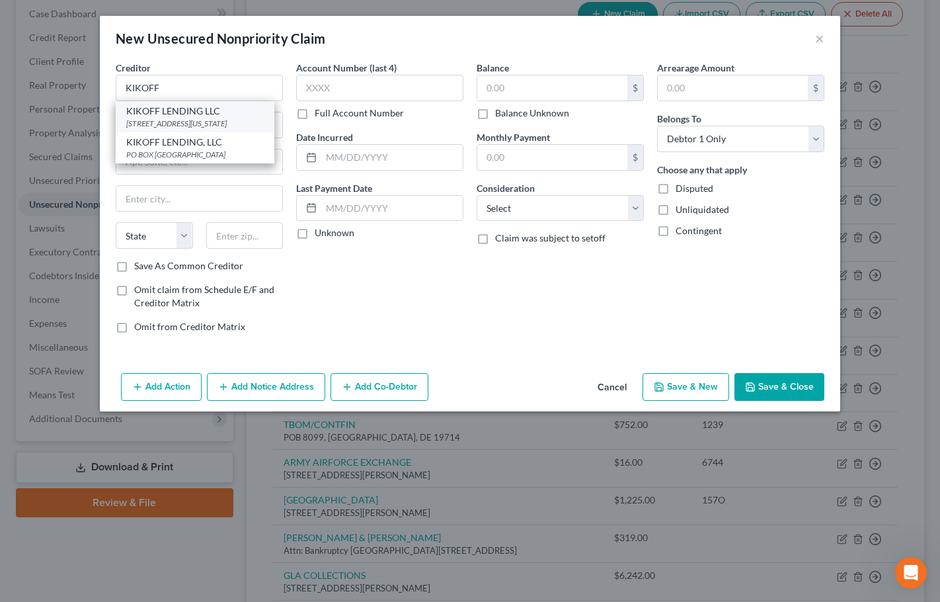
click at [208, 116] on div "KIKOFF LENDING LLC" at bounding box center [195, 110] width 138 height 13
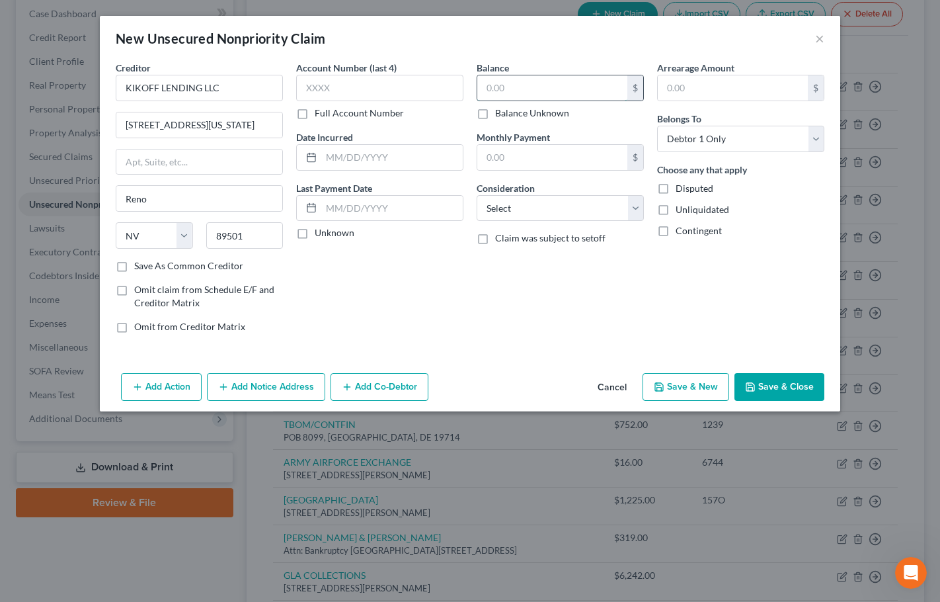
click at [504, 89] on input "text" at bounding box center [552, 87] width 150 height 25
click at [538, 207] on select "Select Cable / Satellite Services Collection Agency Credit Card Debt Debt Couns…" at bounding box center [560, 208] width 167 height 26
click at [477, 195] on select "Select Cable / Satellite Services Collection Agency Credit Card Debt Debt Couns…" at bounding box center [560, 208] width 167 height 26
click at [541, 260] on input "text" at bounding box center [560, 258] width 166 height 25
paste input "KIKOFF"
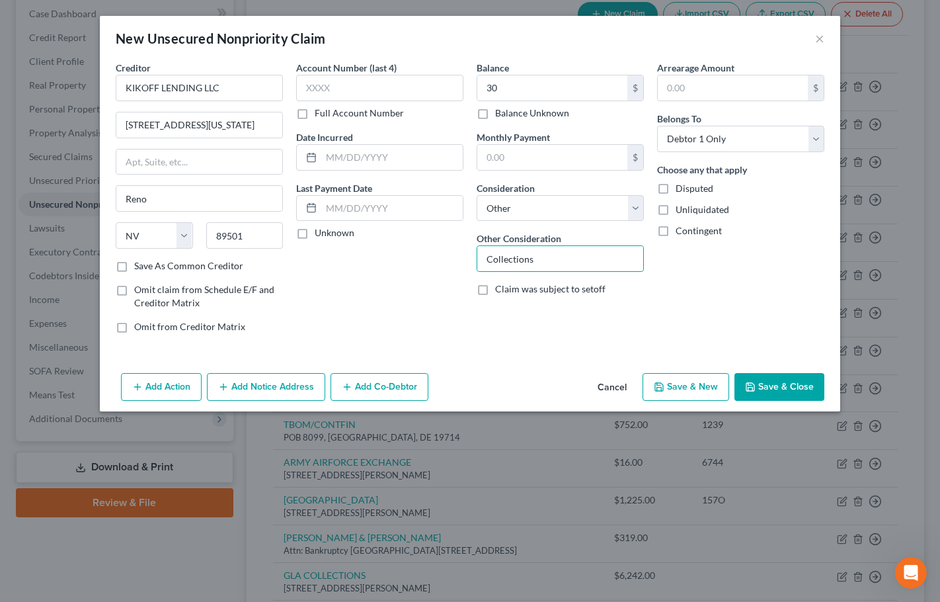
click at [703, 388] on button "Save & New" at bounding box center [686, 387] width 87 height 28
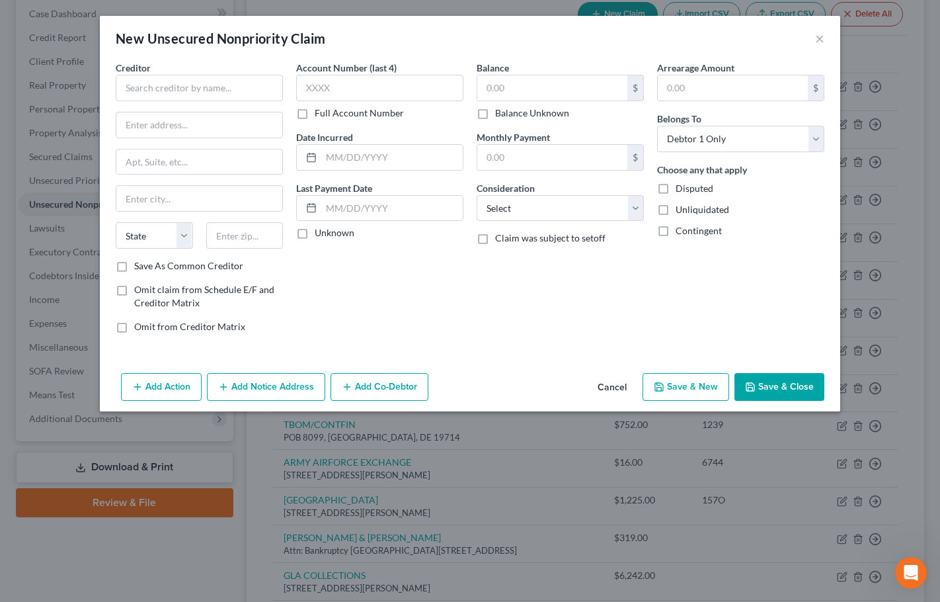
click at [618, 386] on button "Cancel" at bounding box center [612, 387] width 50 height 26
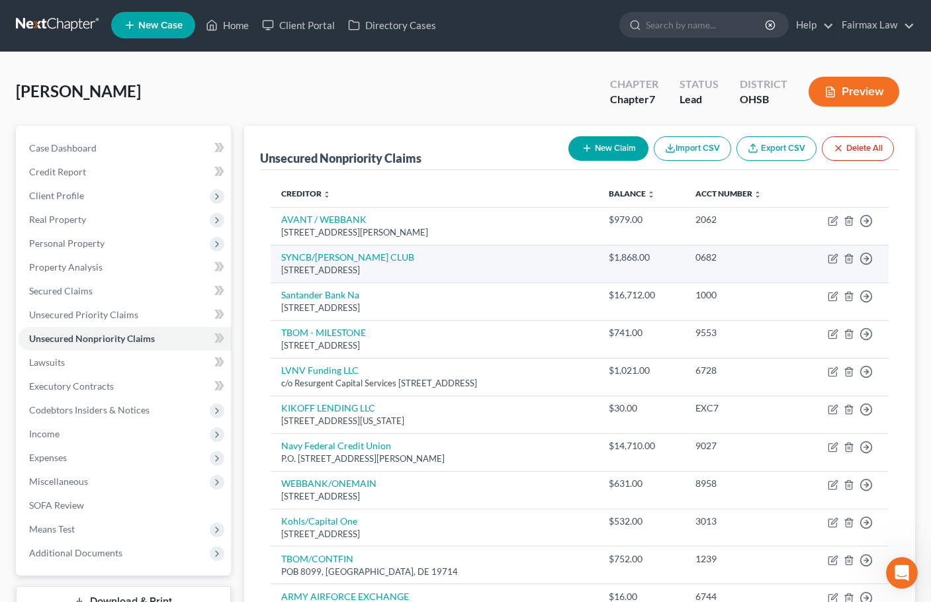
scroll to position [0, 0]
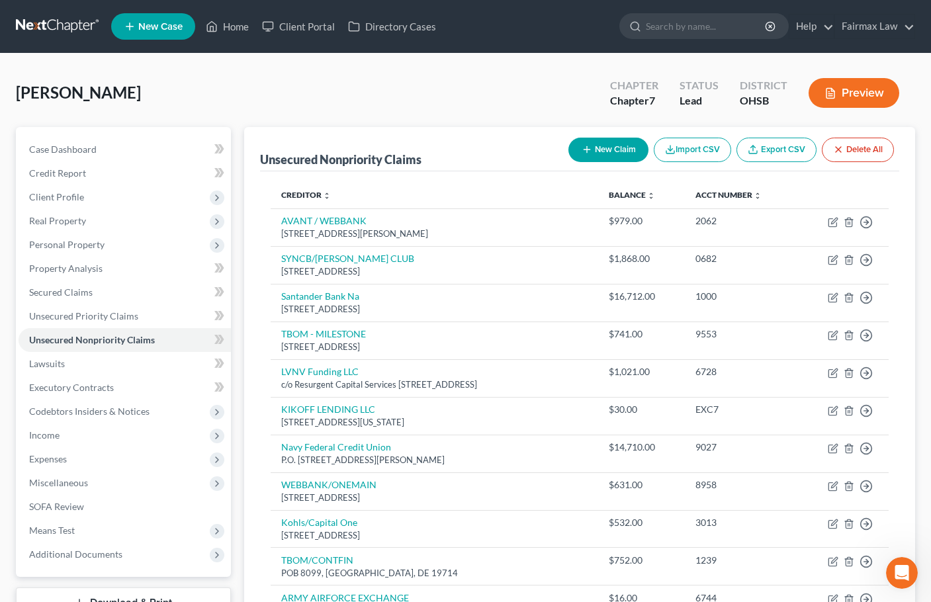
click at [608, 145] on button "New Claim" at bounding box center [608, 150] width 80 height 24
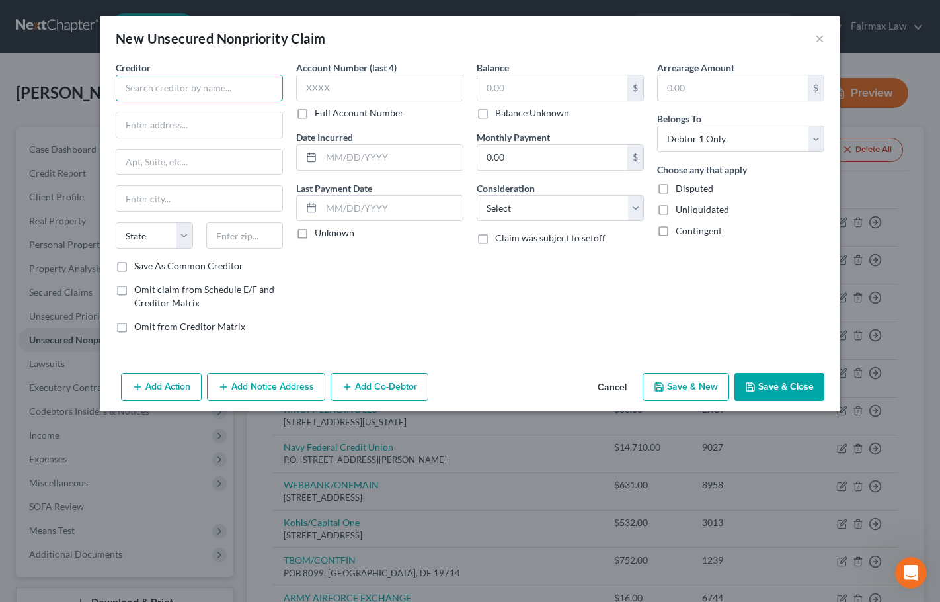
click at [209, 81] on input "text" at bounding box center [199, 88] width 167 height 26
paste input "AAFES/MILITARY STAR"
click at [164, 122] on input "text" at bounding box center [199, 124] width 166 height 25
paste input "P.O. Box 650410"
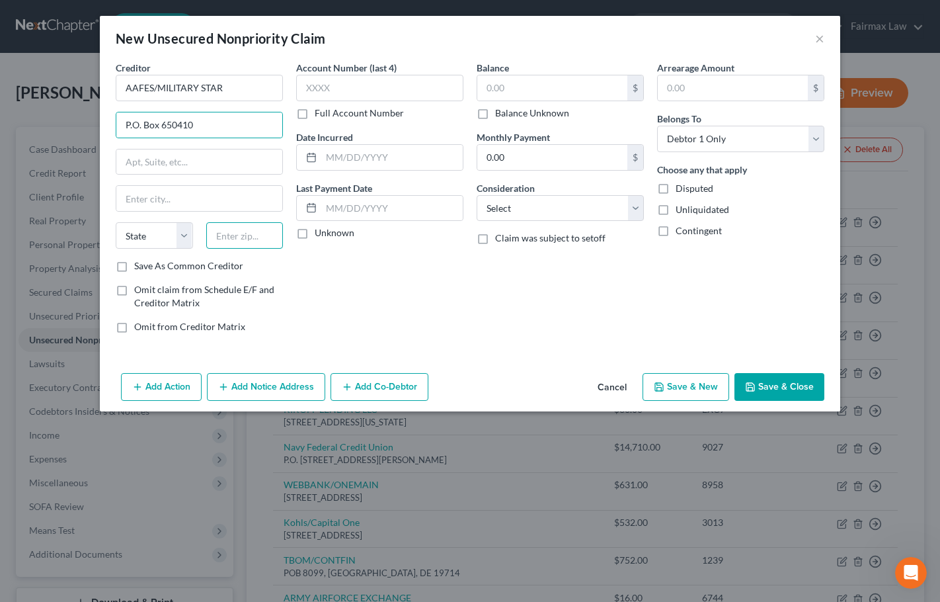
click at [237, 241] on input "text" at bounding box center [244, 235] width 77 height 26
click at [518, 92] on input "text" at bounding box center [552, 87] width 150 height 25
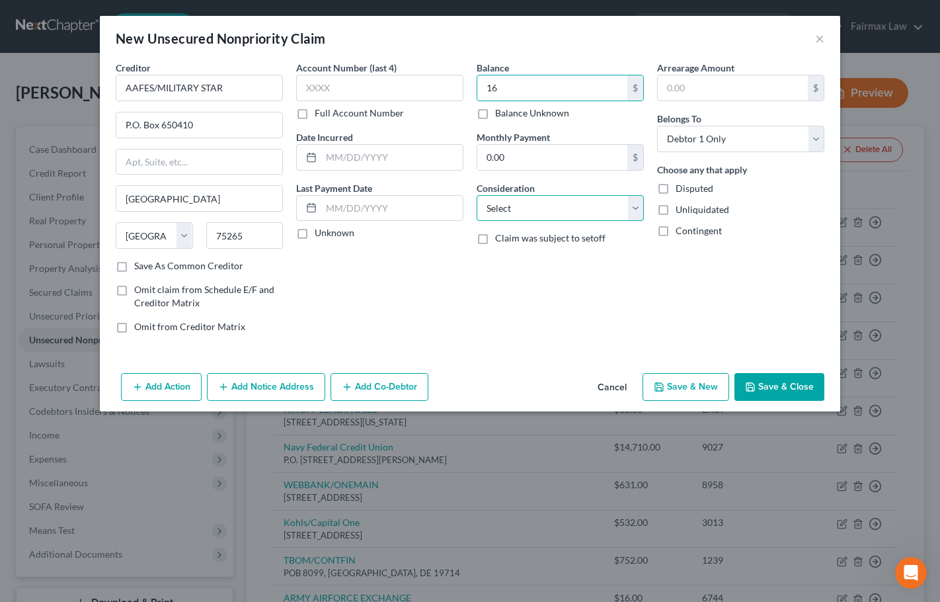
click at [524, 214] on select "Select Cable / Satellite Services Collection Agency Credit Card Debt Debt Couns…" at bounding box center [560, 208] width 167 height 26
click at [477, 195] on select "Select Cable / Satellite Services Collection Agency Credit Card Debt Debt Couns…" at bounding box center [560, 208] width 167 height 26
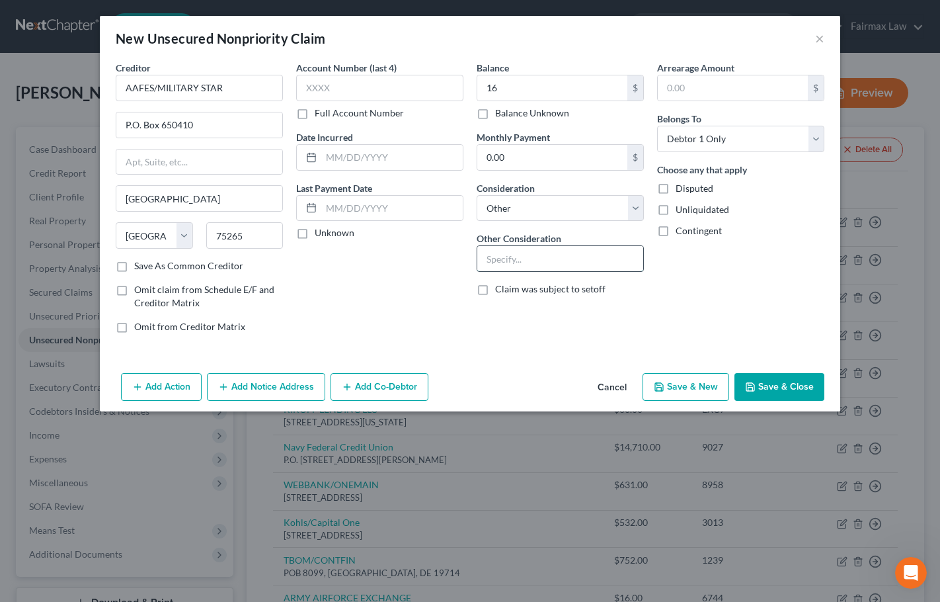
click at [522, 263] on input "text" at bounding box center [560, 258] width 166 height 25
click at [511, 351] on div "Creditor * AAFES/MILITARY STAR P.O. Box 650410 Dallas State AL AK AR AZ CA CO C…" at bounding box center [470, 214] width 741 height 307
click at [794, 387] on button "Save & Close" at bounding box center [780, 387] width 90 height 28
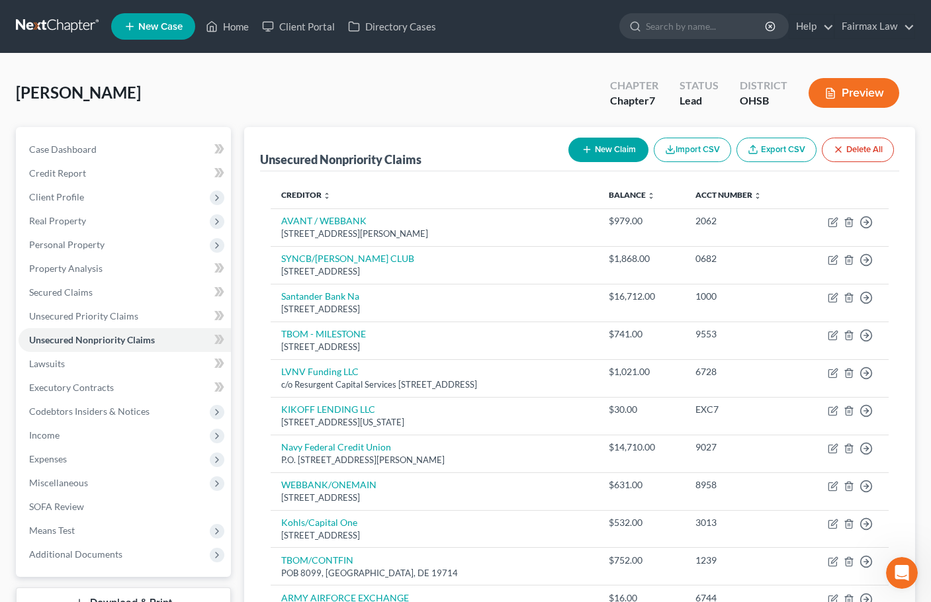
click at [613, 149] on button "New Claim" at bounding box center [608, 150] width 80 height 24
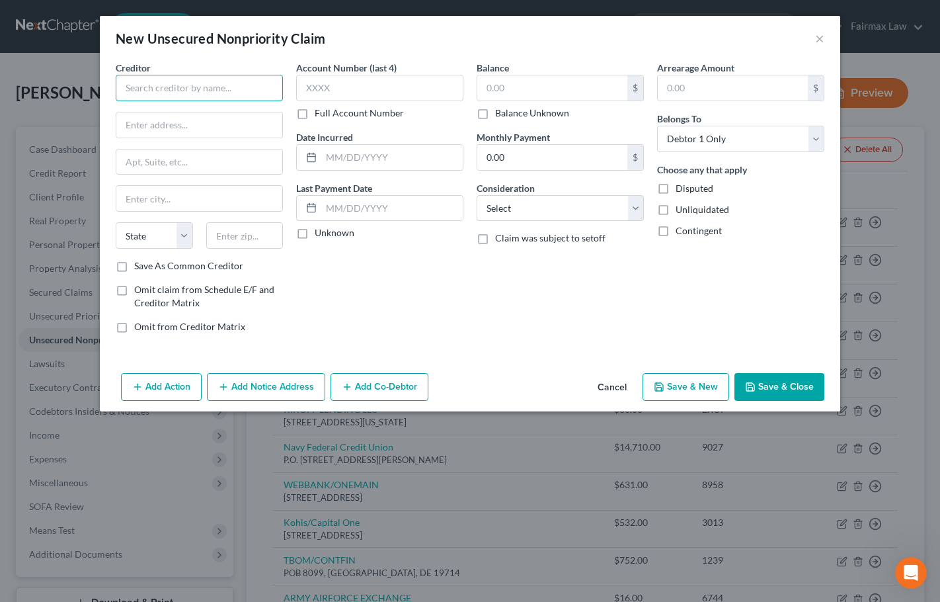
click at [207, 95] on input "text" at bounding box center [199, 88] width 167 height 26
paste input "AFFIRM"
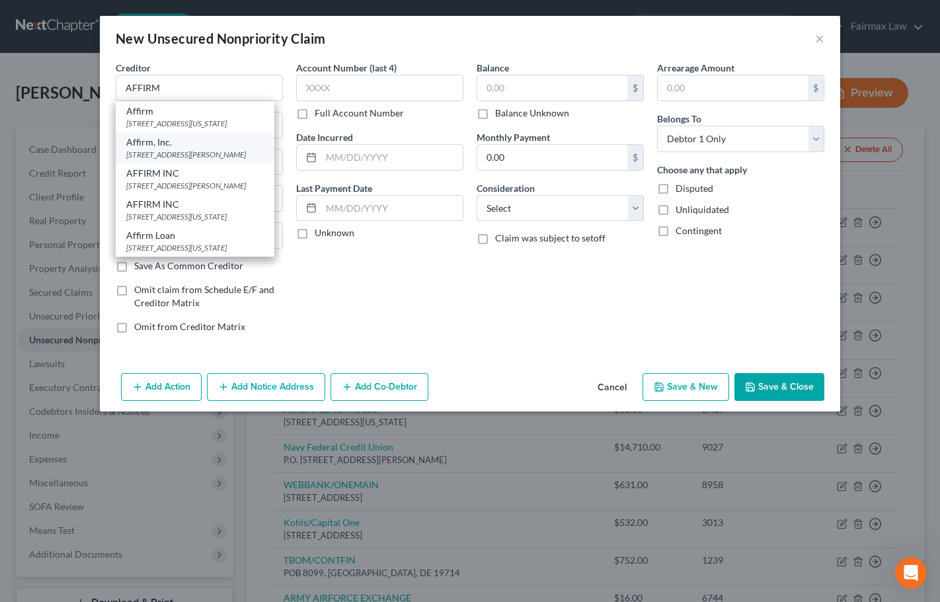
click at [183, 160] on div "30 Isabella Street, 4th Floor, Pittsburgh, PA 15212" at bounding box center [195, 154] width 138 height 11
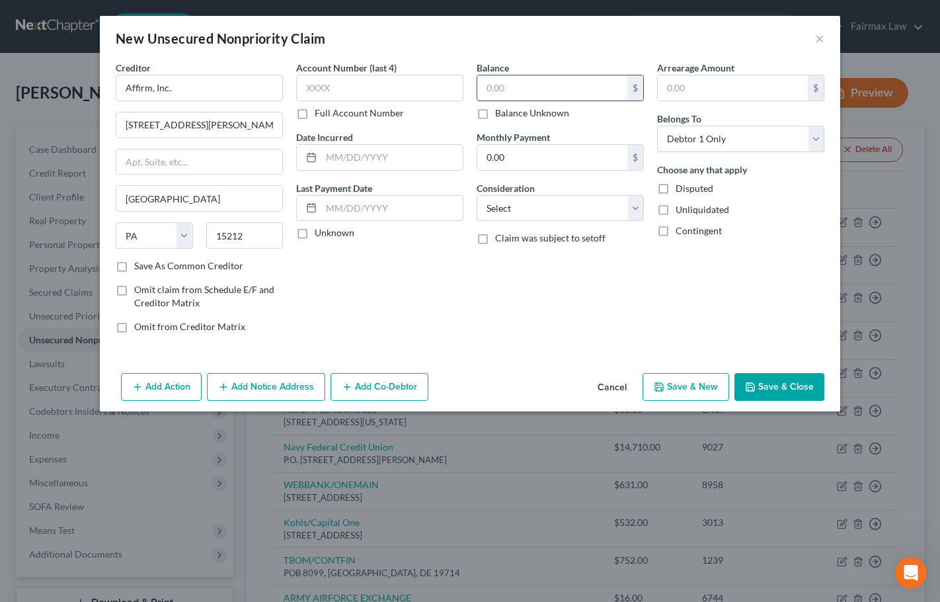
click at [501, 89] on input "text" at bounding box center [552, 87] width 150 height 25
click at [522, 204] on select "Select Cable / Satellite Services Collection Agency Credit Card Debt Debt Couns…" at bounding box center [560, 208] width 167 height 26
click at [477, 195] on select "Select Cable / Satellite Services Collection Agency Credit Card Debt Debt Couns…" at bounding box center [560, 208] width 167 height 26
click at [509, 252] on input "text" at bounding box center [560, 258] width 166 height 25
click at [778, 384] on button "Save & Close" at bounding box center [780, 387] width 90 height 28
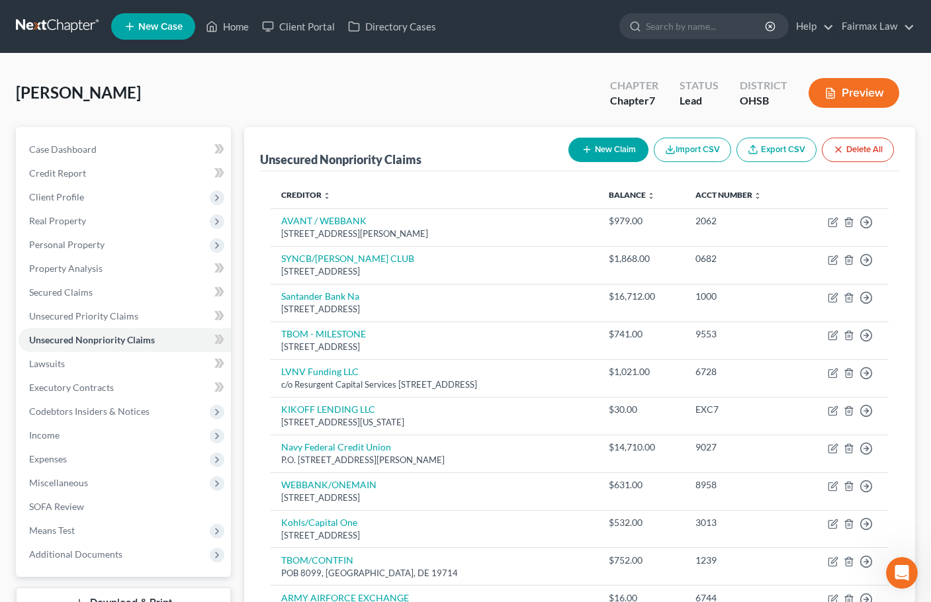
click at [600, 147] on button "New Claim" at bounding box center [608, 150] width 80 height 24
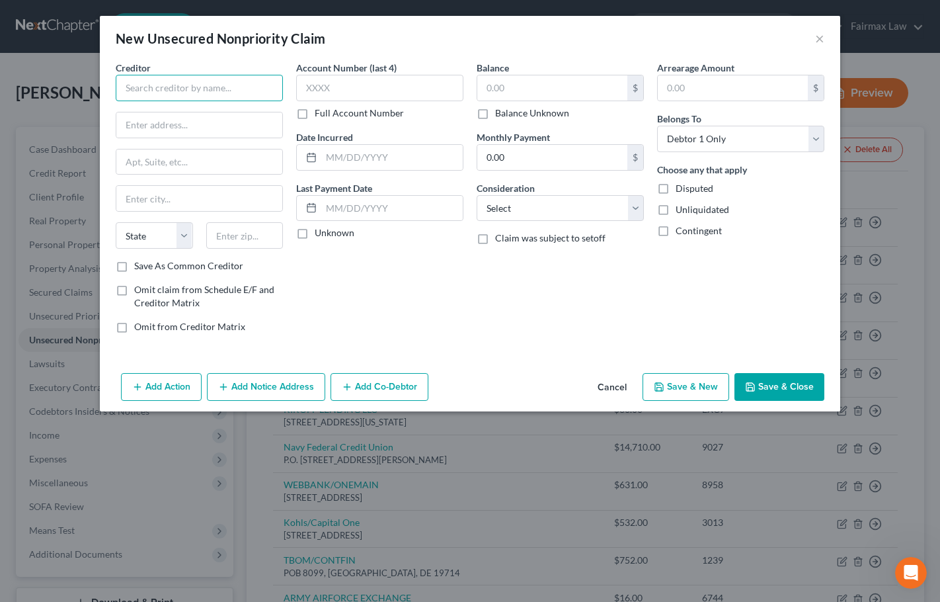
click at [185, 89] on input "text" at bounding box center [199, 88] width 167 height 26
paste input "AFFIRM"
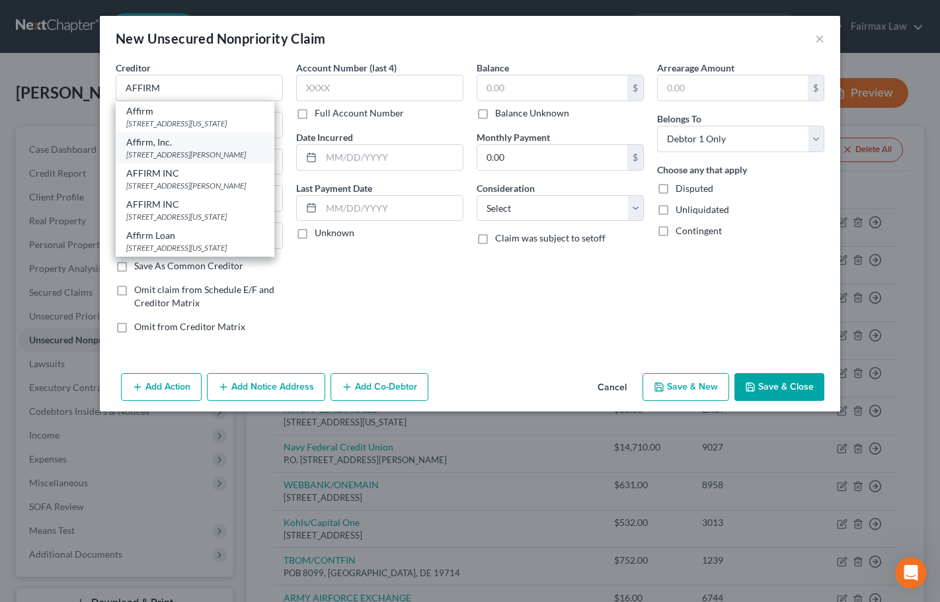
click at [170, 160] on div "30 Isabella Street, 4th Floor, Pittsburgh, PA 15212" at bounding box center [195, 154] width 138 height 11
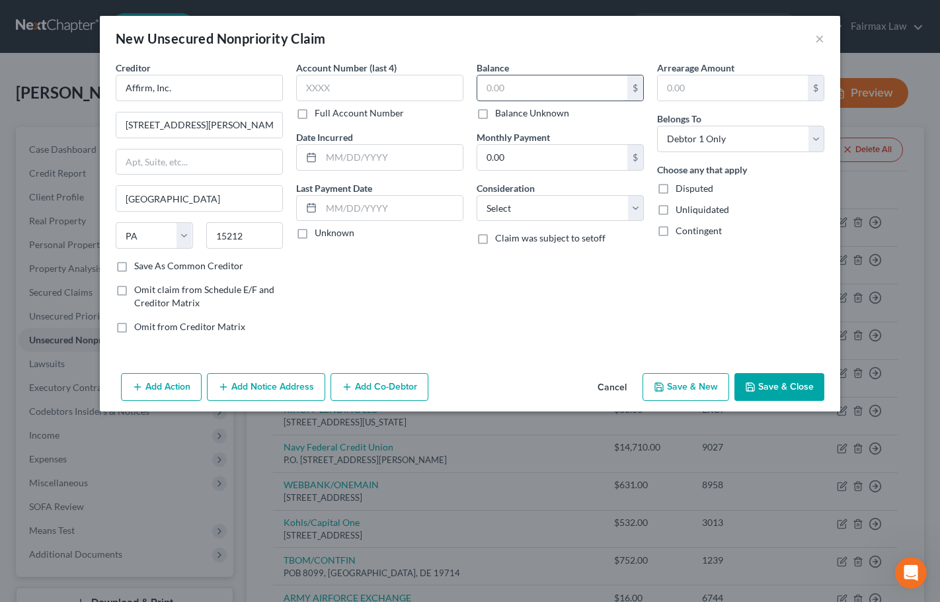
click at [549, 86] on input "text" at bounding box center [552, 87] width 150 height 25
click at [522, 217] on select "Select Cable / Satellite Services Collection Agency Credit Card Debt Debt Couns…" at bounding box center [560, 208] width 167 height 26
click at [477, 195] on select "Select Cable / Satellite Services Collection Agency Credit Card Debt Debt Couns…" at bounding box center [560, 208] width 167 height 26
click at [507, 261] on input "text" at bounding box center [560, 258] width 166 height 25
click at [511, 345] on div "Creditor * Affirm, Inc. 30 Isabella Street, 4th Floor Pittsburgh State AL AK AR…" at bounding box center [470, 214] width 741 height 307
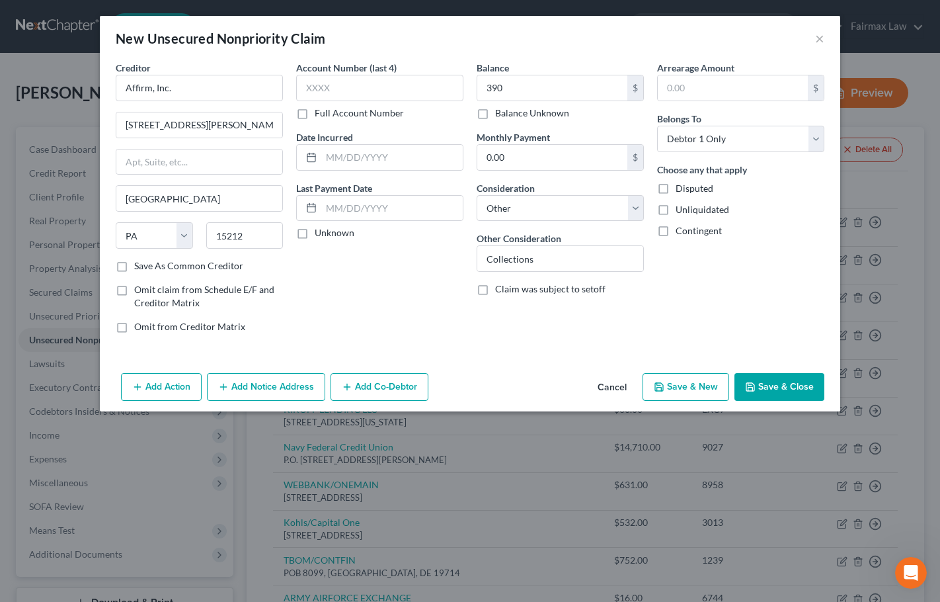
click at [780, 382] on button "Save & Close" at bounding box center [780, 387] width 90 height 28
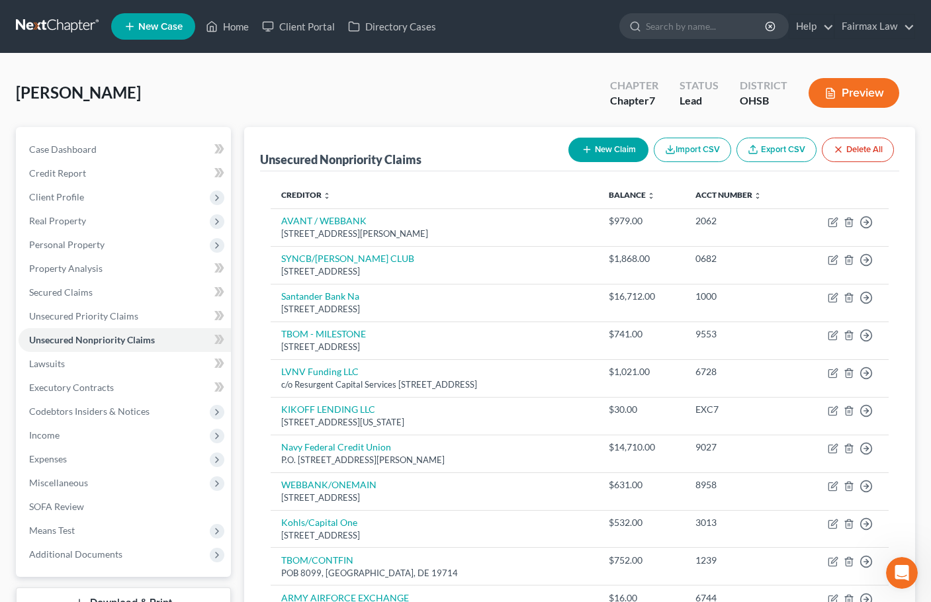
click at [599, 145] on button "New Claim" at bounding box center [608, 150] width 80 height 24
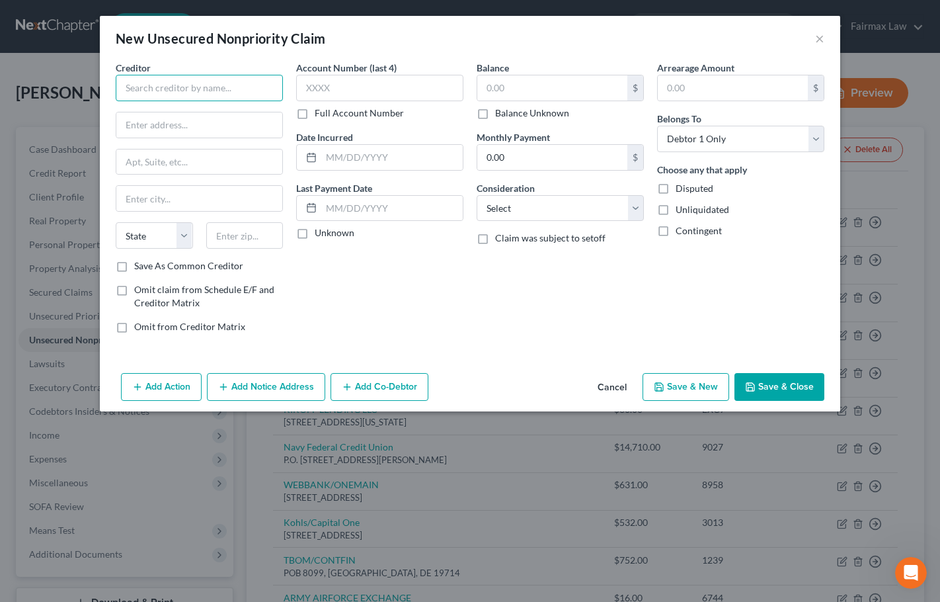
click at [228, 85] on input "text" at bounding box center [199, 88] width 167 height 26
paste input "AFFIRM"
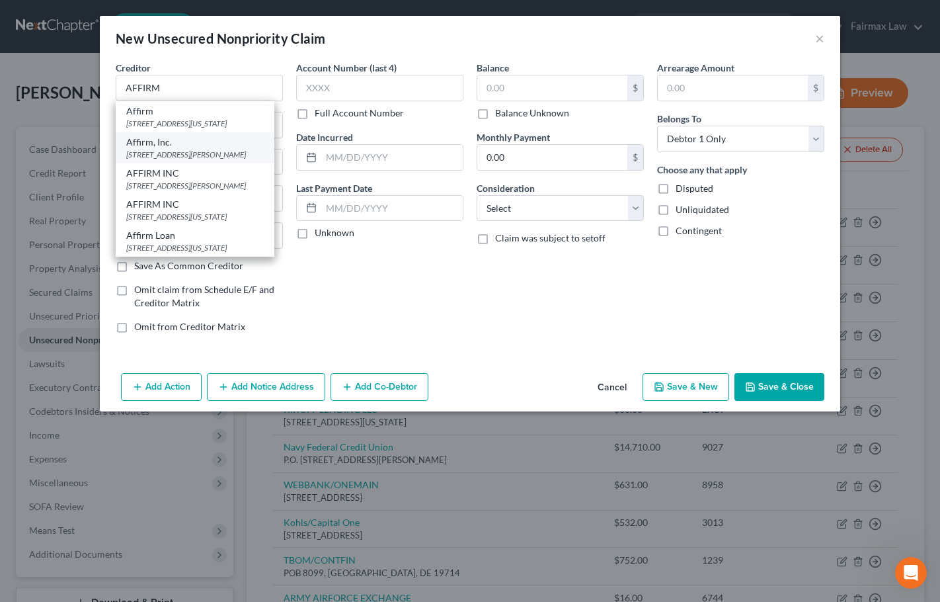
click at [175, 149] on div "Affirm, Inc." at bounding box center [195, 142] width 138 height 13
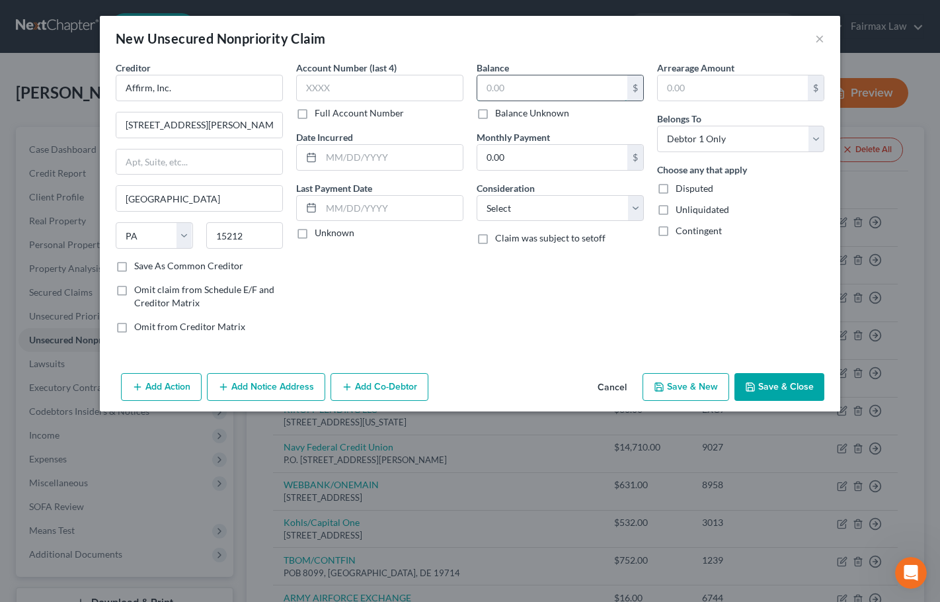
click at [506, 85] on input "text" at bounding box center [552, 87] width 150 height 25
click at [527, 208] on select "Select Cable / Satellite Services Collection Agency Credit Card Debt Debt Couns…" at bounding box center [560, 208] width 167 height 26
click at [477, 195] on select "Select Cable / Satellite Services Collection Agency Credit Card Debt Debt Couns…" at bounding box center [560, 208] width 167 height 26
click at [517, 252] on input "text" at bounding box center [560, 258] width 166 height 25
click at [798, 384] on button "Save & Close" at bounding box center [780, 387] width 90 height 28
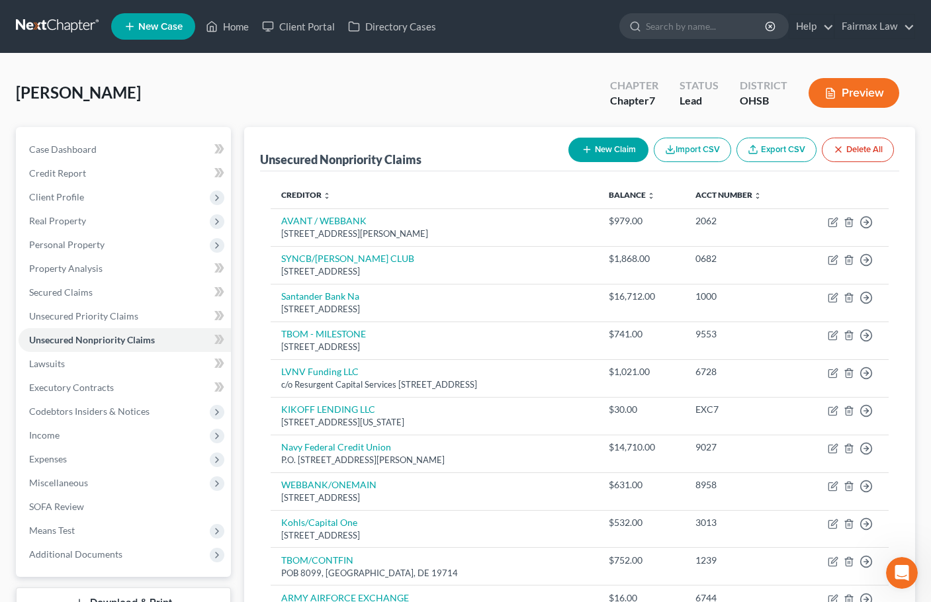
click at [626, 148] on button "New Claim" at bounding box center [608, 150] width 80 height 24
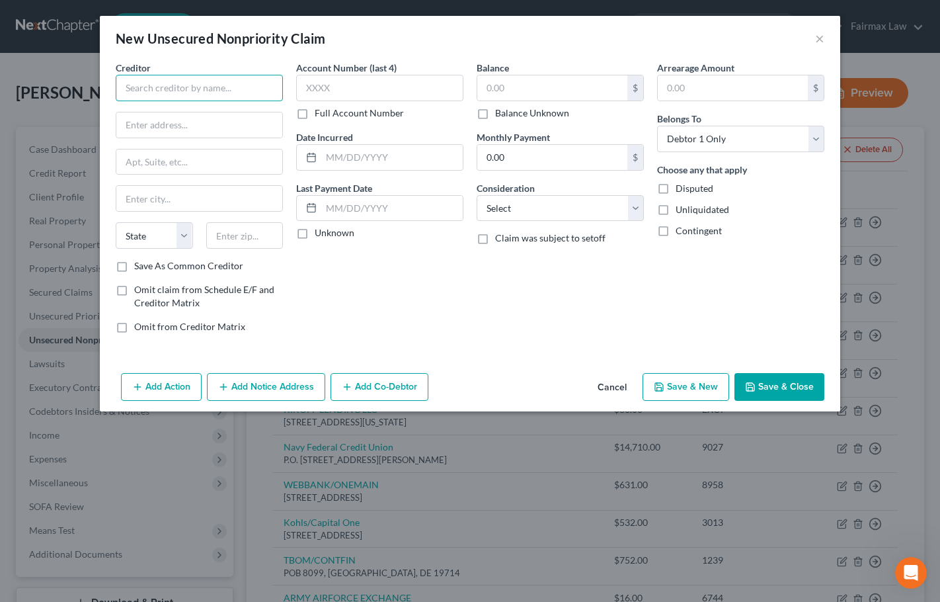
click at [222, 88] on input "text" at bounding box center [199, 88] width 167 height 26
paste input "AFFIRM"
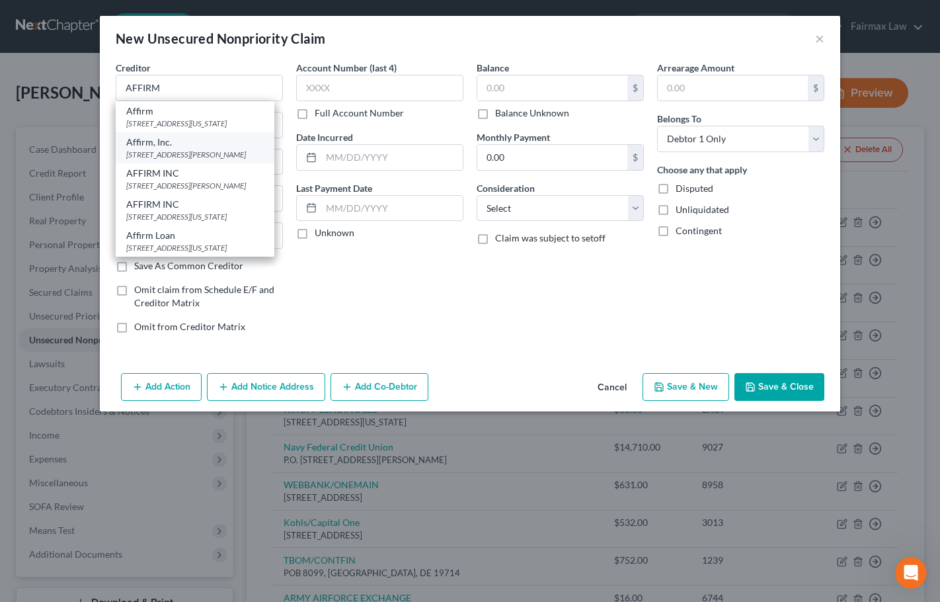
click at [202, 160] on div "30 Isabella Street, 4th Floor, Pittsburgh, PA 15212" at bounding box center [195, 154] width 138 height 11
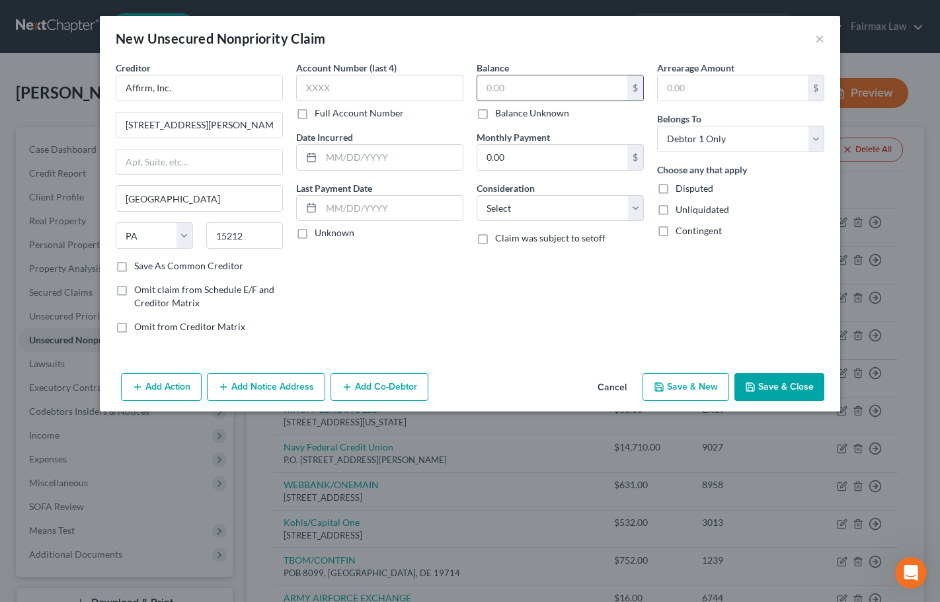
click at [540, 90] on input "text" at bounding box center [552, 87] width 150 height 25
click at [524, 215] on select "Select Cable / Satellite Services Collection Agency Credit Card Debt Debt Couns…" at bounding box center [560, 208] width 167 height 26
click at [477, 195] on select "Select Cable / Satellite Services Collection Agency Credit Card Debt Debt Couns…" at bounding box center [560, 208] width 167 height 26
click at [532, 261] on input "text" at bounding box center [560, 258] width 166 height 25
click at [786, 390] on button "Save & Close" at bounding box center [780, 387] width 90 height 28
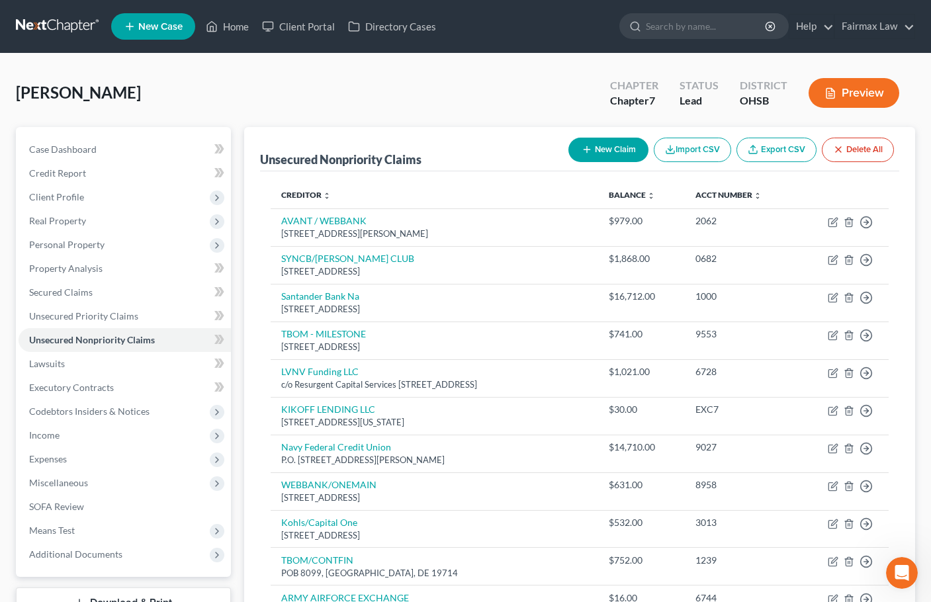
click at [608, 150] on button "New Claim" at bounding box center [608, 150] width 80 height 24
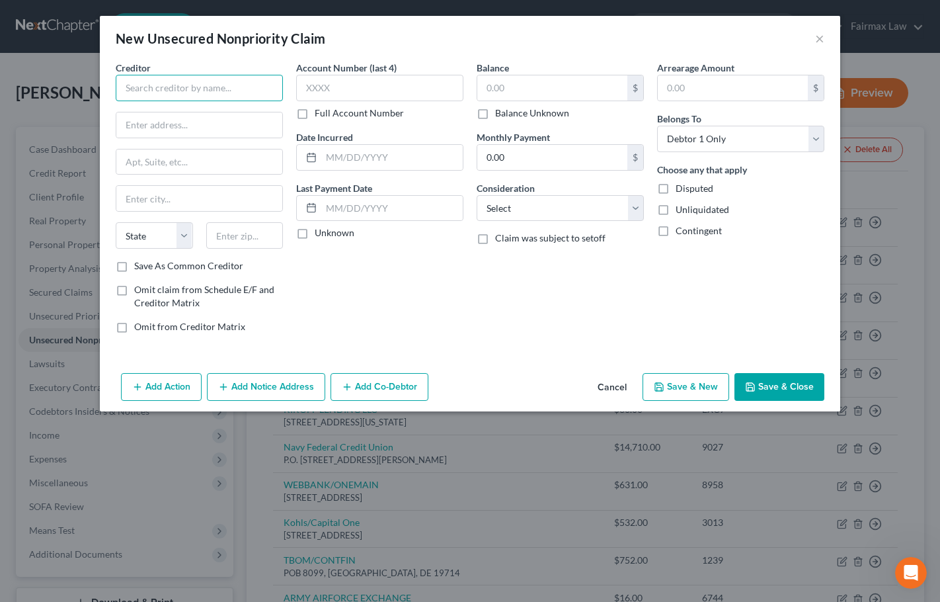
click at [161, 99] on input "text" at bounding box center [199, 88] width 167 height 26
paste input "AFFIRM"
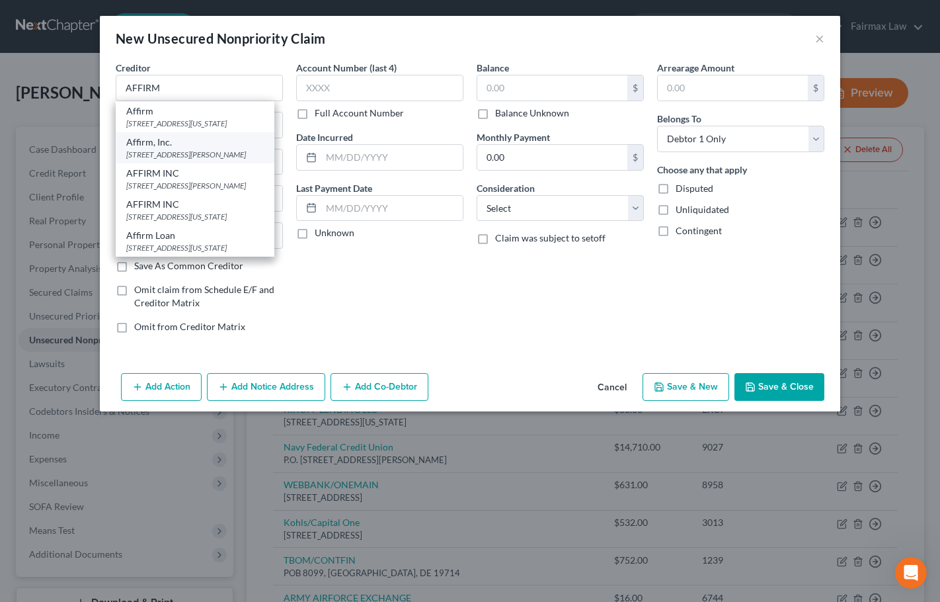
click at [158, 160] on div "30 Isabella Street, 4th Floor, Pittsburgh, PA 15212" at bounding box center [195, 154] width 138 height 11
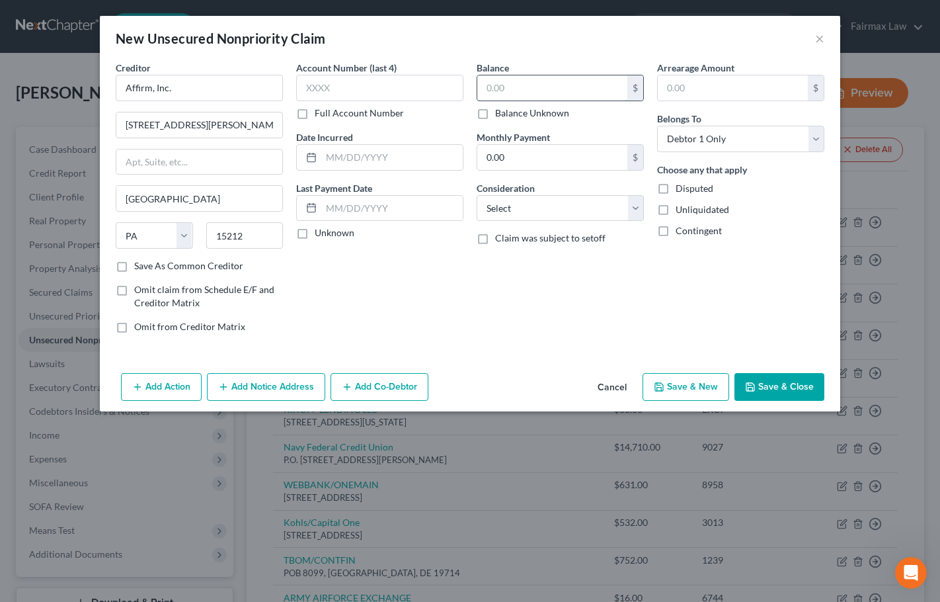
click at [508, 93] on input "text" at bounding box center [552, 87] width 150 height 25
click at [543, 210] on select "Select Cable / Satellite Services Collection Agency Credit Card Debt Debt Couns…" at bounding box center [560, 208] width 167 height 26
click at [477, 195] on select "Select Cable / Satellite Services Collection Agency Credit Card Debt Debt Couns…" at bounding box center [560, 208] width 167 height 26
click at [518, 251] on input "text" at bounding box center [560, 258] width 166 height 25
click at [819, 35] on button "×" at bounding box center [819, 38] width 9 height 16
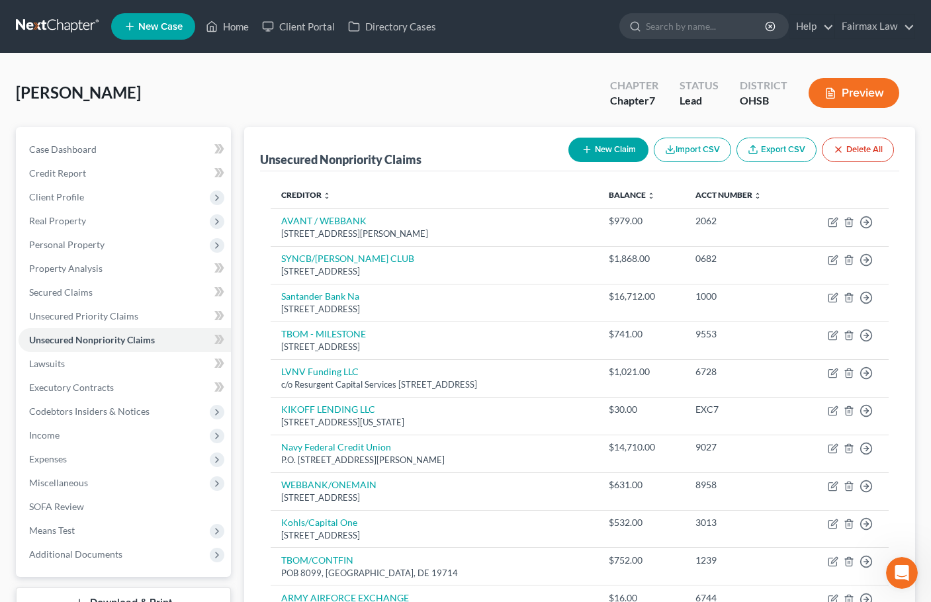
click at [618, 145] on button "New Claim" at bounding box center [608, 150] width 80 height 24
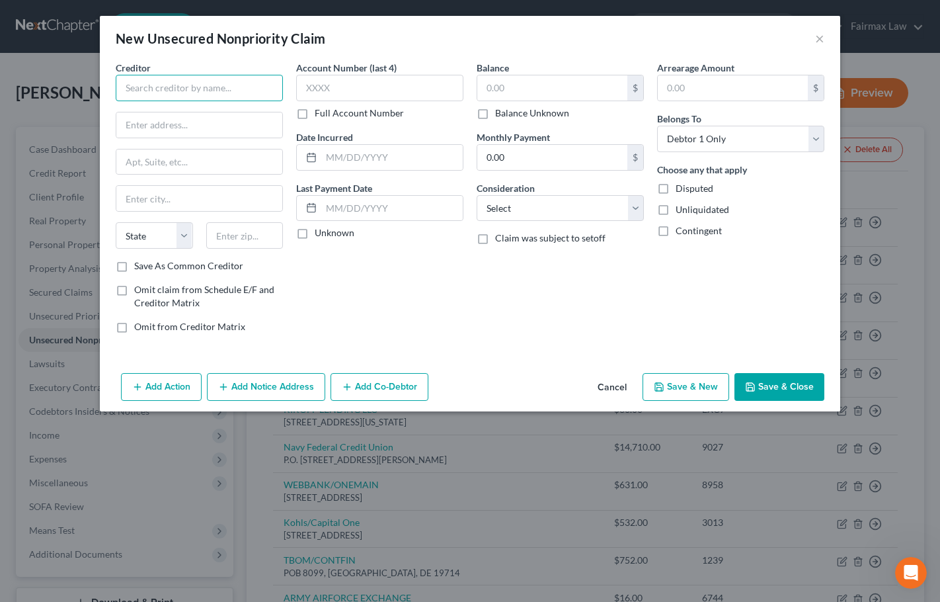
click at [238, 97] on input "text" at bounding box center [199, 88] width 167 height 26
paste input "AFFIRM"
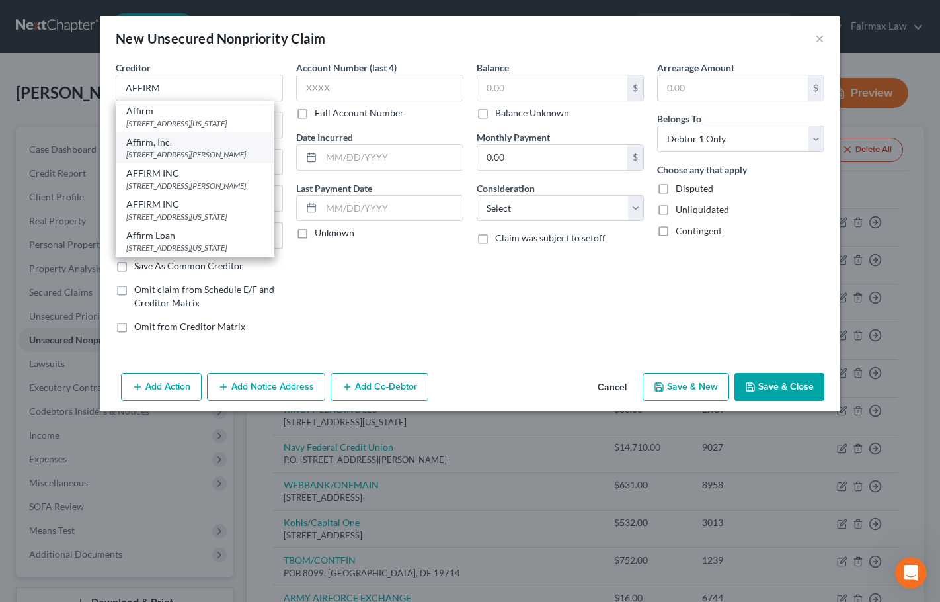
click at [162, 160] on div "30 Isabella Street, 4th Floor, Pittsburgh, PA 15212" at bounding box center [195, 154] width 138 height 11
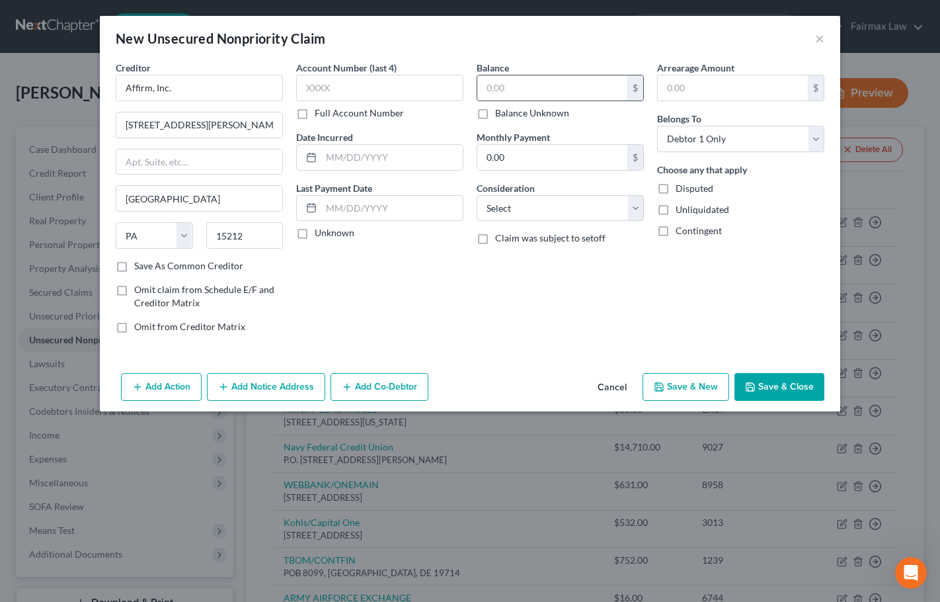
click at [491, 93] on input "text" at bounding box center [552, 87] width 150 height 25
click at [533, 209] on select "Select Cable / Satellite Services Collection Agency Credit Card Debt Debt Couns…" at bounding box center [560, 208] width 167 height 26
click at [477, 195] on select "Select Cable / Satellite Services Collection Agency Credit Card Debt Debt Couns…" at bounding box center [560, 208] width 167 height 26
click at [530, 262] on input "text" at bounding box center [560, 258] width 166 height 25
click at [527, 356] on div "Creditor * Affirm, Inc. 30 Isabella Street, 4th Floor Pittsburgh State AL AK AR…" at bounding box center [470, 214] width 741 height 307
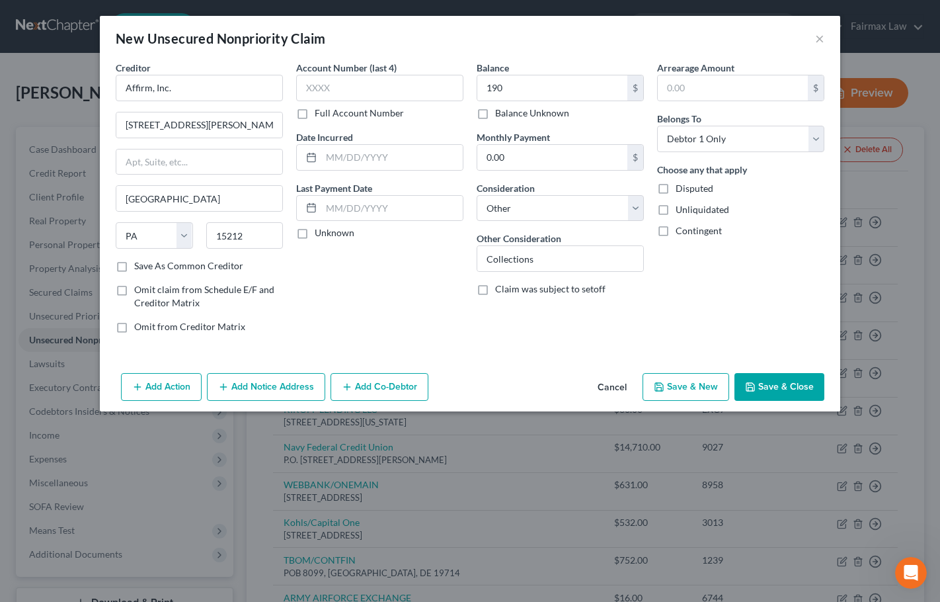
click at [796, 386] on button "Save & Close" at bounding box center [780, 387] width 90 height 28
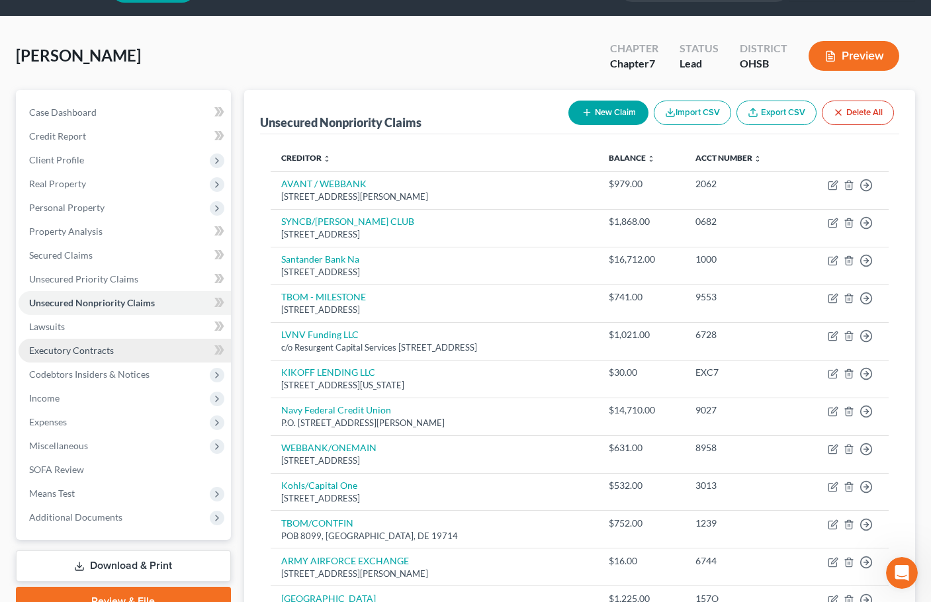
scroll to position [66, 0]
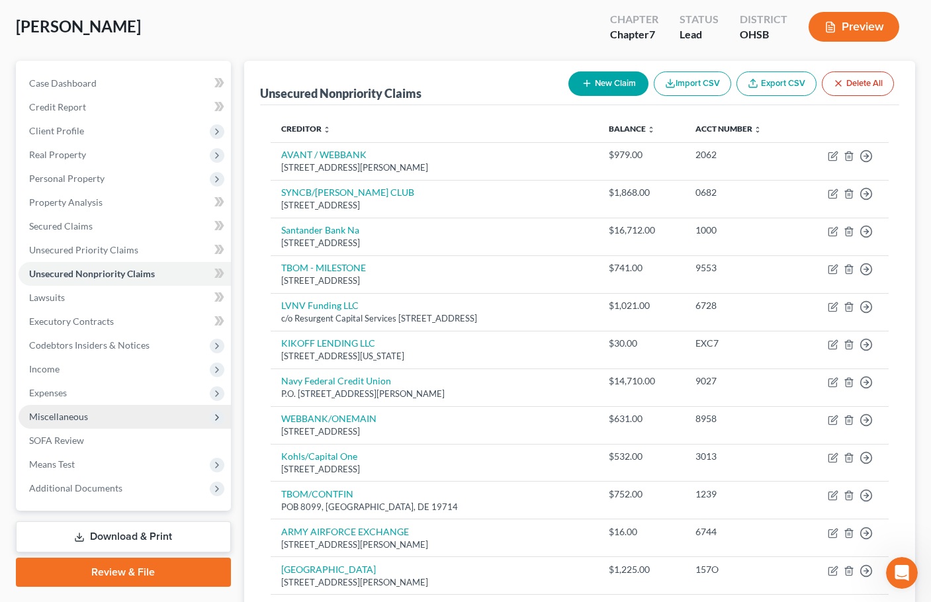
click at [67, 419] on span "Miscellaneous" at bounding box center [58, 416] width 59 height 11
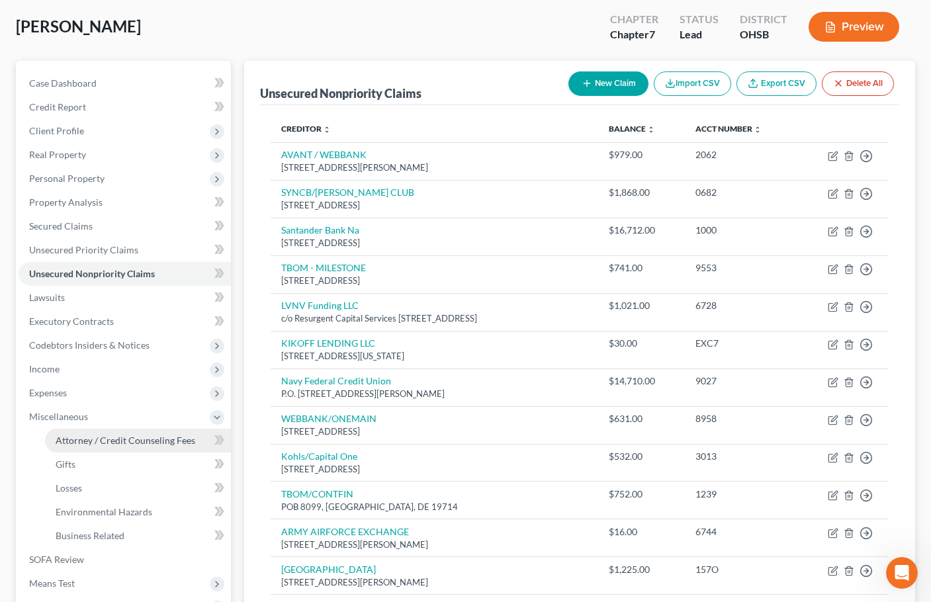
click at [113, 439] on span "Attorney / Credit Counseling Fees" at bounding box center [126, 440] width 140 height 11
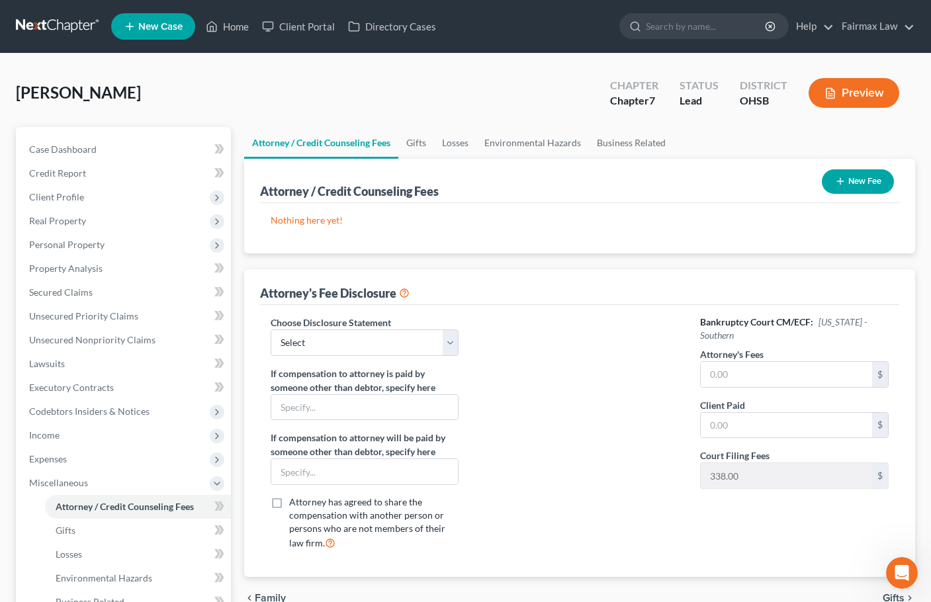
click at [859, 188] on button "New Fee" at bounding box center [857, 181] width 72 height 24
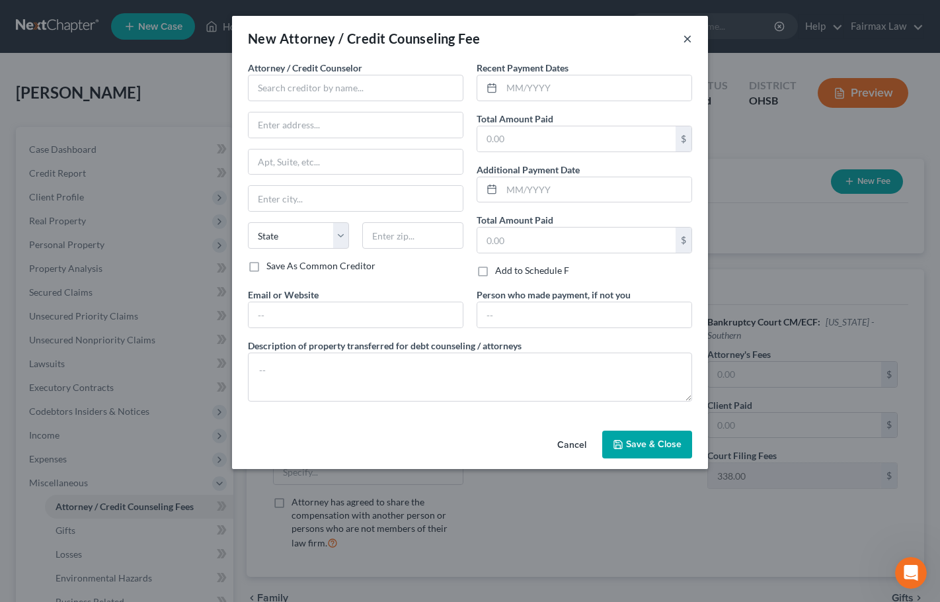
click at [688, 38] on button "×" at bounding box center [687, 38] width 9 height 16
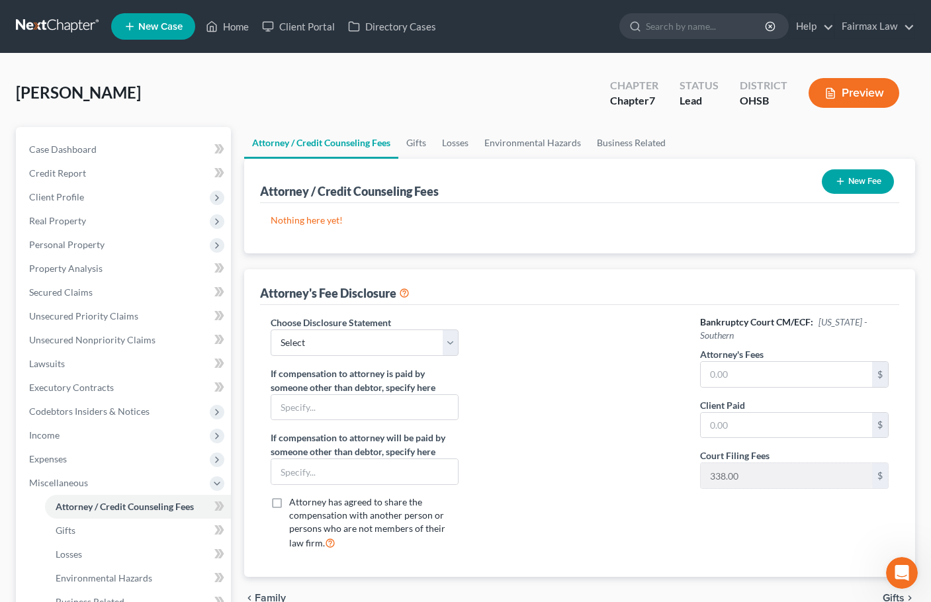
click at [739, 123] on div "Gibney, Stephen Upgraded Chapter Chapter 7 Status Lead District OHSB Preview" at bounding box center [465, 98] width 899 height 58
click at [71, 195] on span "Client Profile" at bounding box center [56, 196] width 55 height 11
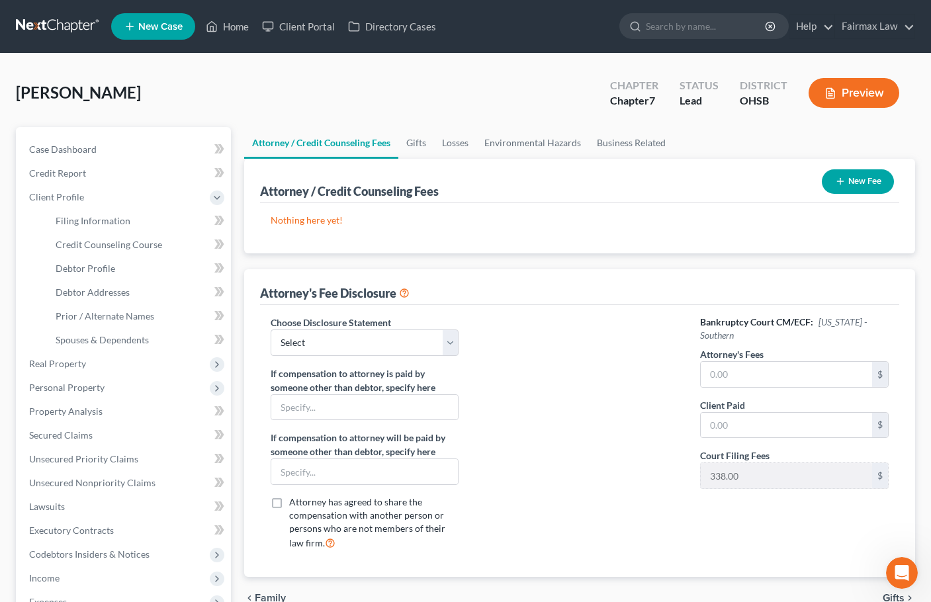
click at [731, 142] on ul "Attorney / Credit Counseling Fees Gifts Losses Environmental Hazards Business R…" at bounding box center [579, 143] width 671 height 32
click at [97, 219] on span "Filing Information" at bounding box center [93, 220] width 75 height 11
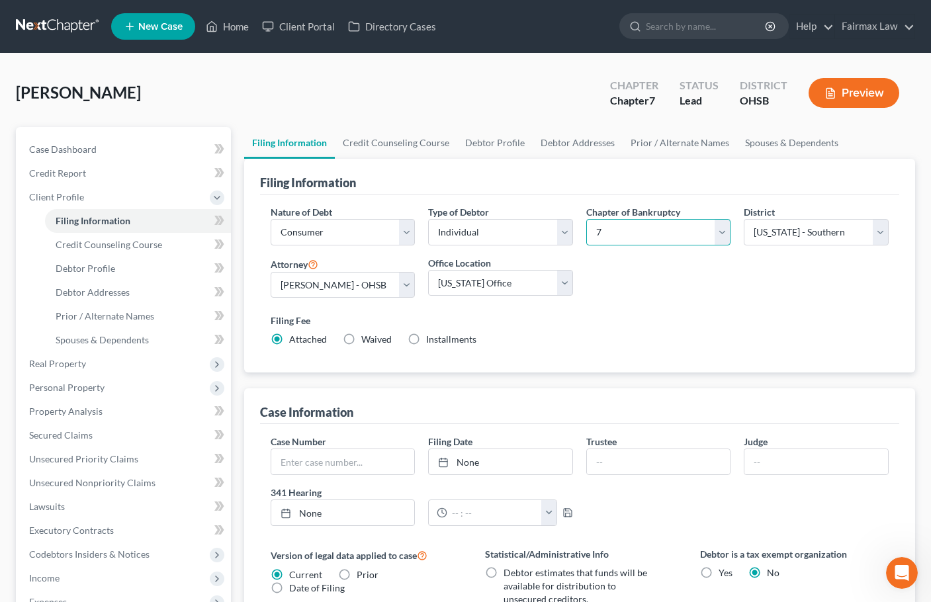
click at [658, 236] on select "Select 7 11 12 13" at bounding box center [658, 232] width 145 height 26
click at [586, 219] on select "Select 7 11 12 13" at bounding box center [658, 232] width 145 height 26
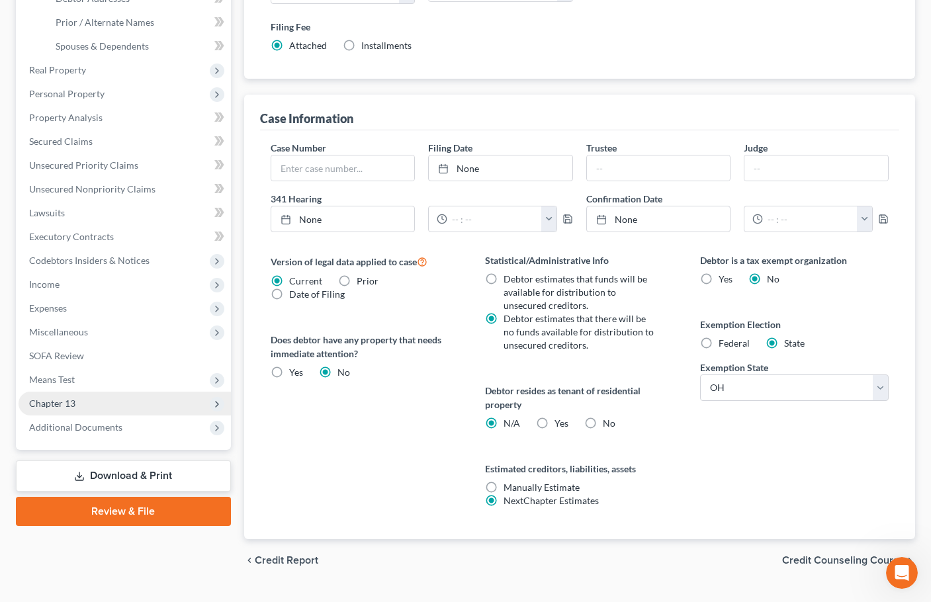
scroll to position [323, 0]
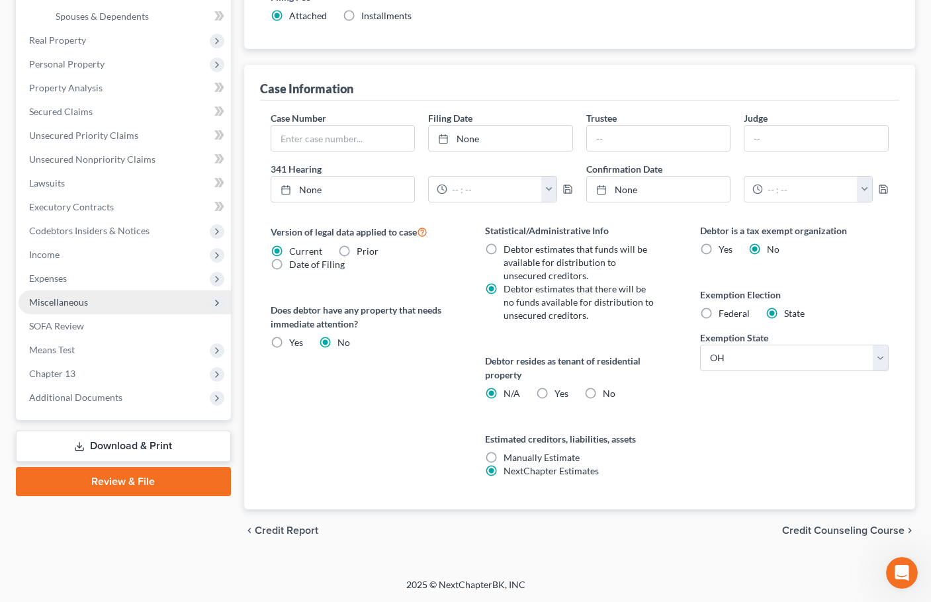
click at [70, 305] on span "Miscellaneous" at bounding box center [58, 301] width 59 height 11
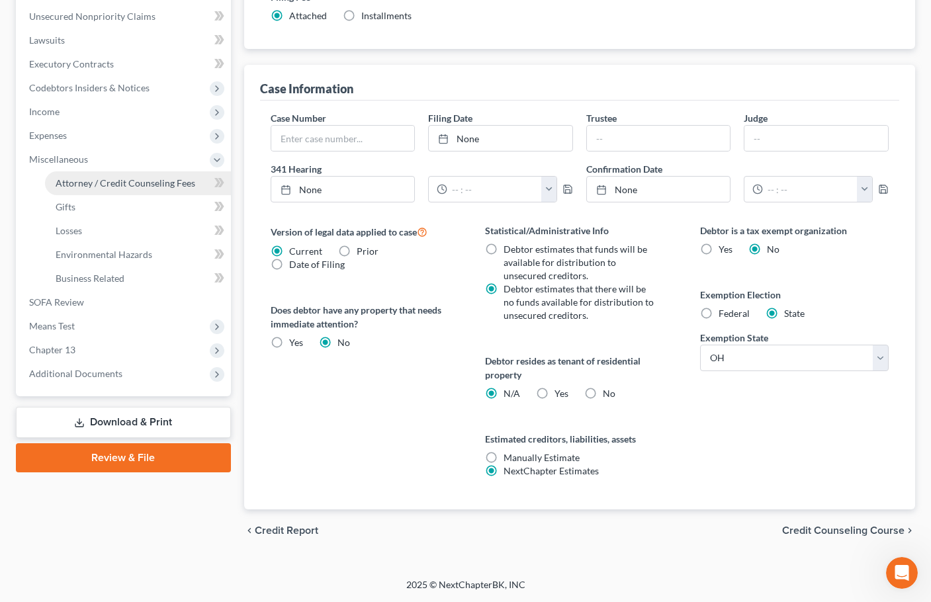
click at [134, 183] on span "Attorney / Credit Counseling Fees" at bounding box center [126, 182] width 140 height 11
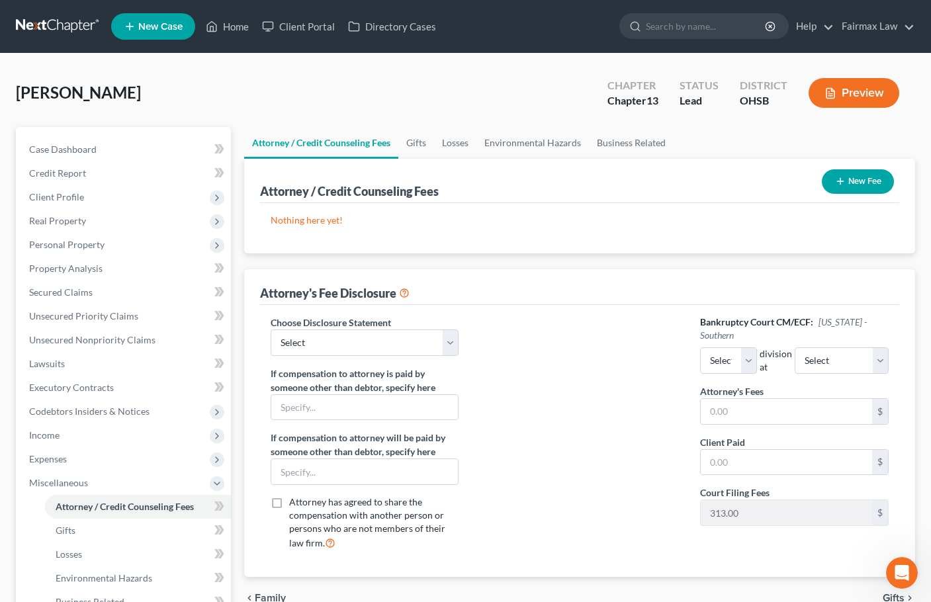
click at [857, 181] on button "New Fee" at bounding box center [857, 181] width 72 height 24
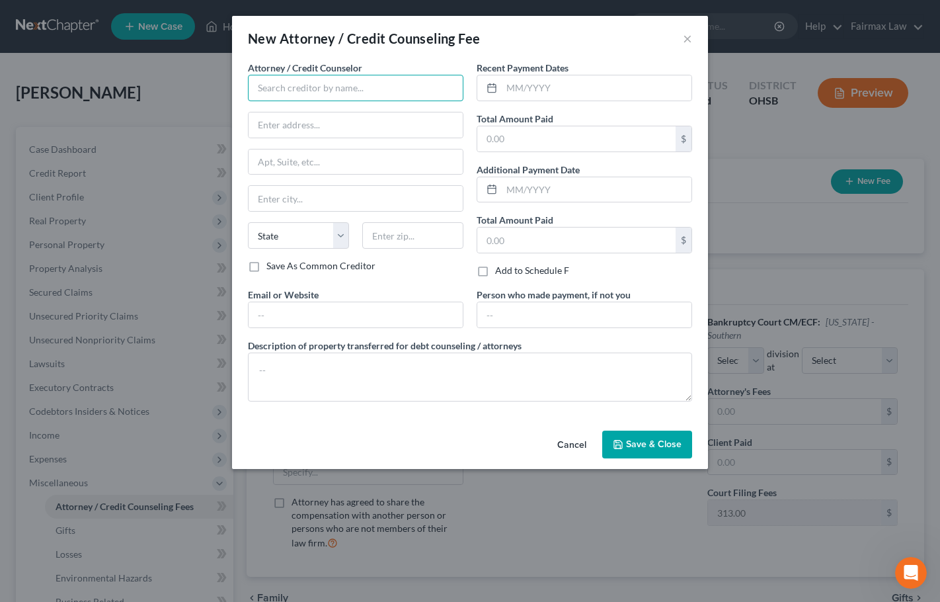
click at [308, 89] on input "text" at bounding box center [356, 88] width 216 height 26
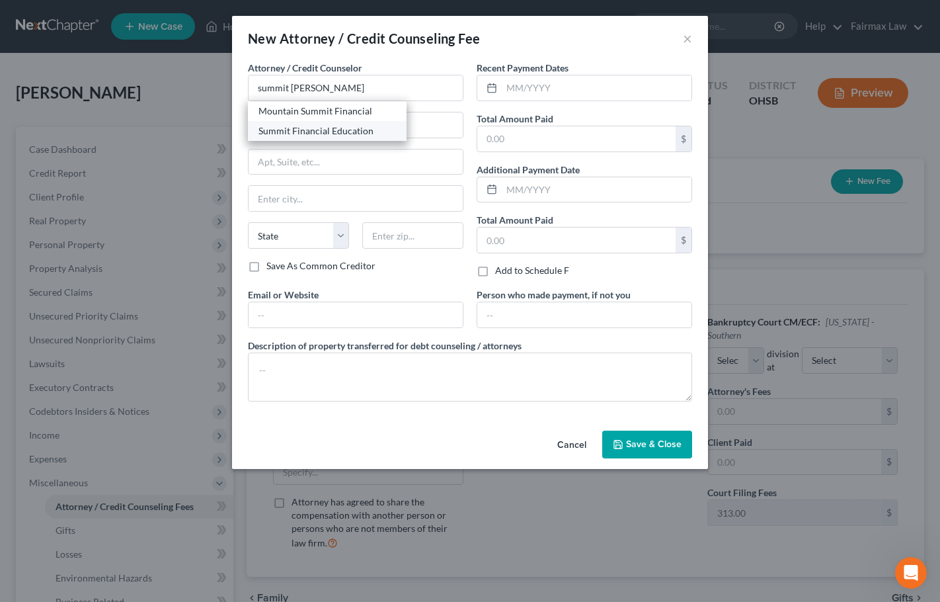
click at [316, 129] on div "Summit Financial Education" at bounding box center [328, 130] width 138 height 13
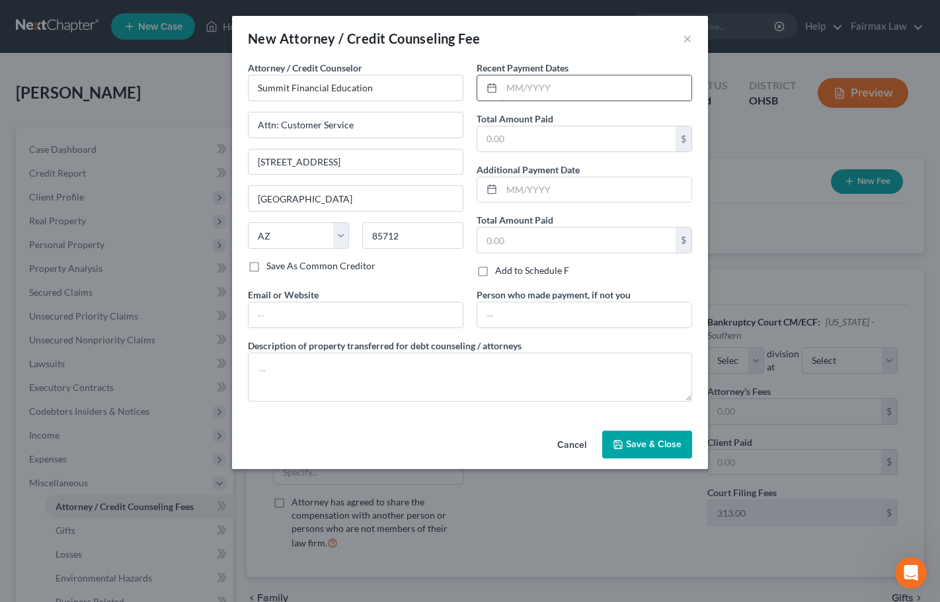
click at [539, 81] on input "text" at bounding box center [597, 87] width 190 height 25
click at [532, 92] on input "text" at bounding box center [597, 87] width 190 height 25
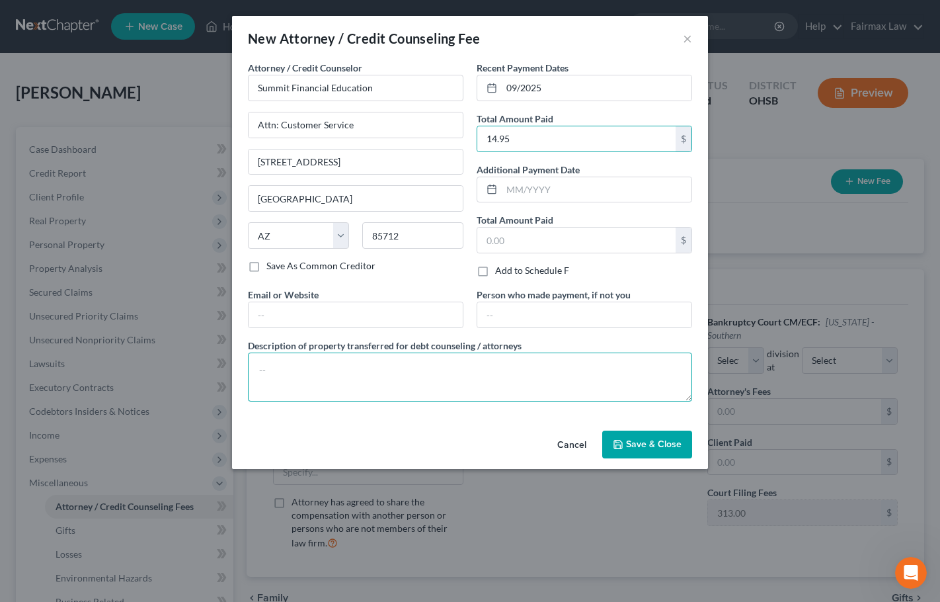
click at [339, 372] on textarea at bounding box center [470, 376] width 444 height 49
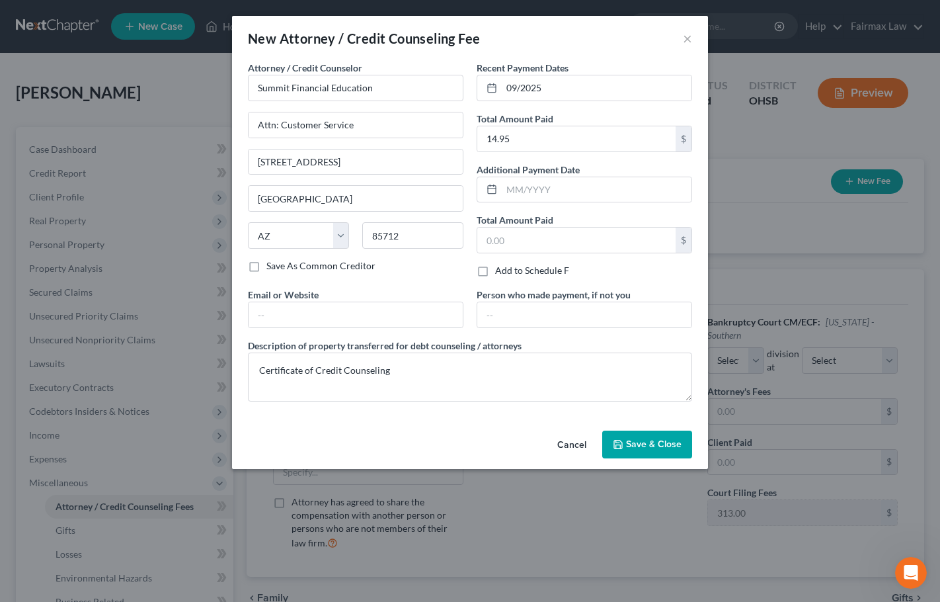
click at [675, 442] on span "Save & Close" at bounding box center [654, 443] width 56 height 11
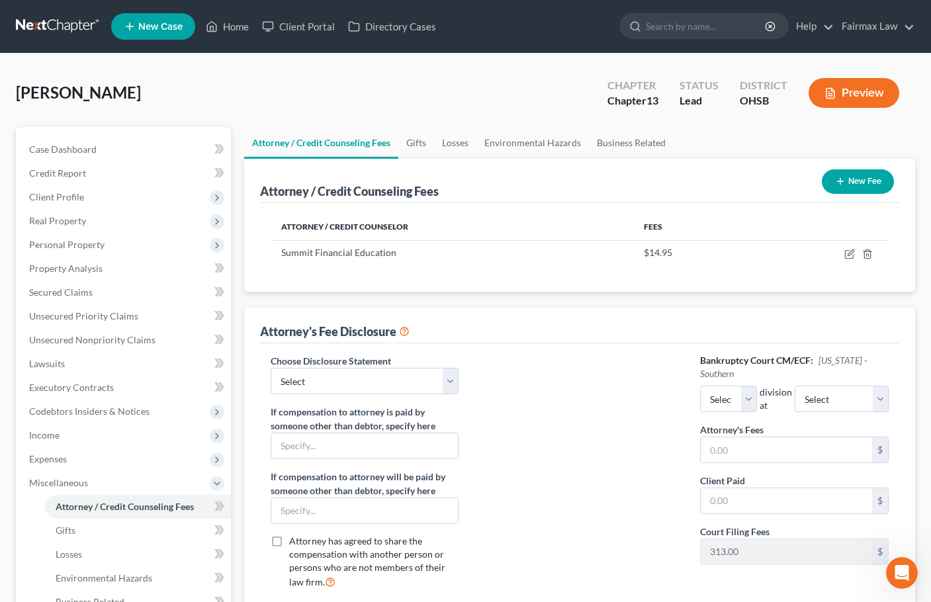
click at [856, 179] on button "New Fee" at bounding box center [857, 181] width 72 height 24
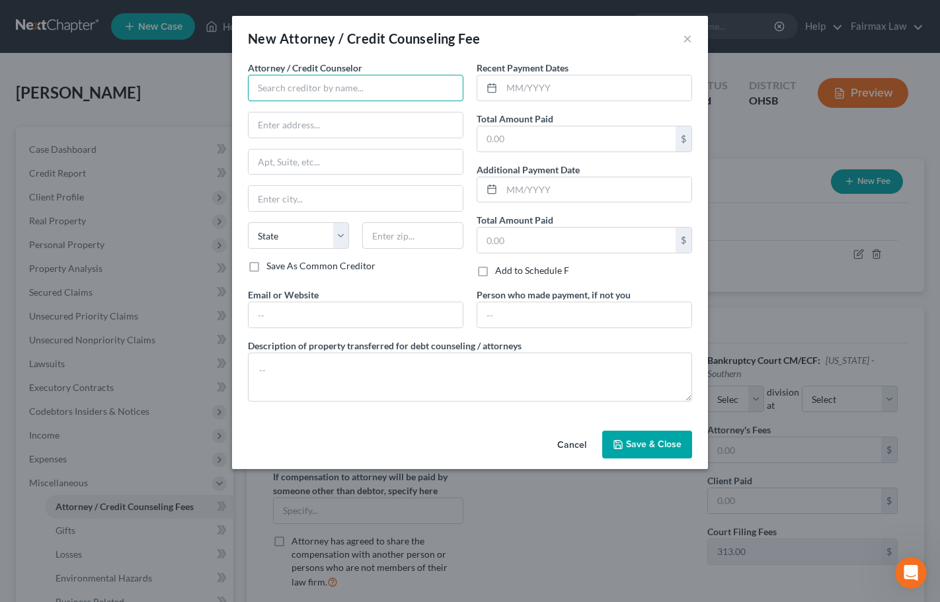
click at [300, 83] on input "text" at bounding box center [356, 88] width 216 height 26
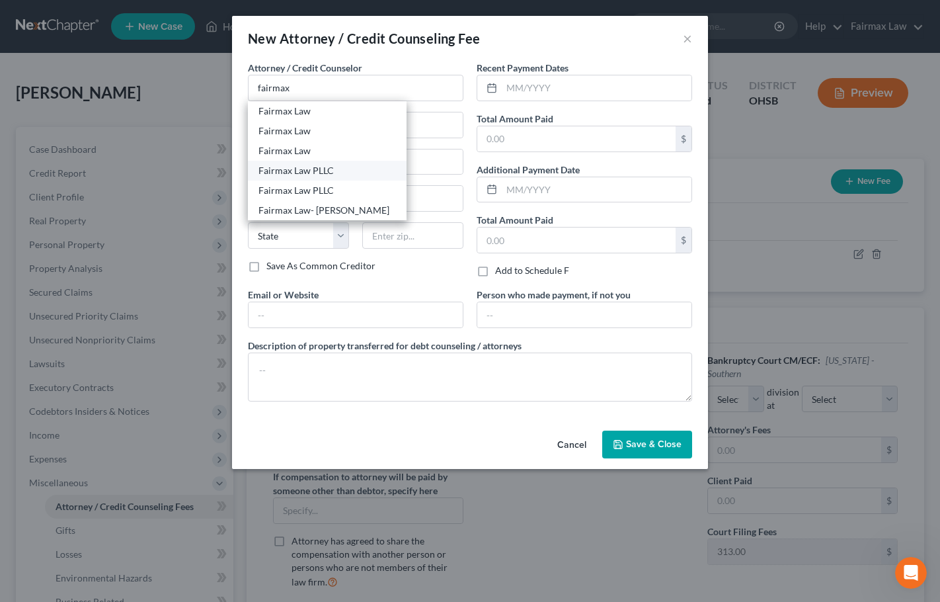
click at [312, 167] on div "Fairmax Law PLLC" at bounding box center [328, 170] width 138 height 13
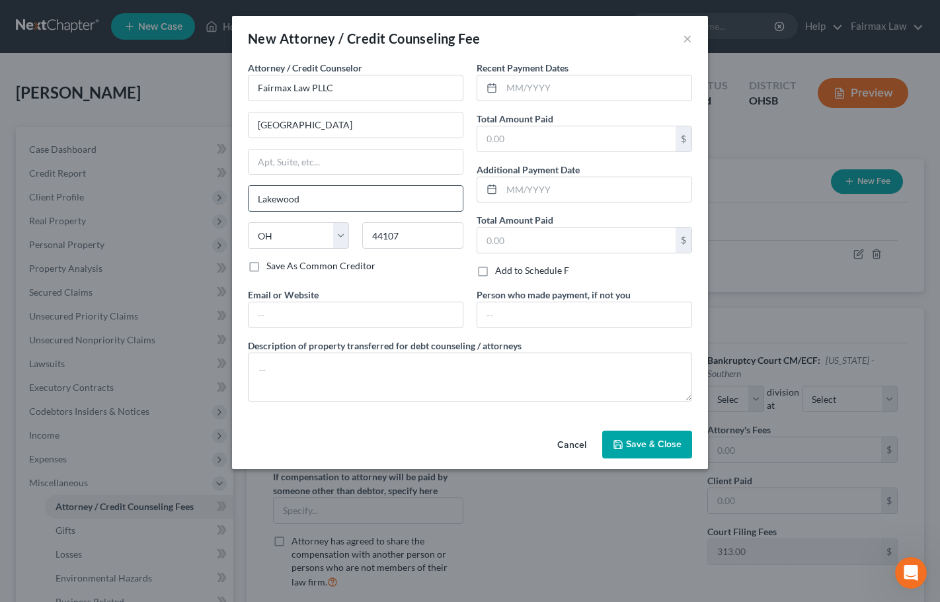
click at [290, 195] on input "Lakewood" at bounding box center [356, 198] width 214 height 25
click at [289, 195] on input "Lakewood" at bounding box center [356, 198] width 214 height 25
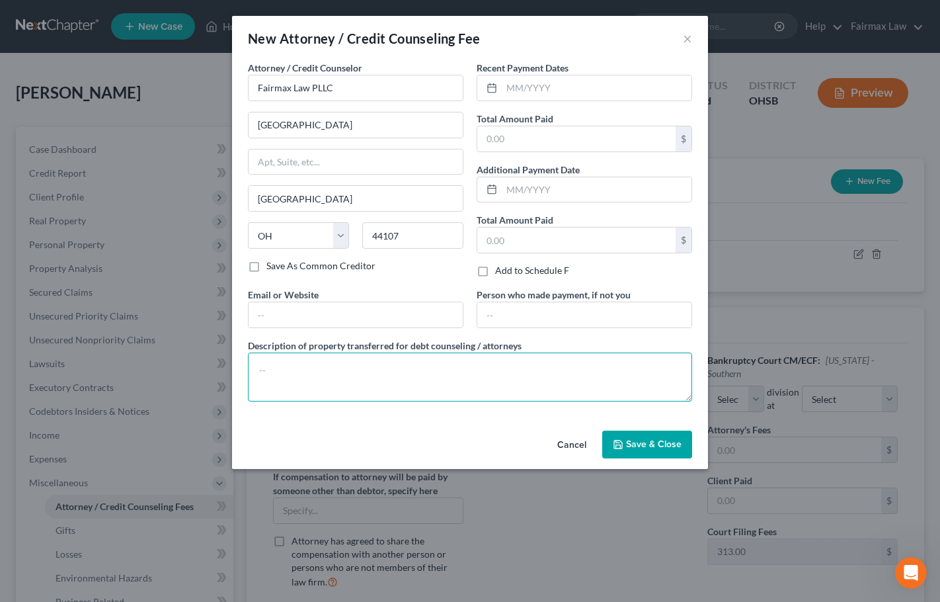
click at [421, 370] on textarea at bounding box center [470, 376] width 444 height 49
paste textarea "Due to the debtor’s limited monthly budget surplus, they are unable to reasonab…"
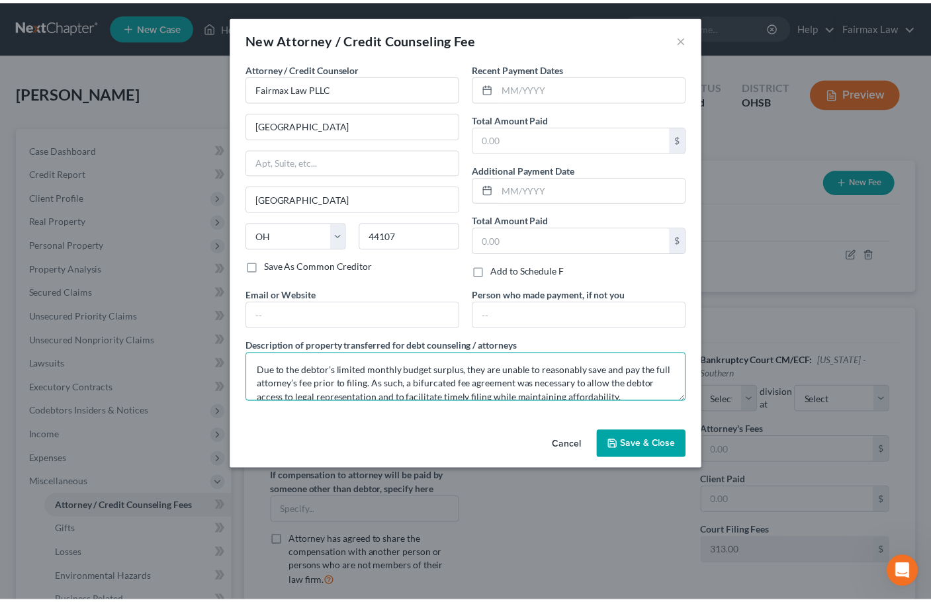
scroll to position [58, 0]
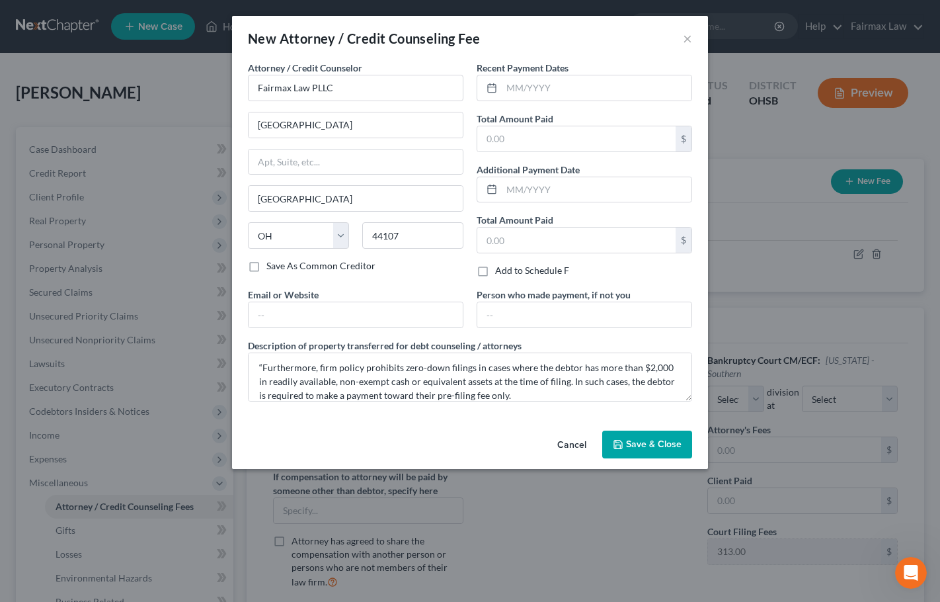
click at [649, 442] on span "Save & Close" at bounding box center [654, 443] width 56 height 11
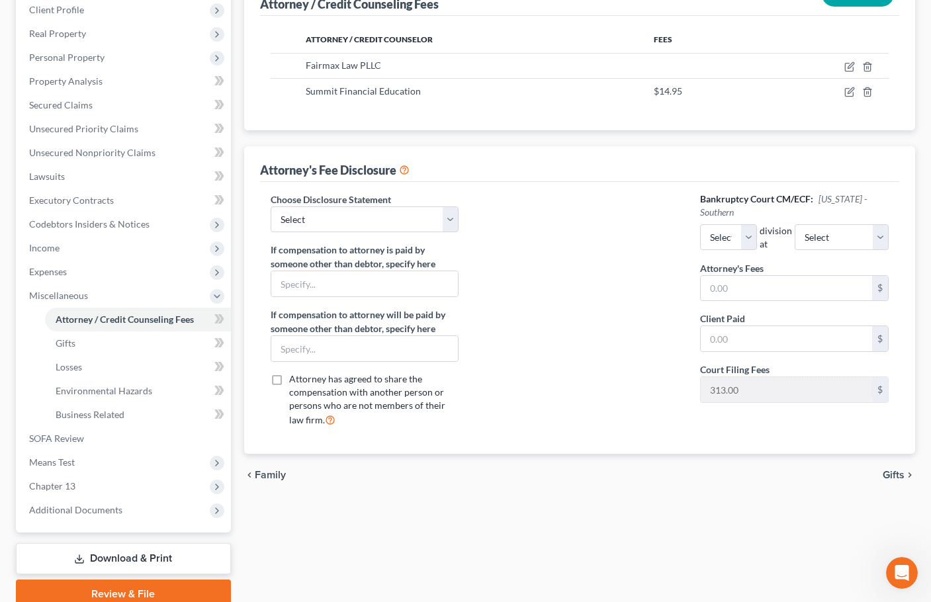
scroll to position [198, 0]
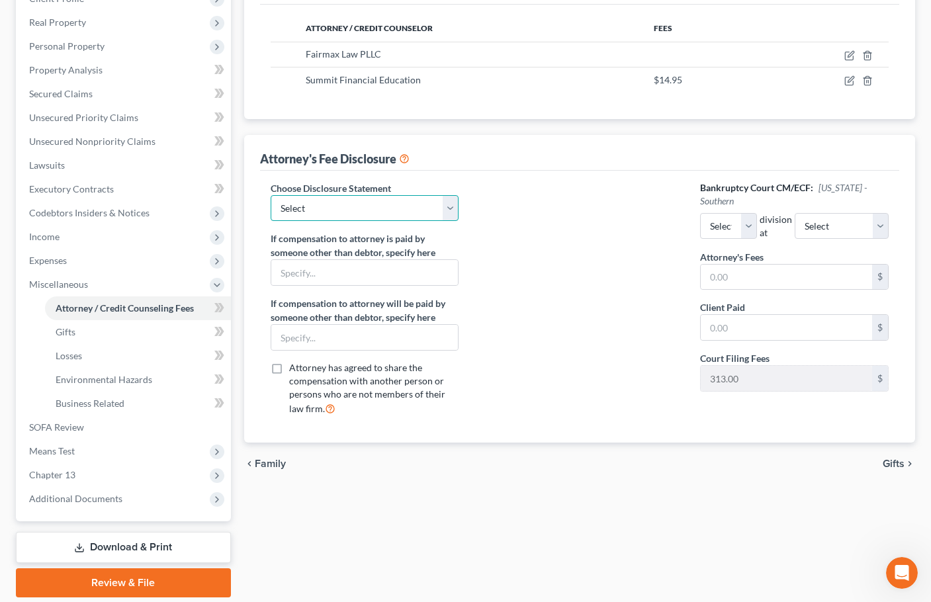
click at [386, 216] on select "Select WDMI - Chapter 13 - Disclosure of Attorney Compensation OHNB & MIWB Disc…" at bounding box center [364, 208] width 188 height 26
click at [270, 195] on select "Select WDMI - Chapter 13 - Disclosure of Attorney Compensation OHNB & MIWB Disc…" at bounding box center [364, 208] width 188 height 26
click at [396, 200] on select "Select WDMI - Chapter 13 - Disclosure of Attorney Compensation OHNB & MIWB Disc…" at bounding box center [364, 208] width 188 height 26
click at [624, 260] on div at bounding box center [579, 303] width 215 height 245
click at [729, 267] on input "text" at bounding box center [785, 277] width 171 height 25
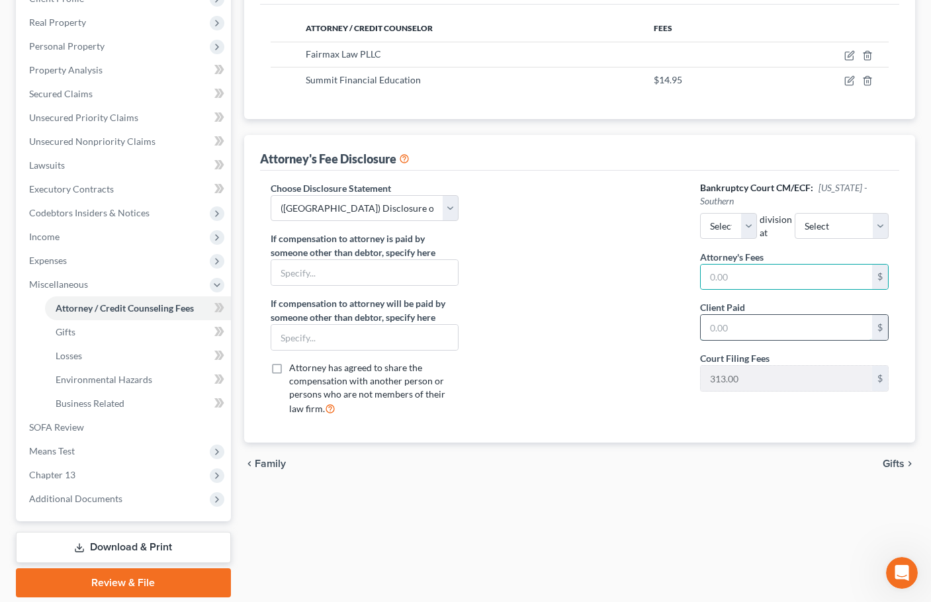
click at [720, 319] on input "text" at bounding box center [785, 327] width 171 height 25
click at [602, 276] on div at bounding box center [579, 303] width 215 height 245
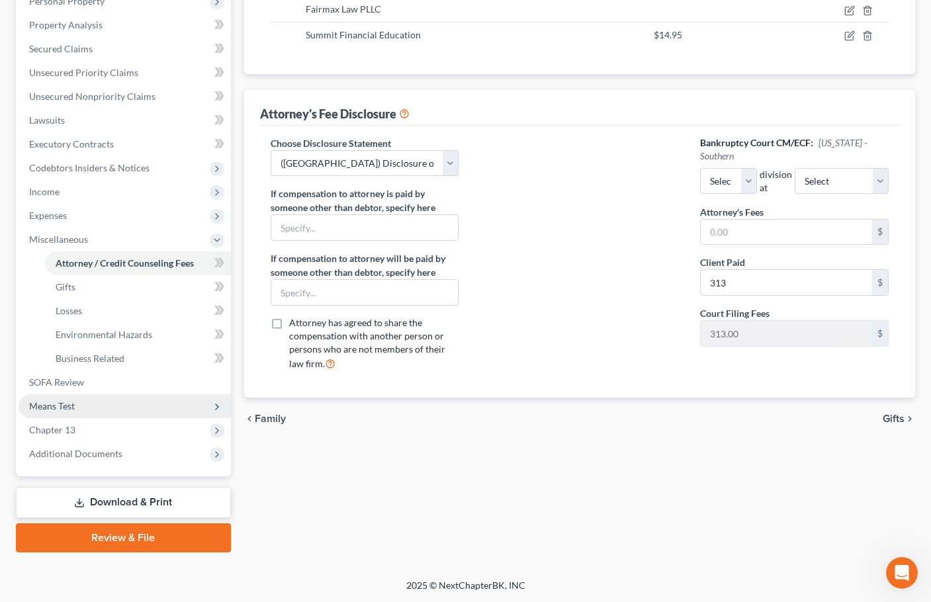
scroll to position [244, 0]
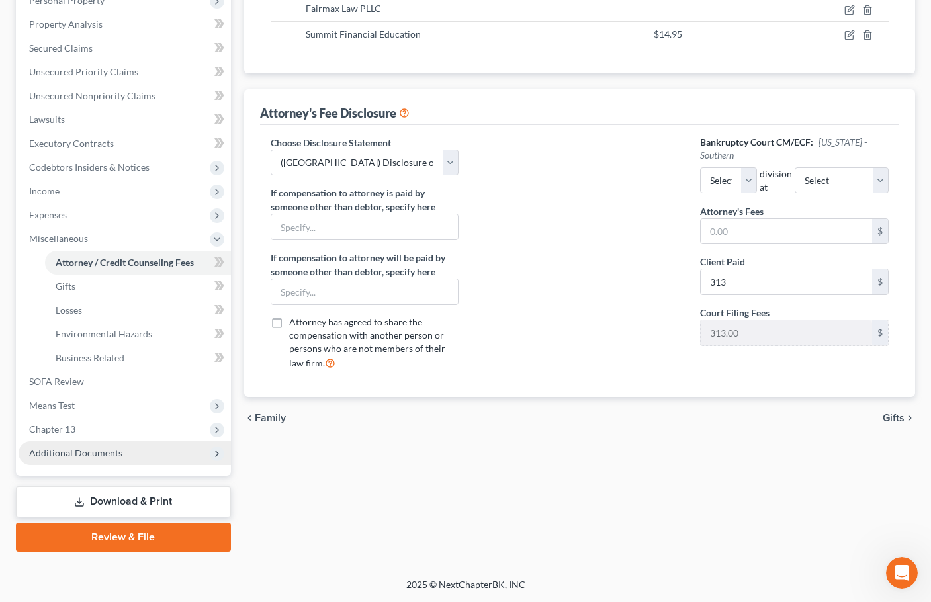
click at [89, 457] on span "Additional Documents" at bounding box center [75, 452] width 93 height 11
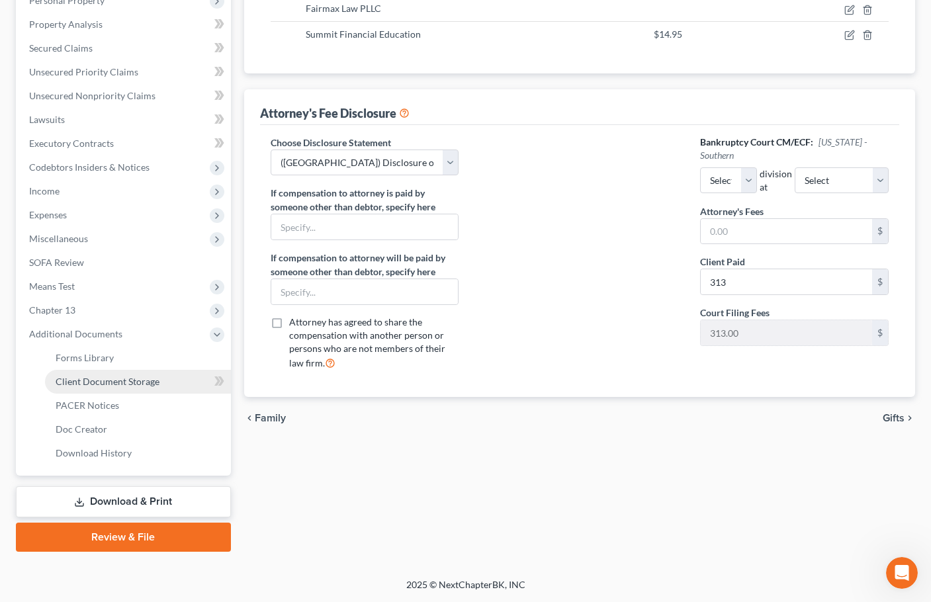
click at [114, 382] on span "Client Document Storage" at bounding box center [108, 381] width 104 height 11
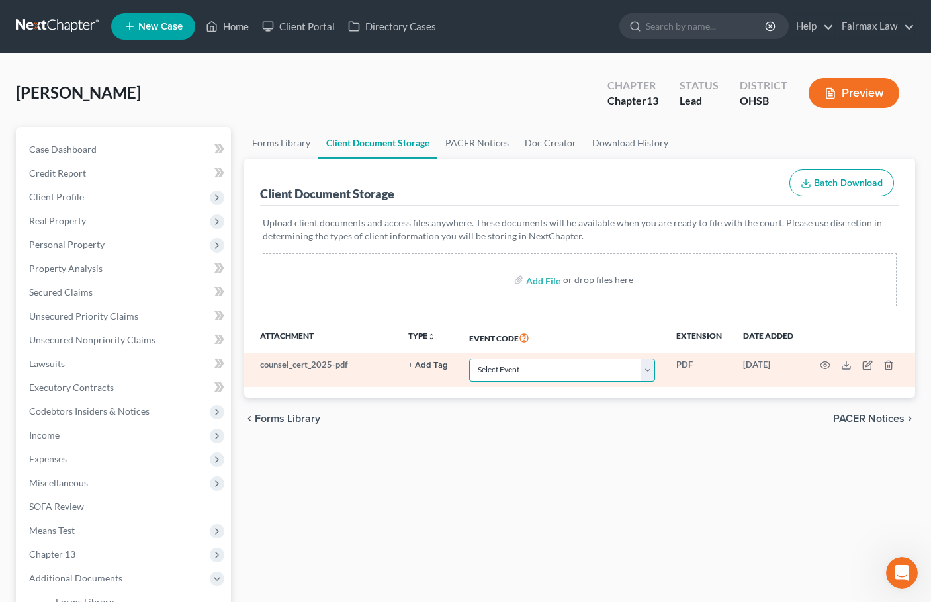
click at [578, 372] on select "Select Event 20 Largest Unsecured Creditors Amended Document Amended List of Cr…" at bounding box center [562, 369] width 186 height 23
click at [469, 358] on select "Select Event 20 Largest Unsecured Creditors Amended Document Amended List of Cr…" at bounding box center [562, 369] width 186 height 23
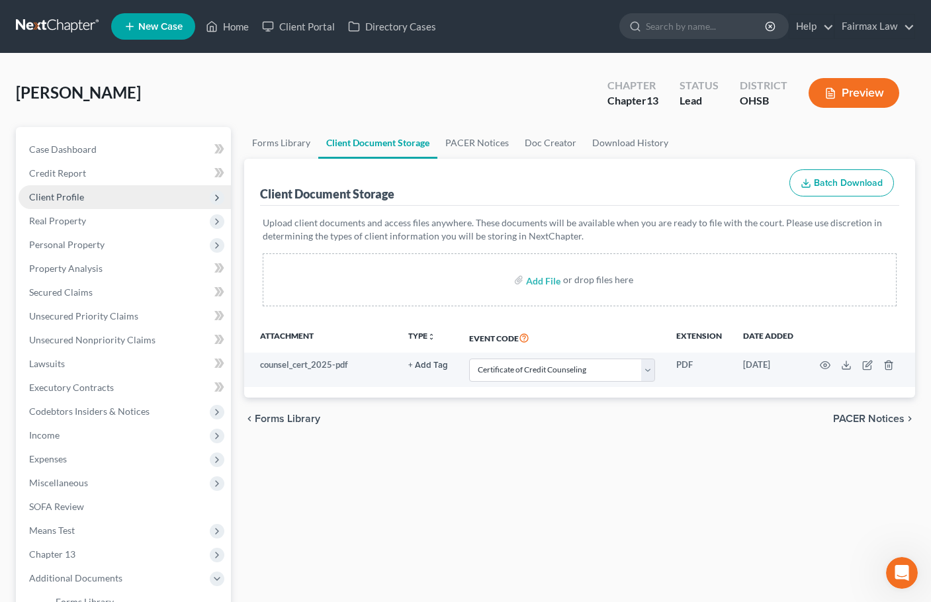
drag, startPoint x: 63, startPoint y: 190, endPoint x: 69, endPoint y: 192, distance: 7.1
click at [63, 190] on span "Client Profile" at bounding box center [125, 197] width 212 height 24
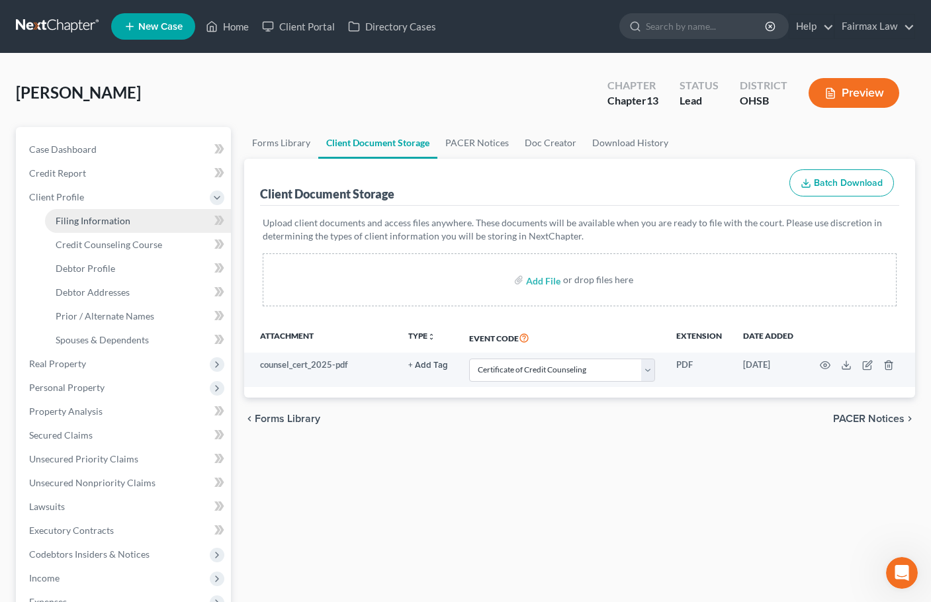
click at [101, 222] on span "Filing Information" at bounding box center [93, 220] width 75 height 11
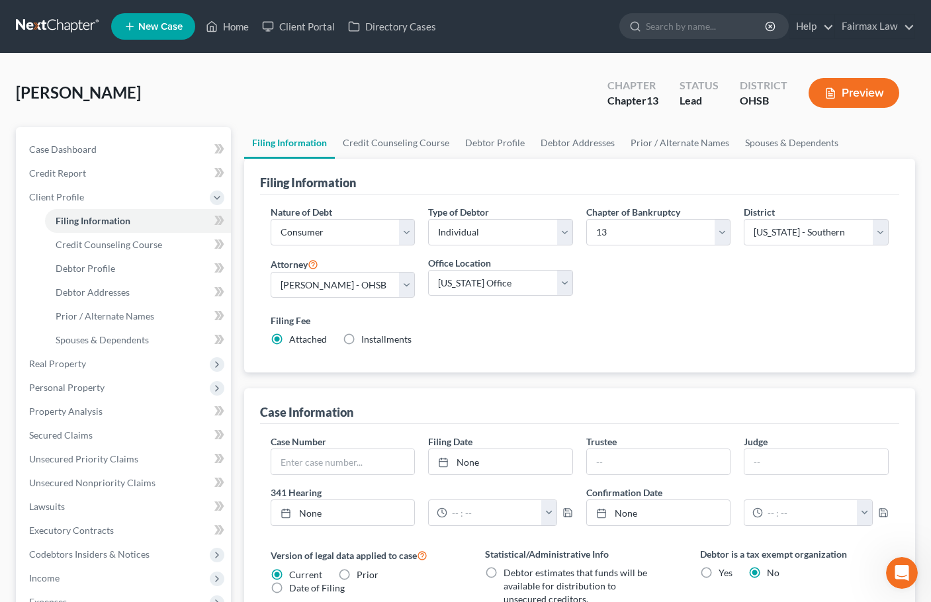
click at [735, 52] on nav "Home New Case Client Portal Directory Cases Fairmax Law ron@fairmaxlaw.com My A…" at bounding box center [465, 26] width 931 height 53
